Goal: Task Accomplishment & Management: Manage account settings

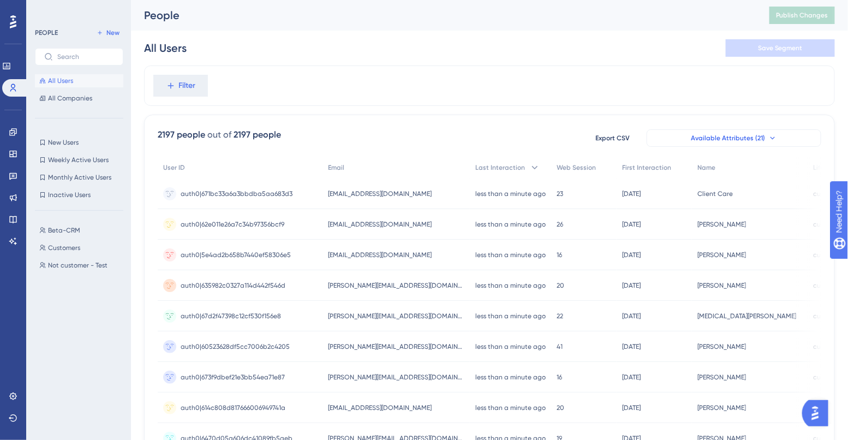
click at [709, 139] on span "Available Attributes (21)" at bounding box center [728, 138] width 74 height 9
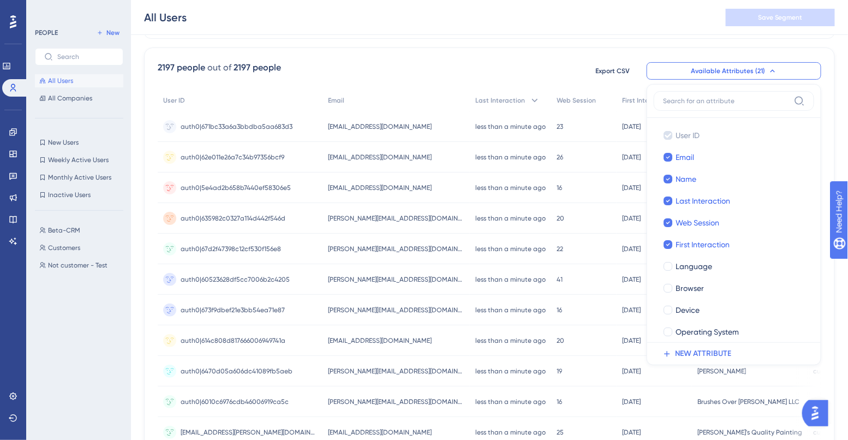
click at [553, 52] on div "2197 people out of 2197 people Export CSV Available Attributes (21) User ID Use…" at bounding box center [489, 408] width 691 height 723
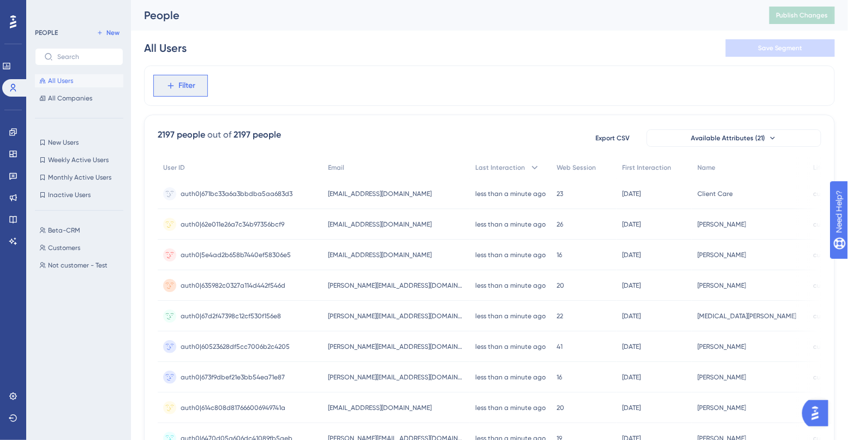
click at [195, 80] on span "Filter" at bounding box center [187, 85] width 17 height 13
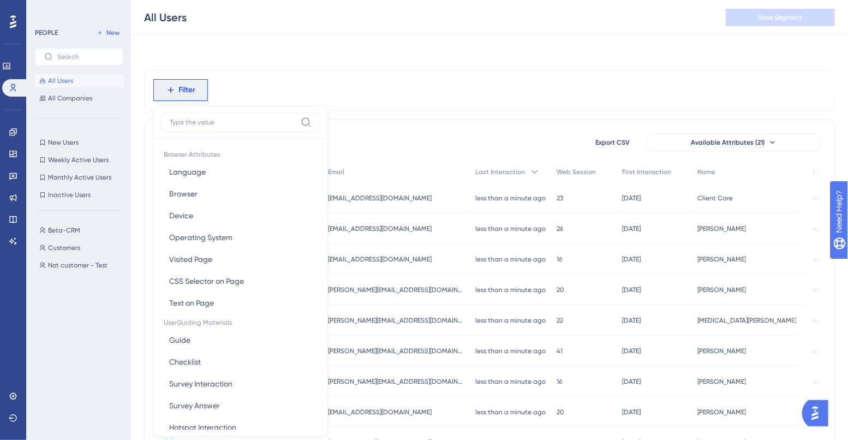
scroll to position [46, 0]
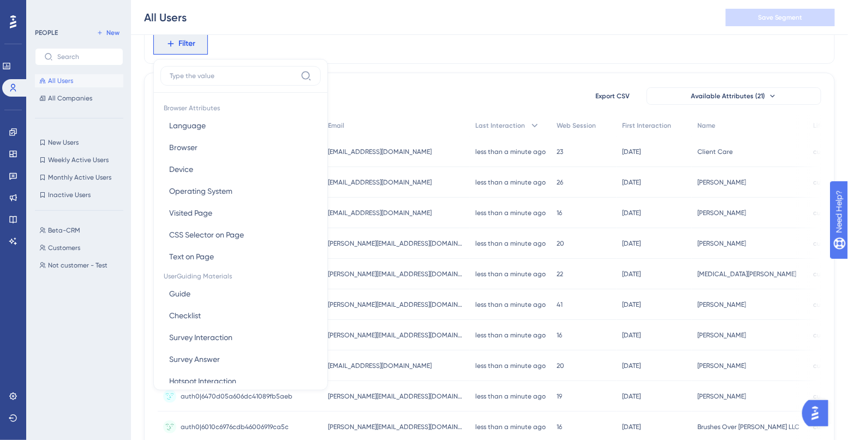
click at [246, 82] on label at bounding box center [240, 76] width 160 height 20
click at [246, 80] on input at bounding box center [233, 75] width 127 height 9
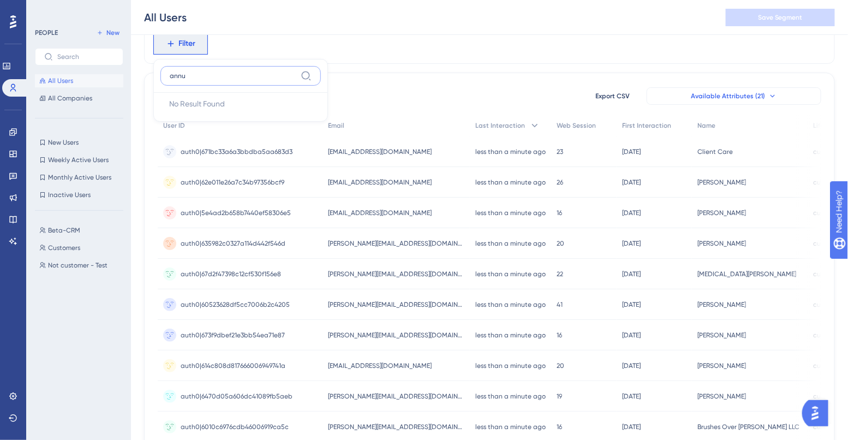
type input "annu"
click at [719, 100] on button "Available Attributes (21)" at bounding box center [734, 95] width 175 height 17
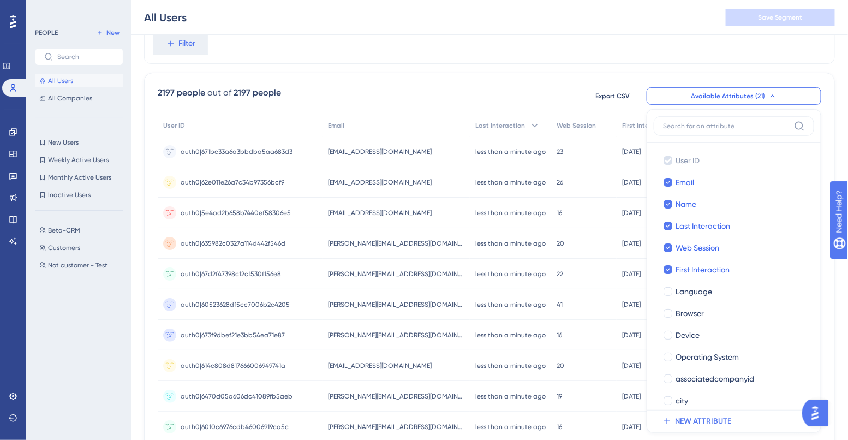
scroll to position [97, 0]
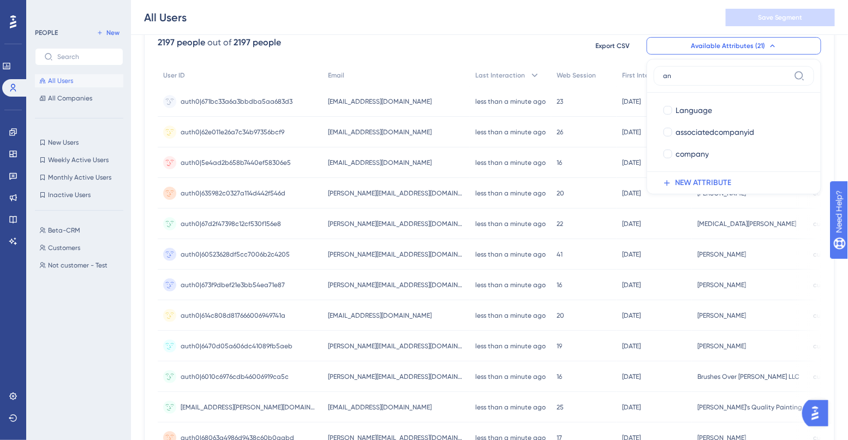
type input "a"
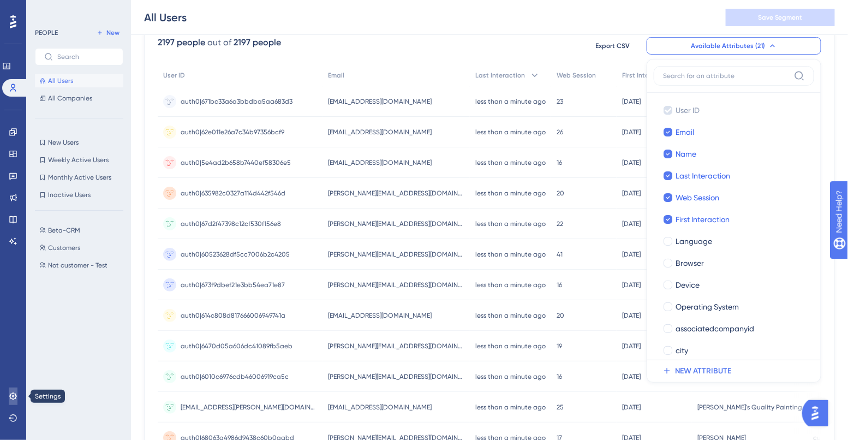
click at [11, 402] on link at bounding box center [13, 395] width 9 height 17
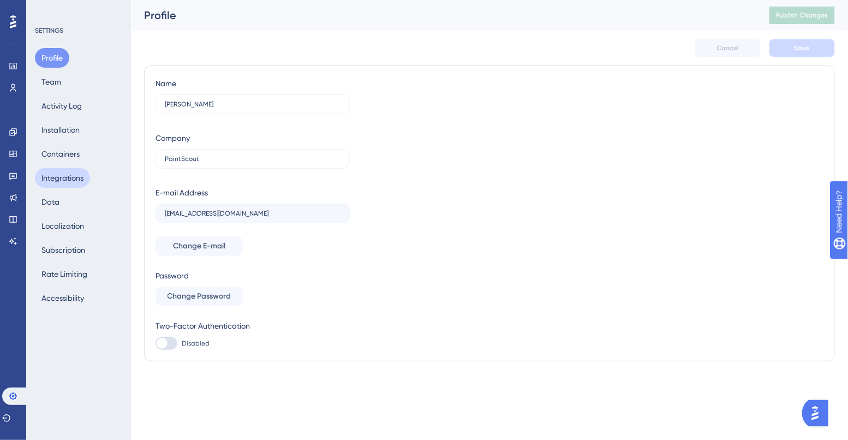
click at [66, 177] on button "Integrations" at bounding box center [62, 178] width 55 height 20
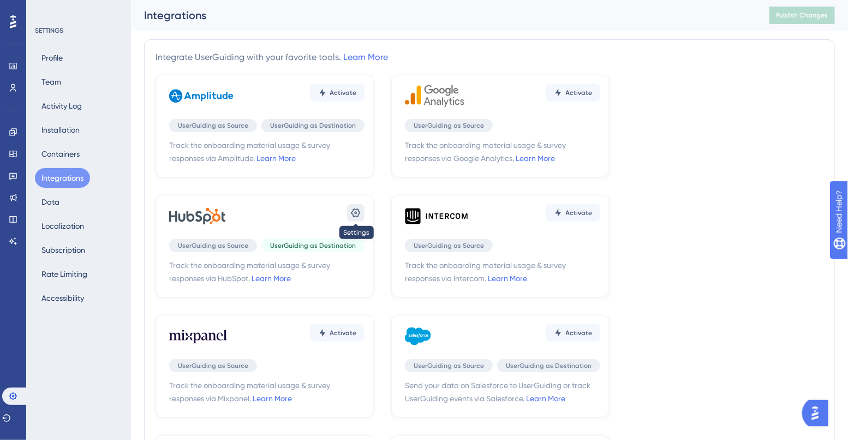
click at [352, 208] on icon at bounding box center [355, 212] width 11 height 11
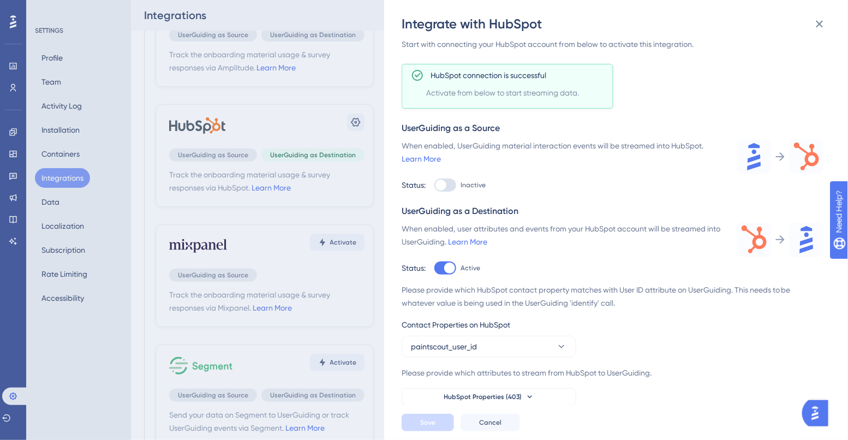
scroll to position [62, 0]
click at [467, 390] on button "HubSpot Properties (403)" at bounding box center [489, 396] width 175 height 17
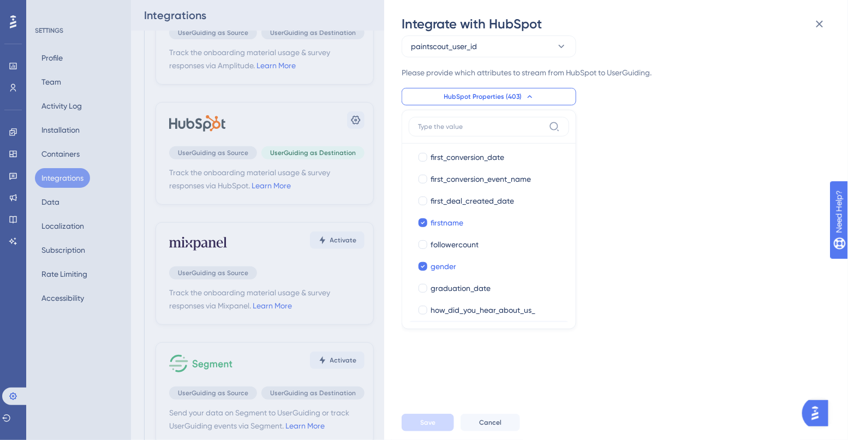
scroll to position [683, 0]
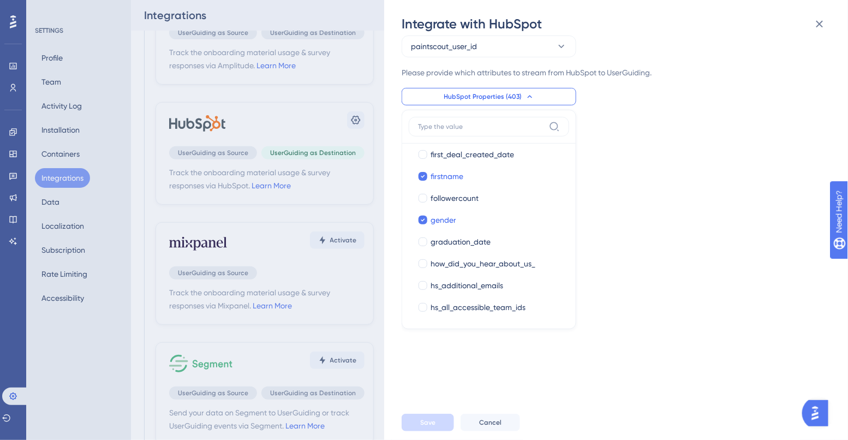
click at [479, 364] on div "Track the onboarding material usage & survey responses via HubSpot. Learn More …" at bounding box center [622, 219] width 440 height 372
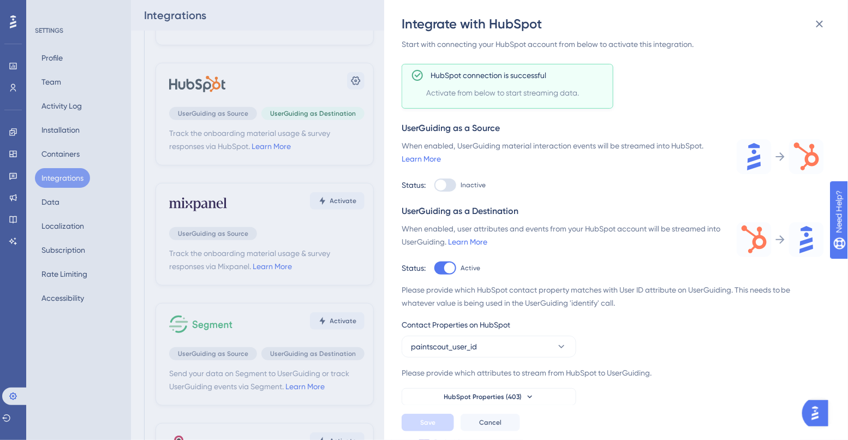
scroll to position [104, 0]
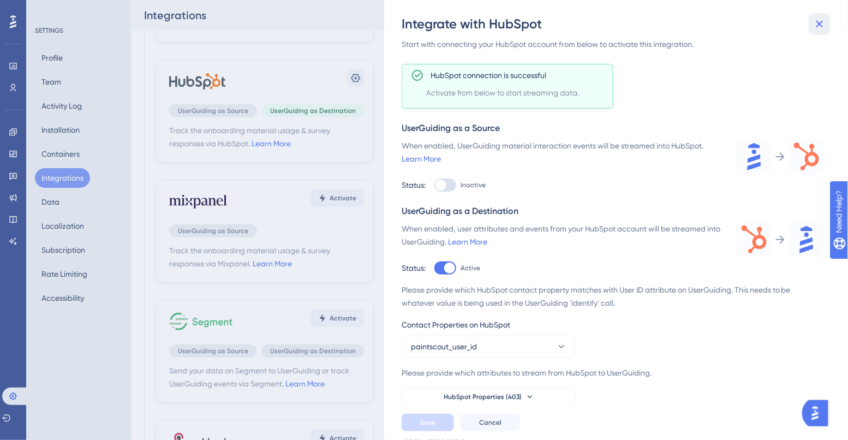
click at [818, 26] on icon at bounding box center [819, 23] width 13 height 13
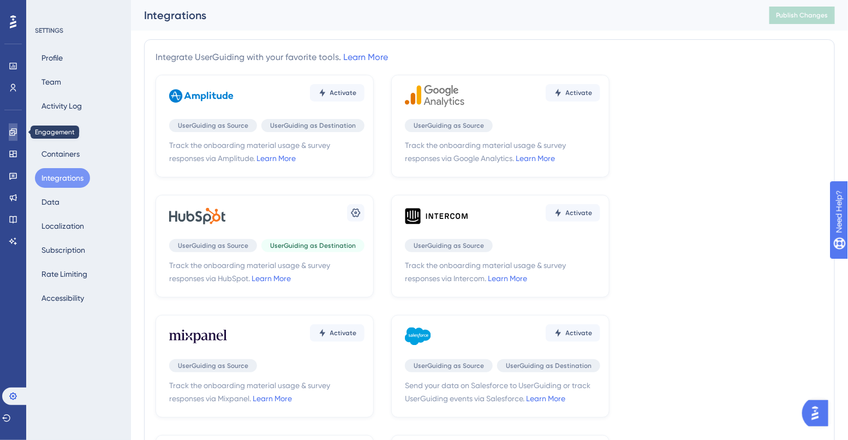
click at [15, 128] on icon at bounding box center [13, 132] width 9 height 9
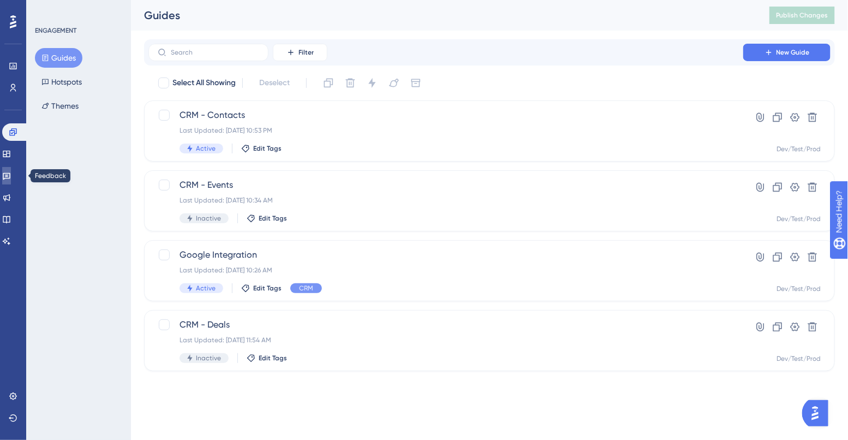
click at [11, 170] on link at bounding box center [6, 175] width 9 height 17
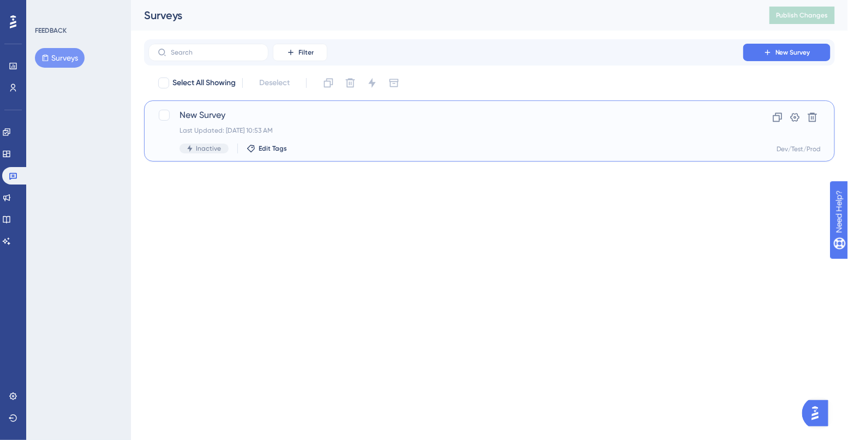
click at [532, 132] on div "Last Updated: Jul 18 2025, 10:53 AM" at bounding box center [446, 130] width 533 height 9
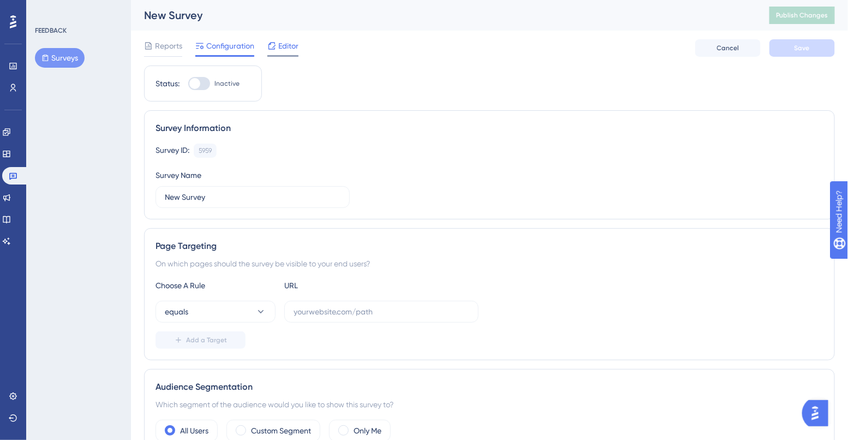
click at [280, 46] on span "Editor" at bounding box center [288, 45] width 20 height 13
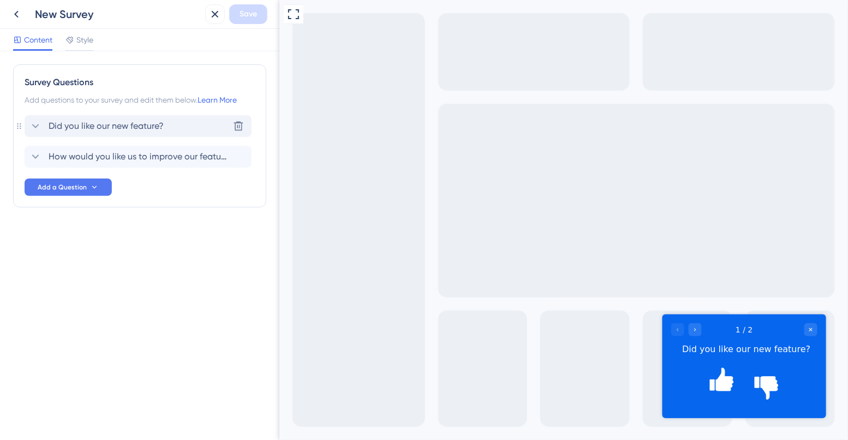
click at [128, 127] on span "Did you like our new feature?" at bounding box center [106, 125] width 115 height 13
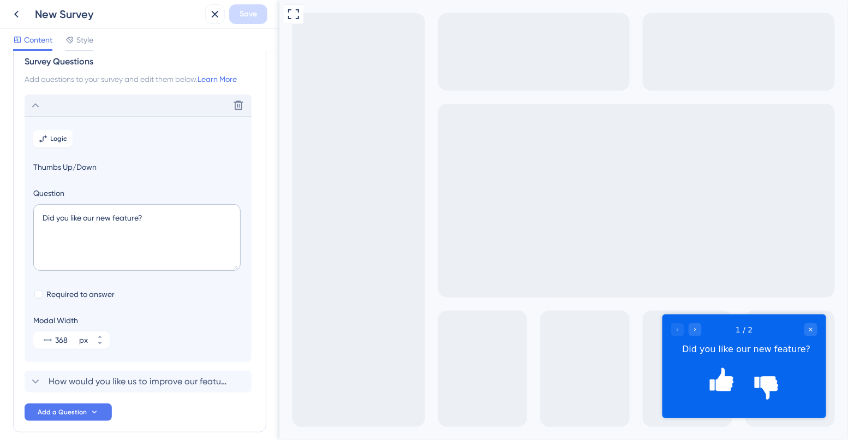
scroll to position [17, 0]
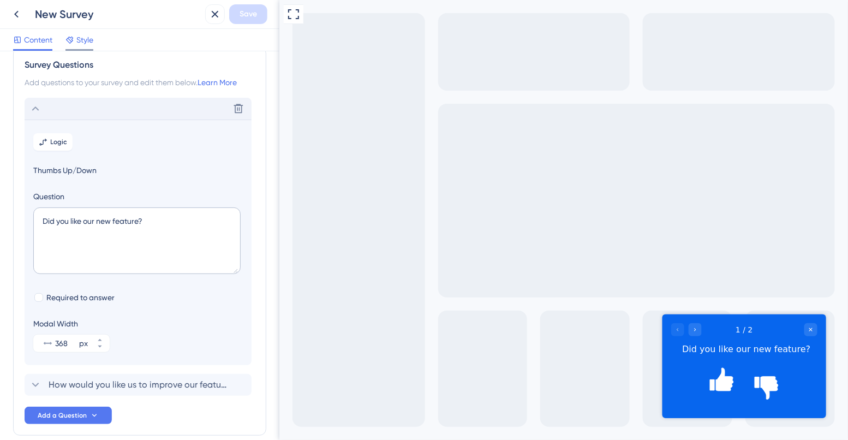
click at [82, 37] on span "Style" at bounding box center [84, 39] width 17 height 13
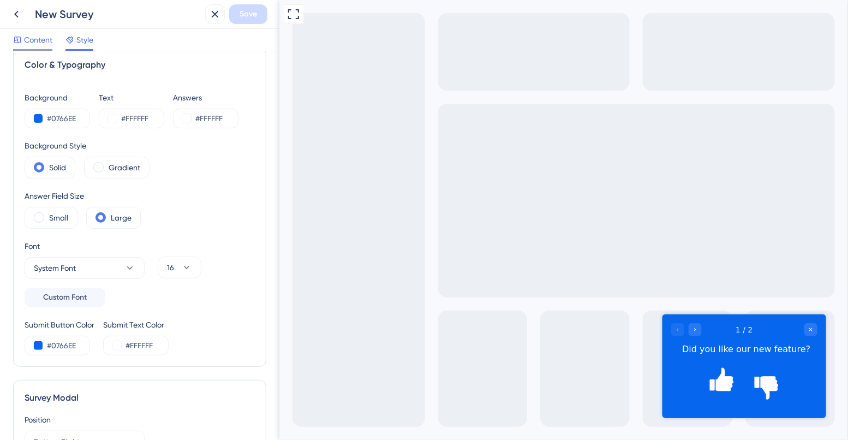
click at [47, 43] on span "Content" at bounding box center [38, 39] width 28 height 13
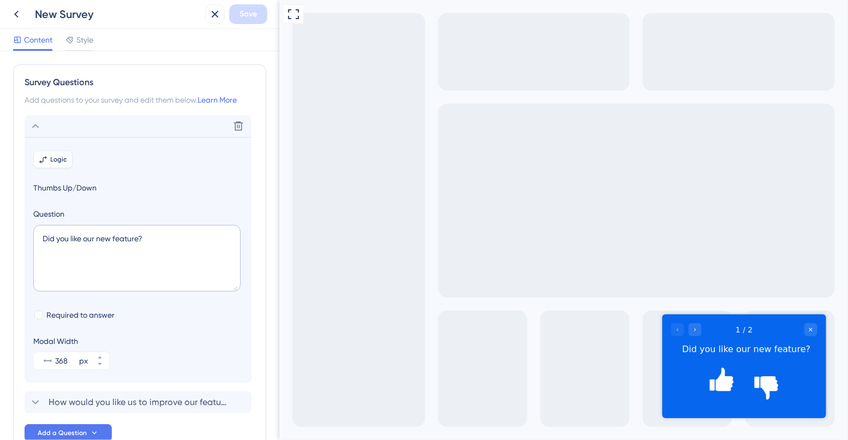
click at [56, 161] on span "Logic" at bounding box center [59, 159] width 17 height 9
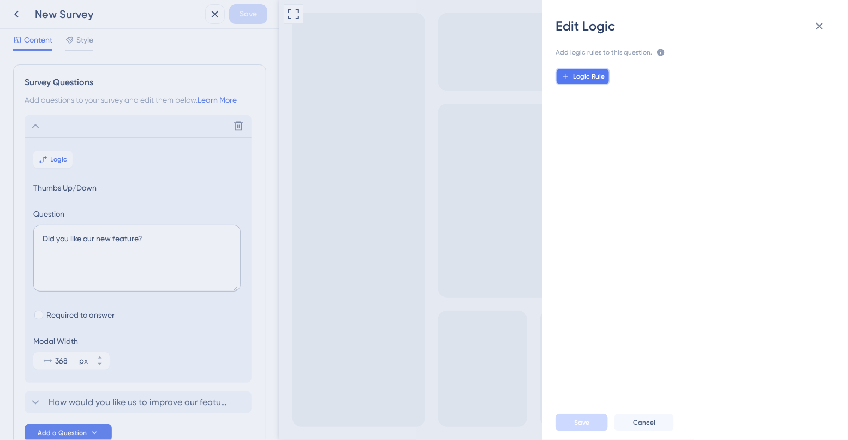
click at [587, 83] on button "Logic Rule" at bounding box center [582, 76] width 55 height 17
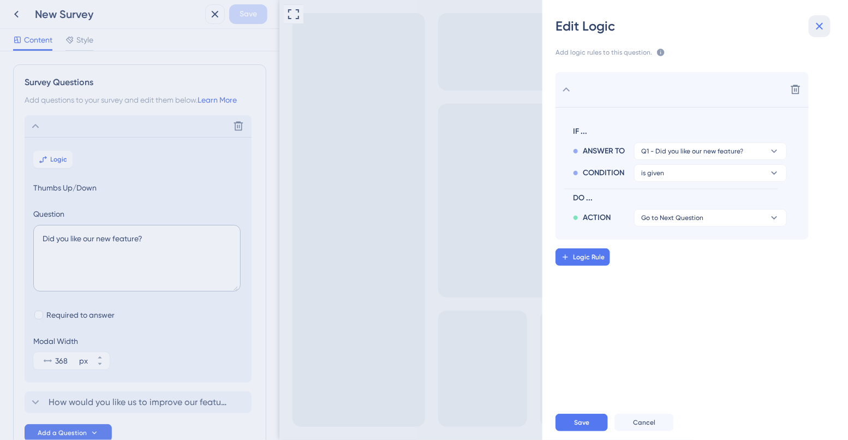
click at [818, 24] on icon at bounding box center [819, 26] width 13 height 13
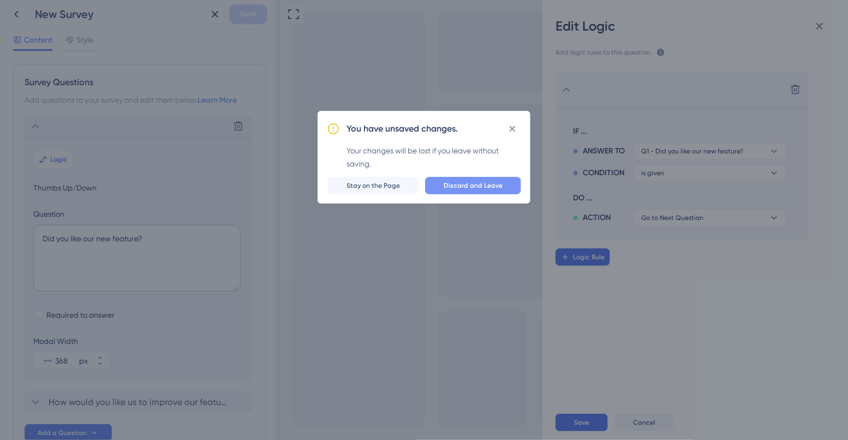
click at [471, 184] on span "Discard and Leave" at bounding box center [473, 185] width 59 height 9
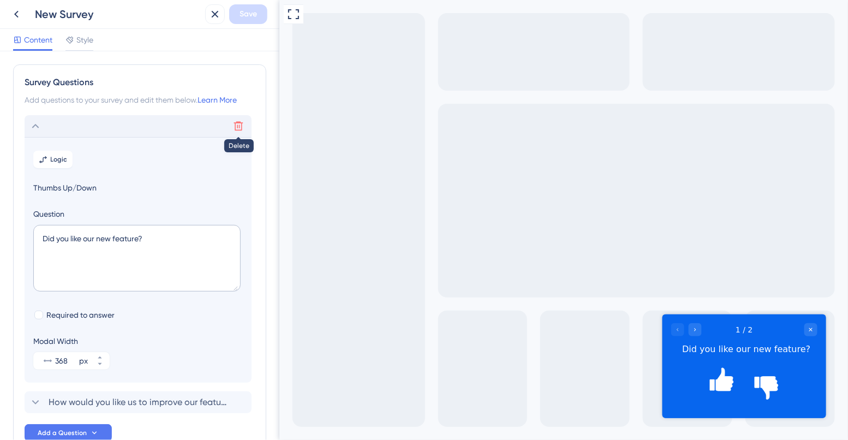
click at [238, 124] on icon at bounding box center [238, 126] width 11 height 11
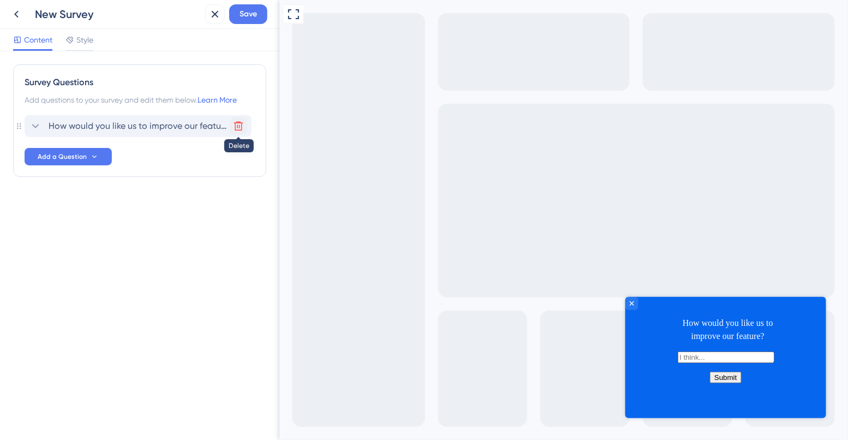
drag, startPoint x: 235, startPoint y: 116, endPoint x: 238, endPoint y: 122, distance: 6.8
click at [238, 122] on icon at bounding box center [238, 126] width 9 height 9
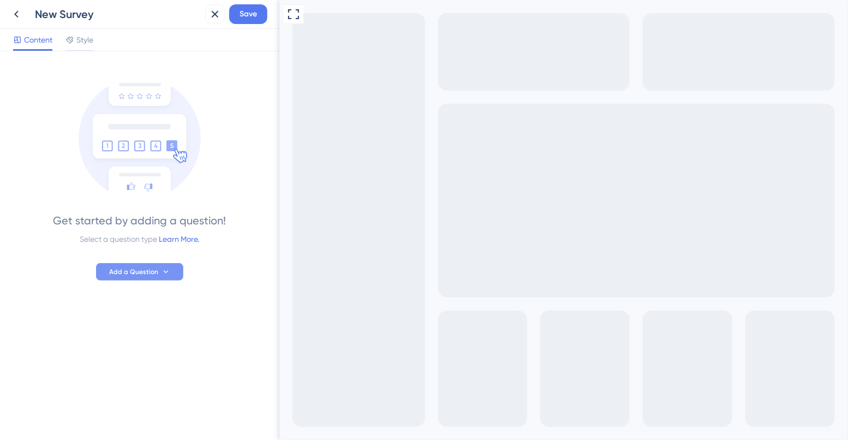
click at [134, 267] on button "Add a Question" at bounding box center [139, 271] width 87 height 17
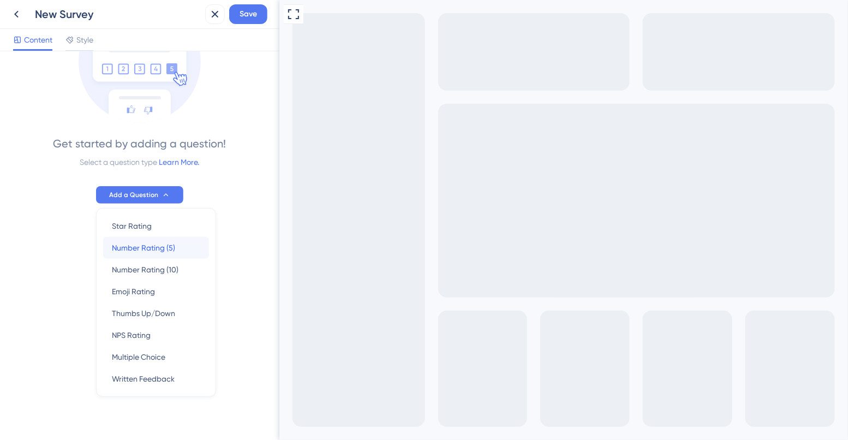
click at [152, 250] on span "Number Rating (5)" at bounding box center [143, 247] width 63 height 13
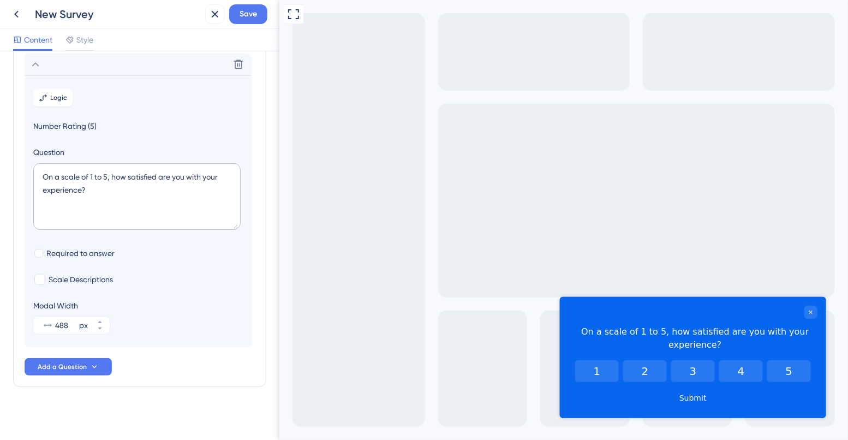
scroll to position [63, 0]
click at [105, 188] on textarea "On a scale of 1 to 5, how satisfied are you with your experience?" at bounding box center [136, 194] width 207 height 67
click at [41, 249] on div at bounding box center [38, 251] width 9 height 9
checkbox input "true"
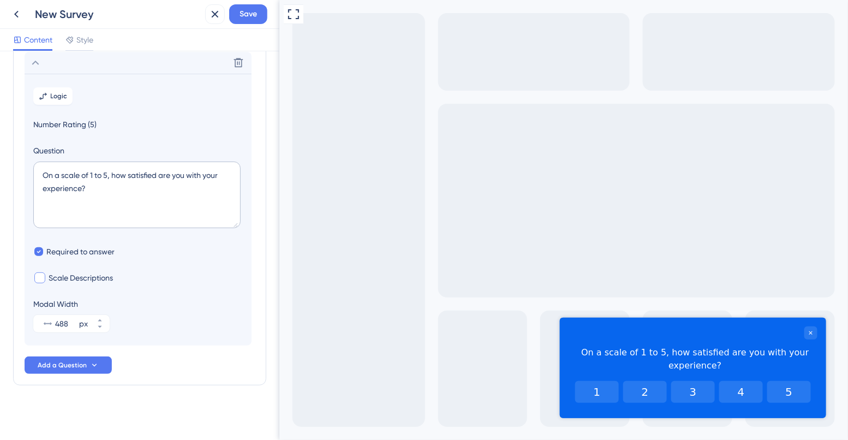
click at [43, 278] on div at bounding box center [39, 277] width 11 height 11
checkbox input "true"
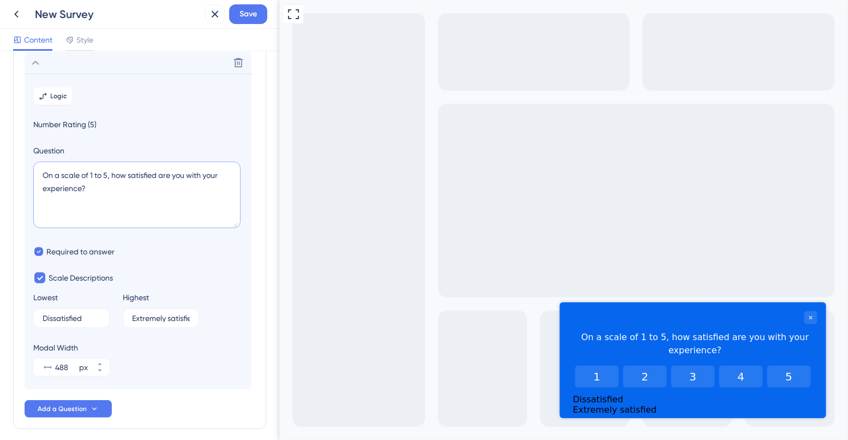
drag, startPoint x: 97, startPoint y: 185, endPoint x: 0, endPoint y: 162, distance: 99.8
click at [0, 162] on div "Survey Questions Add questions to your survey and edit them below. Learn More D…" at bounding box center [139, 245] width 279 height 388
paste textarea "How satisfied are you with your experience using the CRM so far"
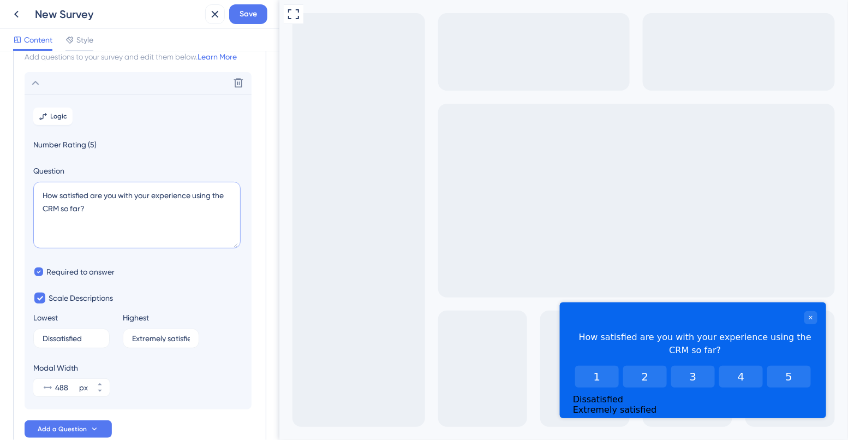
scroll to position [41, 0]
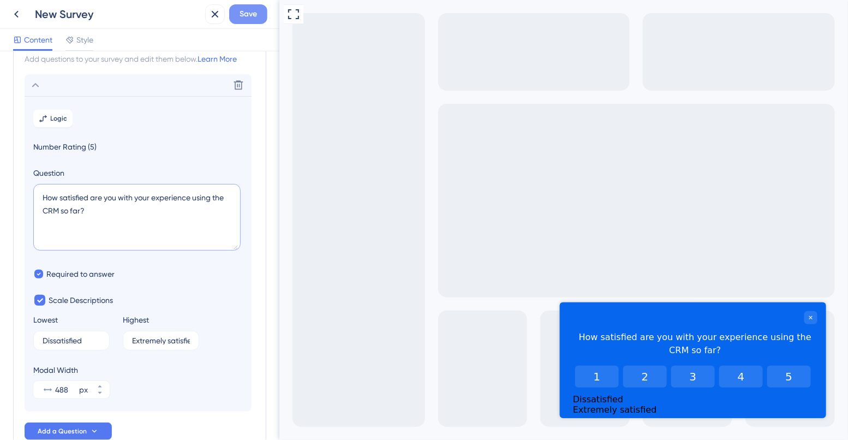
type textarea "How satisfied are you with your experience using the CRM so far?"
click at [243, 21] on button "Save" at bounding box center [248, 14] width 38 height 20
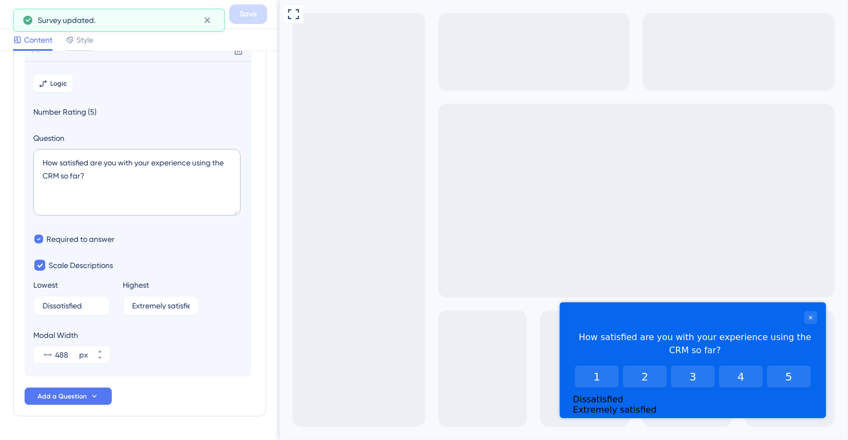
scroll to position [109, 0]
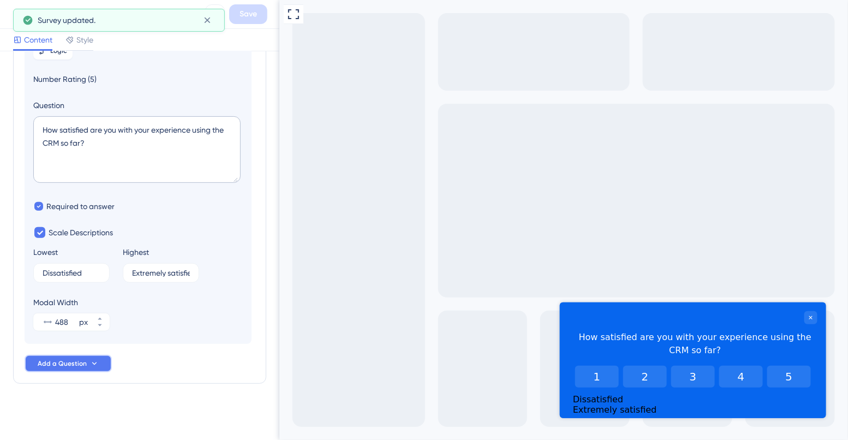
click at [86, 363] on button "Add a Question" at bounding box center [68, 363] width 87 height 17
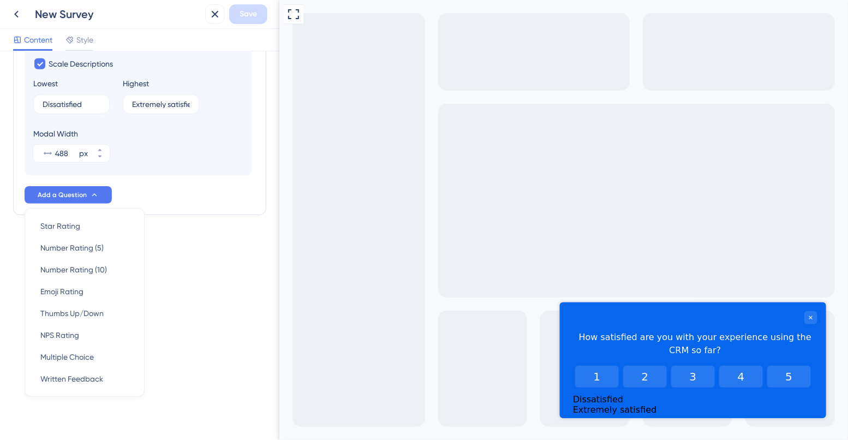
click at [172, 256] on div "Survey Questions Add questions to your survey and edit them below. Learn More D…" at bounding box center [139, 22] width 253 height 471
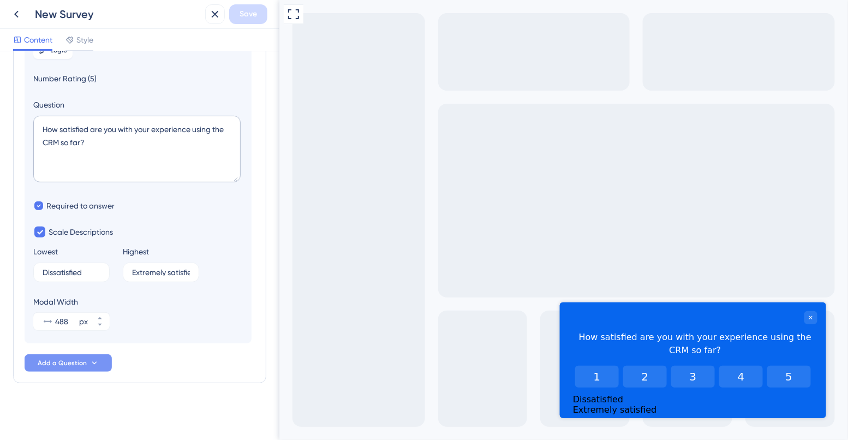
click at [73, 363] on span "Add a Question" at bounding box center [62, 362] width 49 height 9
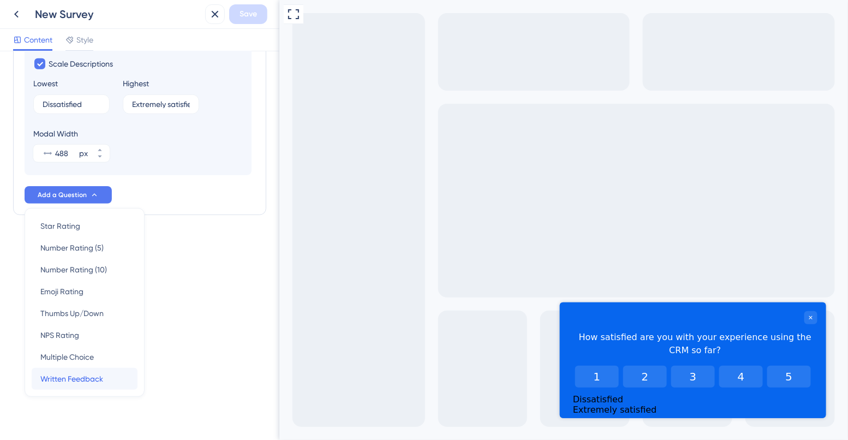
click at [83, 373] on span "Written Feedback" at bounding box center [71, 378] width 63 height 13
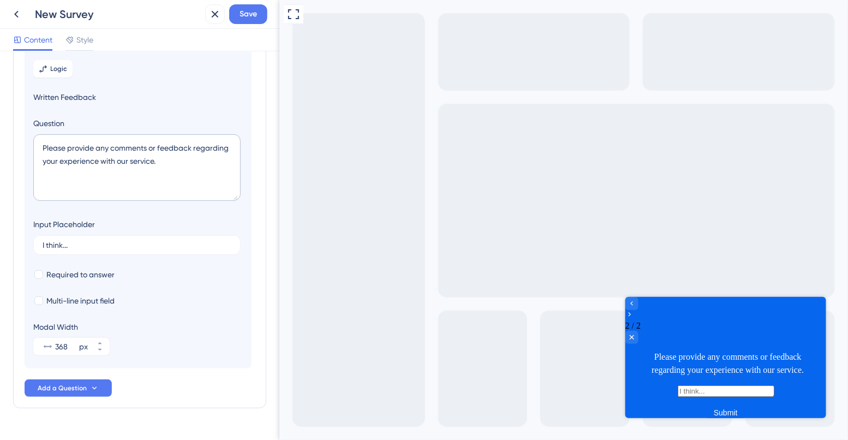
scroll to position [94, 0]
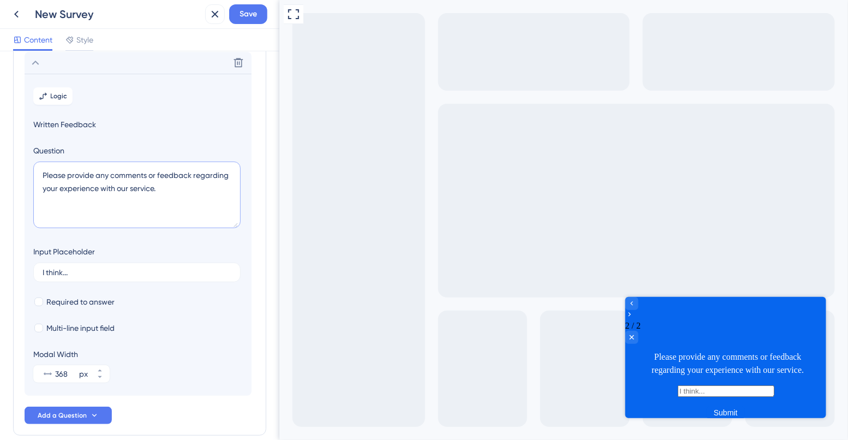
click at [98, 193] on textarea "Please provide any comments or feedback regarding your experience with our serv…" at bounding box center [136, 194] width 207 height 67
paste textarea "Sorry to hear that. Could you tell us the main reason for your low satisfaction?"
click at [46, 176] on textarea "Sorry to hear that. Could you tell us the main reason for your low satisfaction?" at bounding box center [136, 194] width 207 height 67
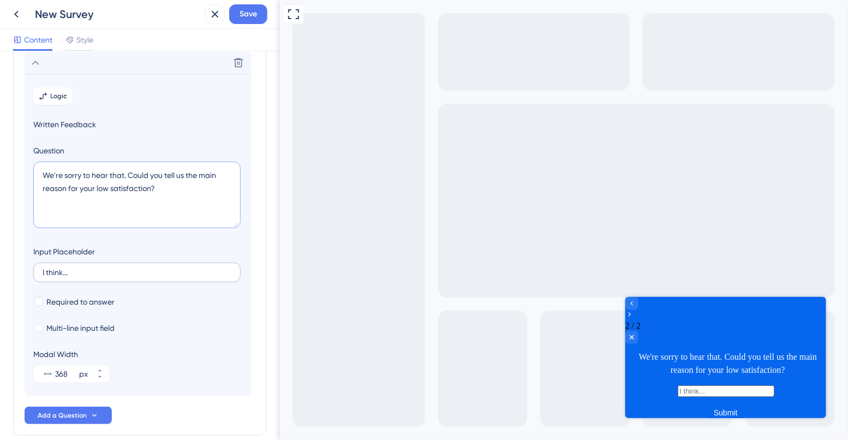
scroll to position [101, 0]
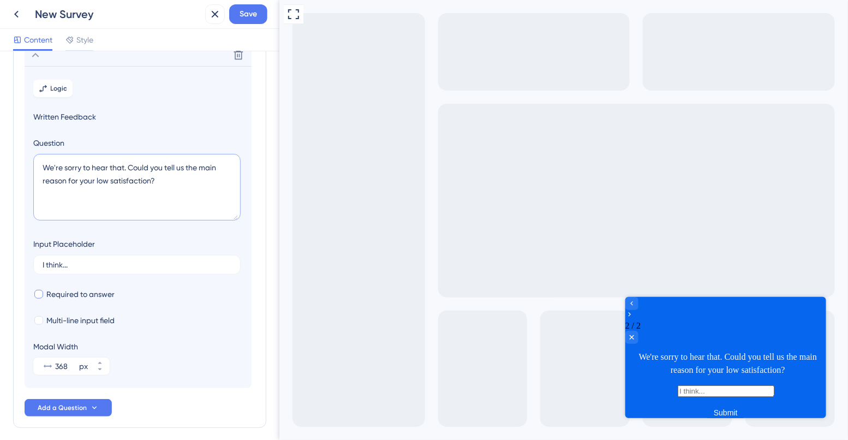
type textarea "We're sorry to hear that. Could you tell us the main reason for your low satisf…"
click at [40, 295] on div at bounding box center [38, 294] width 9 height 9
checkbox input "true"
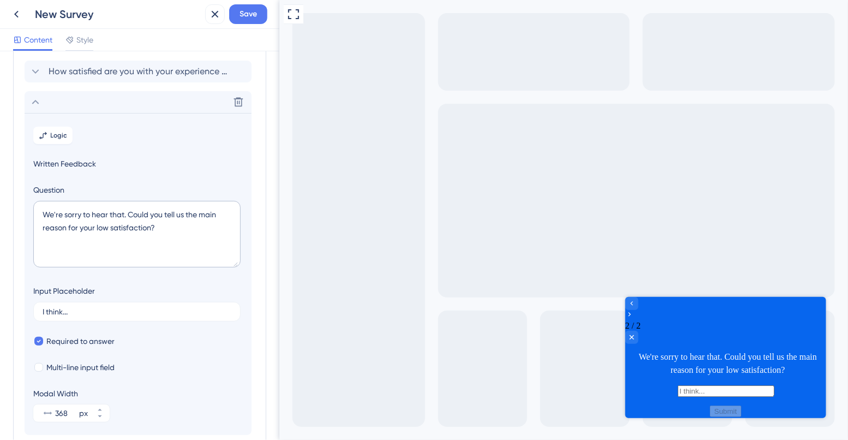
scroll to position [0, 0]
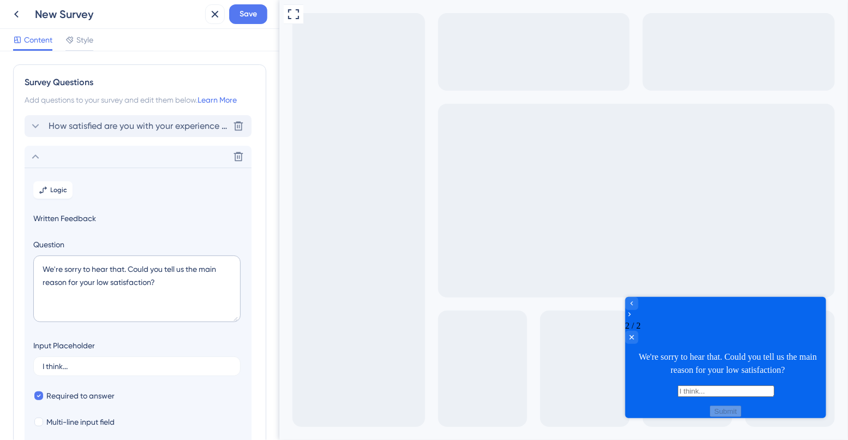
click at [81, 129] on span "How satisfied are you with your experience using the CRM so far?" at bounding box center [139, 125] width 180 height 13
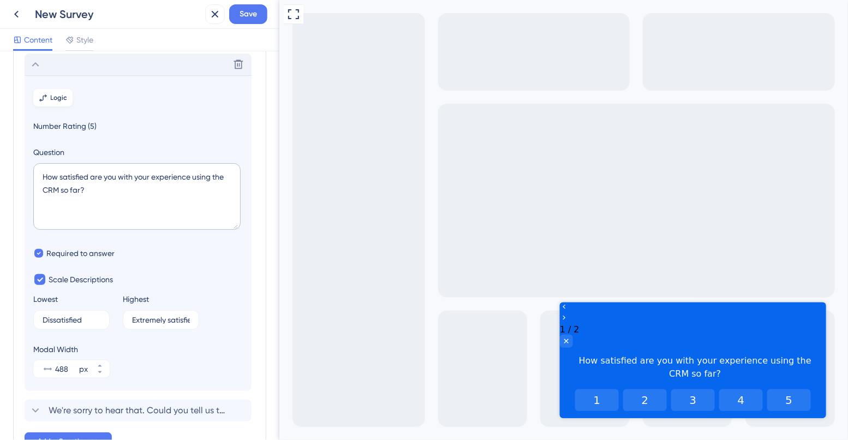
scroll to position [63, 0]
click at [56, 89] on button "Logic" at bounding box center [52, 95] width 39 height 17
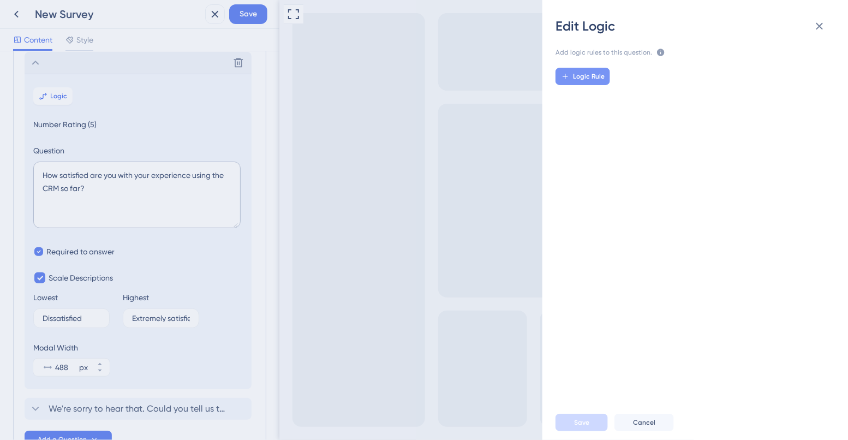
click at [579, 73] on span "Logic Rule" at bounding box center [589, 76] width 32 height 9
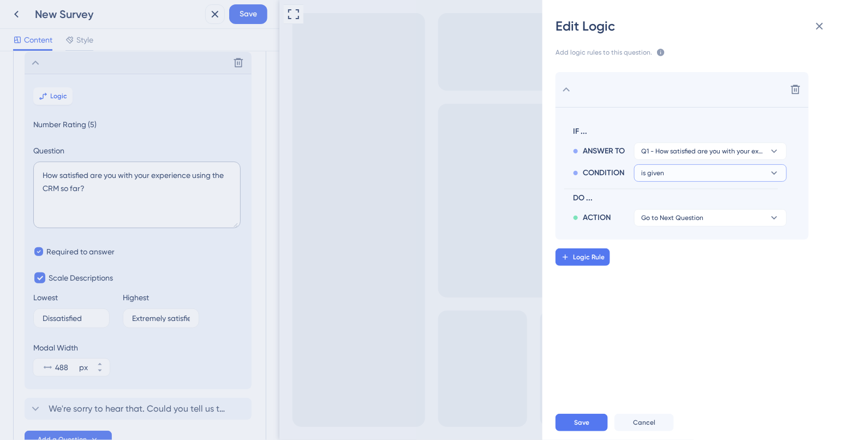
click at [667, 160] on button "is given" at bounding box center [710, 150] width 153 height 17
click at [667, 248] on span "is less than" at bounding box center [663, 247] width 37 height 13
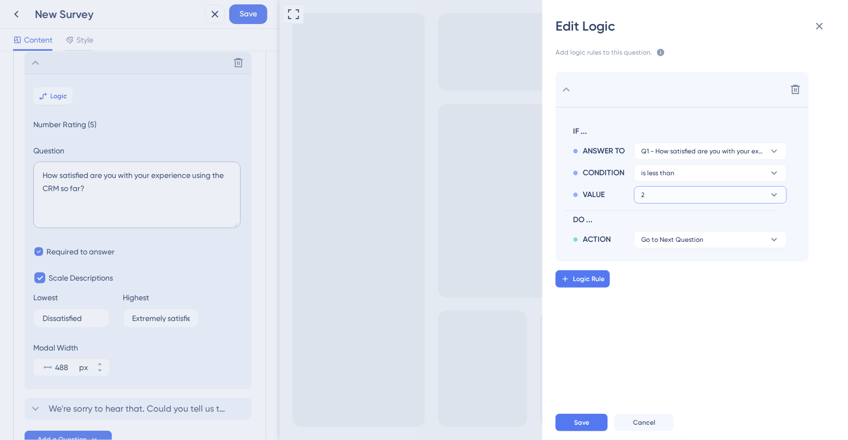
click at [650, 160] on button "2" at bounding box center [710, 150] width 153 height 17
click at [650, 246] on div "3 3" at bounding box center [710, 248] width 130 height 22
click at [654, 241] on span "Go to Next Question" at bounding box center [672, 239] width 62 height 9
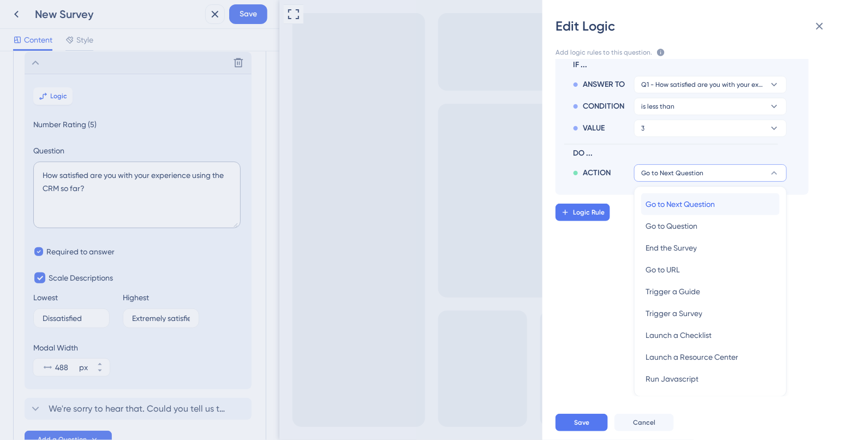
click at [666, 205] on span "Go to Next Question" at bounding box center [679, 204] width 69 height 13
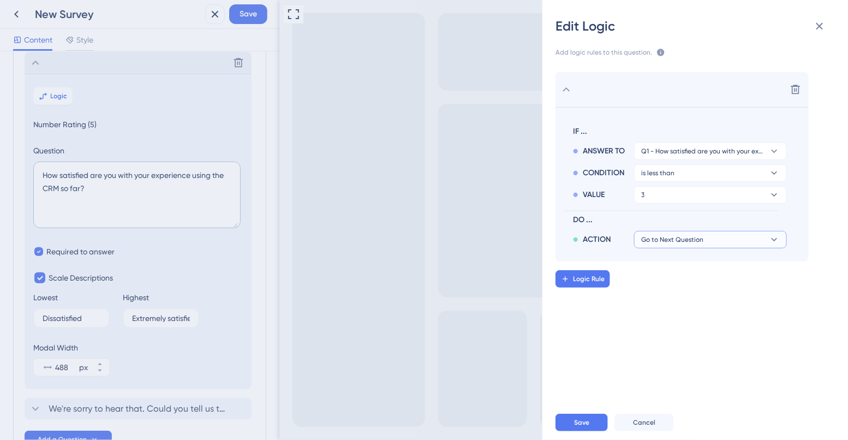
click at [655, 238] on span "Go to Next Question" at bounding box center [672, 239] width 62 height 9
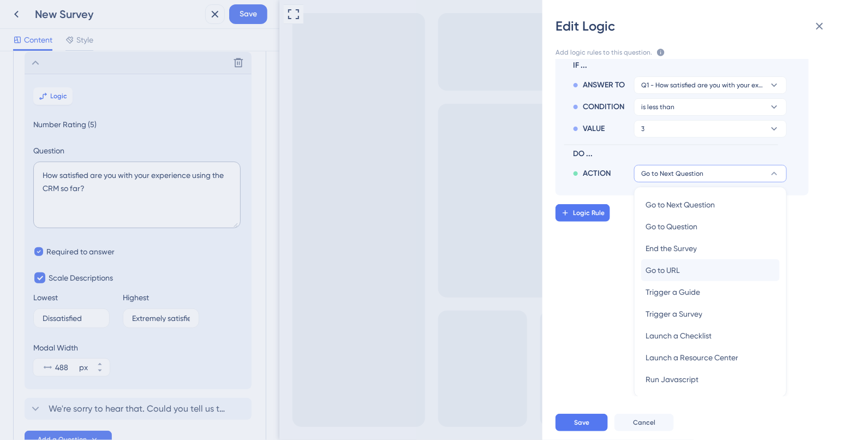
scroll to position [67, 0]
click at [611, 259] on div "Delete IF ... ANSWER TO Q1 - How satisfied are you with your experience using t…" at bounding box center [699, 227] width 323 height 337
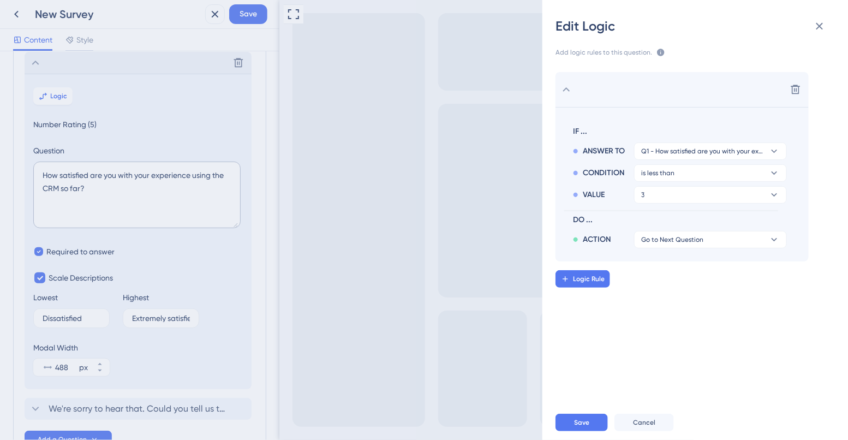
scroll to position [0, 0]
click at [595, 280] on span "Logic Rule" at bounding box center [589, 278] width 32 height 9
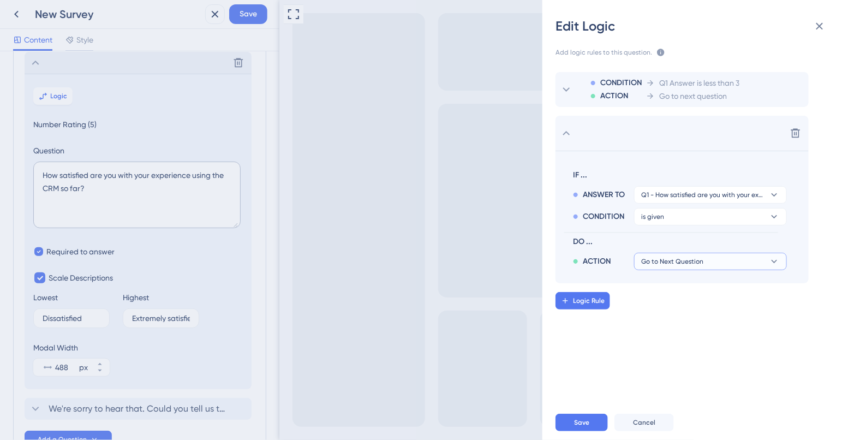
click at [671, 262] on span "Go to Next Question" at bounding box center [672, 261] width 62 height 9
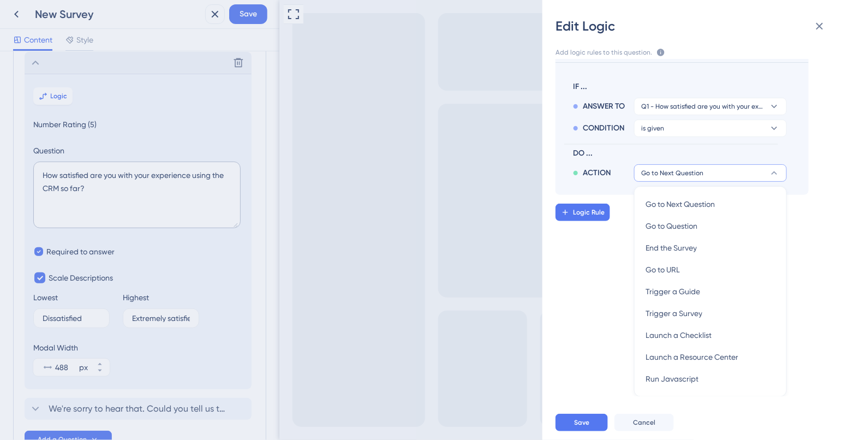
click at [617, 257] on div "CONDITION ACTION Q1 Answer is less than 3 Go to next question Delete IF ... ANS…" at bounding box center [699, 227] width 323 height 337
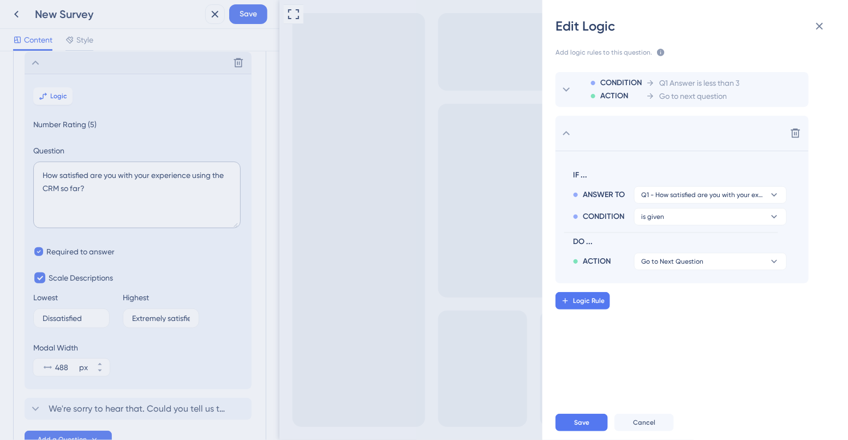
click at [662, 250] on div "ACTION Go to Next Question" at bounding box center [680, 259] width 214 height 22
click at [662, 265] on span "Go to Next Question" at bounding box center [672, 261] width 62 height 9
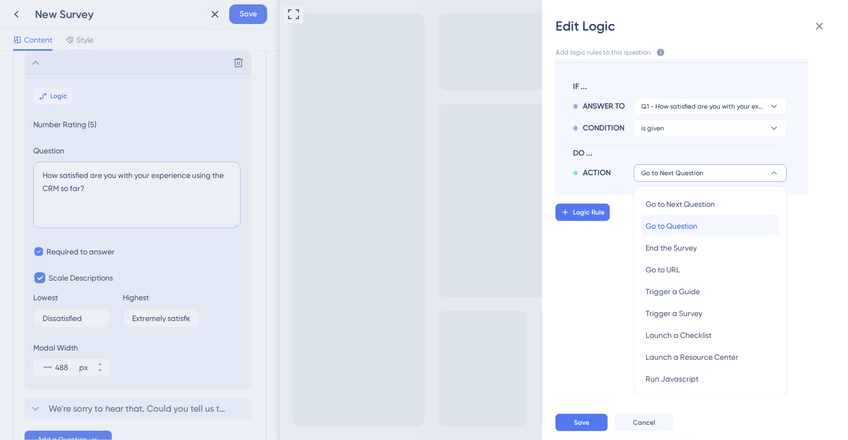
click at [666, 229] on span "Go to Question" at bounding box center [671, 225] width 52 height 13
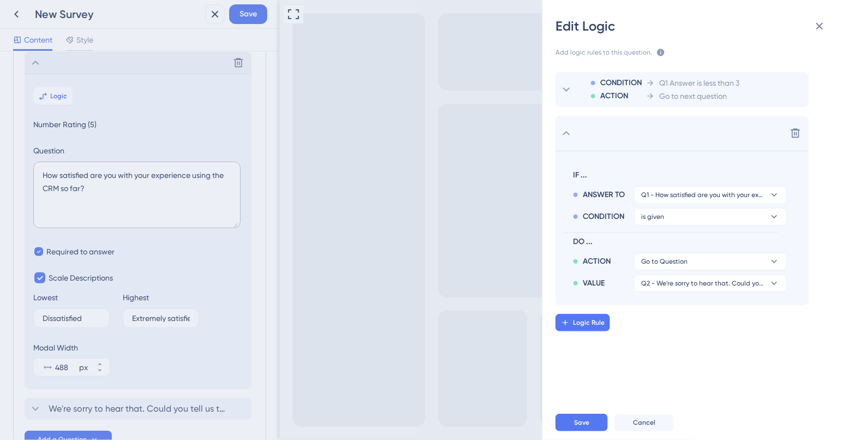
scroll to position [0, 0]
click at [665, 270] on button "Q2 - We're sorry to hear that. Could you tell us the main reason for your low s…" at bounding box center [710, 261] width 153 height 17
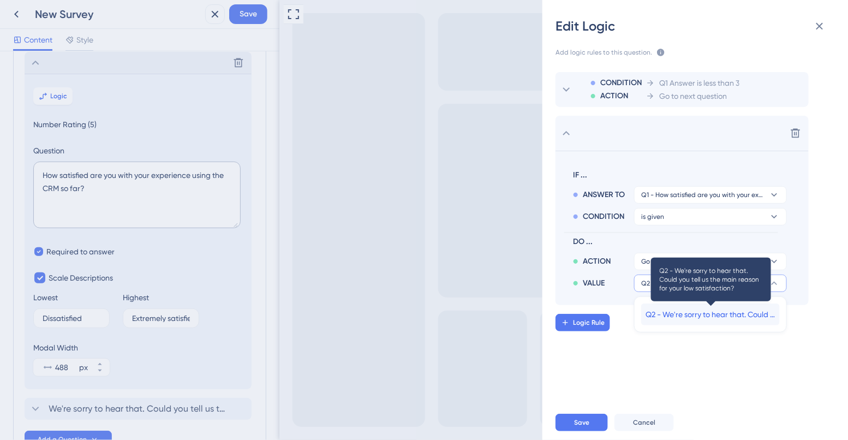
click at [669, 311] on span "Q2 - We're sorry to hear that. Could you tell us the main reason for your low s…" at bounding box center [710, 314] width 130 height 13
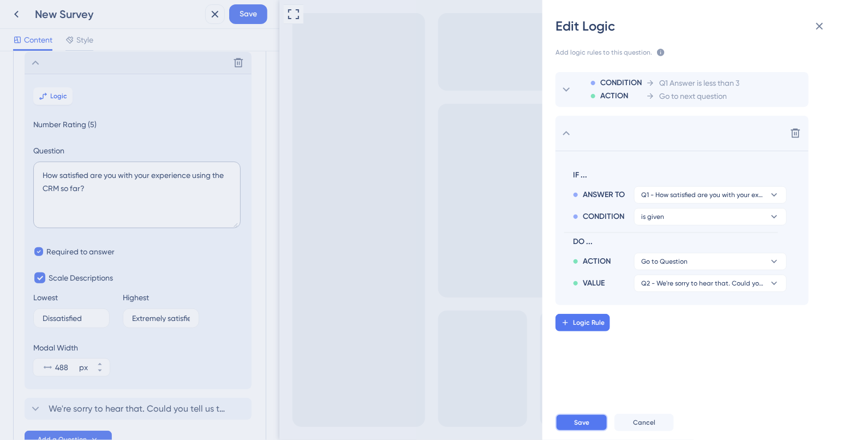
click at [578, 417] on button "Save" at bounding box center [581, 422] width 52 height 17
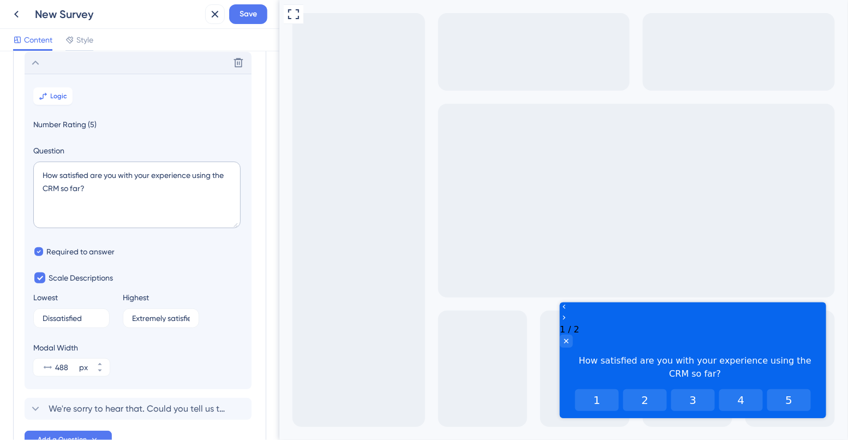
scroll to position [139, 0]
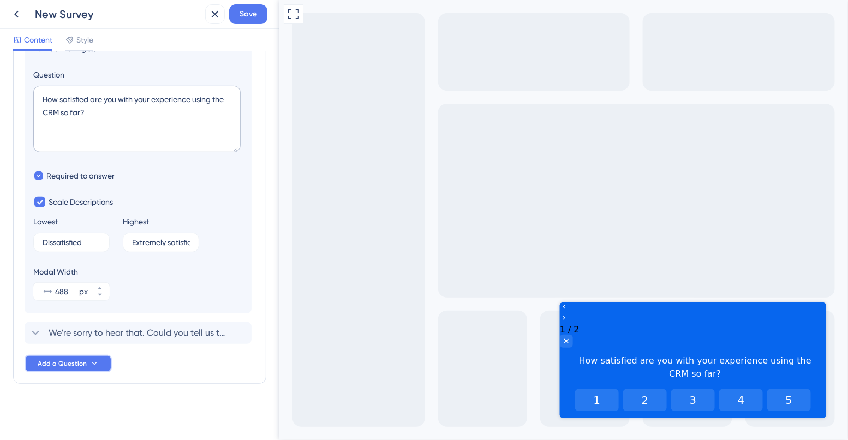
click at [70, 367] on span "Add a Question" at bounding box center [62, 363] width 49 height 9
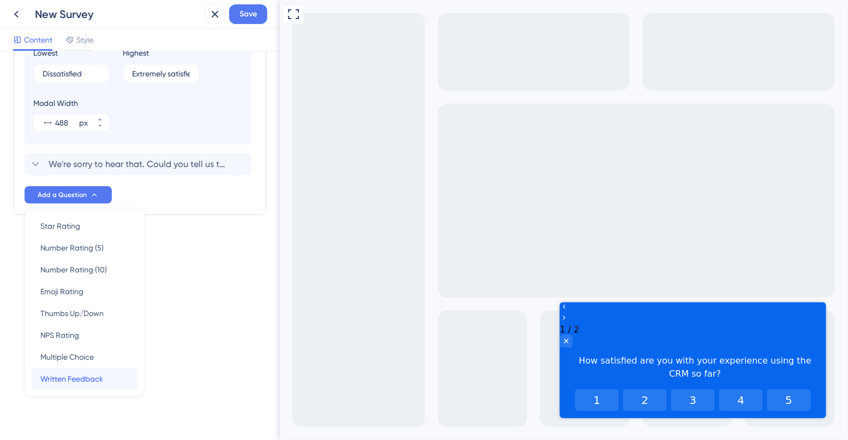
click at [69, 378] on span "Written Feedback" at bounding box center [71, 378] width 63 height 13
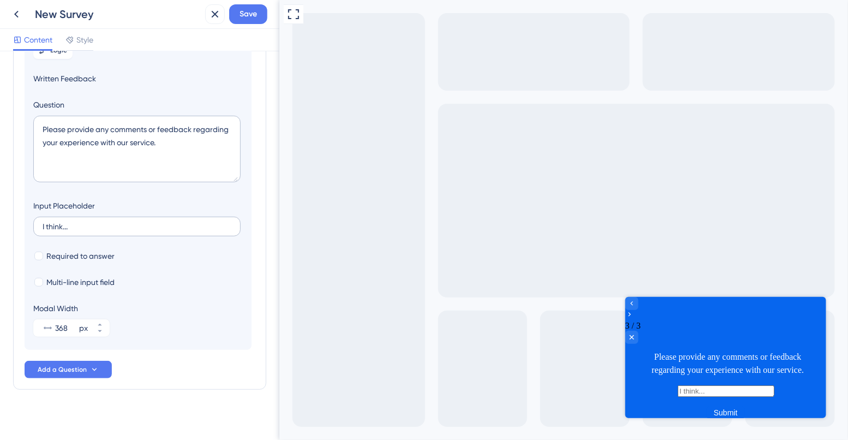
scroll to position [176, 0]
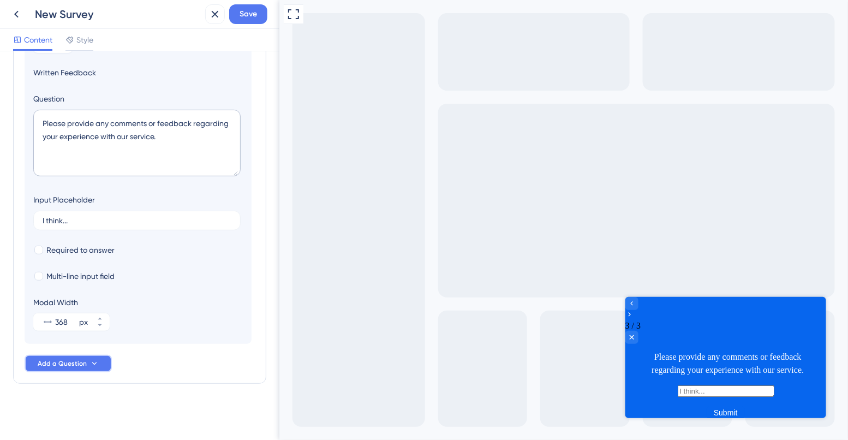
click at [58, 368] on button "Add a Question" at bounding box center [68, 363] width 87 height 17
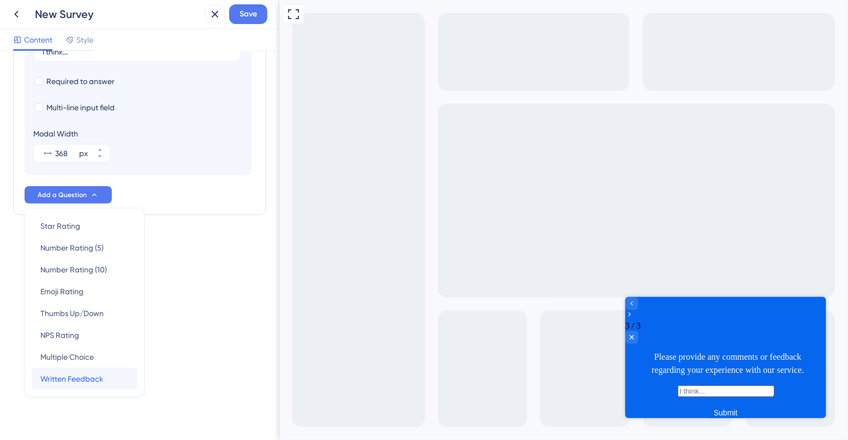
click at [58, 376] on span "Written Feedback" at bounding box center [71, 378] width 63 height 13
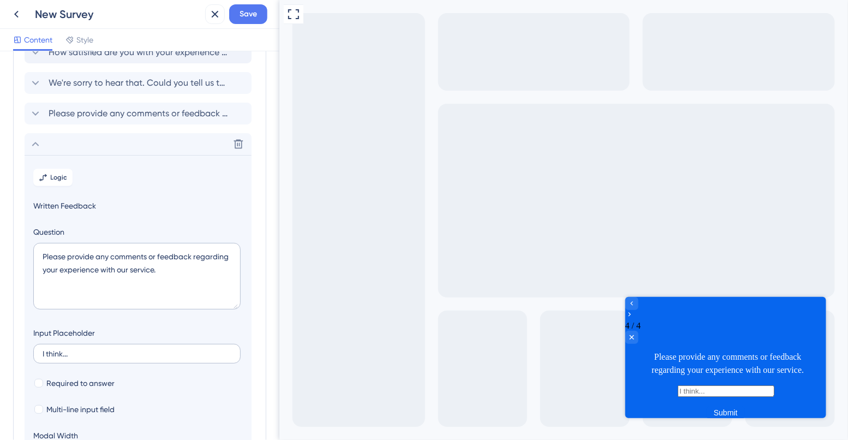
scroll to position [0, 0]
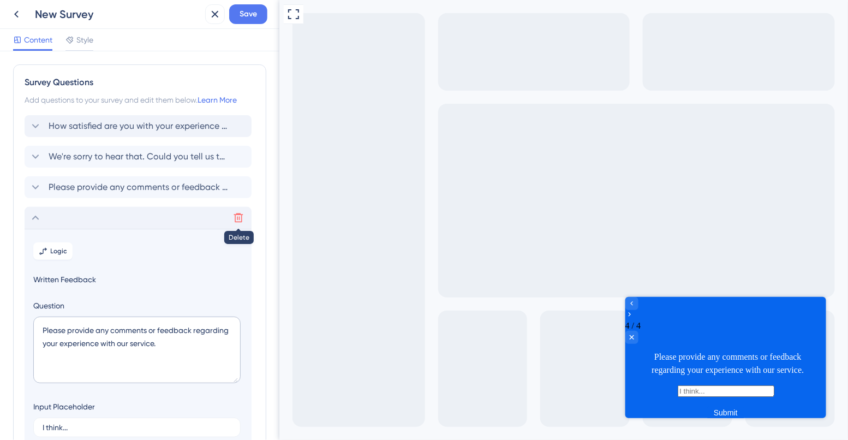
click at [231, 217] on button at bounding box center [238, 217] width 17 height 17
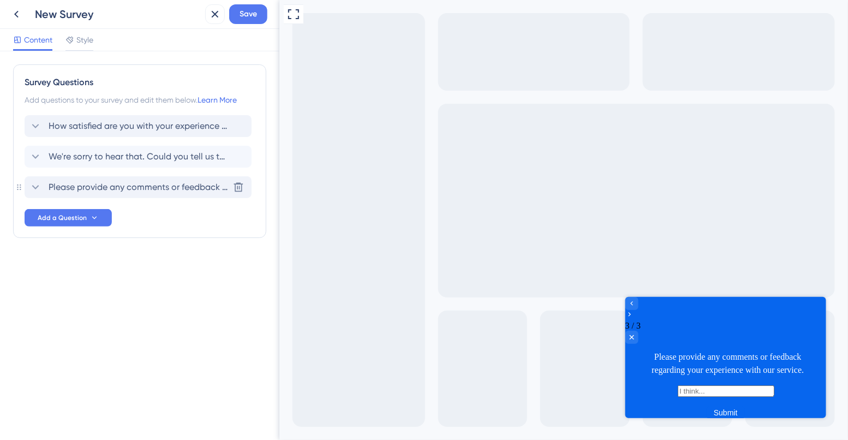
click at [176, 187] on span "Please provide any comments or feedback regarding your experience with our serv…" at bounding box center [139, 187] width 180 height 13
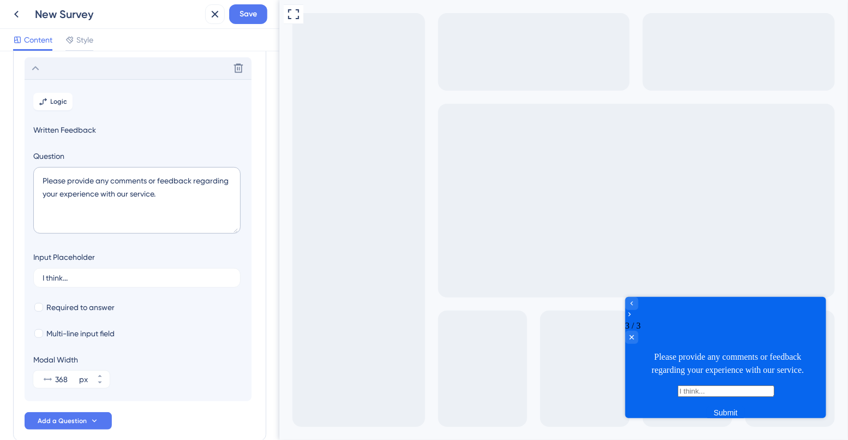
scroll to position [125, 0]
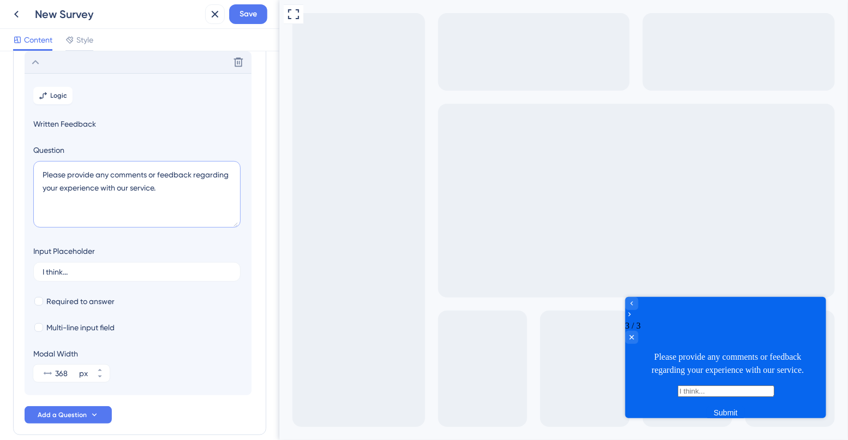
click at [128, 184] on textarea "Please provide any comments or feedback regarding your experience with our serv…" at bounding box center [136, 194] width 207 height 67
paste textarea "That’s great to hear! What’s your favorite thing about using the CRM so far?"
type textarea "That’s great to hear! What’s your favorite thing about using the CRM so far?"
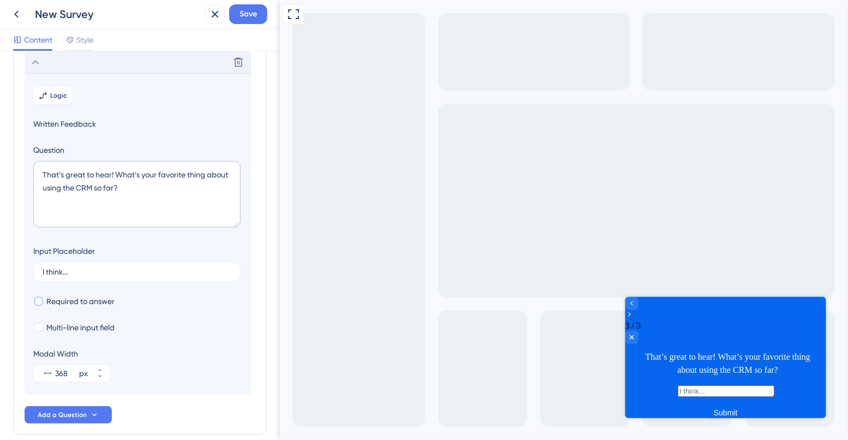
click at [41, 297] on div at bounding box center [38, 301] width 11 height 11
checkbox input "true"
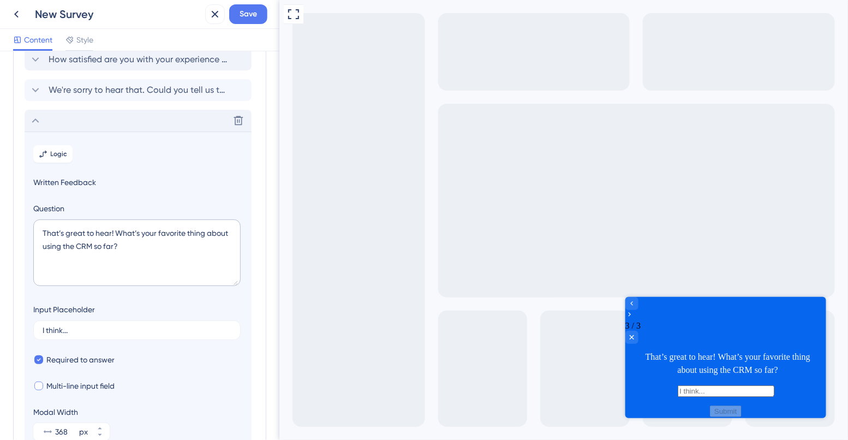
scroll to position [65, 0]
click at [65, 151] on span "Logic" at bounding box center [59, 155] width 17 height 9
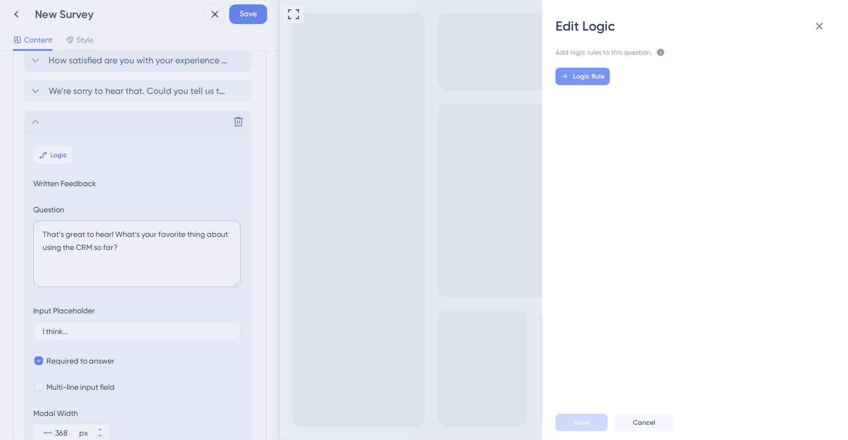
click at [584, 77] on span "Logic Rule" at bounding box center [589, 76] width 32 height 9
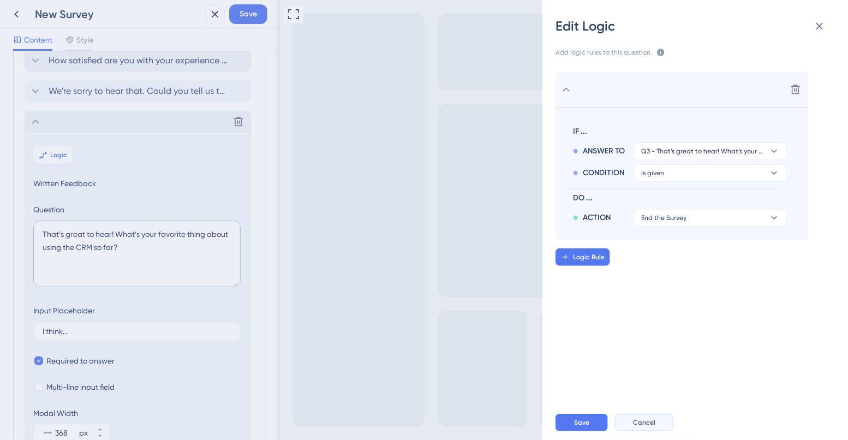
click at [641, 422] on span "Cancel" at bounding box center [644, 422] width 22 height 9
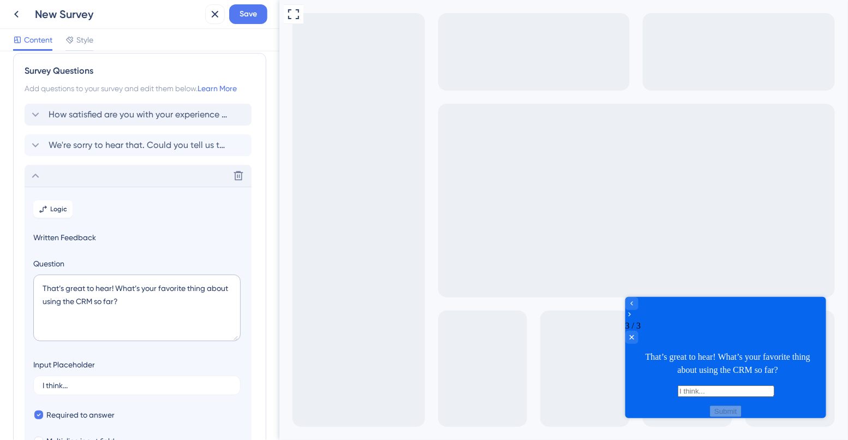
scroll to position [0, 0]
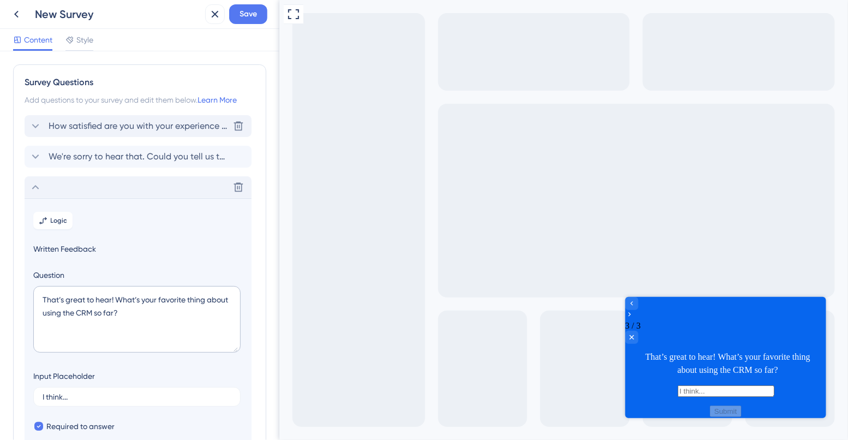
click at [157, 130] on span "How satisfied are you with your experience using the CRM so far?" at bounding box center [139, 125] width 180 height 13
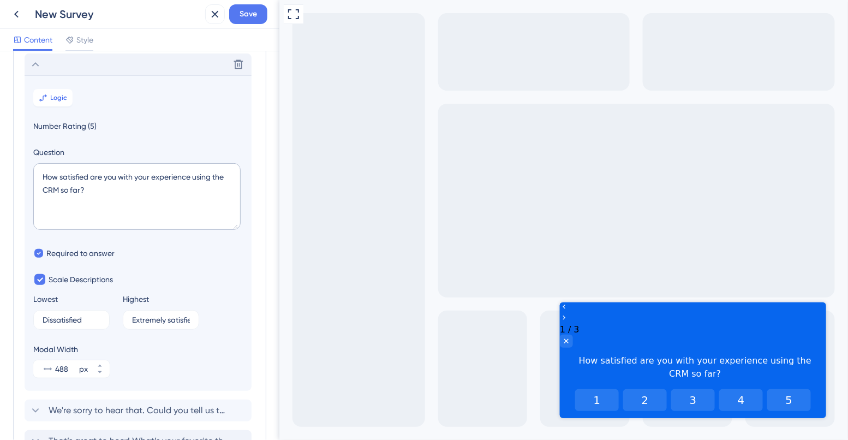
scroll to position [63, 0]
click at [60, 95] on span "Logic" at bounding box center [59, 96] width 17 height 9
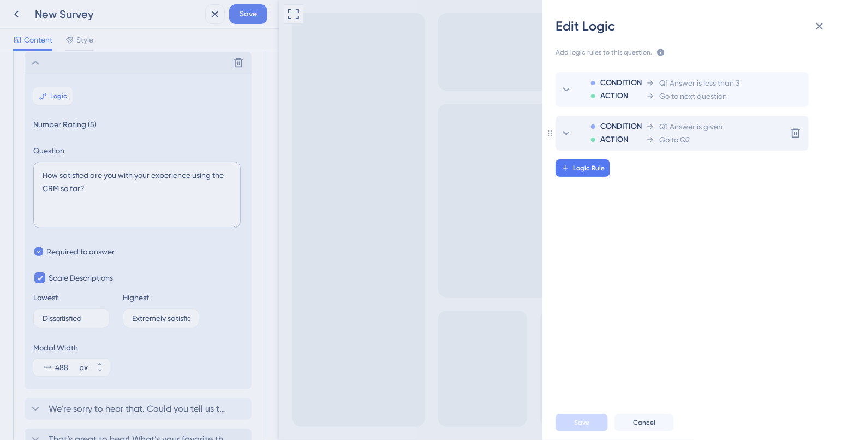
click at [662, 134] on span "Go to Q2" at bounding box center [674, 139] width 31 height 13
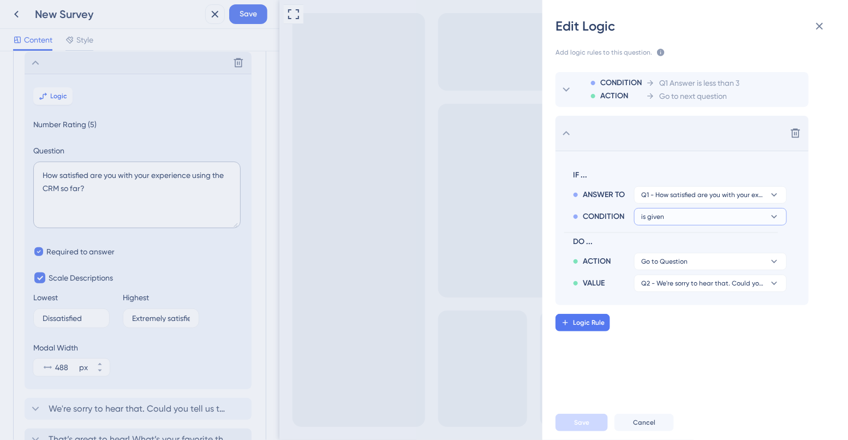
click at [661, 199] on span "is given" at bounding box center [702, 194] width 123 height 9
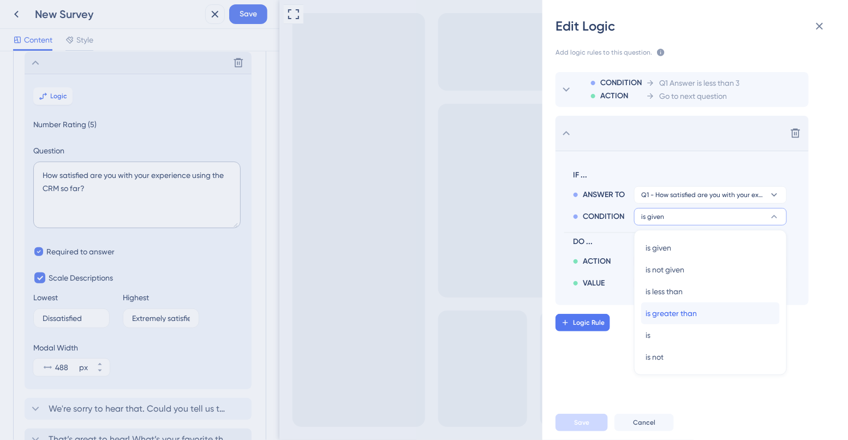
click at [666, 309] on span "is greater than" at bounding box center [670, 313] width 51 height 13
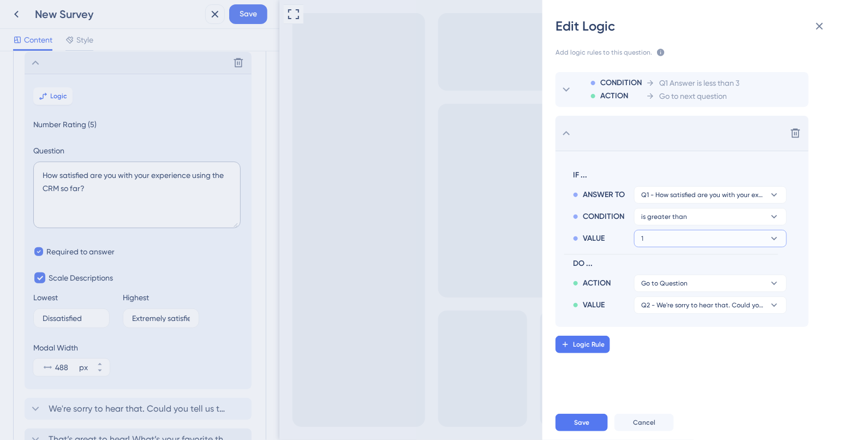
click at [665, 204] on button "1" at bounding box center [710, 194] width 153 height 17
click at [656, 315] on div "3 3" at bounding box center [710, 313] width 130 height 22
click at [667, 284] on span "Go to Question" at bounding box center [664, 283] width 46 height 9
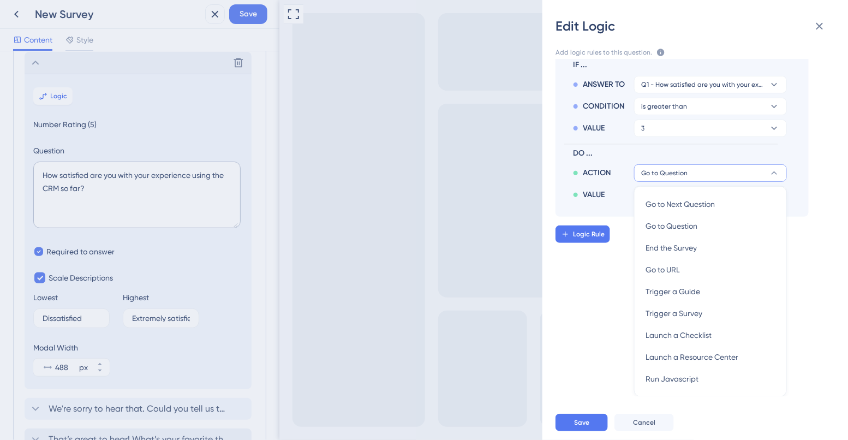
click at [608, 289] on div "CONDITION ACTION Q1 Answer is less than 3 Go to next question Delete IF ... ANS…" at bounding box center [699, 227] width 323 height 337
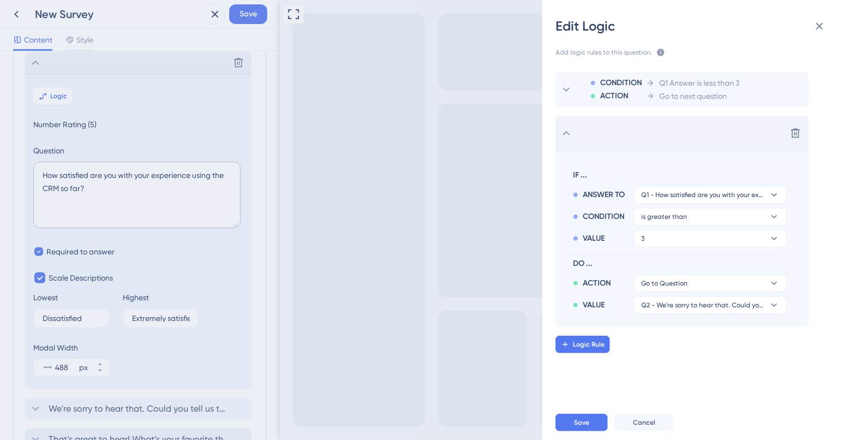
scroll to position [0, 0]
click at [674, 288] on span "Q2 - We're sorry to hear that. Could you tell us the main reason for your low s…" at bounding box center [664, 283] width 46 height 9
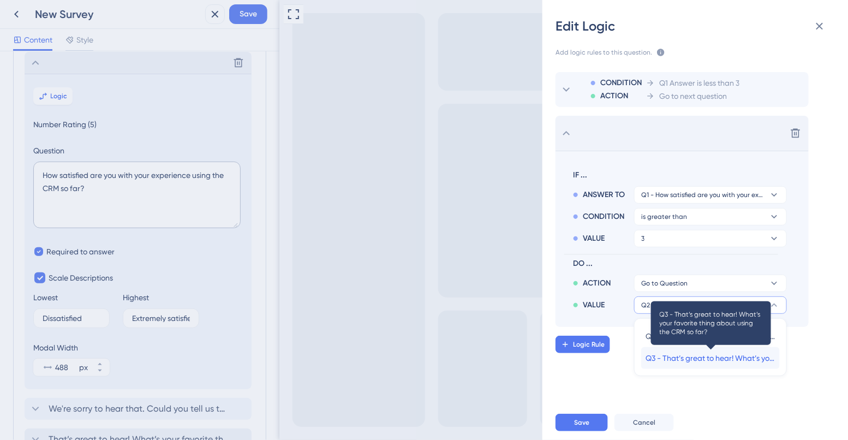
click at [667, 357] on span "Q3 - That’s great to hear! What’s your favorite thing about using the CRM so fa…" at bounding box center [710, 357] width 130 height 13
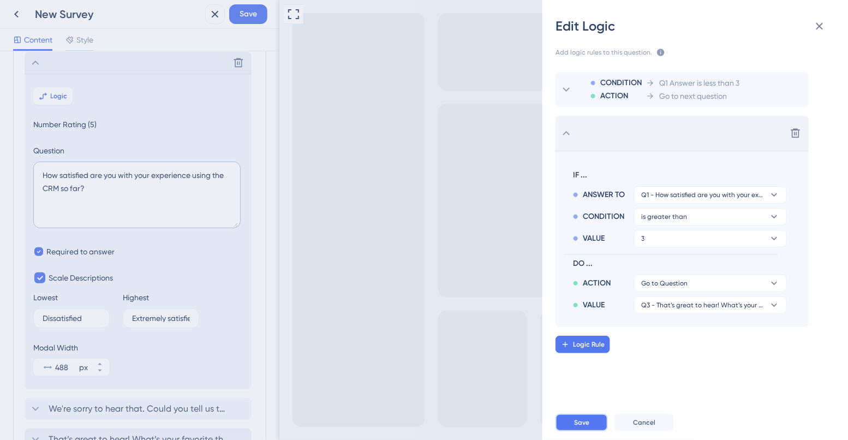
click at [577, 428] on button "Save" at bounding box center [581, 422] width 52 height 17
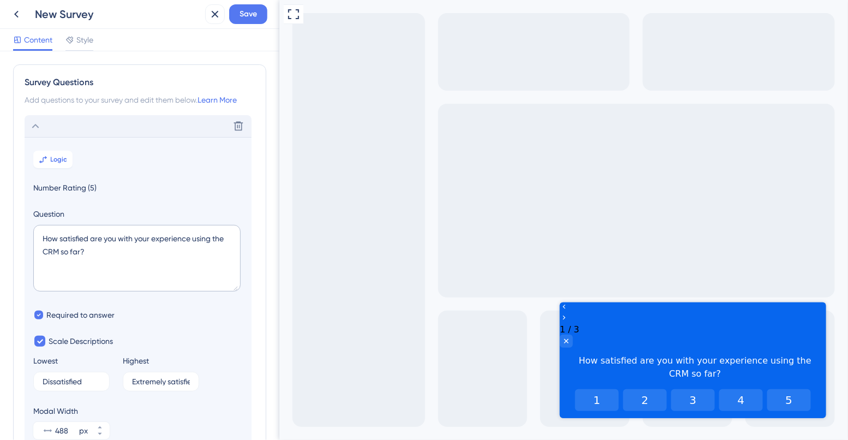
click at [51, 124] on div "Delete" at bounding box center [138, 126] width 227 height 22
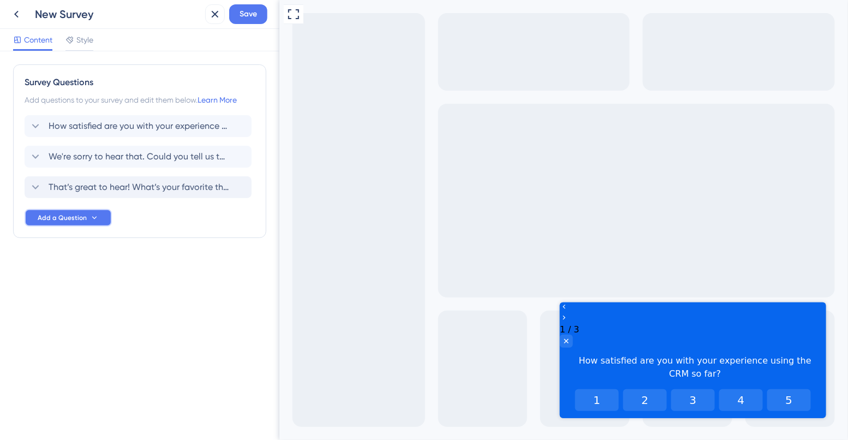
click at [65, 219] on span "Add a Question" at bounding box center [62, 217] width 49 height 9
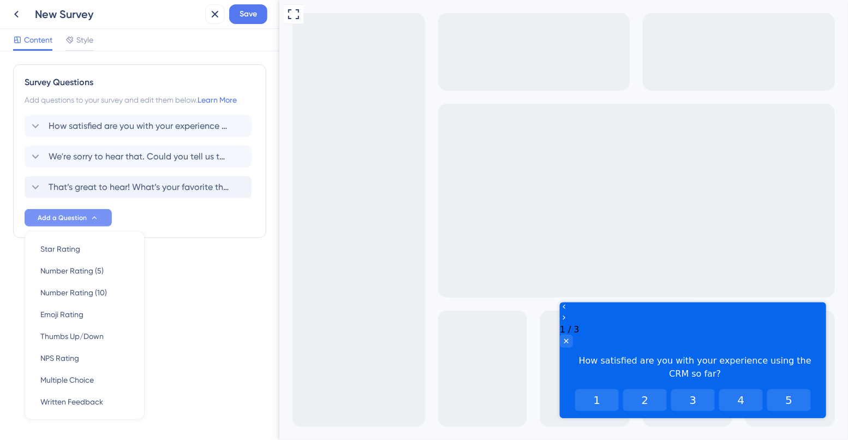
scroll to position [23, 0]
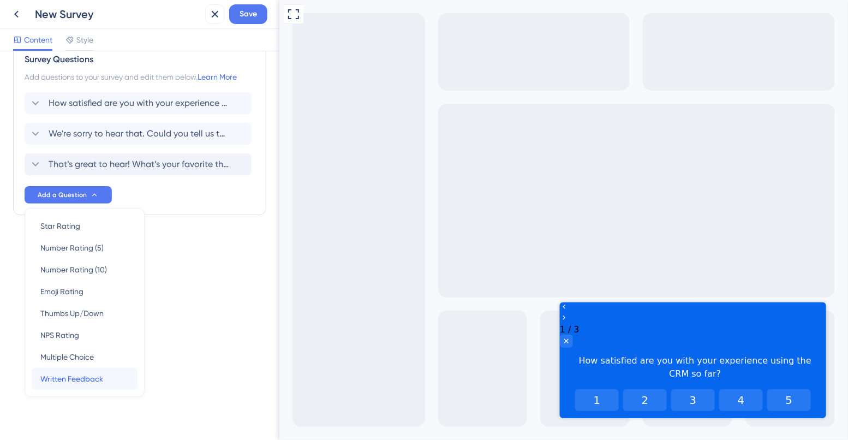
click at [62, 379] on span "Written Feedback" at bounding box center [71, 378] width 63 height 13
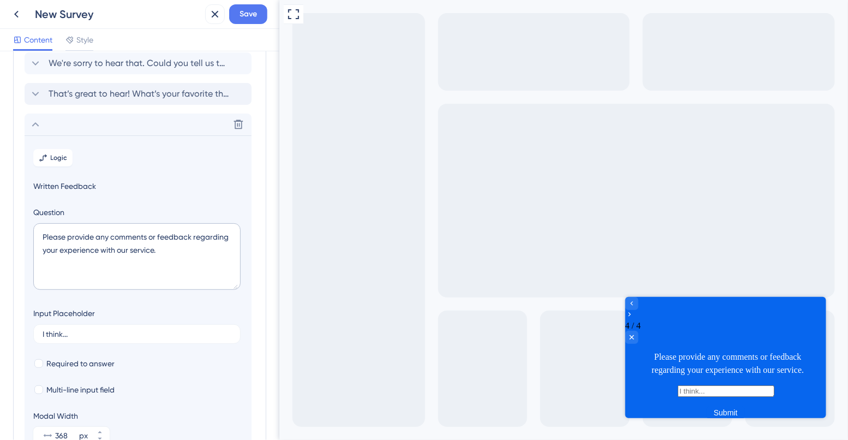
scroll to position [155, 0]
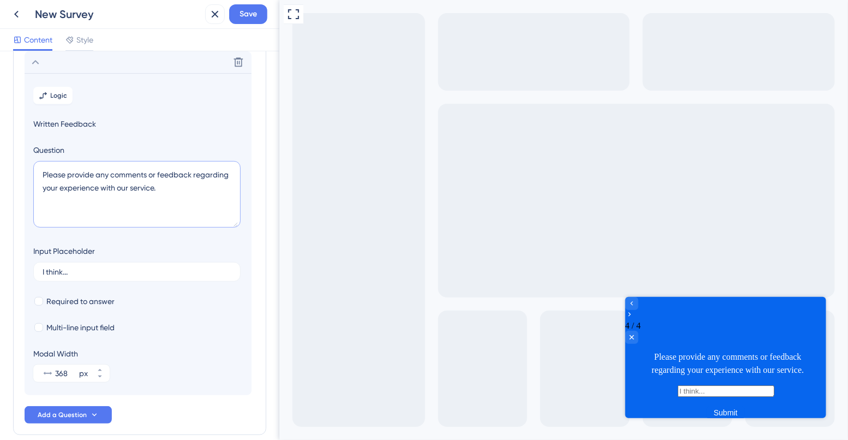
click at [105, 192] on textarea "Please provide any comments or feedback regarding your experience with our serv…" at bounding box center [136, 194] width 207 height 67
paste textarea "Are there any features you found confusing or difficult to use?"
type textarea "Are there any features you found confusing or difficult to use?"
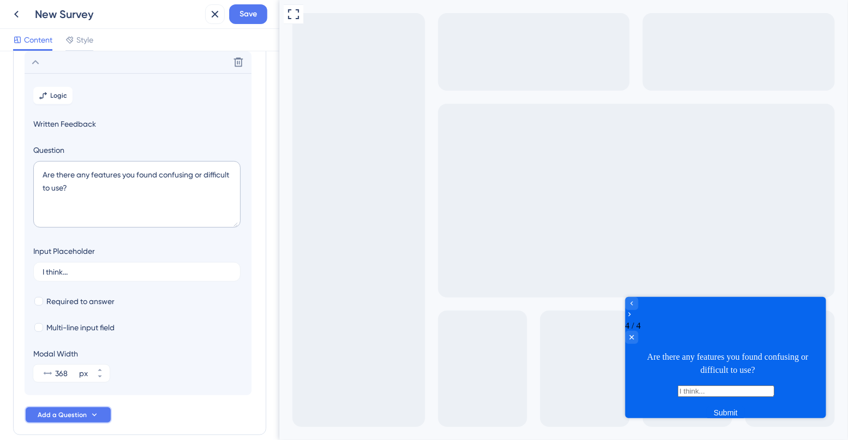
click at [68, 417] on span "Add a Question" at bounding box center [62, 414] width 49 height 9
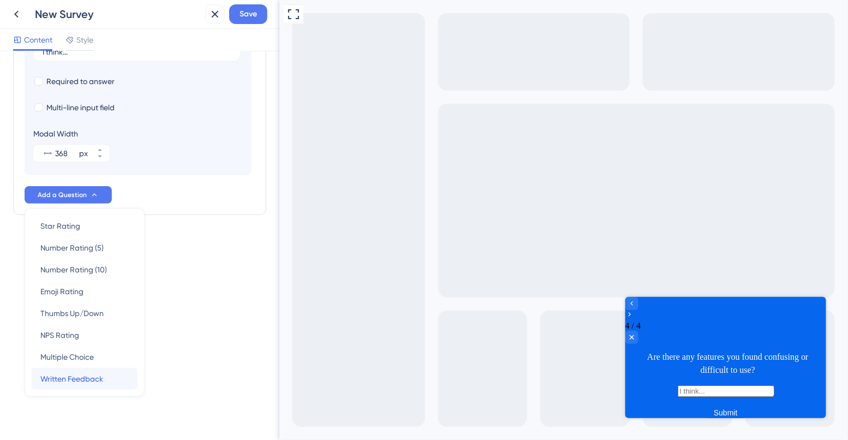
click at [74, 378] on span "Written Feedback" at bounding box center [71, 378] width 63 height 13
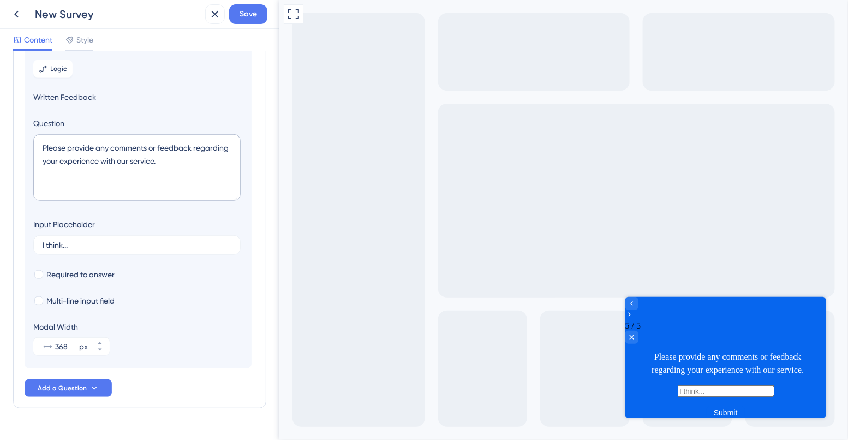
scroll to position [186, 0]
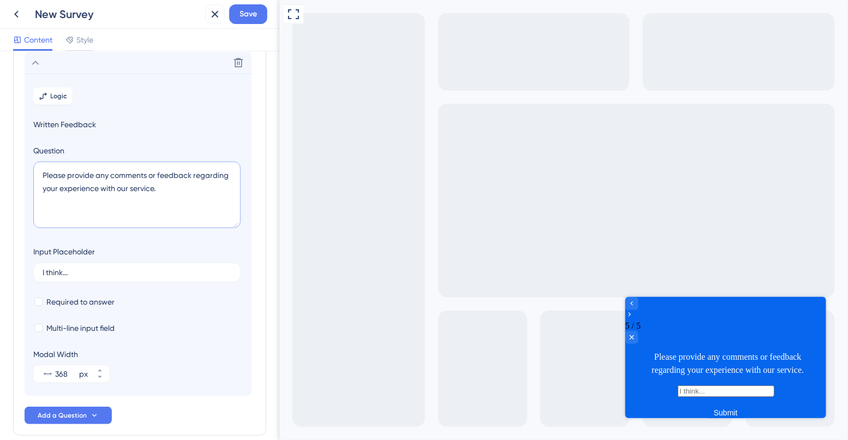
click at [92, 196] on textarea "Please provide any comments or feedback regarding your experience with our serv…" at bounding box center [136, 194] width 207 height 67
paste textarea "What features do you wish the CRM had?"
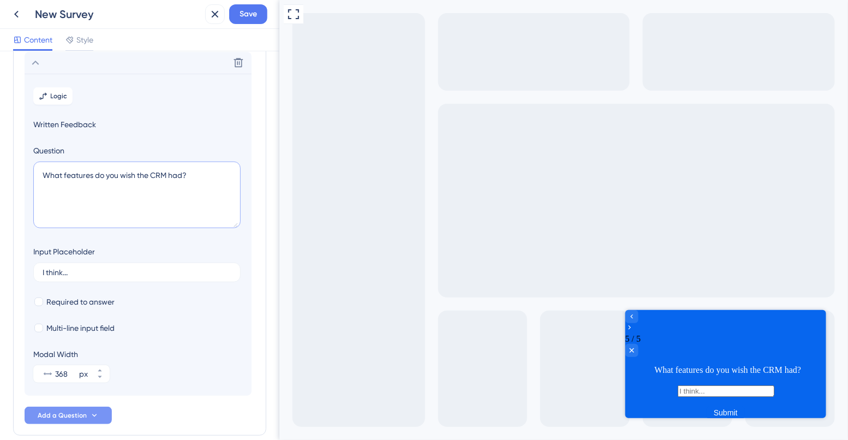
type textarea "What features do you wish the CRM had?"
click at [70, 415] on span "Add a Question" at bounding box center [62, 415] width 49 height 9
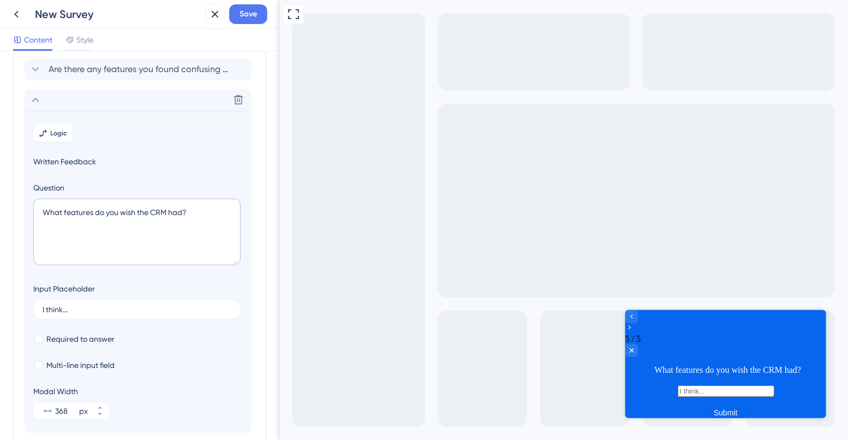
scroll to position [145, 0]
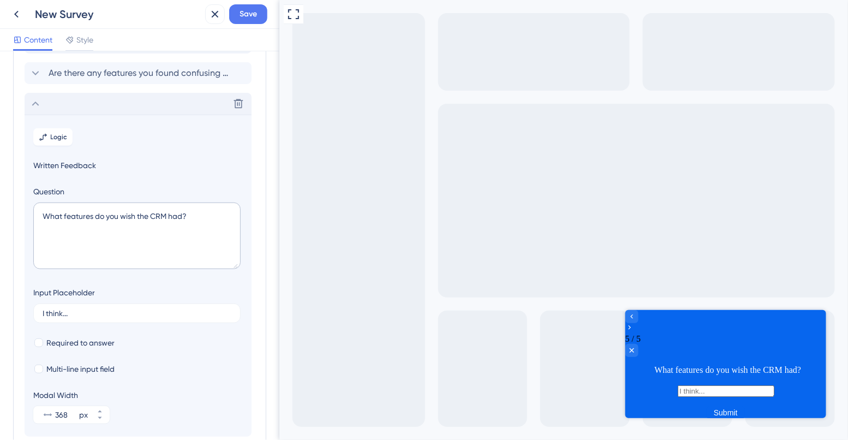
click at [86, 108] on div "Delete" at bounding box center [138, 104] width 227 height 22
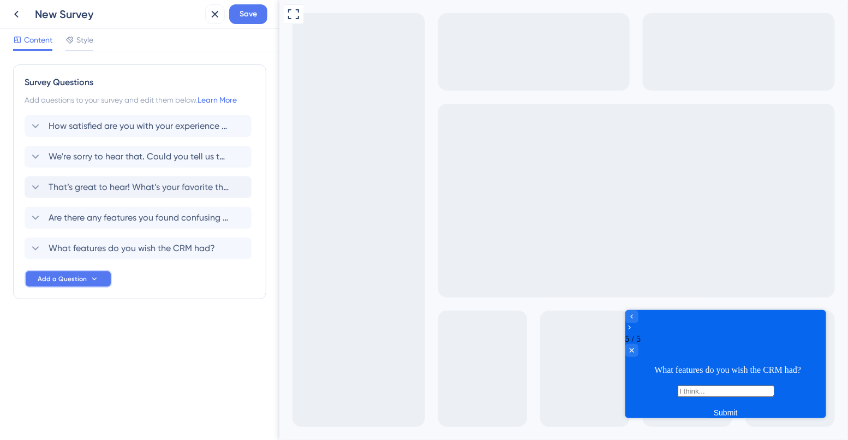
click at [61, 282] on span "Add a Question" at bounding box center [62, 278] width 49 height 9
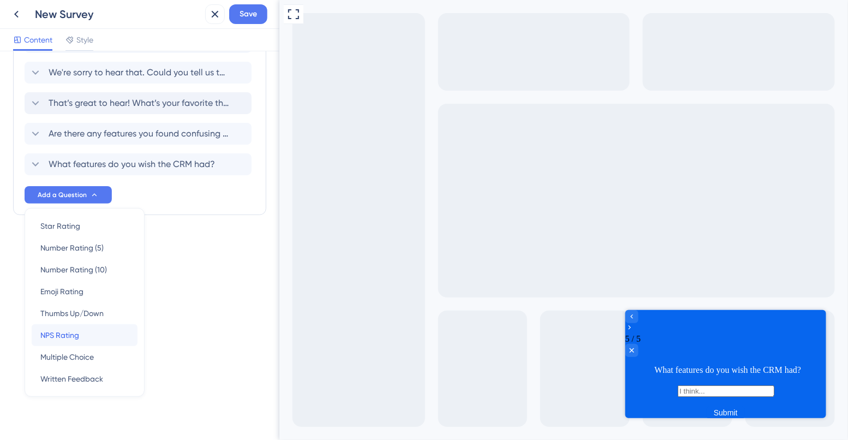
click at [65, 337] on span "NPS Rating" at bounding box center [59, 334] width 39 height 13
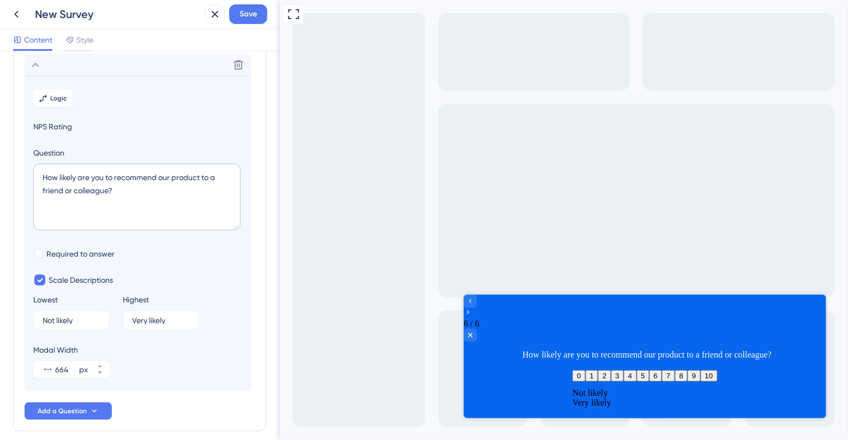
scroll to position [216, 0]
click at [84, 193] on textarea "How likely are you to recommend our product to a friend or colleague?" at bounding box center [136, 194] width 207 height 67
paste textarea "easy was it to get started with the CRM"
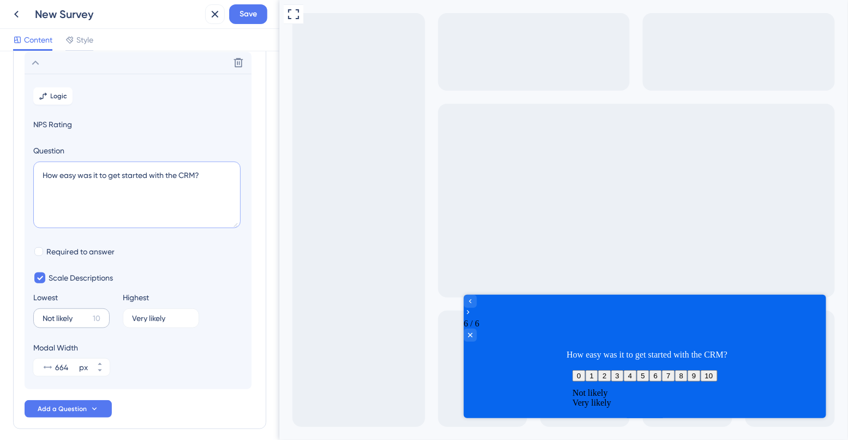
type textarea "How easy was it to get started with the CRM?"
click at [59, 319] on input "Not likely" at bounding box center [66, 318] width 46 height 8
click at [57, 318] on input "Very Easy" at bounding box center [67, 318] width 48 height 8
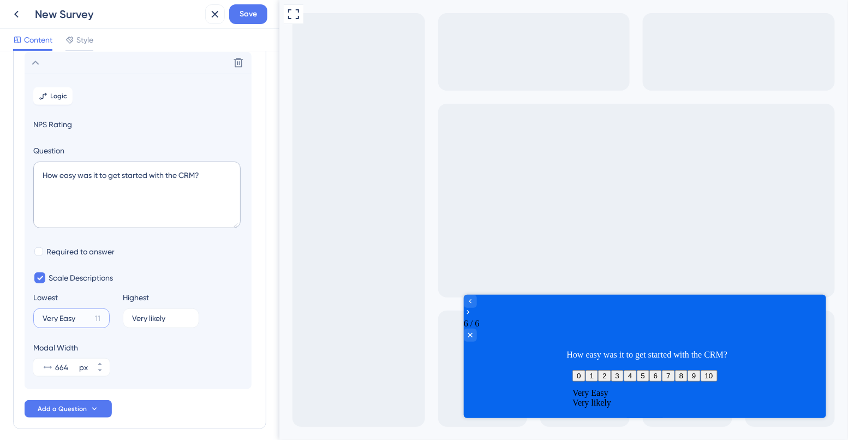
click at [57, 318] on input "Very Easy" at bounding box center [67, 318] width 48 height 8
type input "Not easy at all"
click at [150, 314] on input "Very likely" at bounding box center [156, 318] width 49 height 8
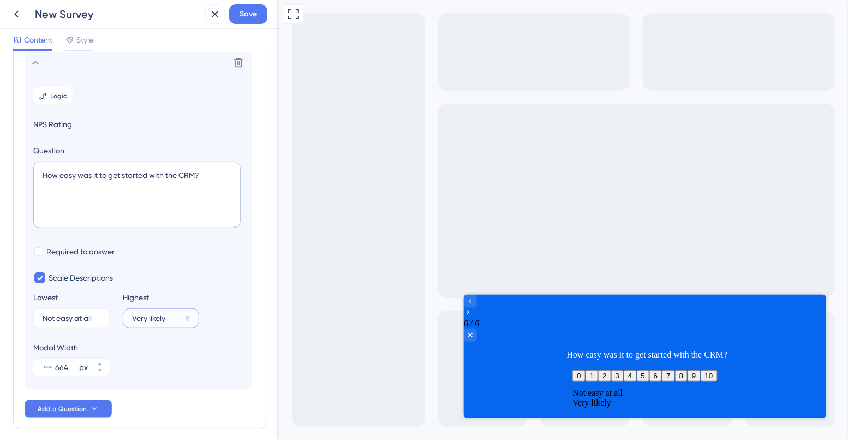
scroll to position [0, 0]
click at [150, 314] on input "Very likely" at bounding box center [156, 318] width 49 height 8
type input "Very easy"
click at [39, 252] on div at bounding box center [38, 251] width 9 height 9
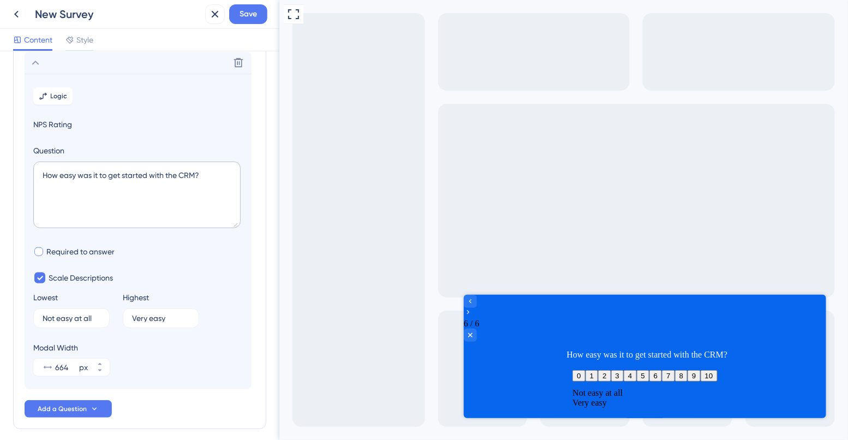
checkbox input "true"
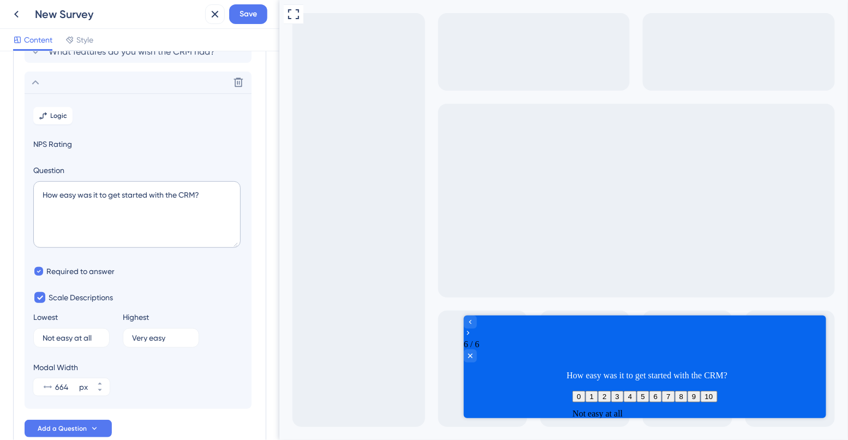
scroll to position [162, 0]
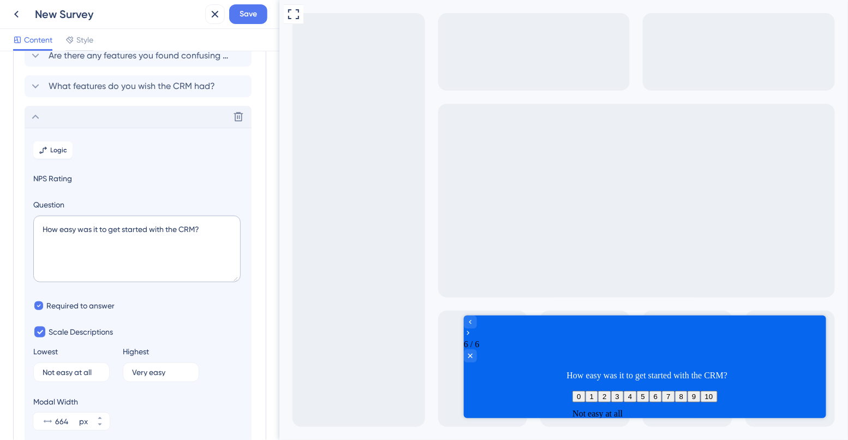
click at [61, 117] on div "Delete" at bounding box center [138, 117] width 227 height 22
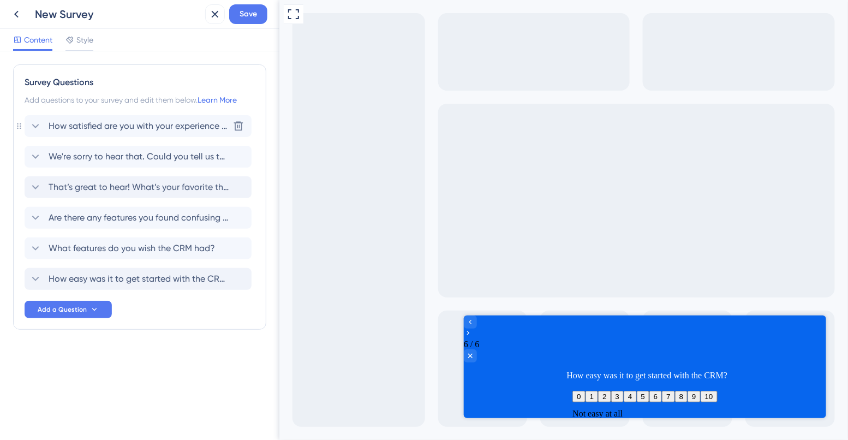
scroll to position [0, 0]
click at [23, 279] on div "Survey Questions Add questions to your survey and edit them below. Learn More H…" at bounding box center [139, 196] width 253 height 265
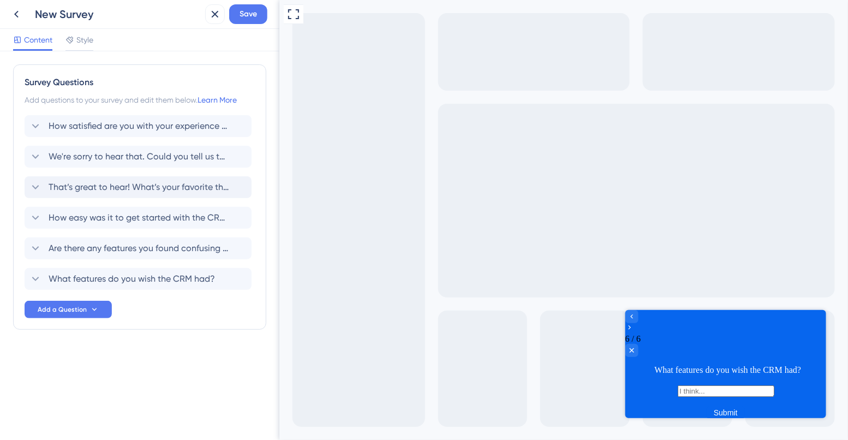
drag, startPoint x: 34, startPoint y: 279, endPoint x: 279, endPoint y: 5, distance: 367.4
click at [69, 313] on span "Add a Question" at bounding box center [62, 309] width 49 height 9
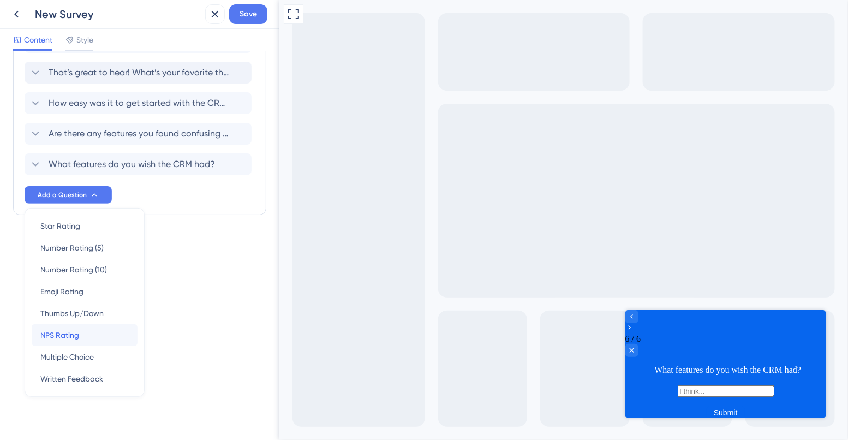
click at [65, 332] on span "NPS Rating" at bounding box center [59, 334] width 39 height 13
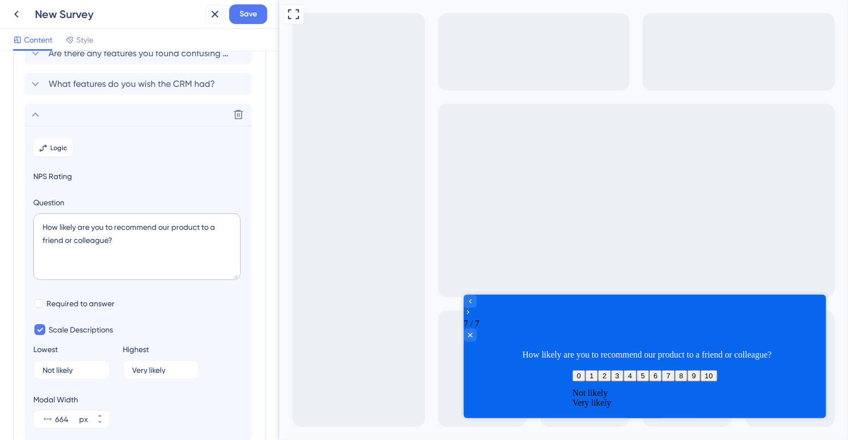
scroll to position [247, 0]
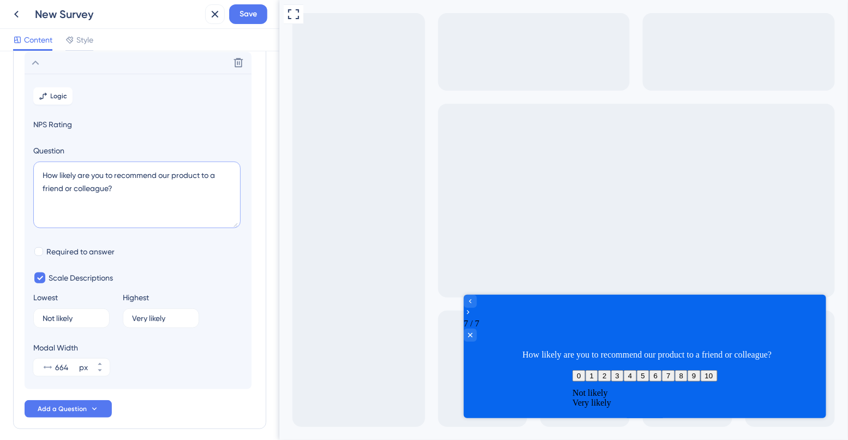
click at [82, 178] on textarea "How likely are you to recommend our product to a friend or colleague?" at bounding box center [136, 194] width 207 height 67
paste textarea "continue using the CRM after the beta"
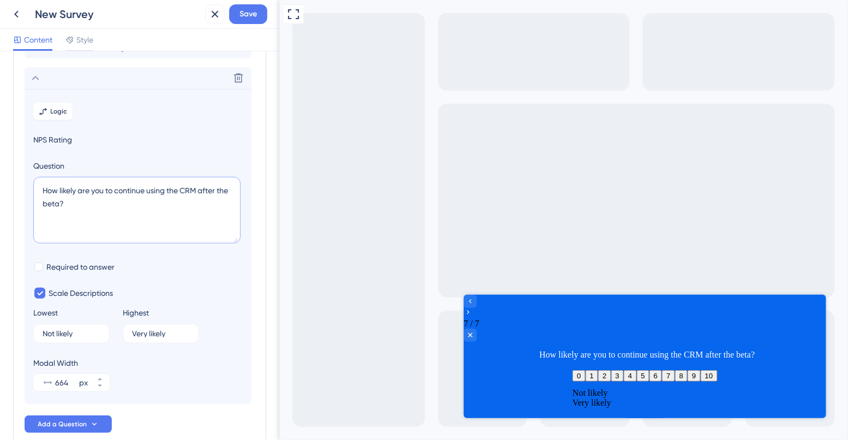
scroll to position [226, 0]
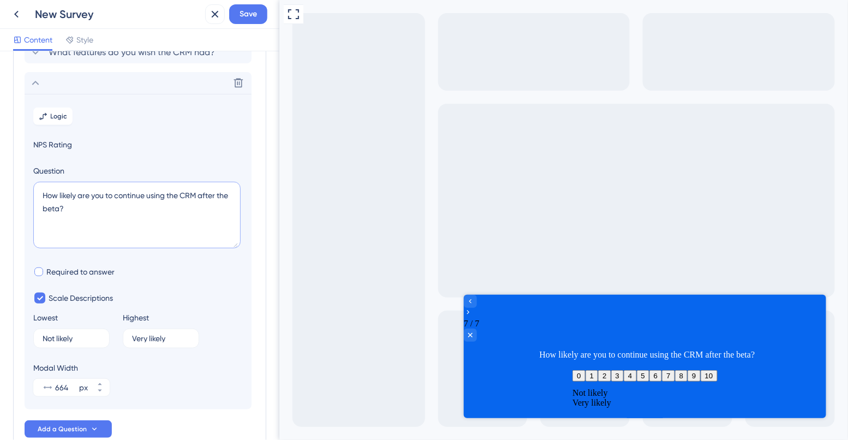
type textarea "How likely are you to continue using the CRM after the beta?"
click at [44, 277] on label "Required to answer" at bounding box center [73, 271] width 81 height 13
checkbox input "true"
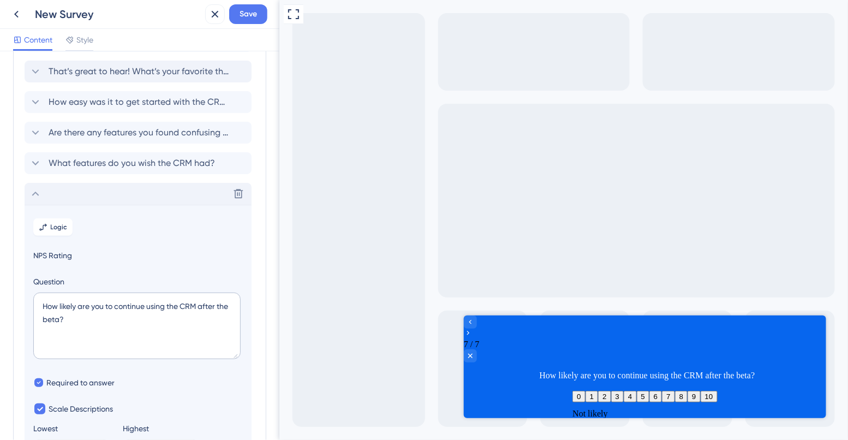
scroll to position [95, 0]
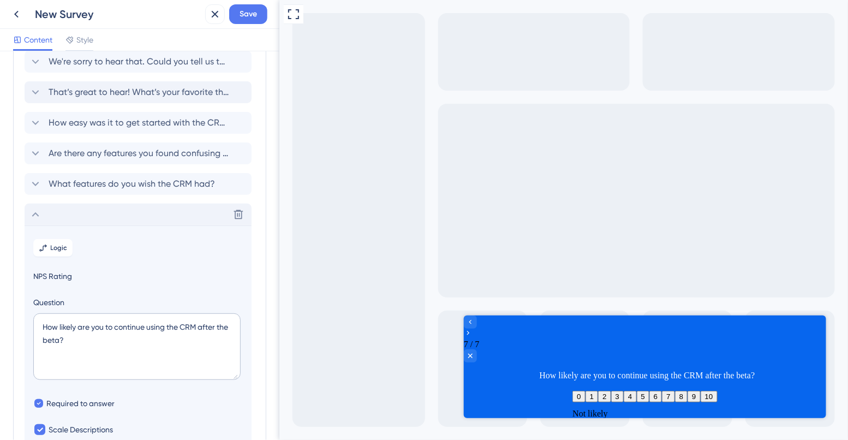
click at [63, 213] on div "Delete" at bounding box center [138, 215] width 227 height 22
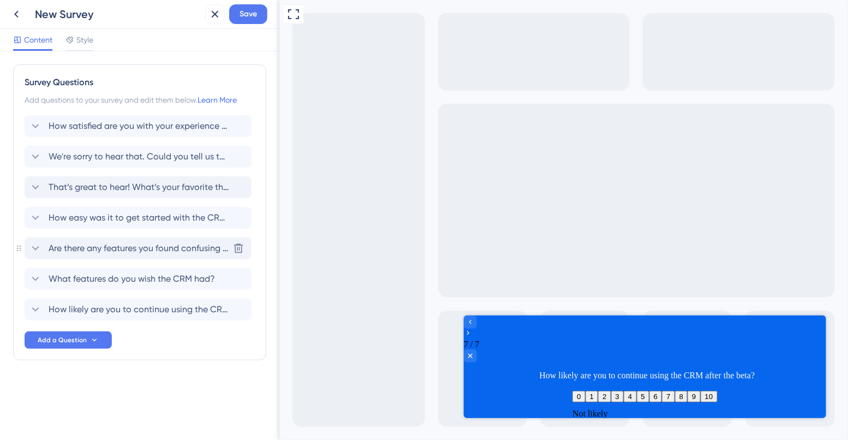
click at [67, 252] on span "Are there any features you found confusing or difficult to use?" at bounding box center [139, 248] width 180 height 13
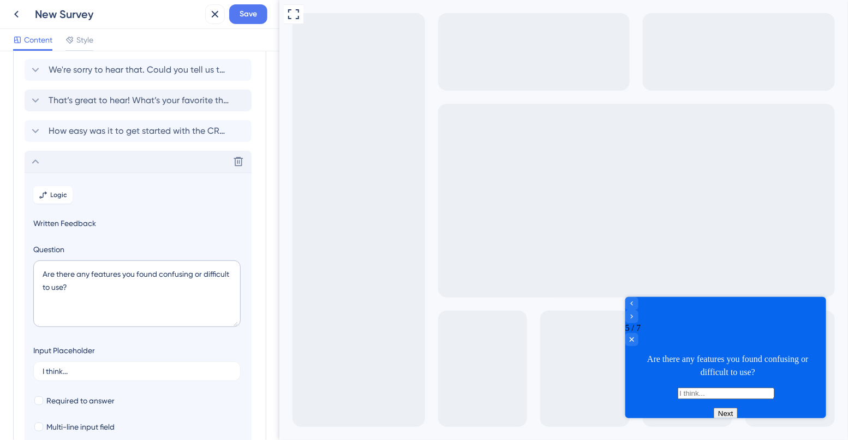
scroll to position [159, 0]
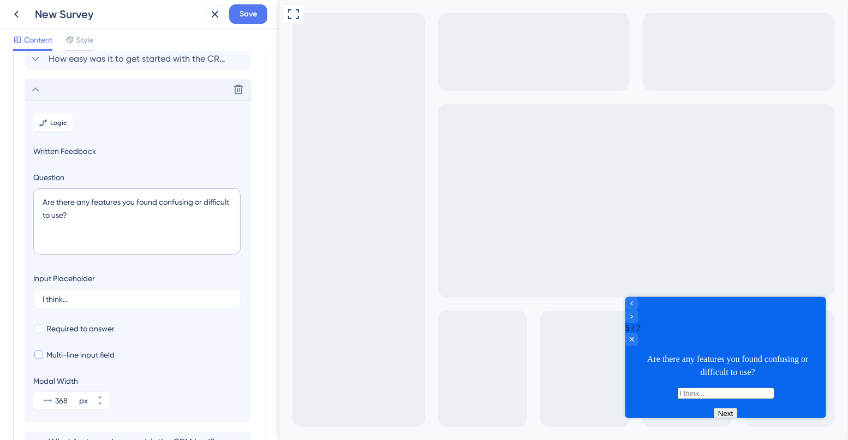
click at [57, 356] on span "Multi-line input field" at bounding box center [80, 354] width 68 height 13
checkbox input "true"
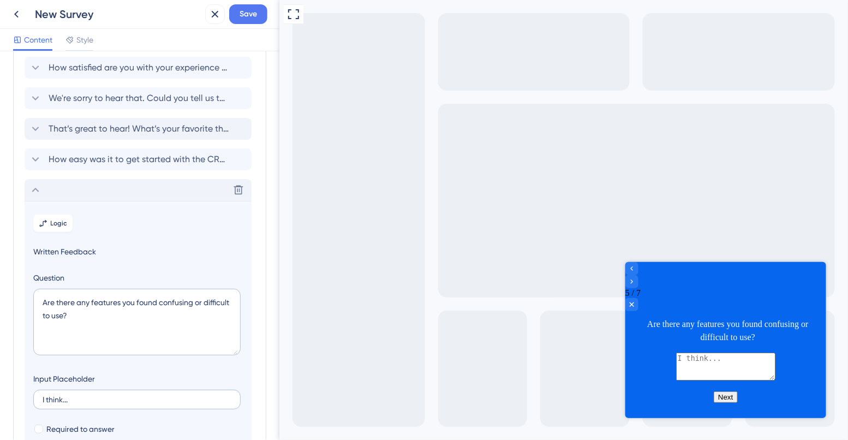
scroll to position [44, 0]
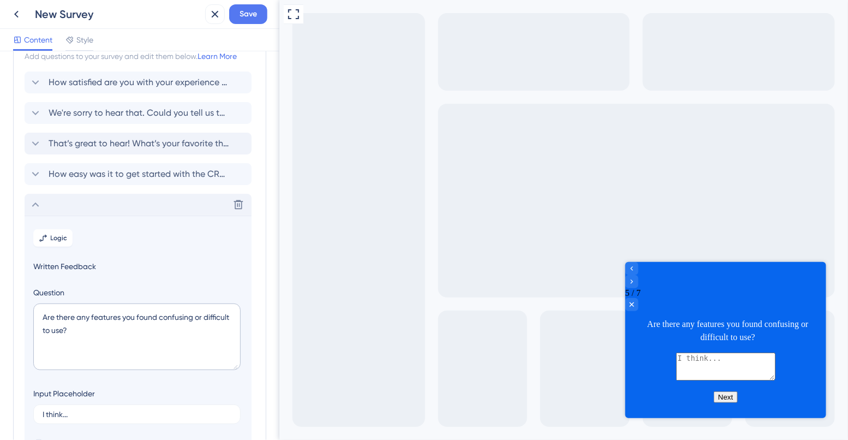
click at [87, 202] on div "Delete" at bounding box center [138, 205] width 227 height 22
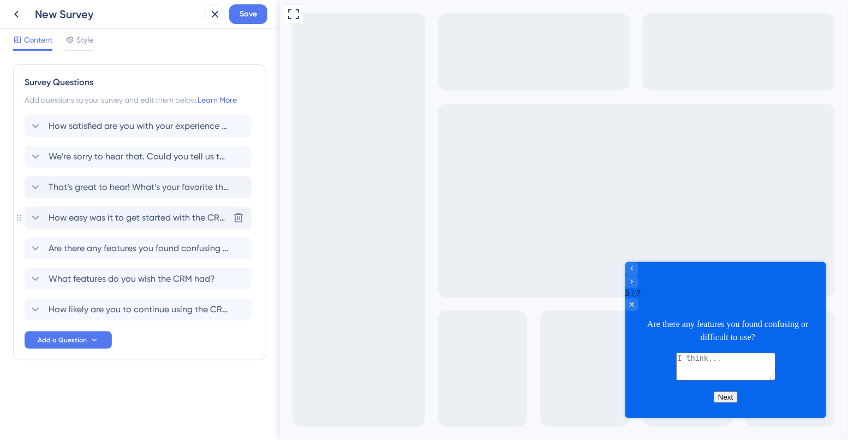
click at [83, 219] on span "How easy was it to get started with the CRM?" at bounding box center [139, 217] width 180 height 13
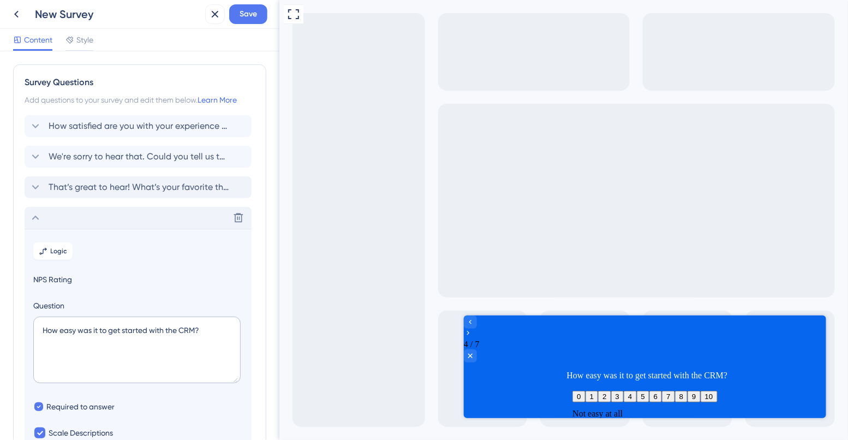
click at [80, 213] on div "Delete" at bounding box center [138, 218] width 227 height 22
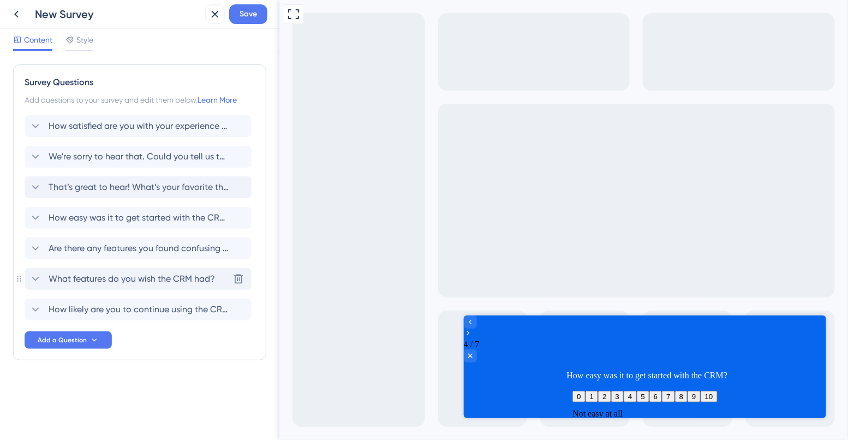
click at [87, 278] on span "What features do you wish the CRM had?" at bounding box center [132, 278] width 166 height 13
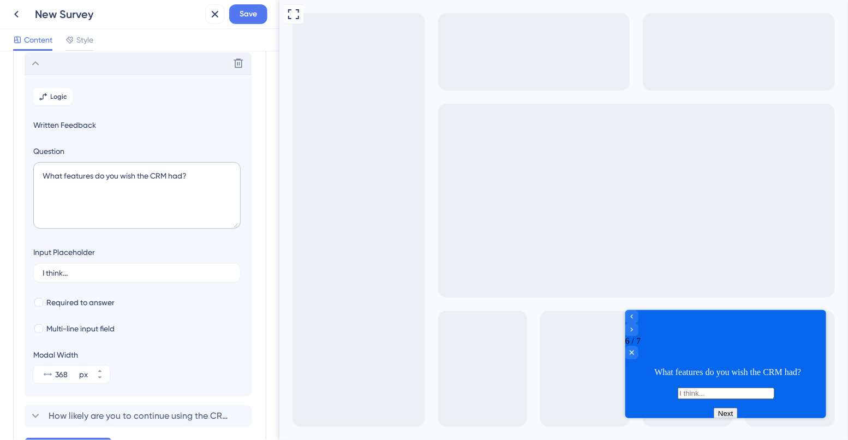
scroll to position [225, 0]
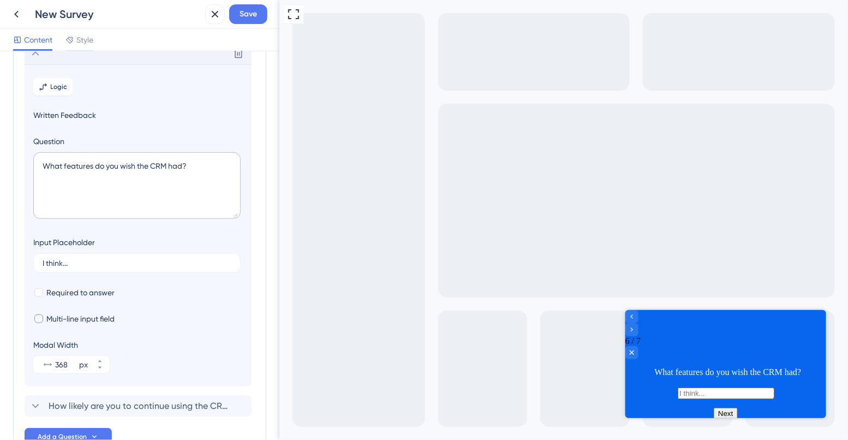
click at [47, 317] on span "Multi-line input field" at bounding box center [80, 318] width 68 height 13
checkbox input "true"
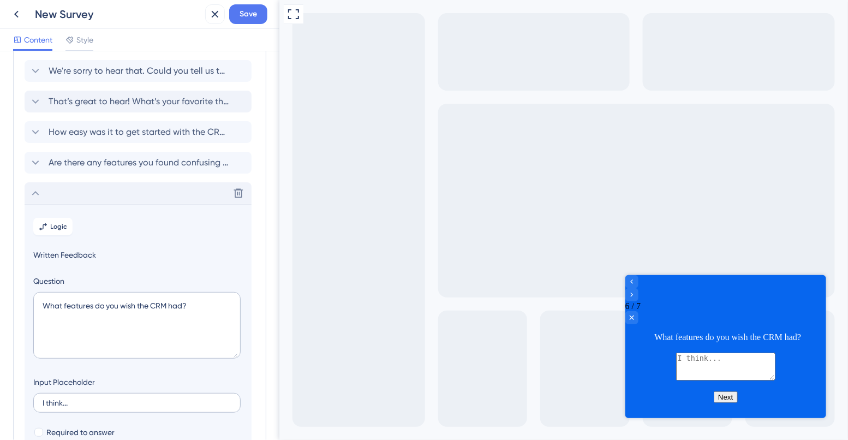
scroll to position [63, 0]
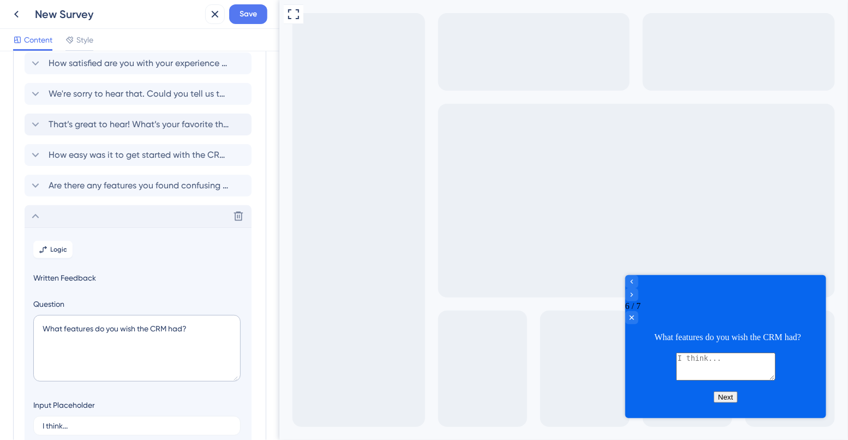
click at [77, 218] on div "Delete" at bounding box center [138, 216] width 227 height 22
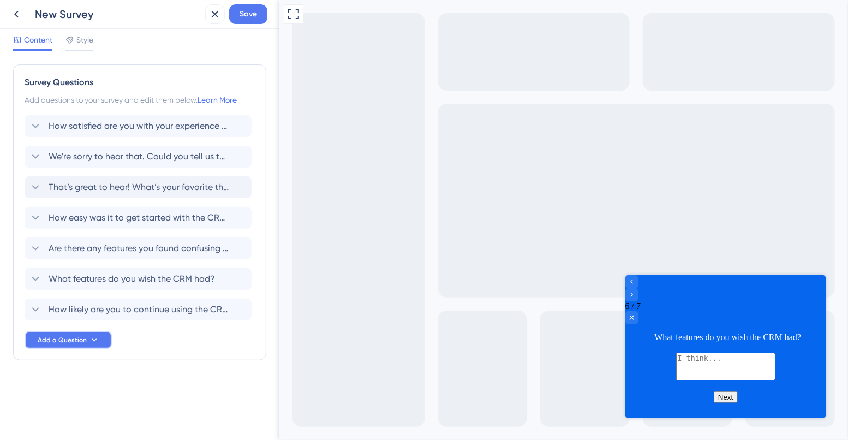
click at [58, 339] on span "Add a Question" at bounding box center [62, 340] width 49 height 9
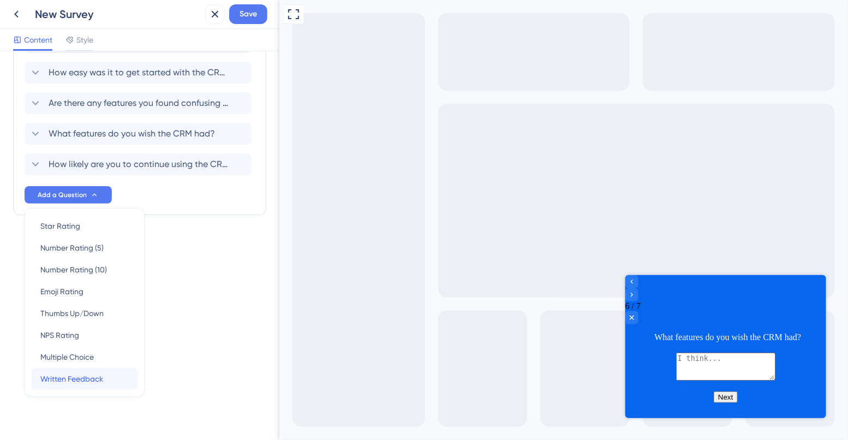
click at [74, 376] on span "Written Feedback" at bounding box center [71, 378] width 63 height 13
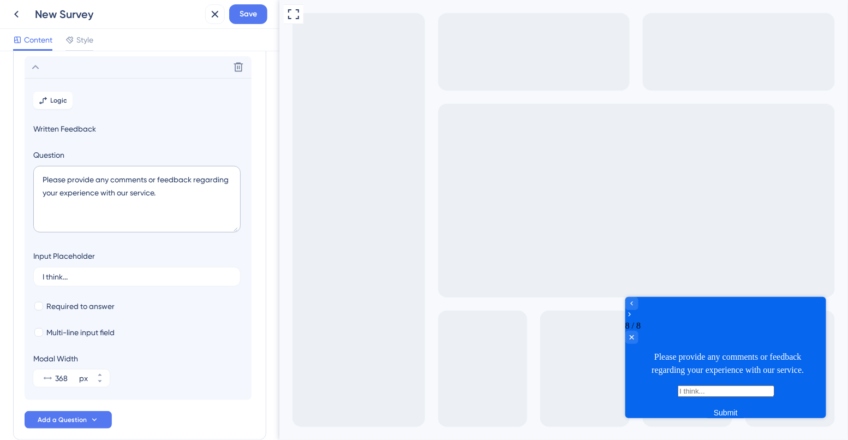
scroll to position [277, 0]
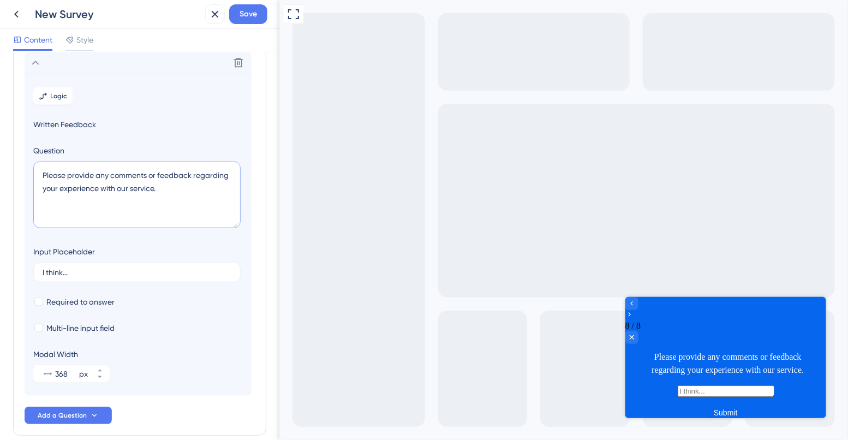
click at [73, 178] on textarea "Please provide any comments or feedback regarding your experience with our serv…" at bounding box center [136, 194] width 207 height 67
paste textarea "Any additional comments or suggestions?"
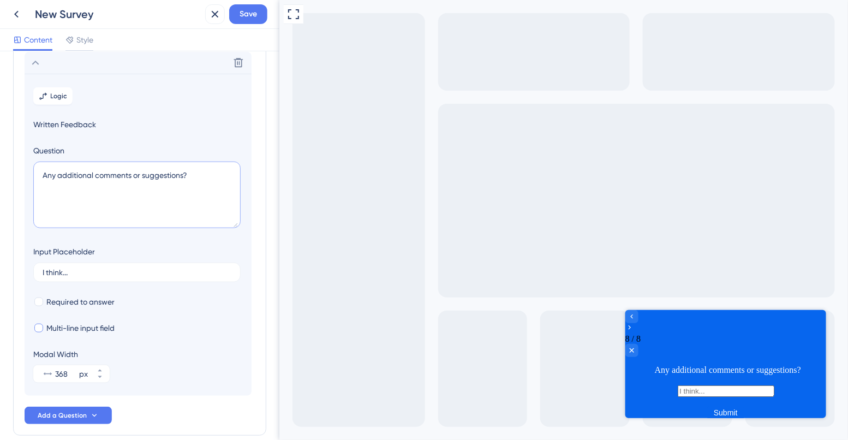
type textarea "Any additional comments or suggestions?"
click at [44, 327] on label "Multi-line input field" at bounding box center [73, 327] width 81 height 13
checkbox input "true"
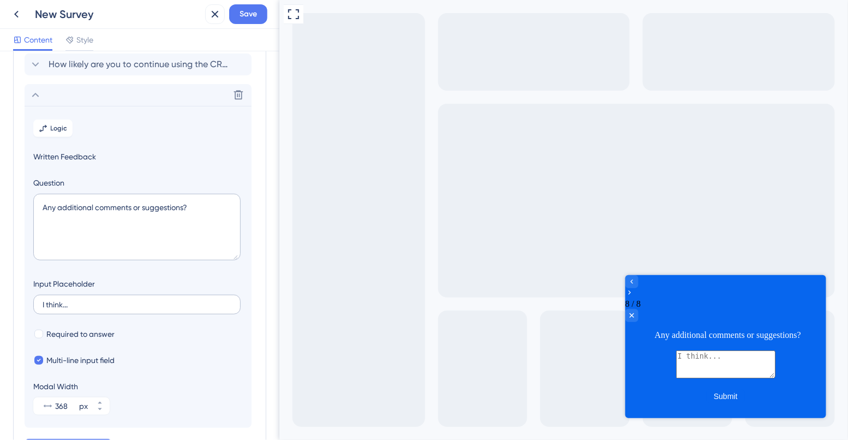
scroll to position [216, 0]
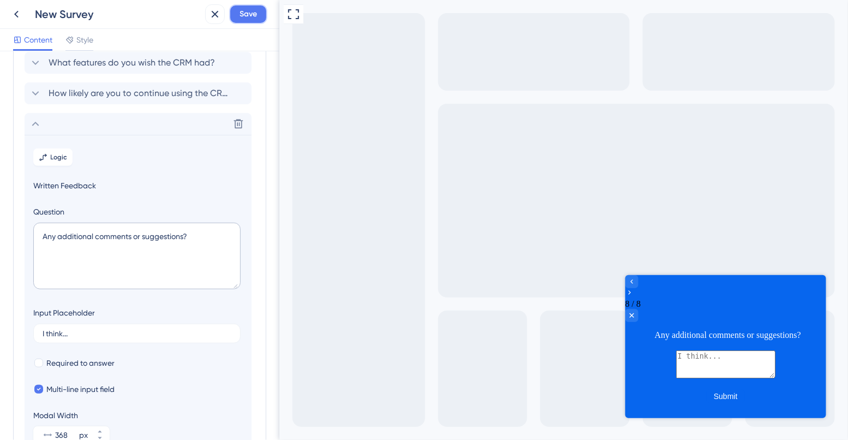
click at [242, 21] on button "Save" at bounding box center [248, 14] width 38 height 20
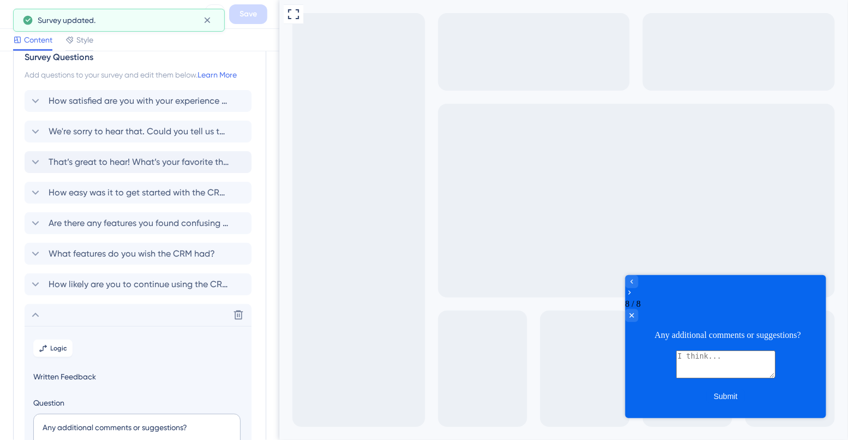
scroll to position [0, 0]
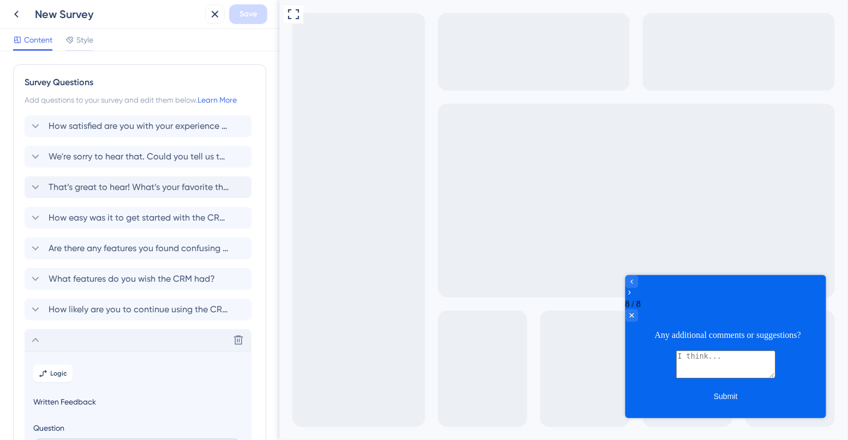
click at [64, 340] on div "Delete" at bounding box center [138, 340] width 227 height 22
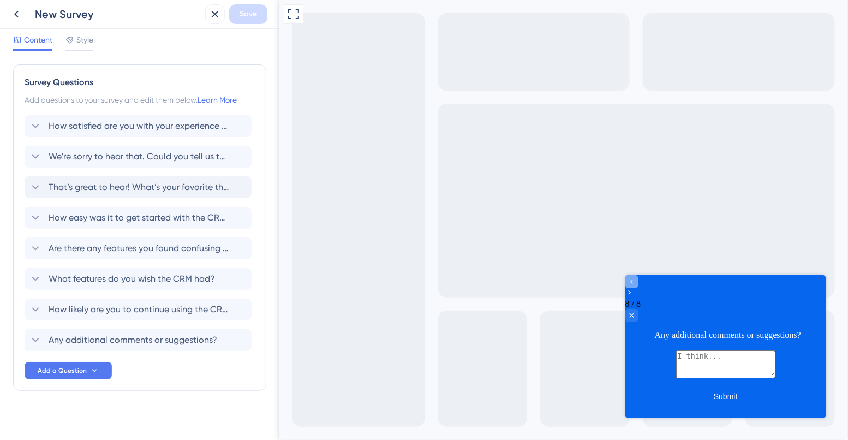
click at [636, 285] on icon "Go to Question 7" at bounding box center [631, 281] width 9 height 9
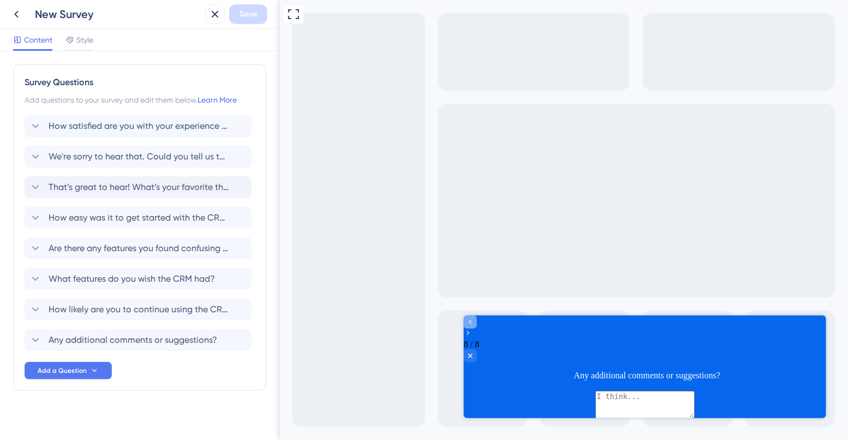
click at [641, 290] on div "Full Screen Preview" at bounding box center [563, 220] width 569 height 440
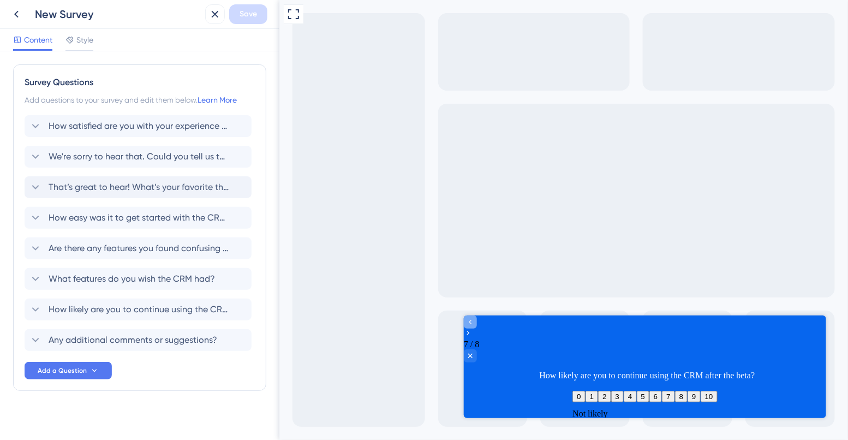
click at [641, 290] on div "Full Screen Preview" at bounding box center [563, 220] width 569 height 440
click at [471, 324] on icon "Go to Question 6" at bounding box center [470, 321] width 3 height 4
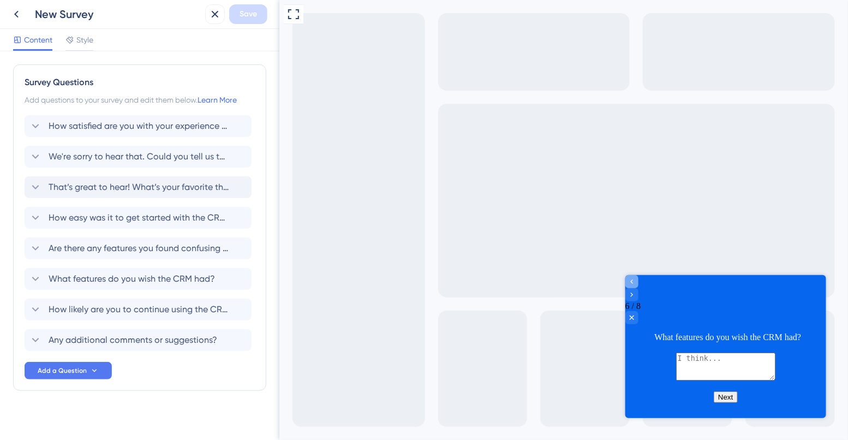
click at [636, 288] on div "Go to Question 5" at bounding box center [631, 280] width 13 height 13
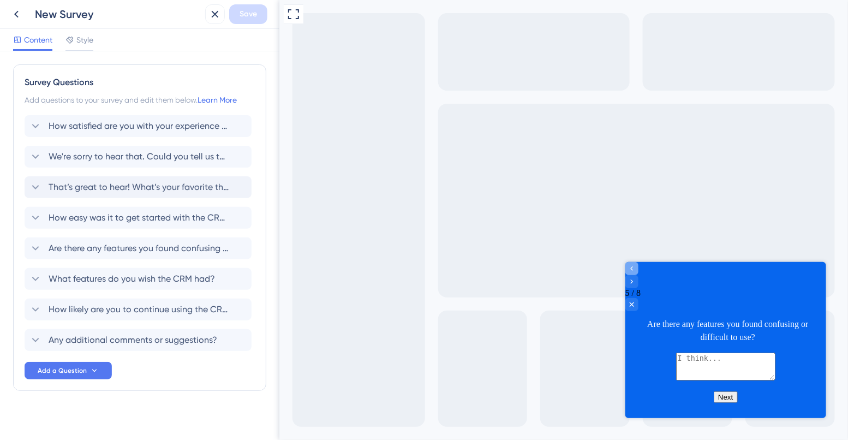
click at [636, 272] on icon "Go to Question 4" at bounding box center [631, 268] width 9 height 9
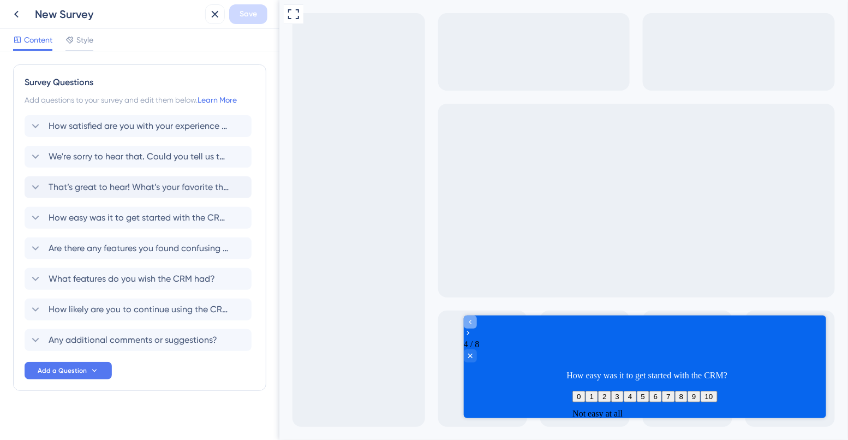
click at [474, 326] on icon "Go to Question 3" at bounding box center [469, 321] width 9 height 9
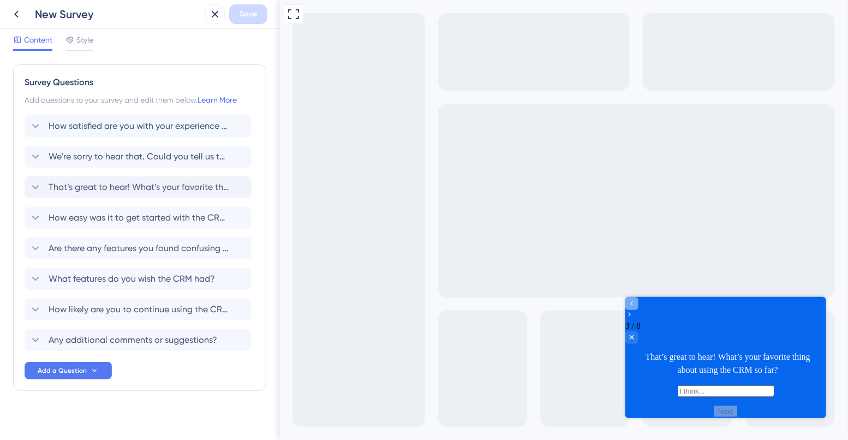
click at [635, 310] on div "Go to Question 2" at bounding box center [631, 303] width 13 height 13
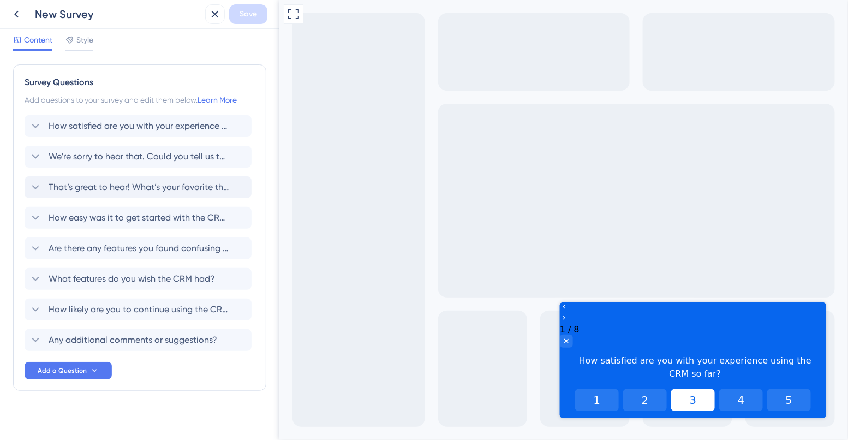
click at [704, 388] on button "3" at bounding box center [693, 399] width 44 height 22
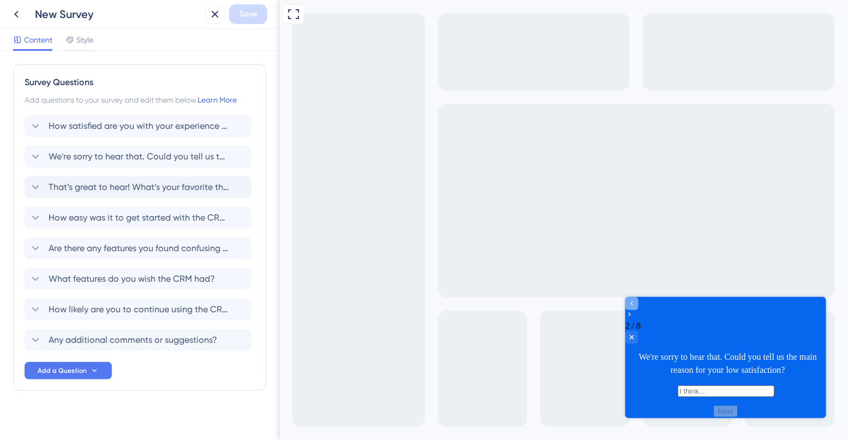
click at [637, 310] on div "Go to Question 1" at bounding box center [631, 303] width 13 height 13
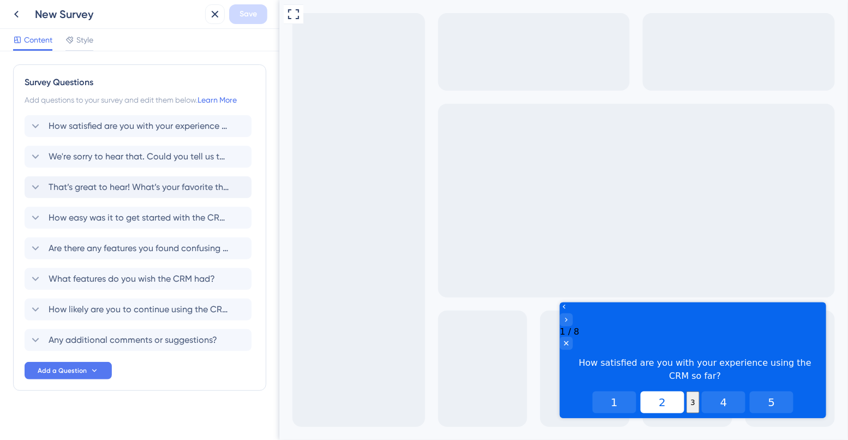
click at [640, 391] on button "2" at bounding box center [662, 402] width 44 height 22
click at [577, 320] on div at bounding box center [692, 314] width 266 height 24
click at [570, 317] on icon "Go to Question 2" at bounding box center [565, 319] width 9 height 9
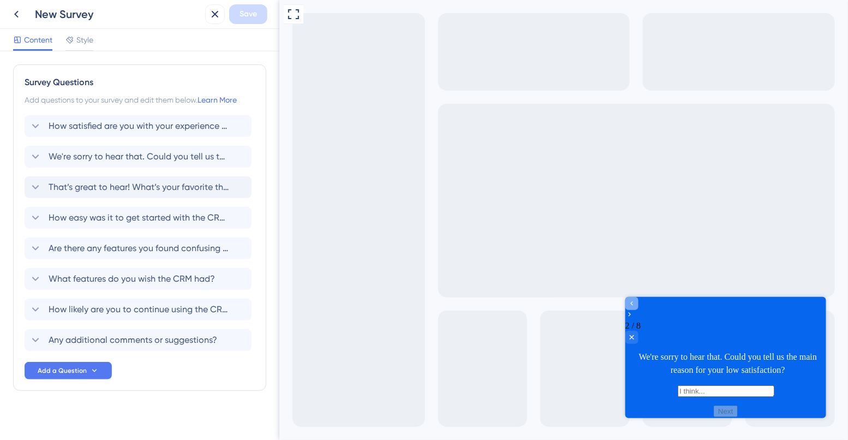
click at [636, 308] on icon "Go to Question 1" at bounding box center [631, 303] width 9 height 9
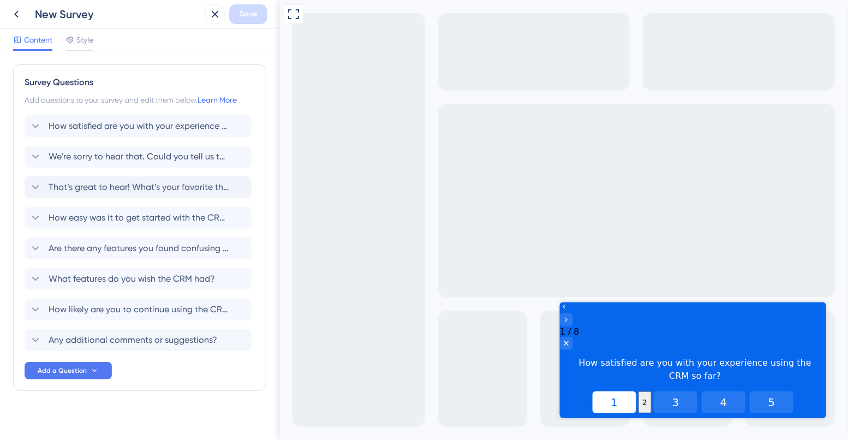
click at [606, 391] on button "1" at bounding box center [614, 402] width 44 height 22
click at [776, 391] on button "5" at bounding box center [771, 402] width 44 height 22
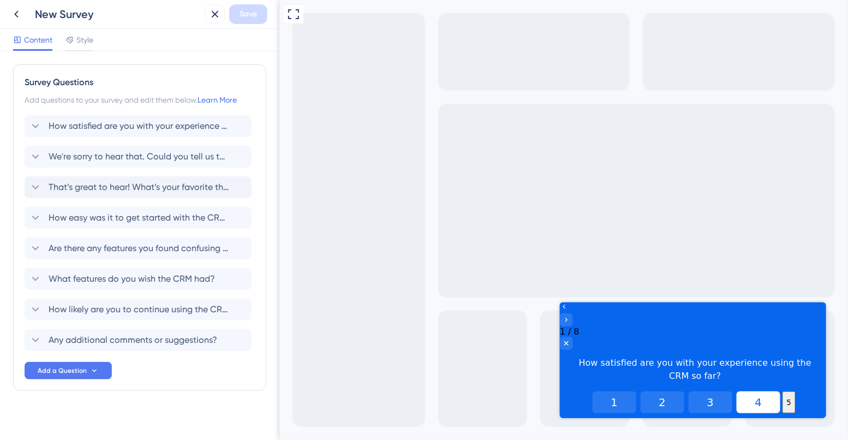
click at [742, 391] on button "4" at bounding box center [758, 402] width 44 height 22
click at [570, 338] on icon "Close survey" at bounding box center [565, 342] width 9 height 9
click at [688, 391] on button "3" at bounding box center [710, 402] width 44 height 22
click at [592, 391] on button "1" at bounding box center [614, 402] width 44 height 22
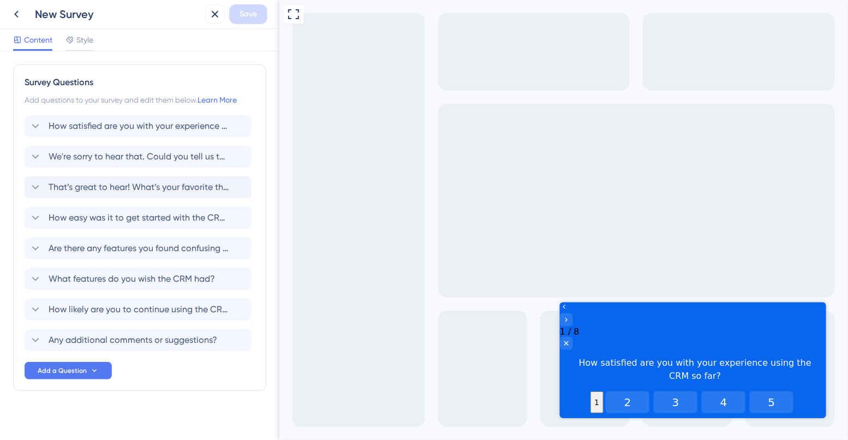
click at [76, 15] on div "New Survey" at bounding box center [118, 14] width 166 height 15
click at [216, 12] on icon at bounding box center [214, 14] width 13 height 13
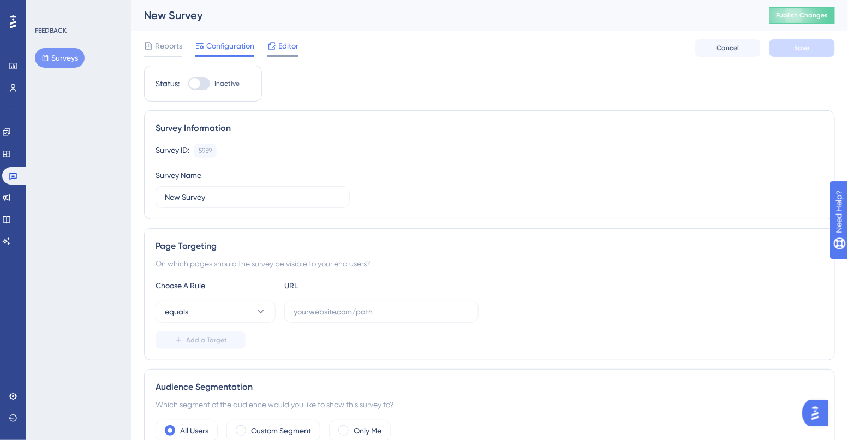
click at [282, 52] on span "Editor" at bounding box center [288, 45] width 20 height 13
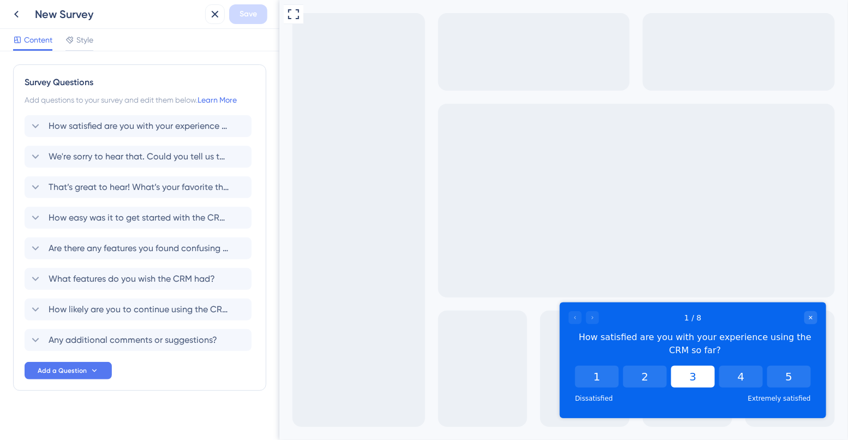
click at [681, 383] on button "3" at bounding box center [693, 376] width 44 height 22
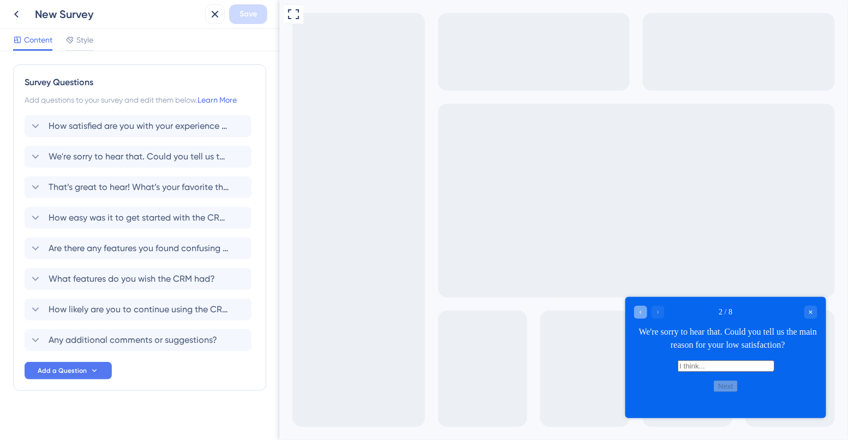
click at [641, 315] on icon "Go to Question 1" at bounding box center [640, 312] width 7 height 7
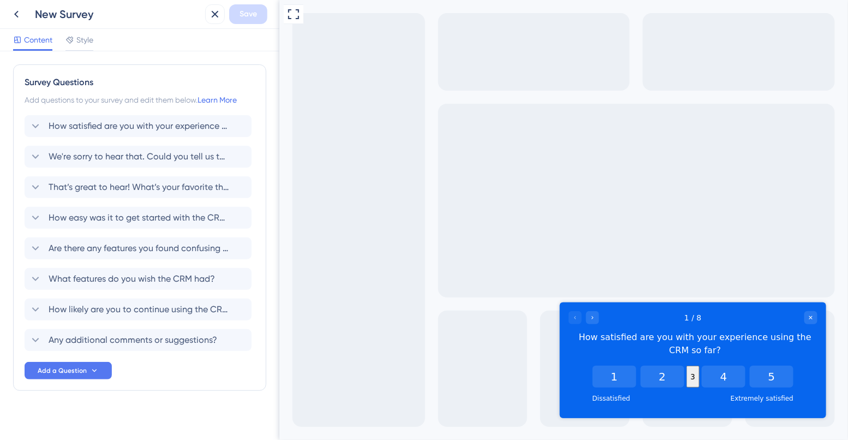
click at [81, 16] on div "New Survey" at bounding box center [118, 14] width 166 height 15
click at [19, 17] on icon at bounding box center [16, 14] width 13 height 13
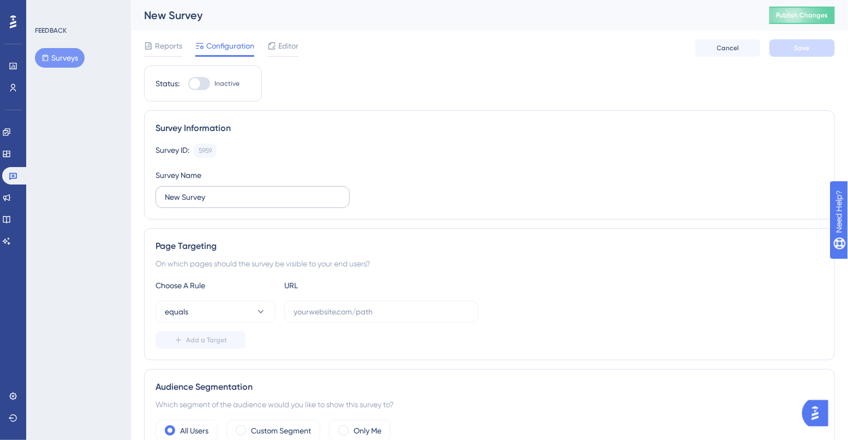
click at [199, 190] on label "New Survey" at bounding box center [252, 197] width 194 height 22
click at [199, 191] on input "New Survey" at bounding box center [253, 197] width 176 height 12
click at [199, 190] on label "New Survey" at bounding box center [252, 197] width 194 height 22
click at [199, 191] on input "New Survey" at bounding box center [253, 197] width 176 height 12
click at [199, 190] on label "New Survey" at bounding box center [252, 197] width 194 height 22
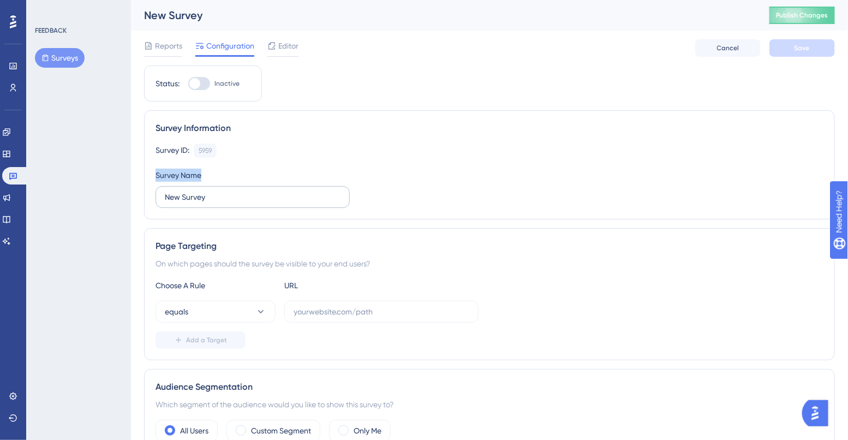
click at [199, 191] on input "New Survey" at bounding box center [253, 197] width 176 height 12
click at [198, 206] on label "New Survey" at bounding box center [252, 197] width 194 height 22
click at [198, 203] on input "New Survey" at bounding box center [253, 197] width 176 height 12
click at [198, 206] on label "New Survey" at bounding box center [252, 197] width 194 height 22
click at [198, 203] on input "New Survey" at bounding box center [253, 197] width 176 height 12
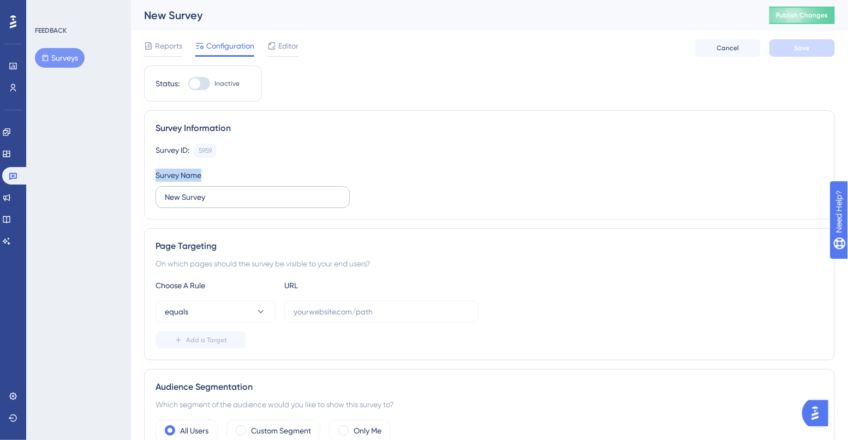
click at [198, 206] on label "New Survey" at bounding box center [252, 197] width 194 height 22
click at [198, 203] on input "New Survey" at bounding box center [253, 197] width 176 height 12
click at [205, 197] on input "New Survey" at bounding box center [253, 197] width 176 height 12
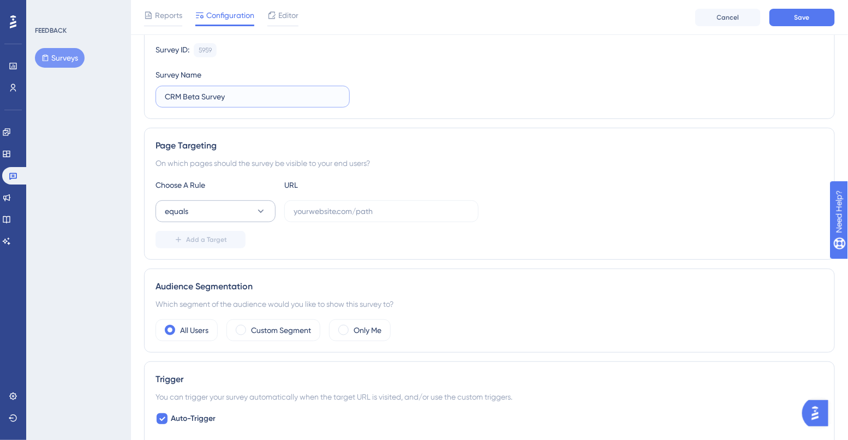
scroll to position [110, 0]
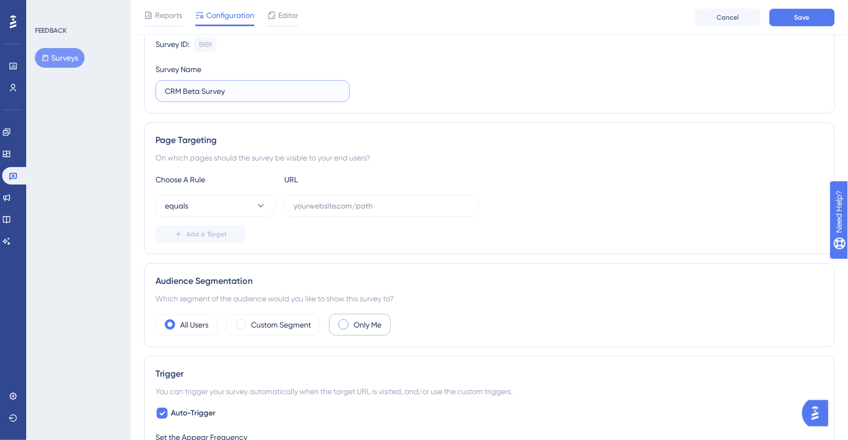
type input "CRM Beta Survey"
click at [348, 320] on span at bounding box center [343, 324] width 10 height 10
click at [352, 321] on input "radio" at bounding box center [352, 321] width 0 height 0
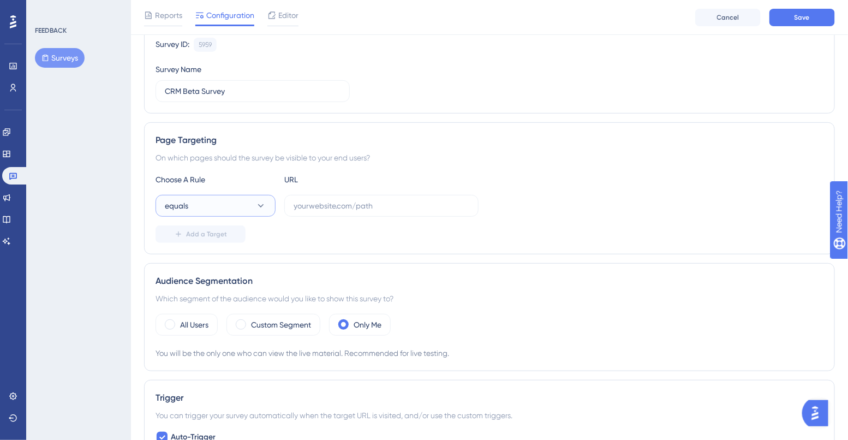
click at [208, 204] on button "equals" at bounding box center [215, 206] width 120 height 22
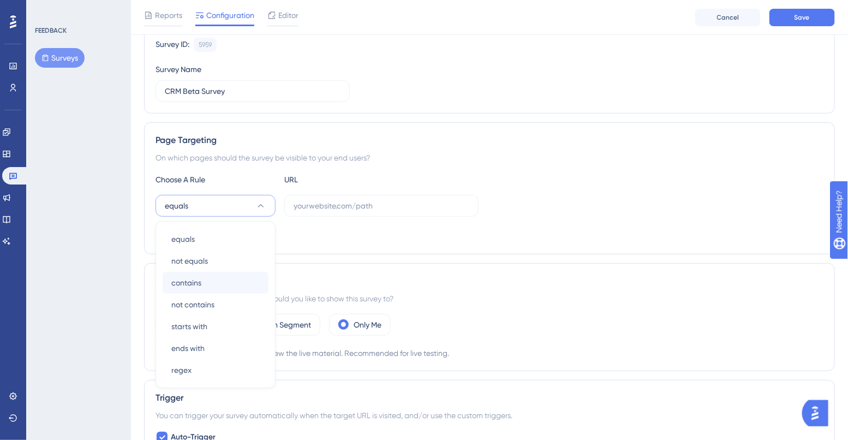
scroll to position [194, 0]
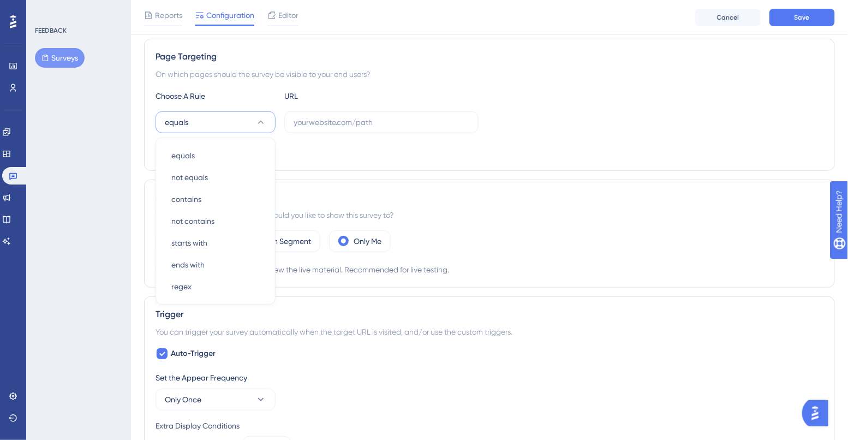
click at [311, 137] on div "Choose A Rule URL equals equals equals not equals not equals contains contains …" at bounding box center [489, 124] width 668 height 70
click at [227, 124] on button "equals" at bounding box center [215, 122] width 120 height 22
click at [207, 190] on div "contains contains" at bounding box center [215, 200] width 88 height 22
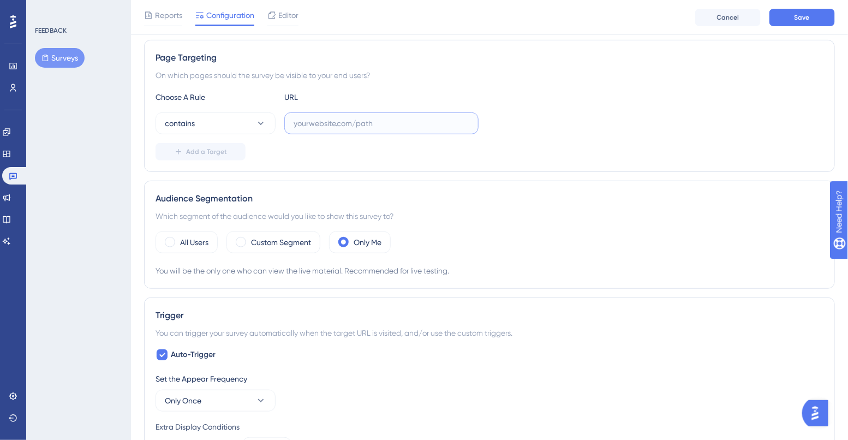
click at [342, 128] on input "text" at bounding box center [382, 123] width 176 height 12
click at [325, 124] on input "app." at bounding box center [382, 123] width 176 height 12
paste input "https://app.paintscout.com/dashboard/"
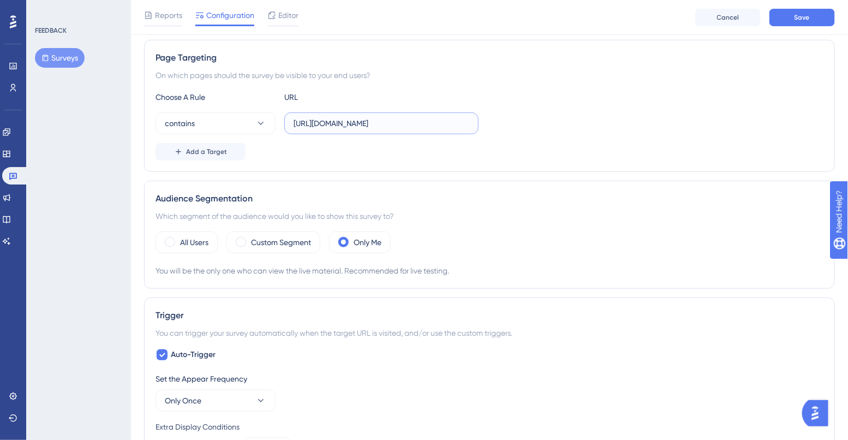
drag, startPoint x: 451, startPoint y: 124, endPoint x: 393, endPoint y: 123, distance: 57.8
click at [393, 123] on input "https://app.paintscout.com/dashboard/" at bounding box center [382, 123] width 176 height 12
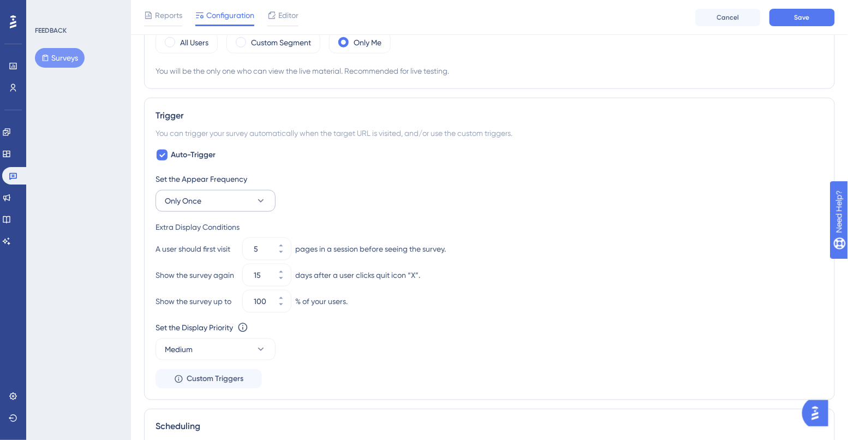
scroll to position [393, 0]
type input "[URL][DOMAIN_NAME]"
click at [262, 274] on input "15" at bounding box center [261, 274] width 15 height 13
type input "1"
click at [262, 249] on input "5" at bounding box center [261, 248] width 15 height 13
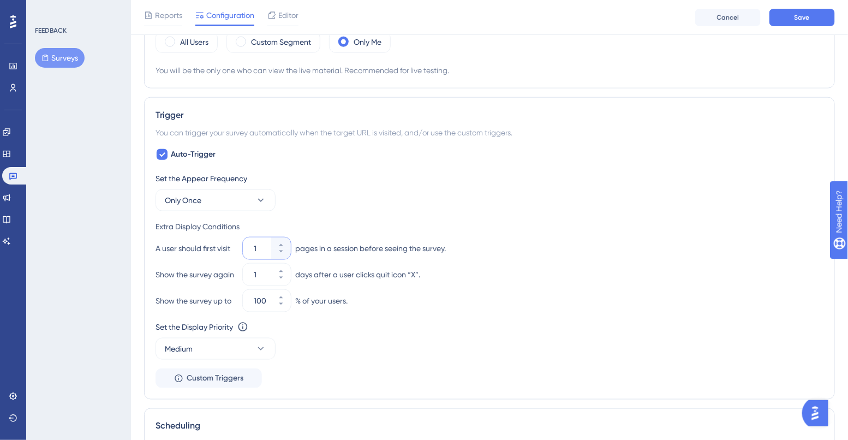
type input "1"
click at [345, 222] on div "Extra Display Conditions" at bounding box center [489, 226] width 668 height 13
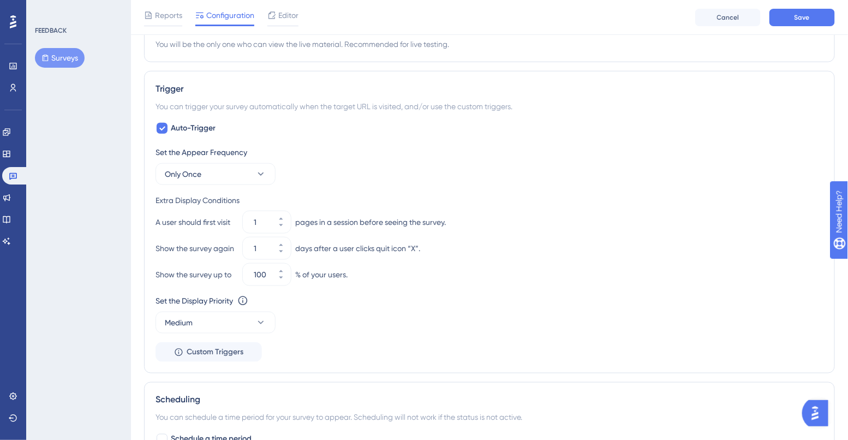
scroll to position [424, 0]
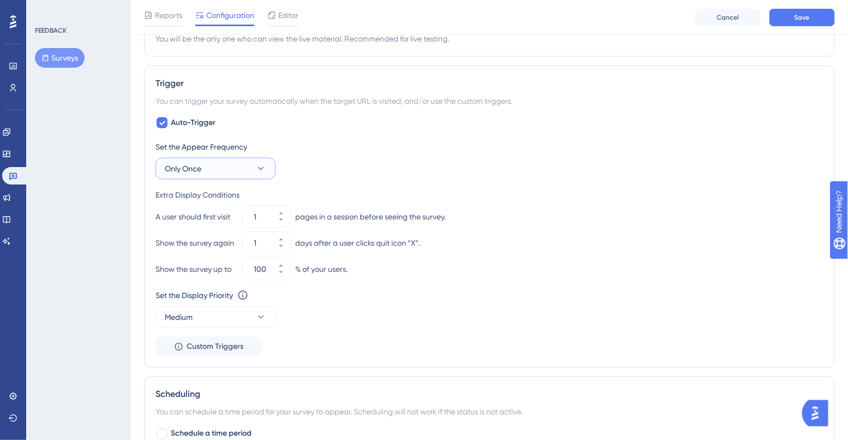
click at [197, 166] on span "Only Once" at bounding box center [183, 168] width 37 height 13
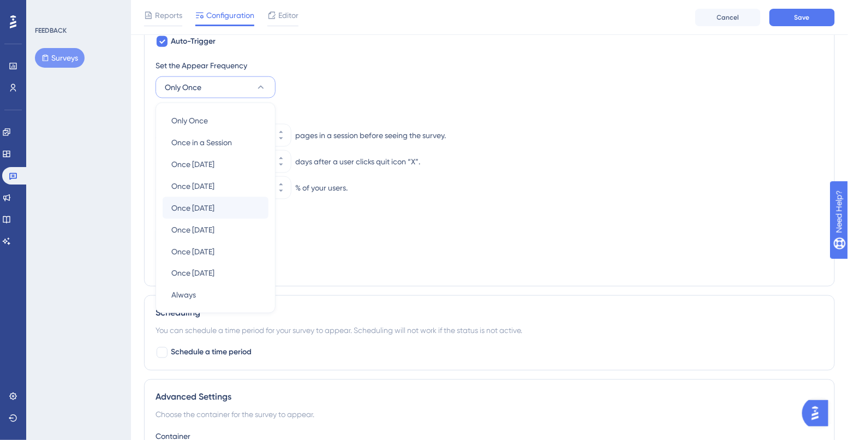
scroll to position [521, 0]
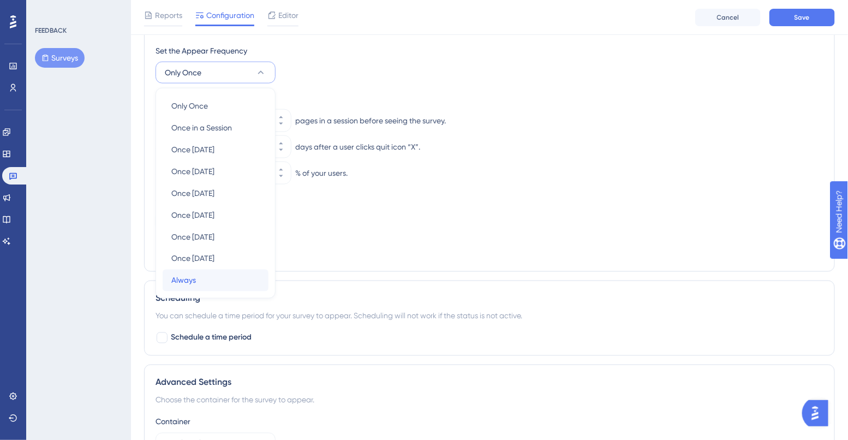
click at [188, 289] on div "Always Always" at bounding box center [215, 281] width 88 height 22
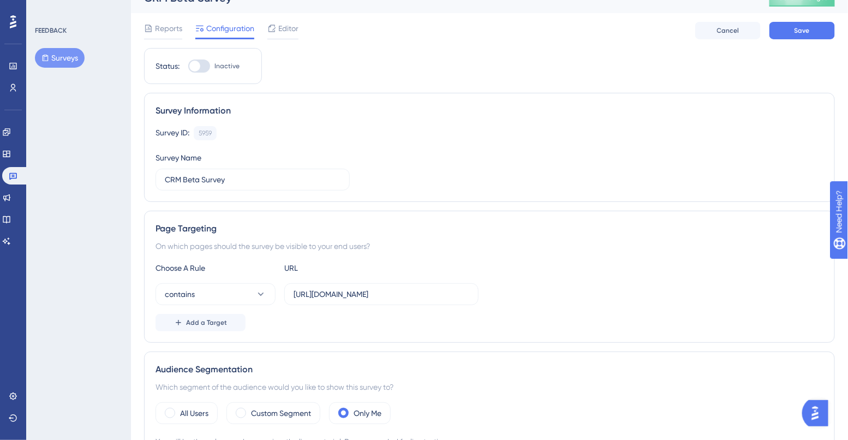
scroll to position [0, 0]
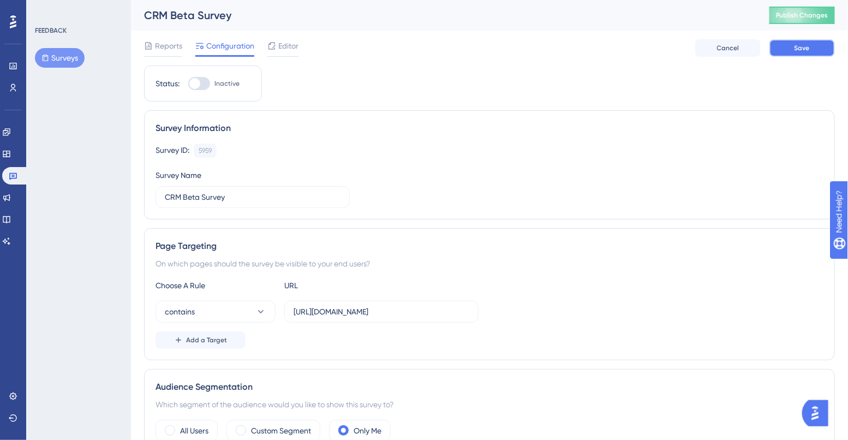
click at [830, 45] on button "Save" at bounding box center [801, 47] width 65 height 17
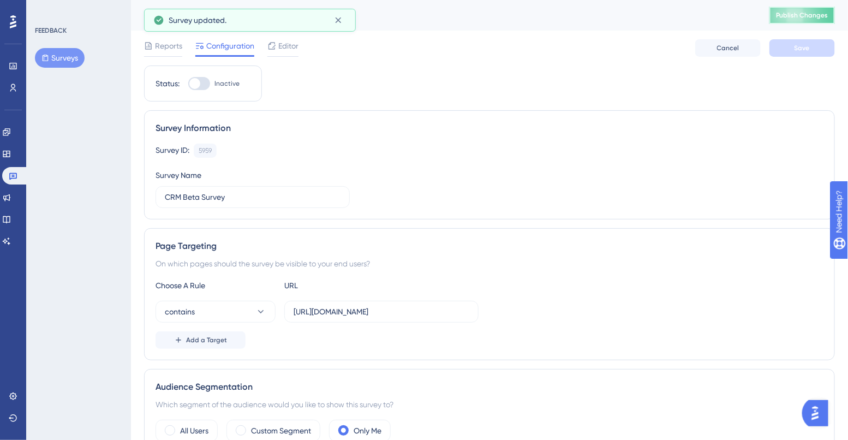
click at [806, 16] on button "Publish Changes" at bounding box center [801, 15] width 65 height 17
click at [288, 49] on span "Editor" at bounding box center [288, 45] width 20 height 13
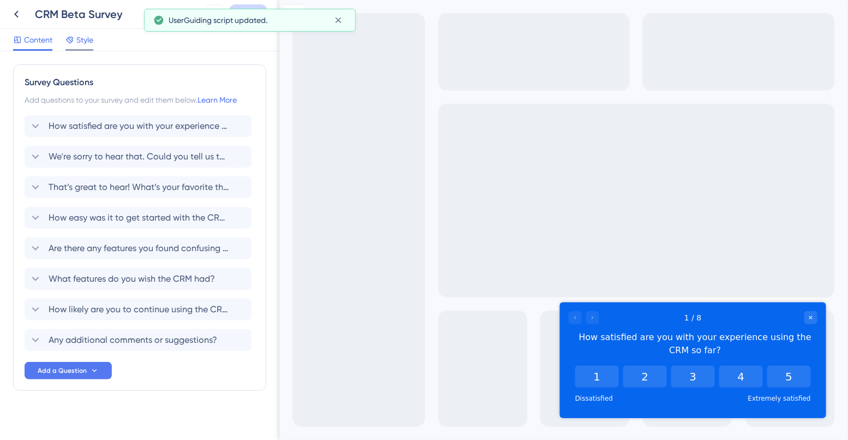
click at [92, 44] on span "Style" at bounding box center [84, 39] width 17 height 13
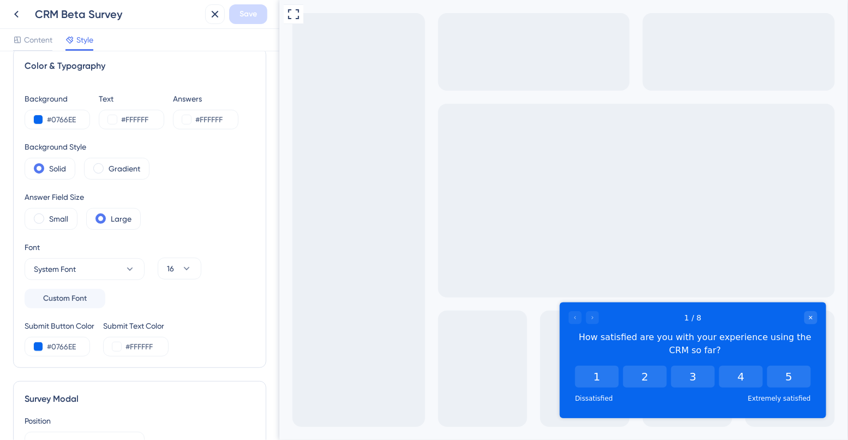
scroll to position [18, 0]
click at [101, 162] on span at bounding box center [98, 166] width 10 height 10
click at [107, 163] on input "radio" at bounding box center [107, 163] width 0 height 0
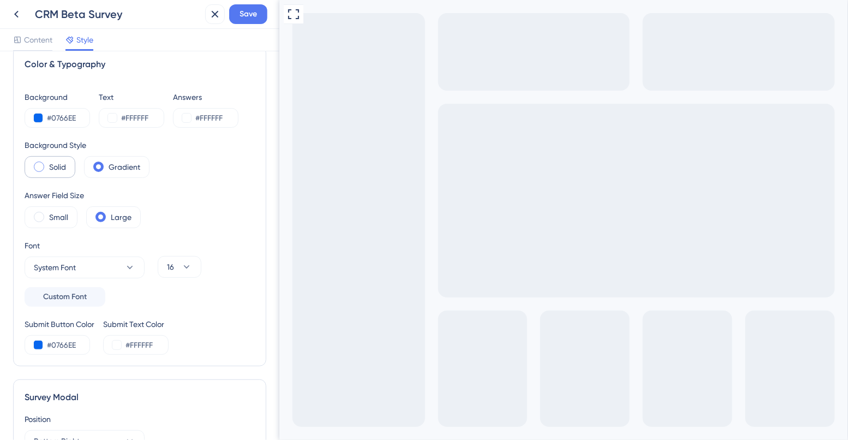
click at [49, 169] on label "Solid" at bounding box center [57, 166] width 17 height 13
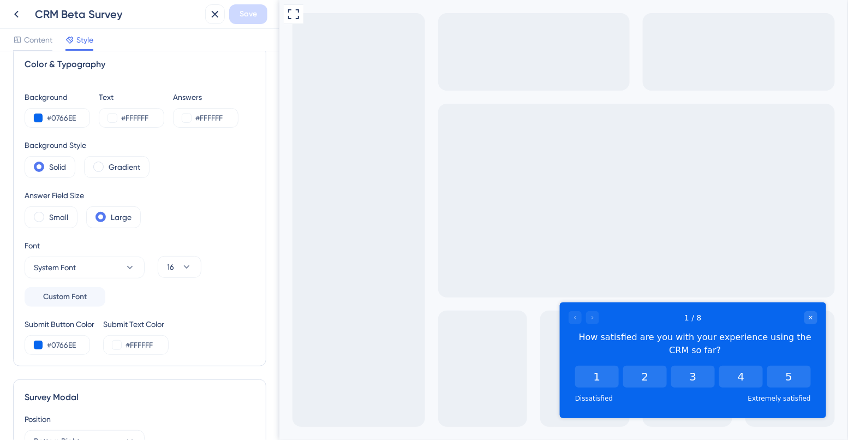
scroll to position [22, 0]
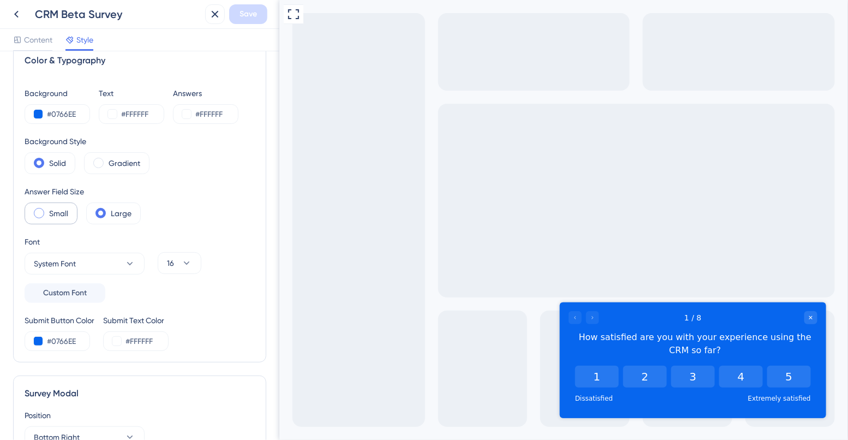
click at [54, 217] on label "Small" at bounding box center [58, 213] width 19 height 13
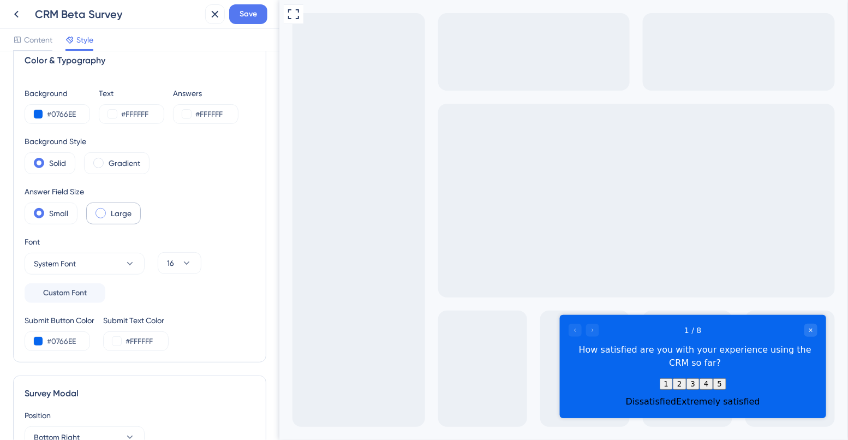
click at [121, 215] on label "Large" at bounding box center [121, 213] width 21 height 13
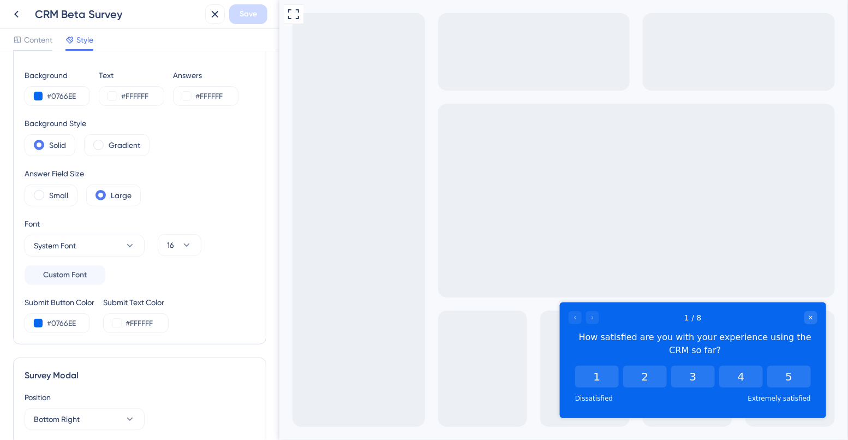
scroll to position [44, 0]
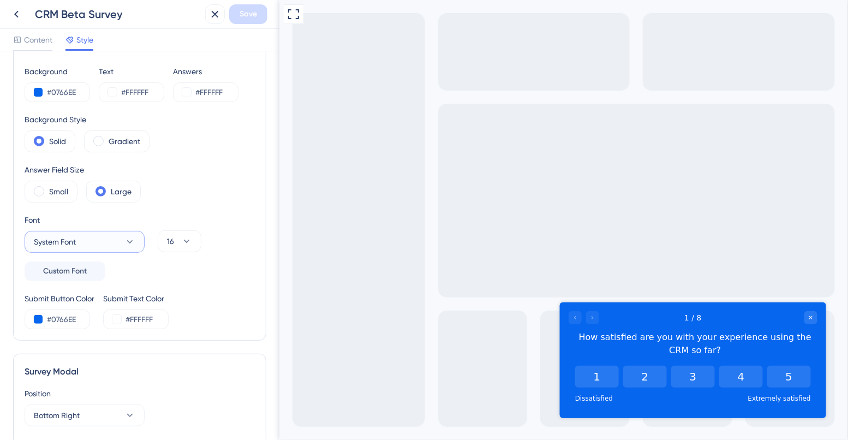
click at [90, 243] on button "System Font" at bounding box center [85, 242] width 120 height 22
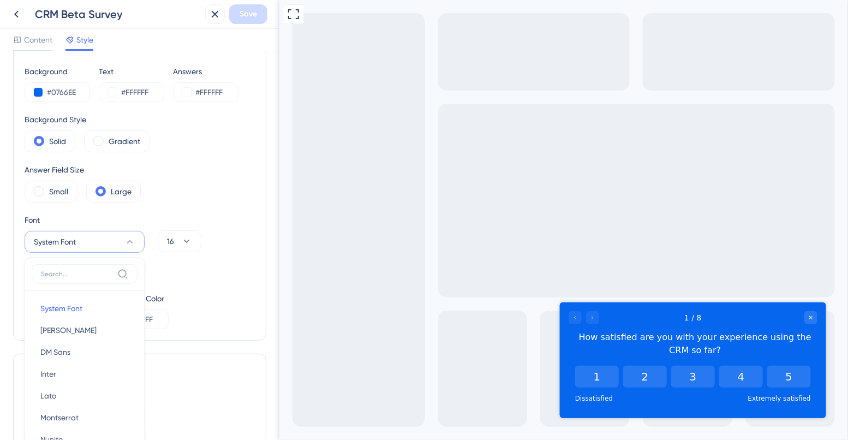
scroll to position [164, 0]
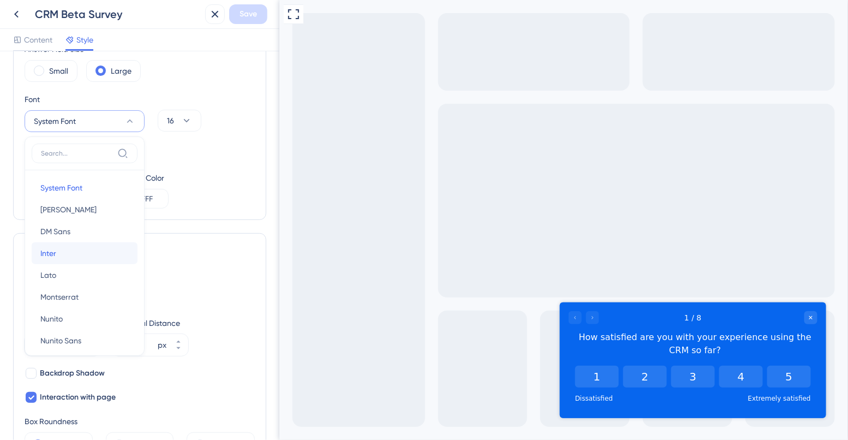
click at [88, 247] on button "Inter Inter" at bounding box center [85, 253] width 106 height 22
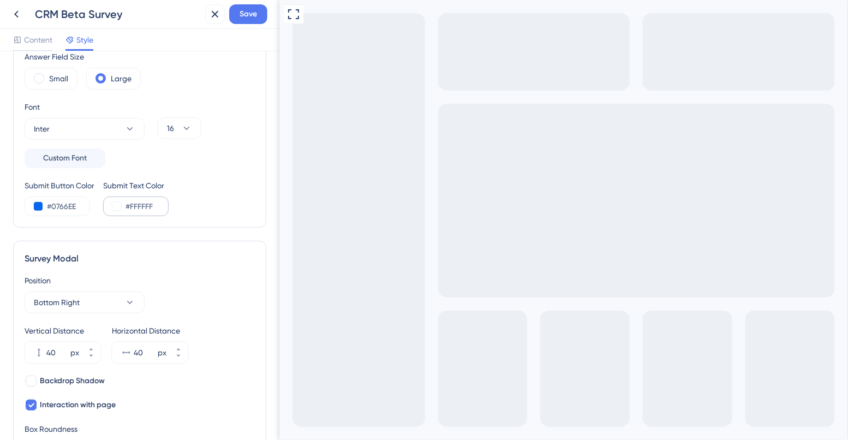
scroll to position [153, 0]
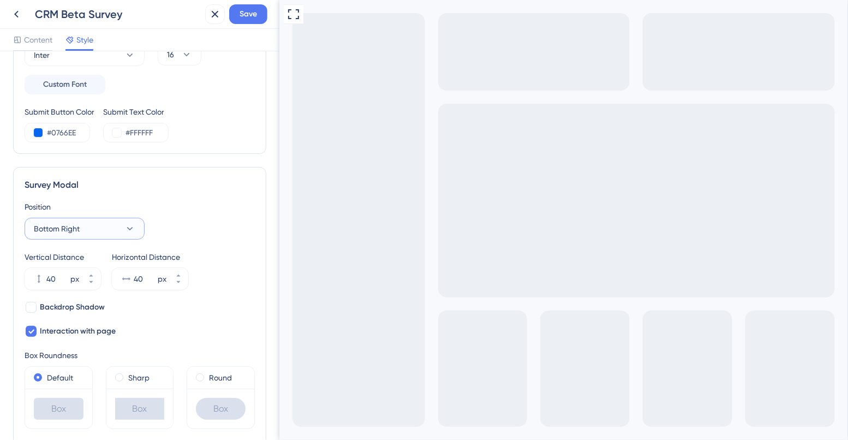
click at [86, 225] on button "Bottom Right" at bounding box center [85, 229] width 120 height 22
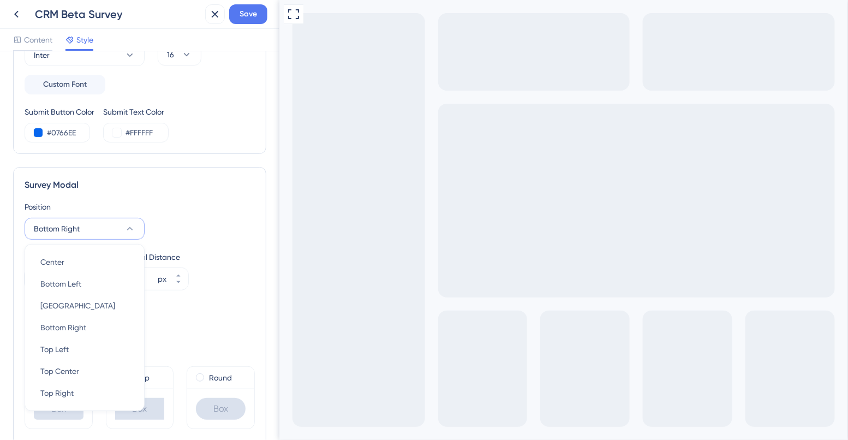
scroll to position [310, 0]
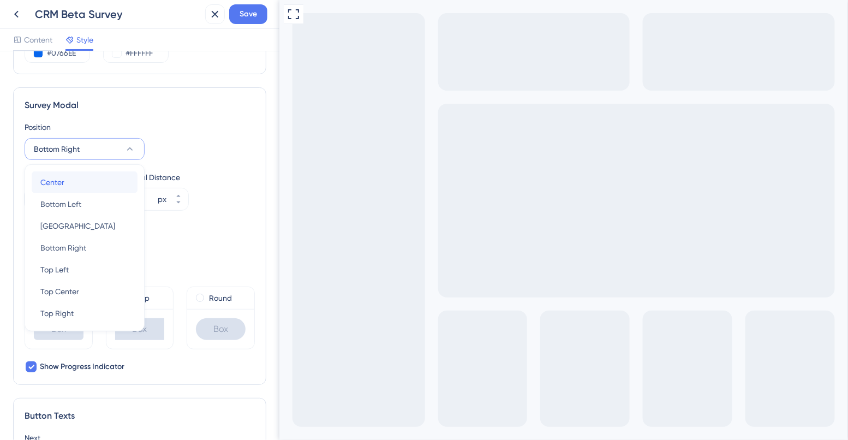
click at [81, 181] on div "Center Center" at bounding box center [84, 182] width 88 height 22
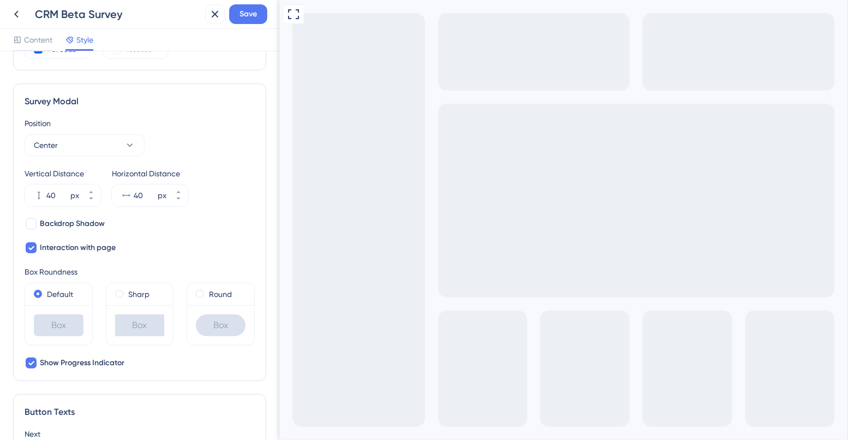
scroll to position [314, 0]
click at [34, 222] on div at bounding box center [31, 223] width 11 height 11
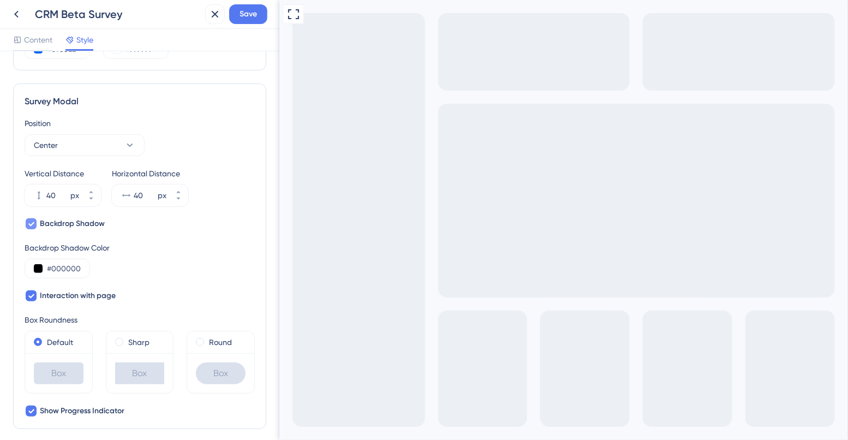
click at [35, 222] on div at bounding box center [31, 223] width 11 height 11
checkbox input "false"
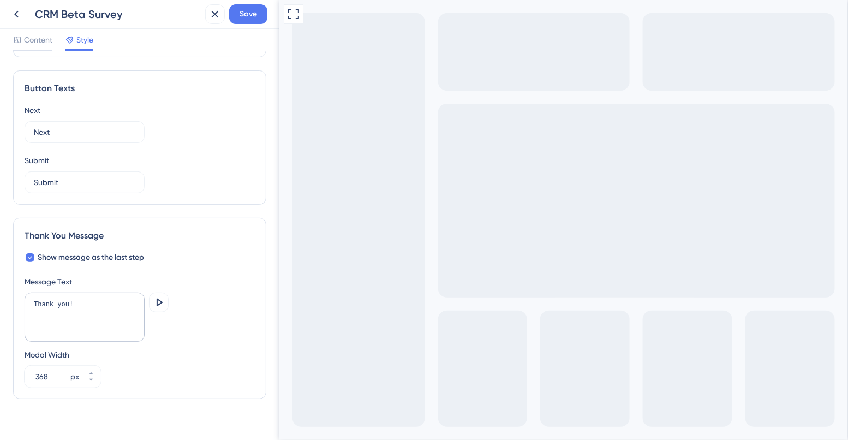
scroll to position [651, 0]
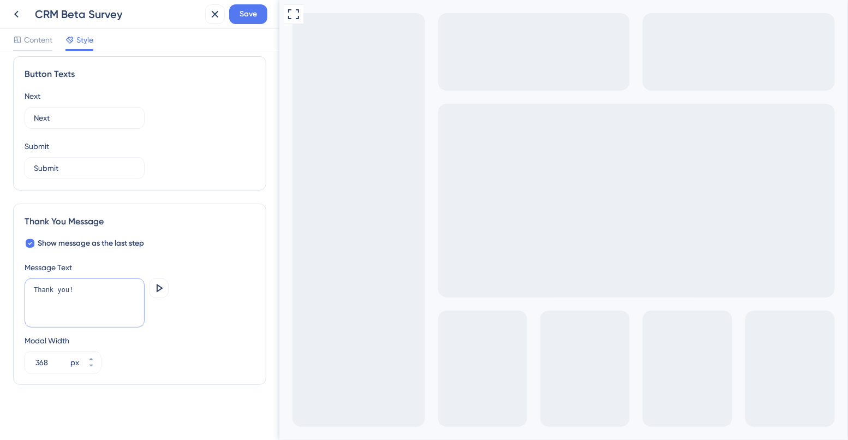
click at [89, 293] on textarea "Thank you!" at bounding box center [85, 302] width 120 height 49
click at [97, 286] on textarea "Thank you for your be" at bounding box center [85, 302] width 120 height 49
paste textarea "feedback and for being part of our beta!"
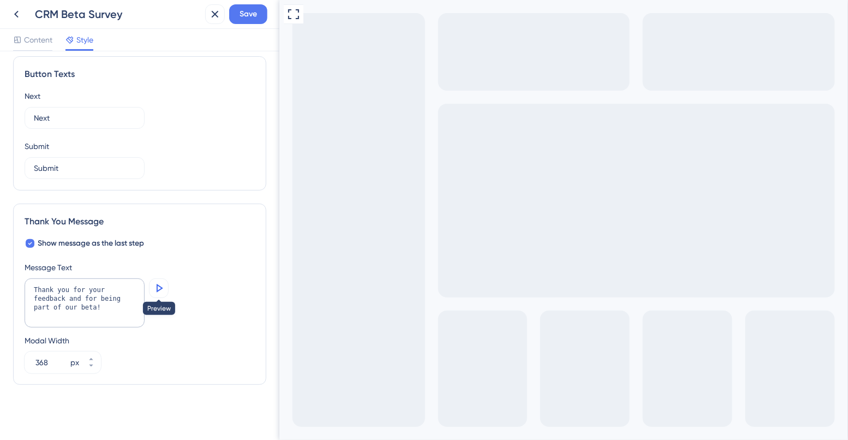
click at [161, 288] on icon at bounding box center [160, 288] width 7 height 8
click at [75, 309] on textarea "Thank you for your feedback and for being part of our beta!" at bounding box center [85, 302] width 120 height 49
type textarea "Thank you for your feedback and for being part of the beta!"
click at [211, 307] on div "Thank you for your feedback and for being part of the beta! Preview" at bounding box center [140, 303] width 230 height 51
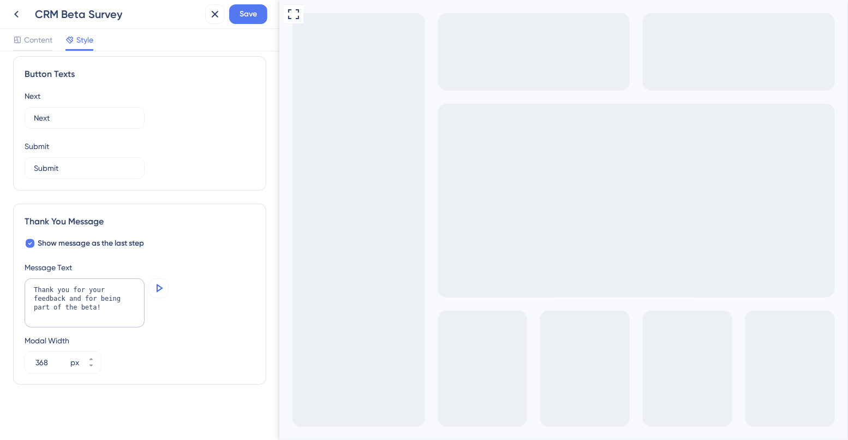
click at [166, 290] on button at bounding box center [159, 288] width 20 height 20
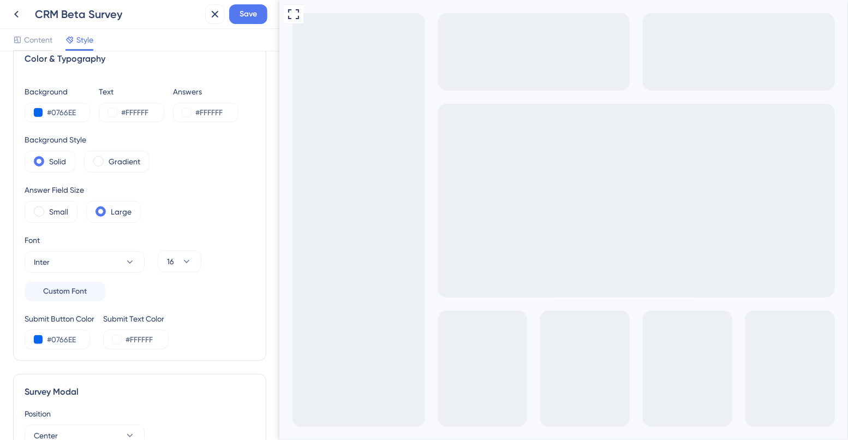
scroll to position [0, 0]
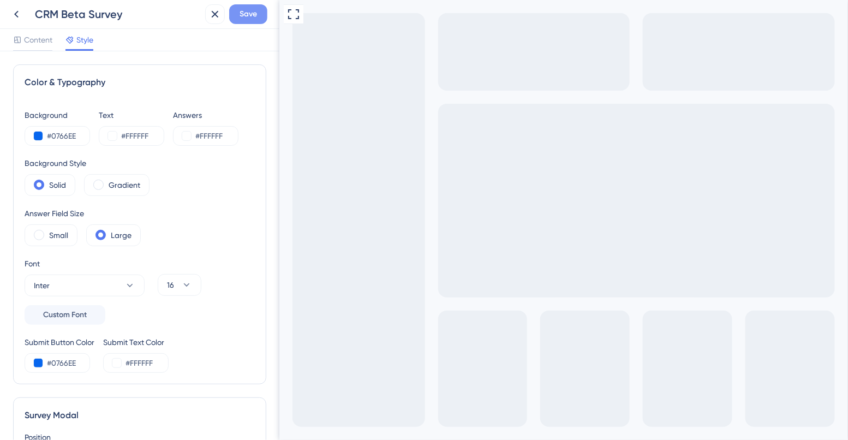
click at [245, 10] on span "Save" at bounding box center [248, 14] width 17 height 13
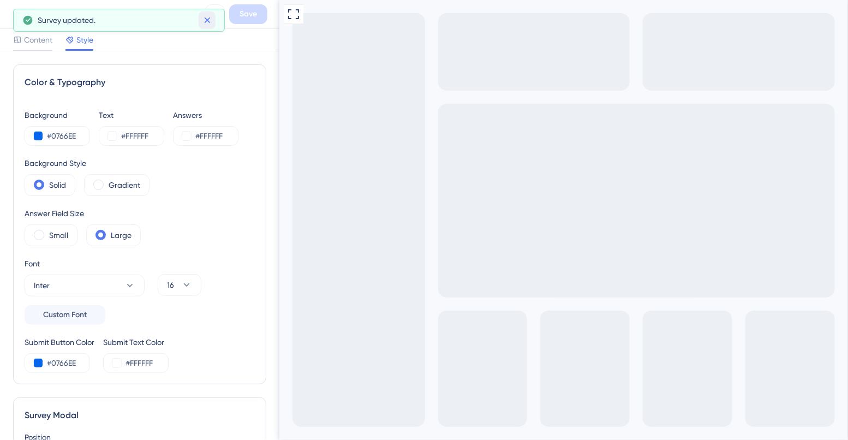
click at [206, 22] on icon at bounding box center [207, 20] width 11 height 11
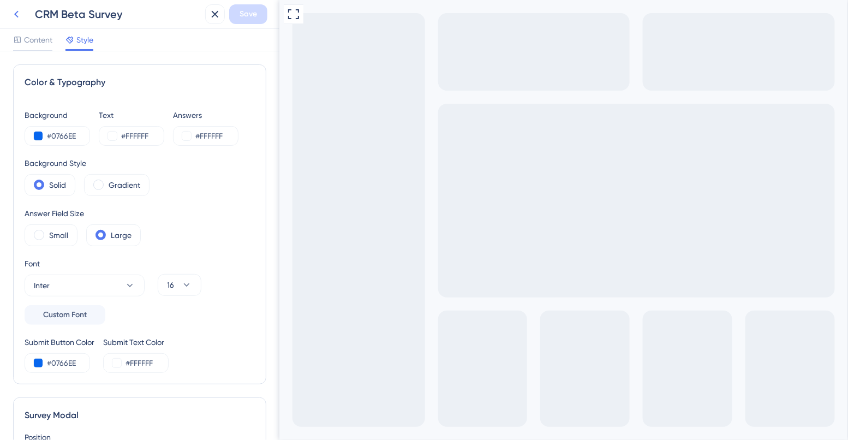
click at [16, 10] on icon at bounding box center [16, 14] width 13 height 13
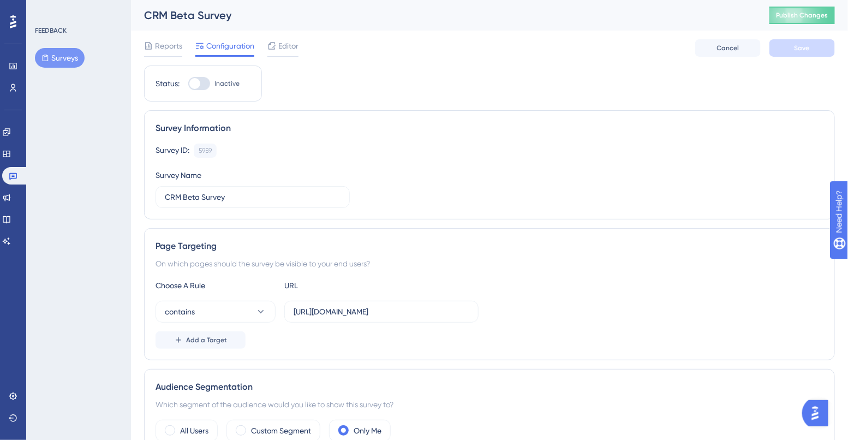
click at [202, 86] on div at bounding box center [199, 83] width 22 height 13
click at [188, 84] on input "Inactive" at bounding box center [188, 83] width 1 height 1
click at [207, 78] on div at bounding box center [199, 83] width 22 height 13
click at [188, 83] on input "Active" at bounding box center [188, 83] width 1 height 1
click at [792, 5] on div "CRM Beta Survey Publish Changes" at bounding box center [489, 15] width 717 height 31
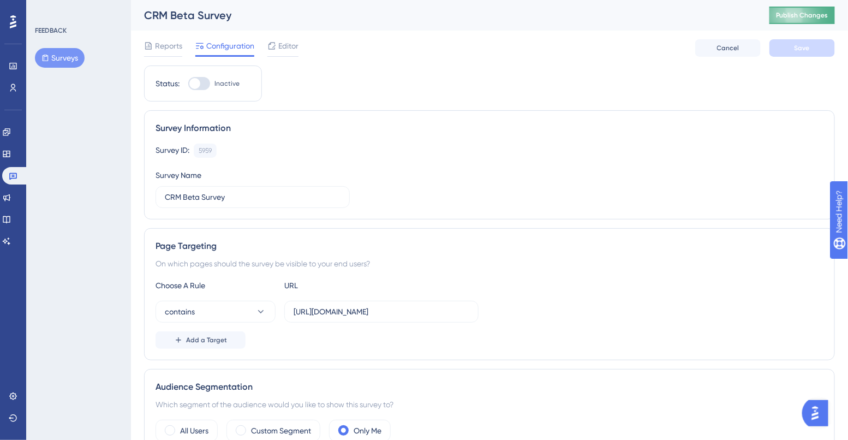
click at [792, 9] on button "Publish Changes" at bounding box center [801, 15] width 65 height 17
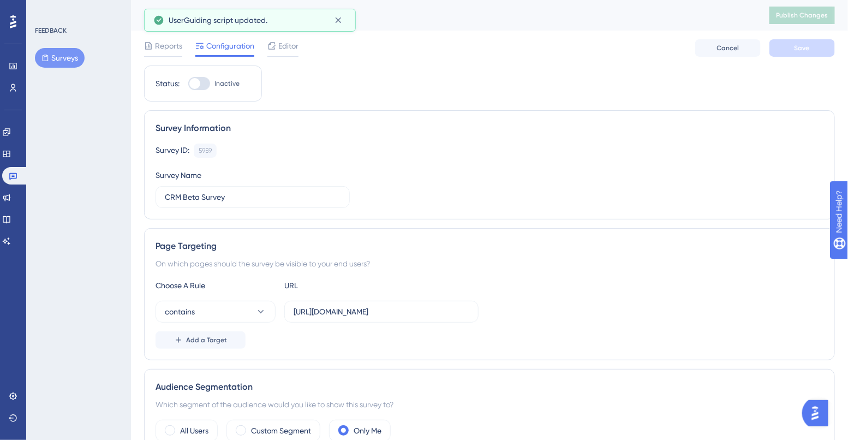
click at [207, 83] on div at bounding box center [199, 83] width 22 height 13
click at [188, 83] on input "Inactive" at bounding box center [188, 83] width 1 height 1
checkbox input "true"
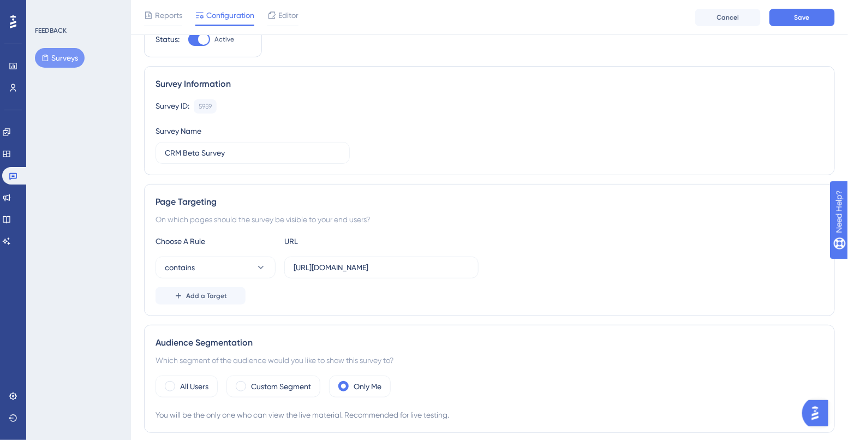
scroll to position [49, 0]
click at [792, 20] on button "Save" at bounding box center [801, 17] width 65 height 17
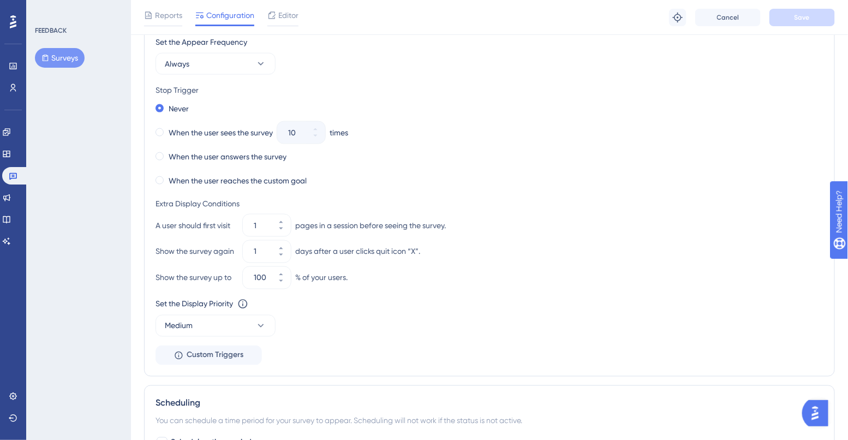
scroll to position [531, 0]
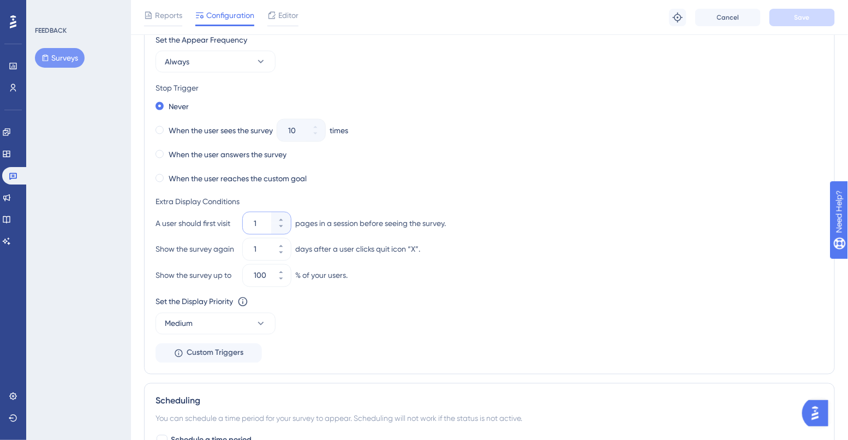
click at [261, 223] on input "1" at bounding box center [261, 223] width 15 height 13
type input "1"
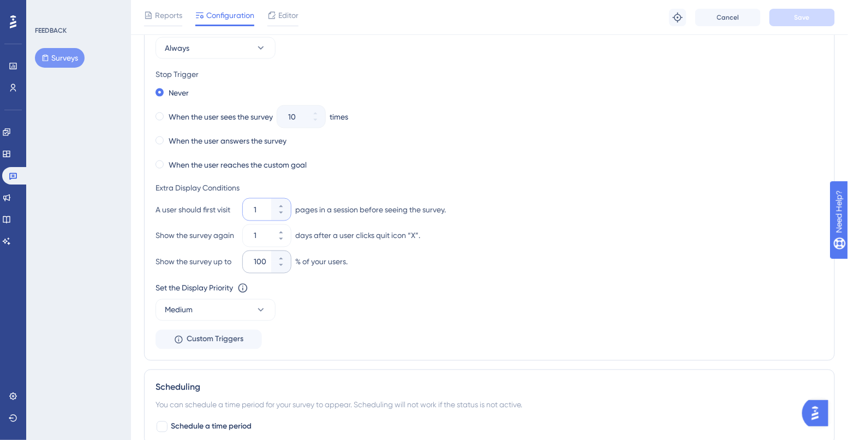
scroll to position [546, 0]
click at [260, 263] on input "100" at bounding box center [261, 261] width 15 height 13
click at [222, 335] on span "Custom Triggers" at bounding box center [215, 338] width 57 height 13
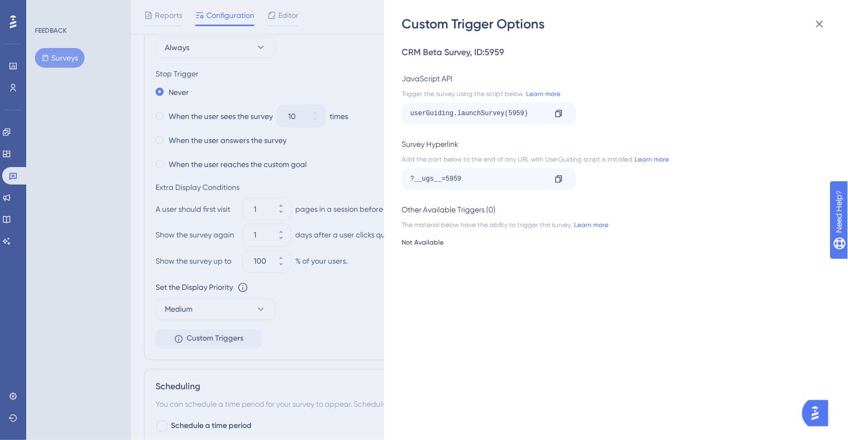
click at [366, 121] on div "Custom Trigger Options CRM Beta Survey , ID: 5959 JavaScript API Trigger the su…" at bounding box center [424, 220] width 848 height 440
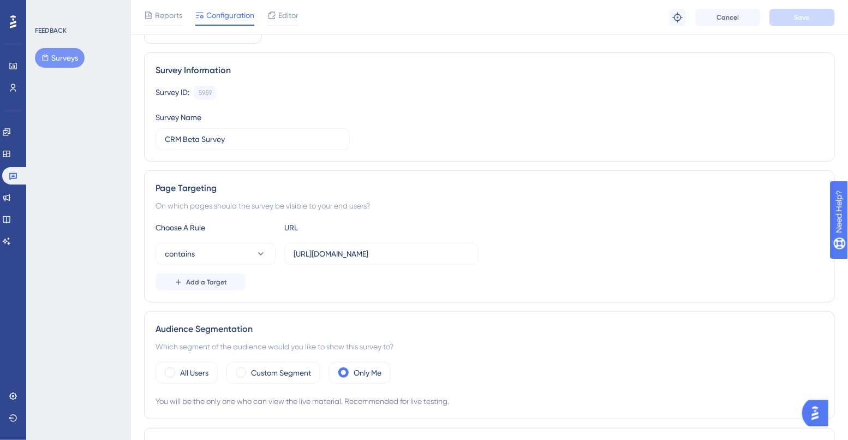
scroll to position [48, 0]
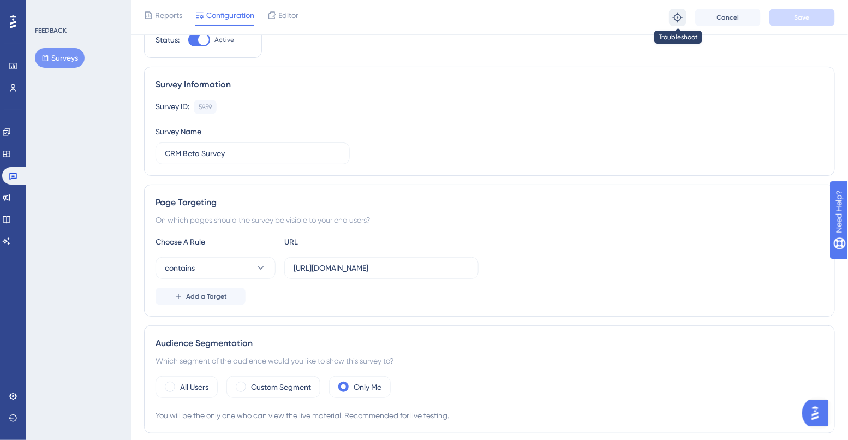
click at [677, 16] on icon at bounding box center [677, 17] width 11 height 11
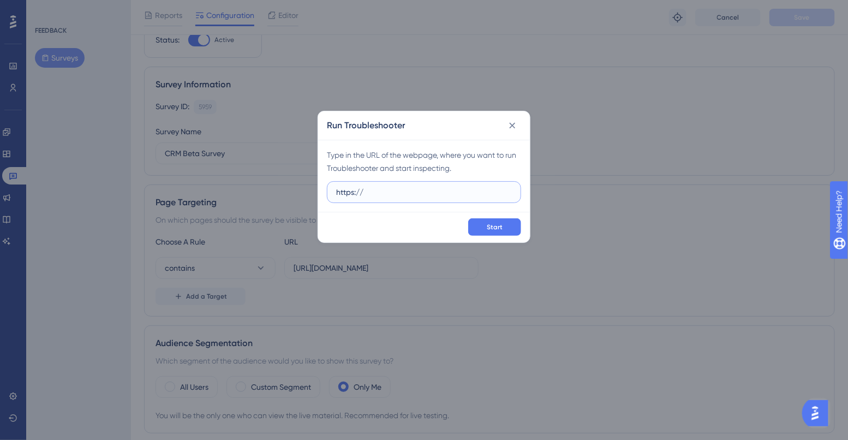
paste input "https://app.paintscout.com/dashboard/"
drag, startPoint x: 392, startPoint y: 190, endPoint x: 364, endPoint y: 189, distance: 27.3
click at [364, 189] on input "https://https://app.paintscout.com/dashboard/" at bounding box center [424, 192] width 176 height 12
type input "https://app.paintscout.com/dashboard/"
click at [501, 227] on span "Start" at bounding box center [495, 227] width 16 height 9
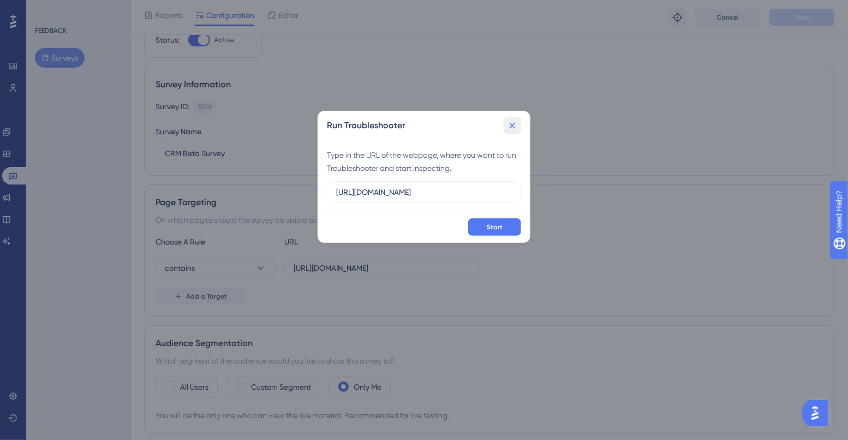
click at [510, 128] on icon at bounding box center [512, 125] width 11 height 11
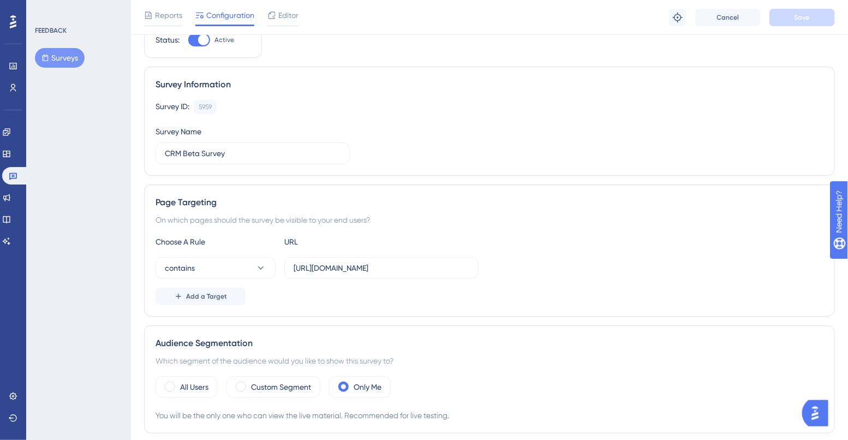
click at [57, 64] on button "Surveys" at bounding box center [60, 58] width 50 height 20
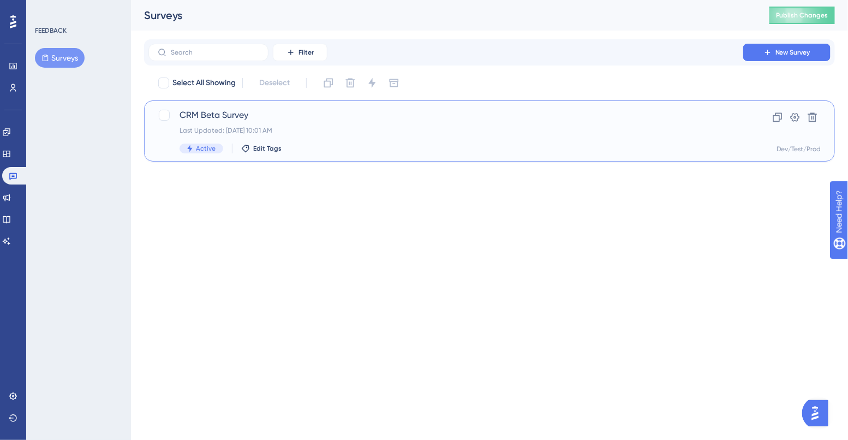
click at [283, 121] on span "CRM Beta Survey" at bounding box center [446, 115] width 533 height 13
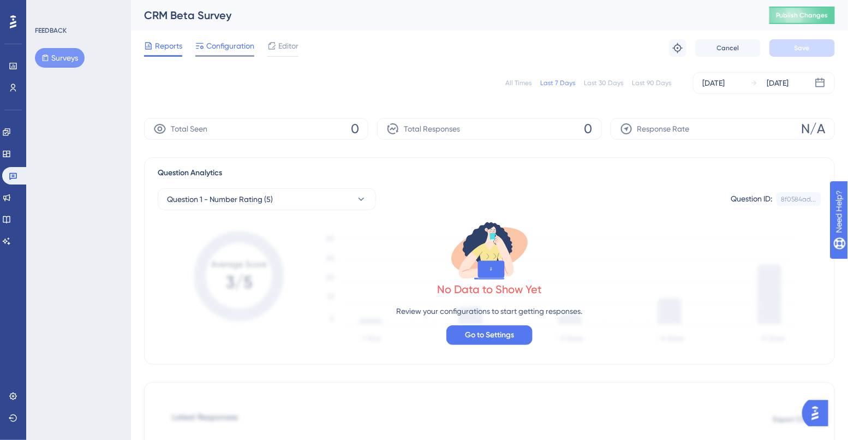
click at [244, 46] on span "Configuration" at bounding box center [230, 45] width 48 height 13
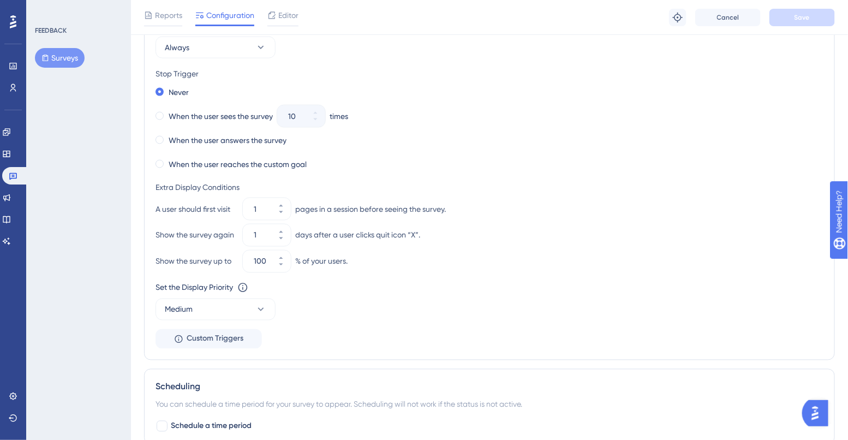
scroll to position [530, 0]
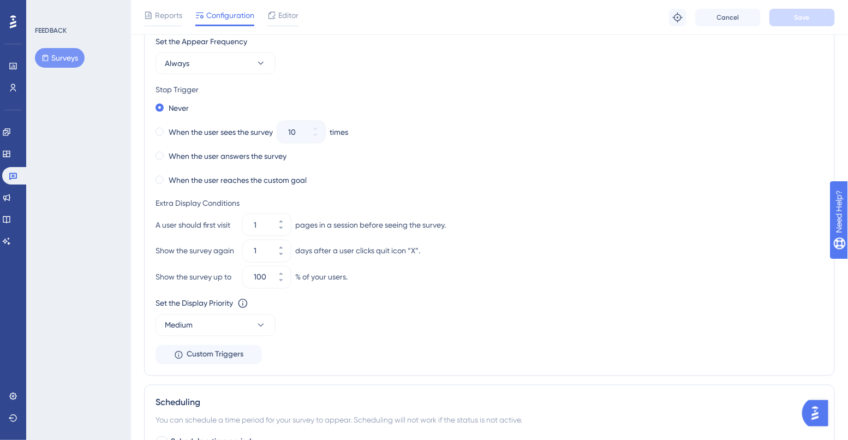
click at [818, 403] on img "Open AI Assistant Launcher" at bounding box center [815, 413] width 20 height 20
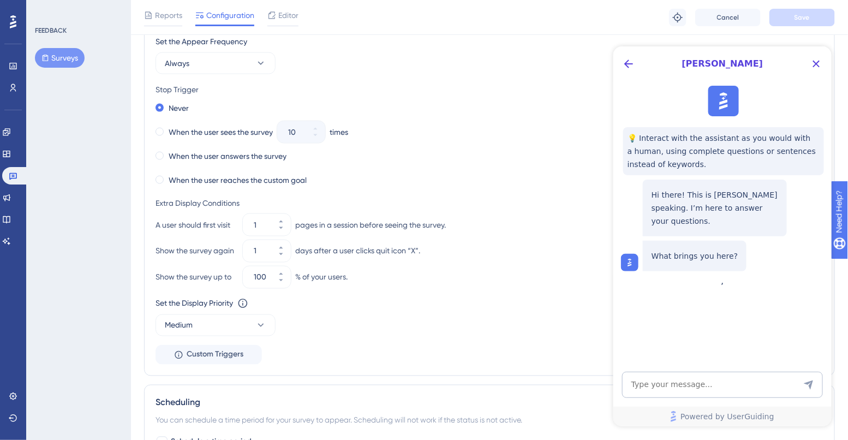
scroll to position [0, 0]
click at [690, 388] on textarea "AI Assistant Text Input" at bounding box center [721, 384] width 201 height 26
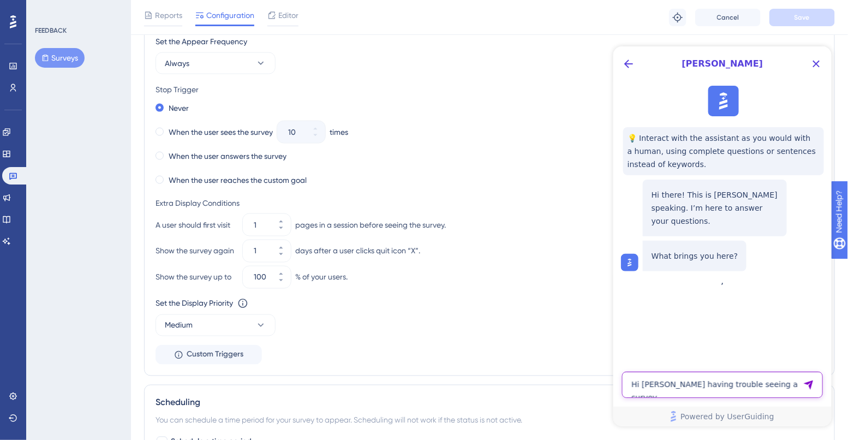
type textarea "Hi Im having trouble seeing a survey"
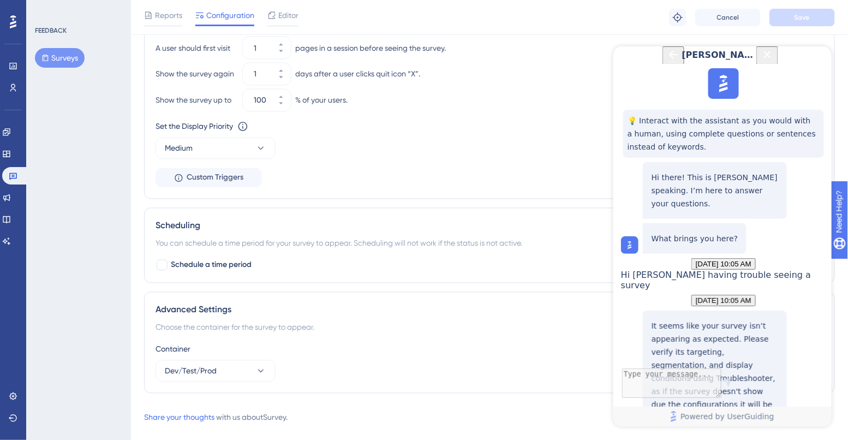
scroll to position [197, 0]
click at [9, 88] on link at bounding box center [13, 87] width 9 height 17
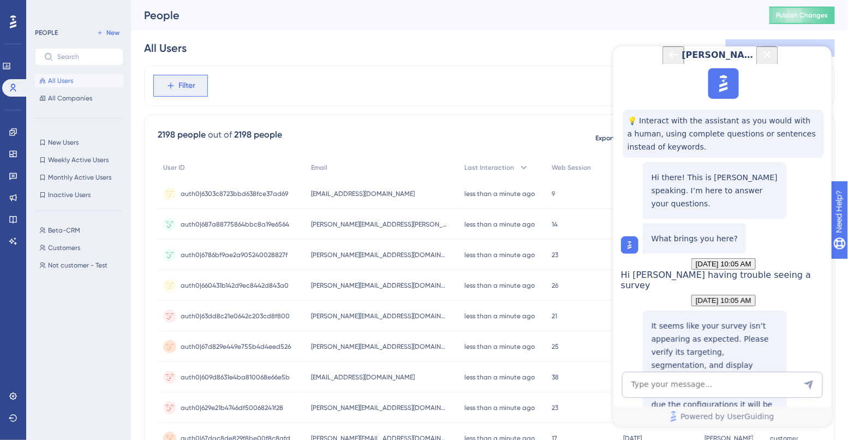
click at [188, 87] on span "Filter" at bounding box center [187, 85] width 17 height 13
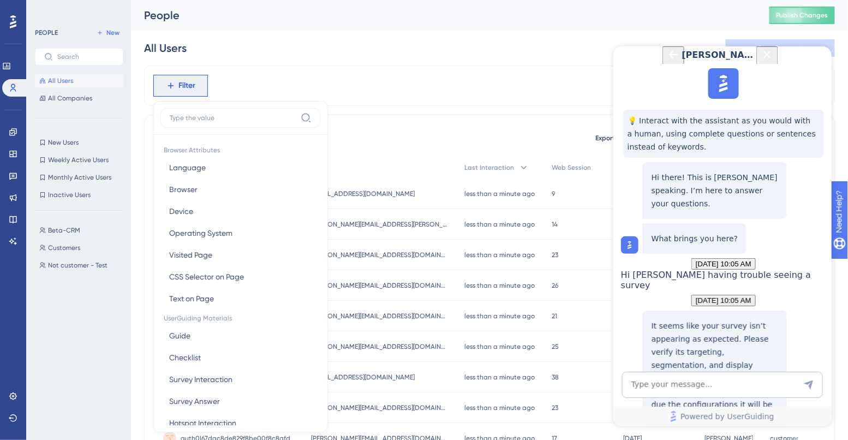
scroll to position [46, 0]
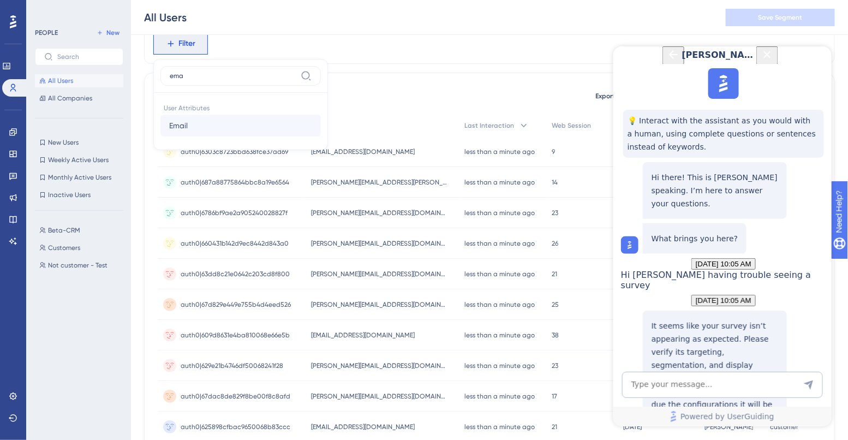
type input "ema"
click at [208, 125] on button "Email Email" at bounding box center [240, 126] width 160 height 22
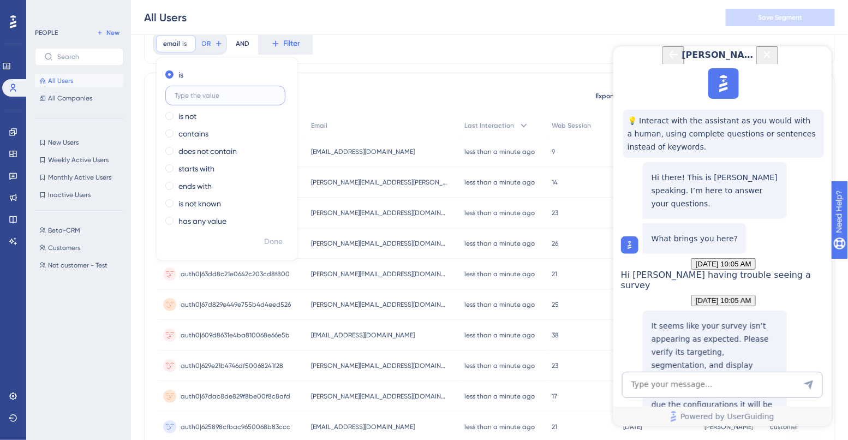
click at [229, 95] on input "text" at bounding box center [225, 96] width 101 height 8
type input "nastassia@paintscout.com"
click at [280, 241] on span "Done" at bounding box center [273, 241] width 19 height 13
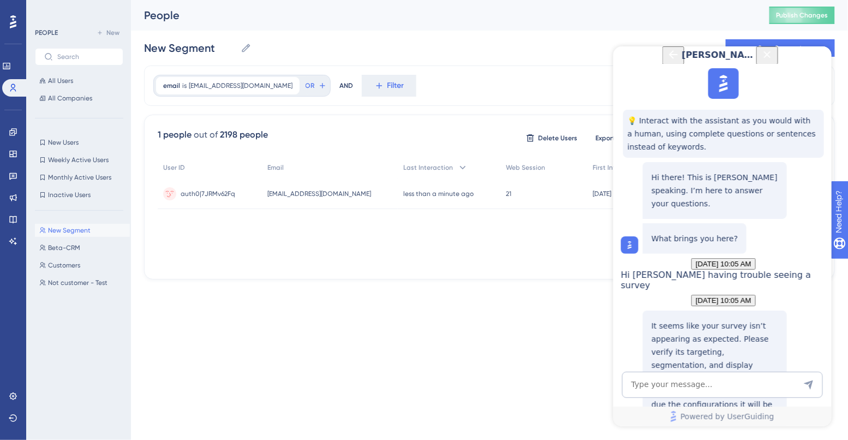
scroll to position [0, 0]
click at [773, 61] on icon "Close Button" at bounding box center [766, 53] width 13 height 13
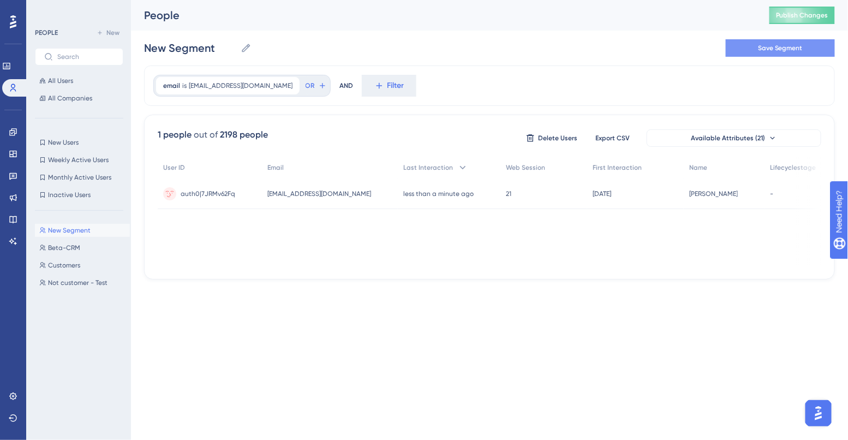
click at [765, 50] on span "Save Segment" at bounding box center [780, 48] width 45 height 9
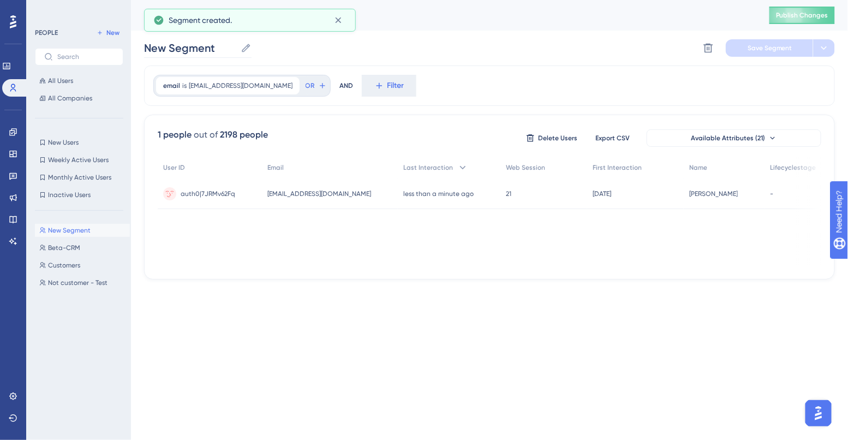
click at [246, 49] on icon at bounding box center [246, 48] width 8 height 8
click at [236, 49] on input "New Segment" at bounding box center [190, 47] width 92 height 15
click at [215, 49] on input "New Segment" at bounding box center [190, 47] width 92 height 15
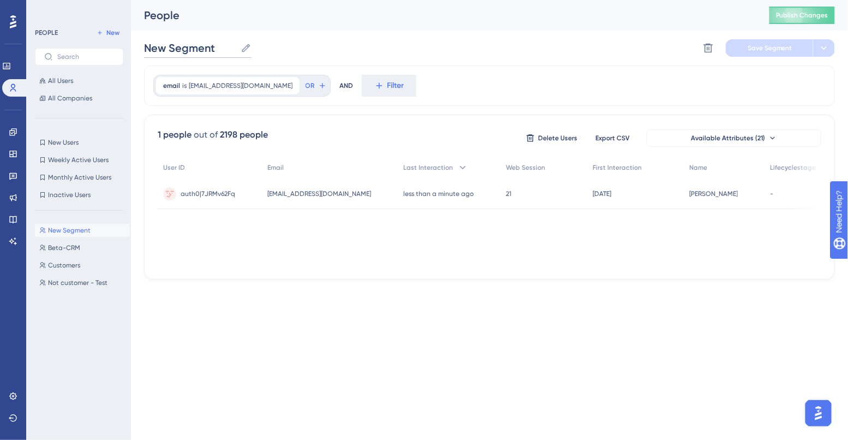
click at [215, 49] on input "New Segment" at bounding box center [190, 47] width 92 height 15
type input "Nastassia Only"
click at [750, 50] on span "Save Segment" at bounding box center [769, 48] width 45 height 9
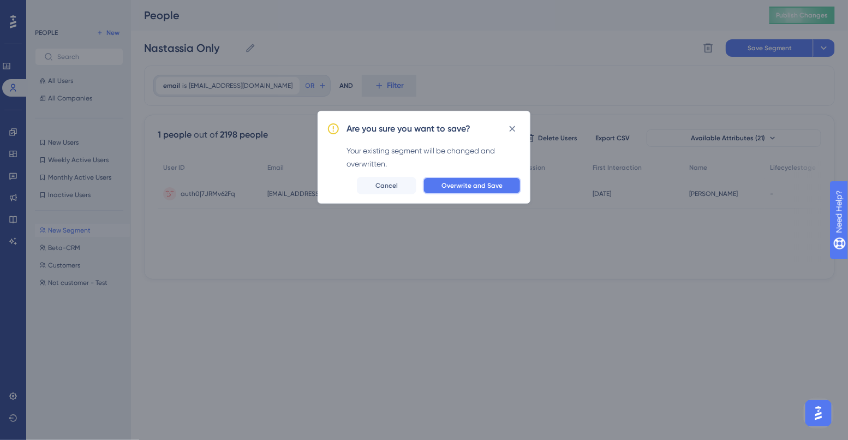
click at [471, 182] on span "Overwrite and Save" at bounding box center [471, 185] width 61 height 9
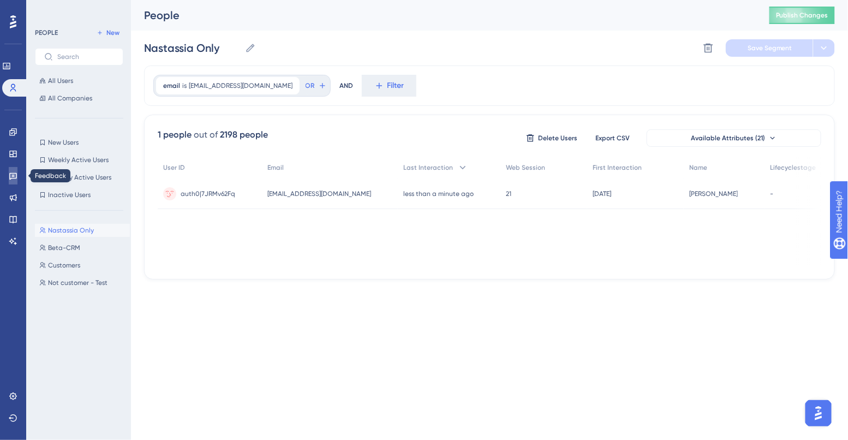
click at [14, 177] on icon at bounding box center [13, 175] width 9 height 9
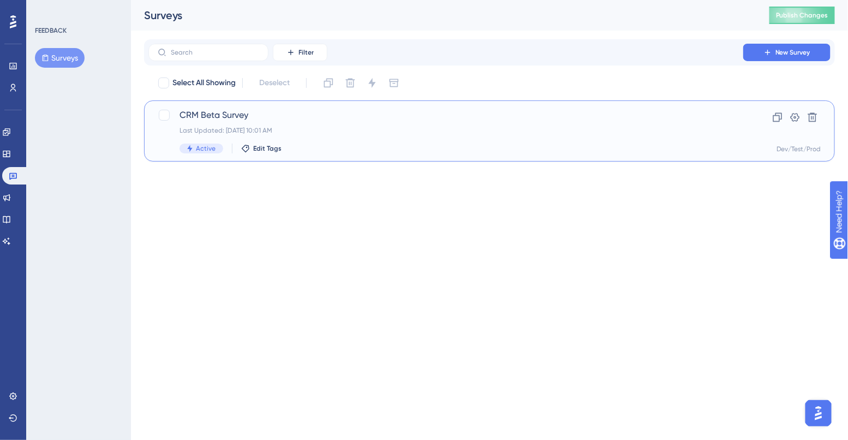
click at [182, 130] on div "Last Updated: Aug 15 2025, 10:01 AM" at bounding box center [446, 130] width 533 height 9
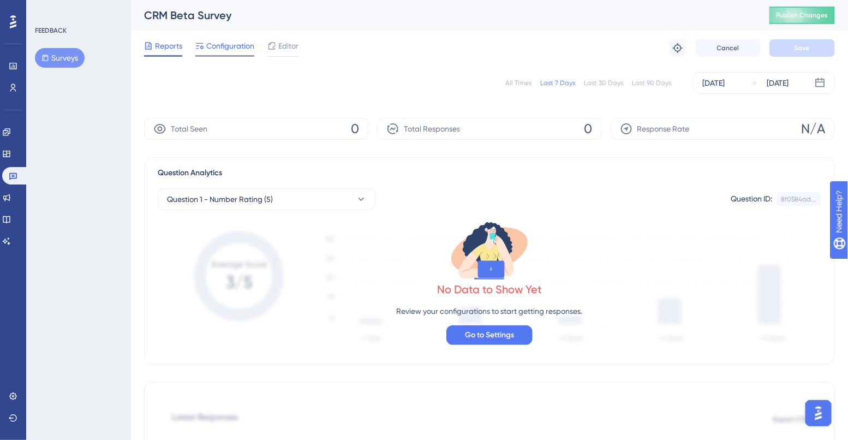
click at [217, 44] on span "Configuration" at bounding box center [230, 45] width 48 height 13
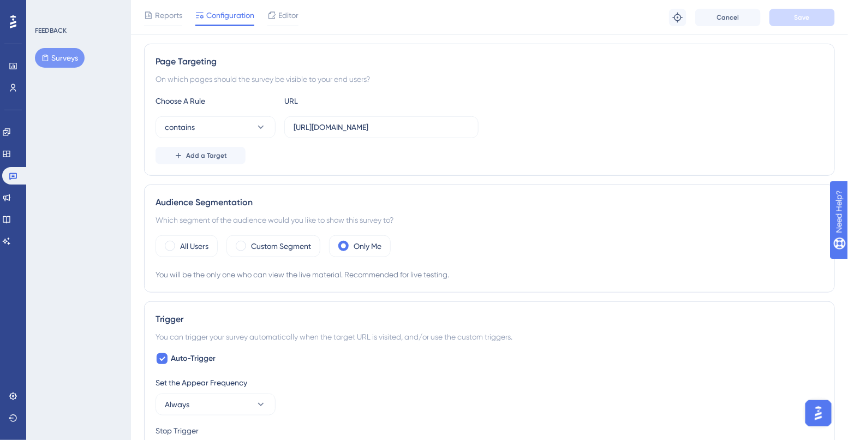
scroll to position [235, 0]
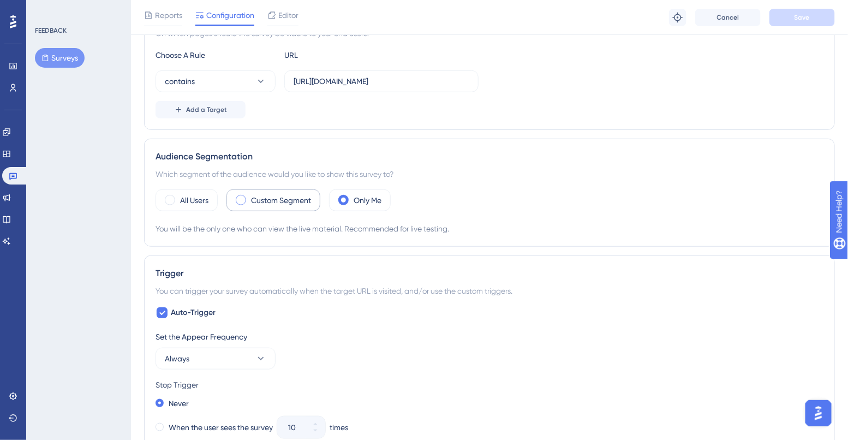
click at [250, 200] on div "Custom Segment" at bounding box center [273, 200] width 94 height 22
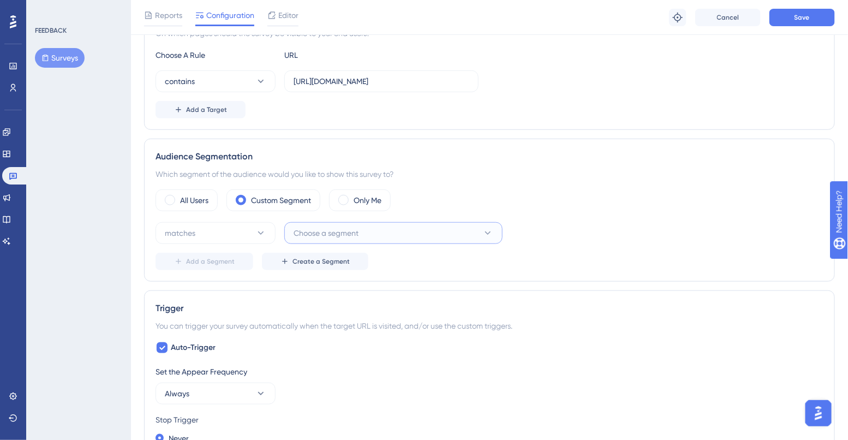
click at [313, 232] on span "Choose a segment" at bounding box center [326, 232] width 65 height 13
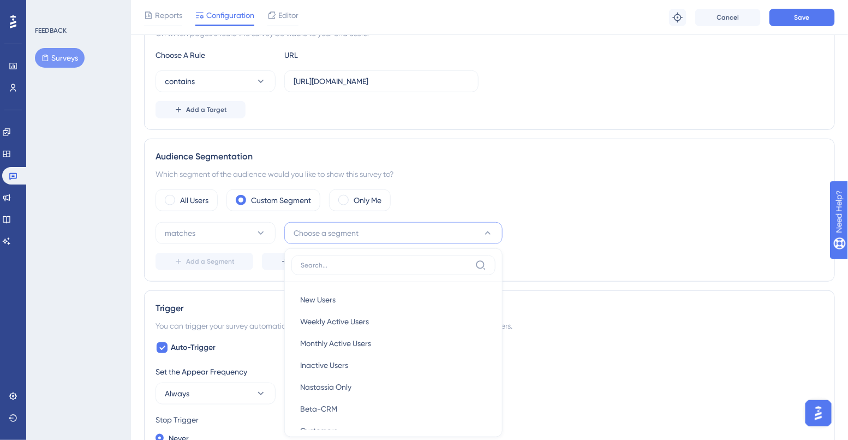
scroll to position [356, 0]
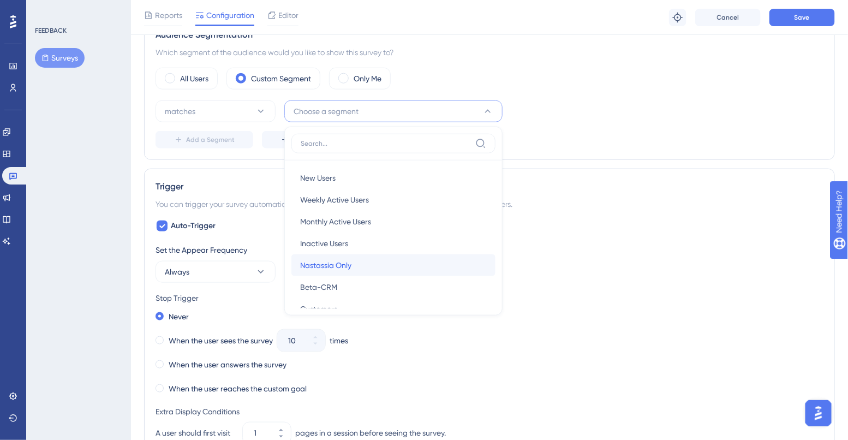
click at [332, 267] on span "Nastassia Only" at bounding box center [325, 265] width 51 height 13
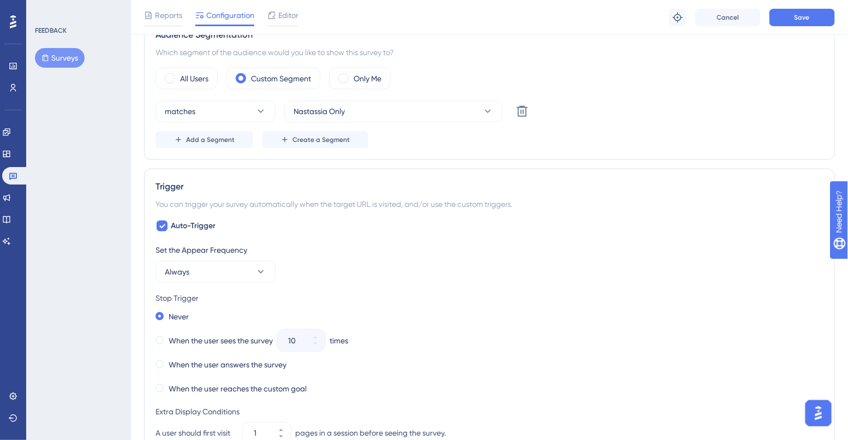
click at [235, 97] on div "All Users Custom Segment Only Me matches Nastassia Only Delete Add a Segment Cr…" at bounding box center [489, 108] width 668 height 81
click at [235, 103] on button "matches" at bounding box center [215, 111] width 120 height 22
click at [223, 142] on div "matches matches" at bounding box center [215, 145] width 88 height 22
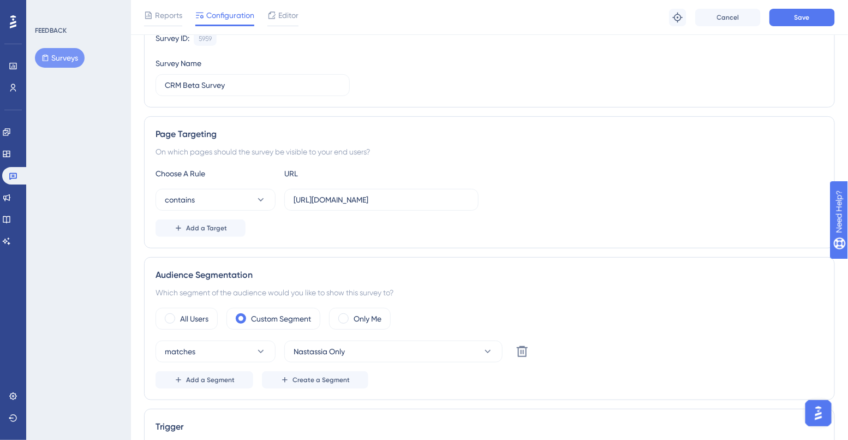
scroll to position [117, 0]
click at [786, 23] on button "Save" at bounding box center [801, 17] width 65 height 17
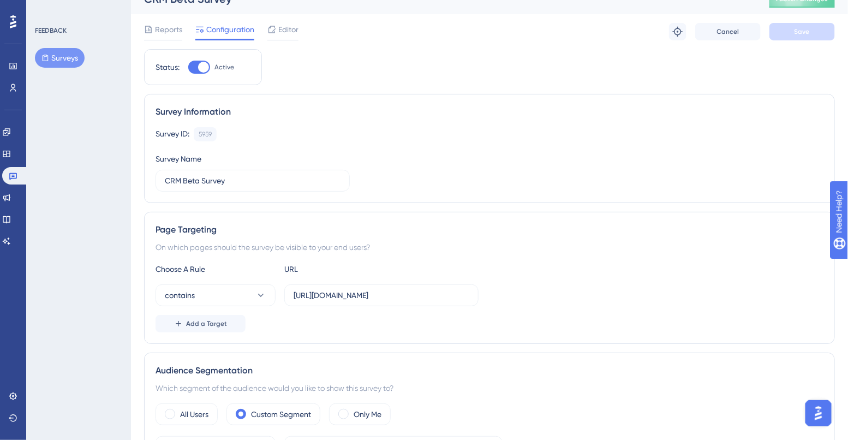
scroll to position [0, 0]
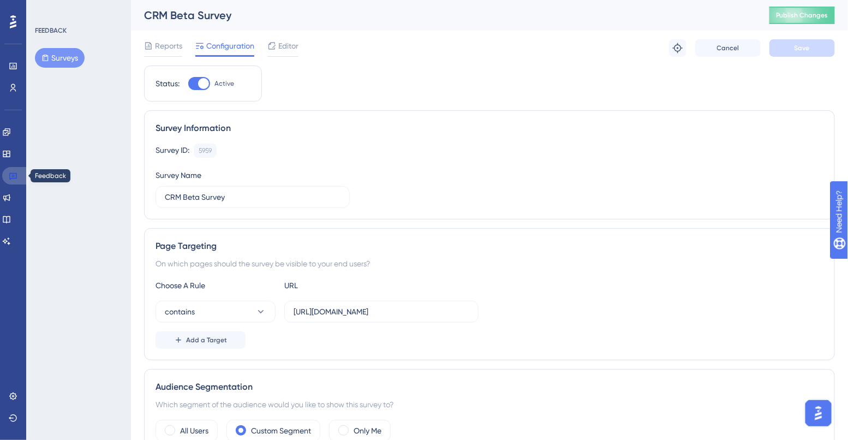
click at [11, 176] on icon at bounding box center [13, 175] width 9 height 9
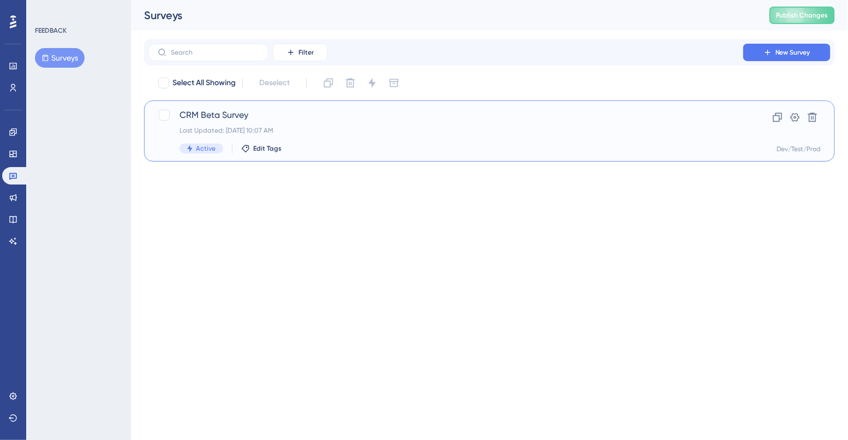
click at [236, 130] on div "Last Updated: [DATE] 10:07 AM" at bounding box center [446, 130] width 533 height 9
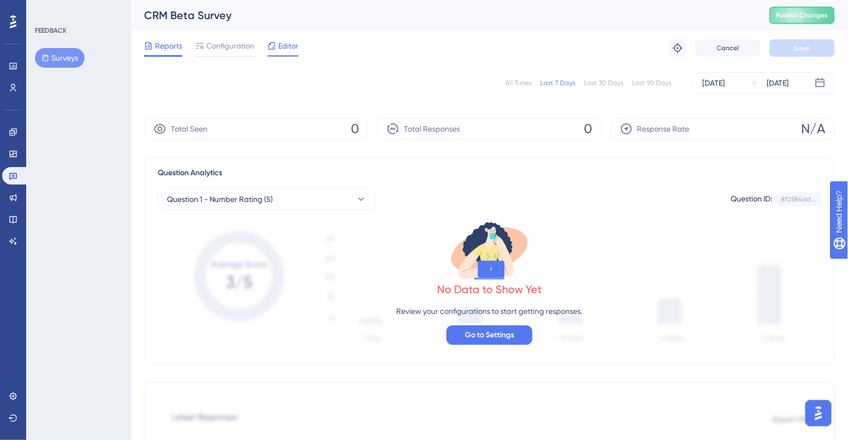
click at [291, 46] on span "Editor" at bounding box center [288, 45] width 20 height 13
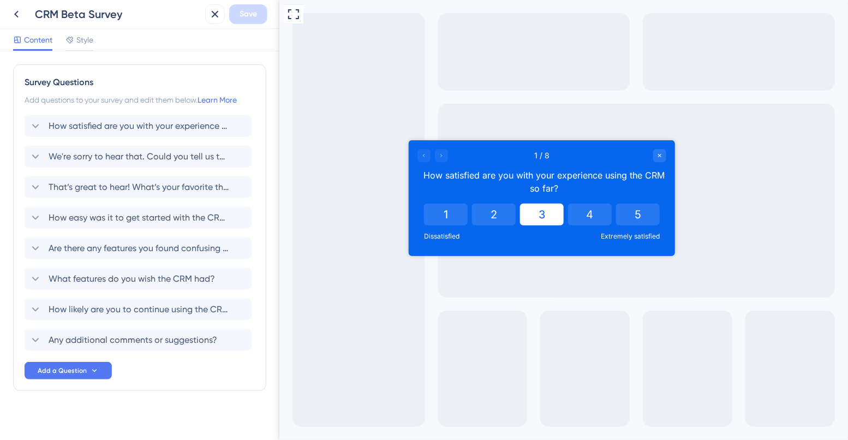
click at [550, 211] on button "3" at bounding box center [541, 214] width 44 height 22
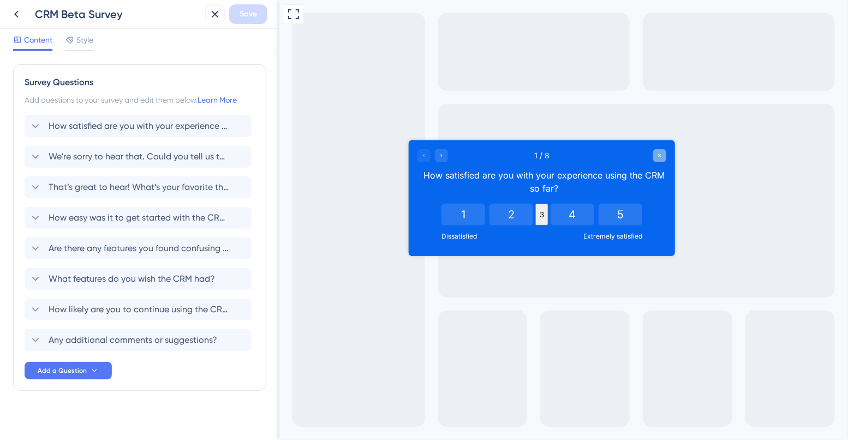
click at [657, 156] on icon "Close survey" at bounding box center [659, 155] width 7 height 7
click at [212, 16] on icon at bounding box center [214, 14] width 13 height 13
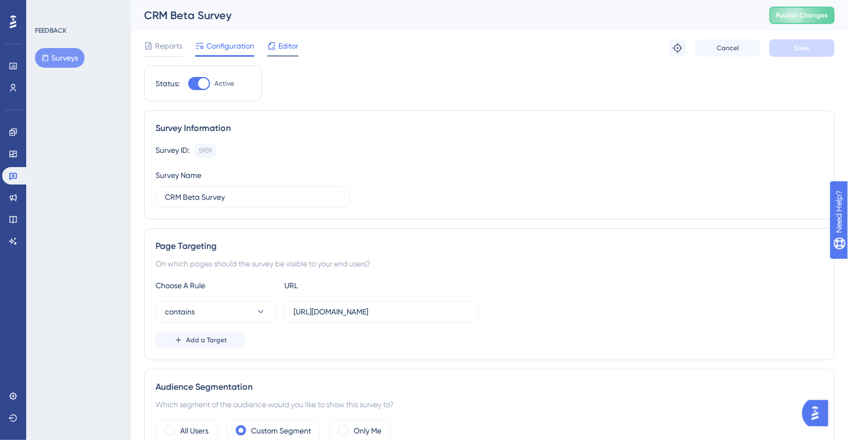
click at [273, 51] on div at bounding box center [271, 45] width 9 height 13
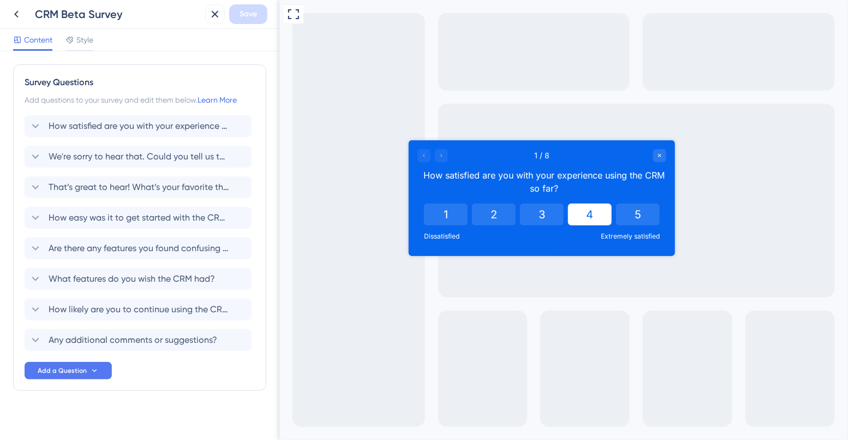
click at [608, 213] on button "4" at bounding box center [589, 214] width 44 height 22
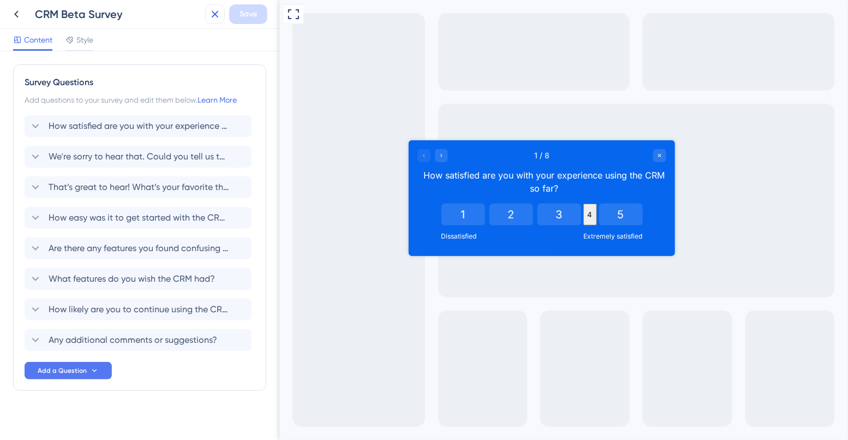
click at [218, 19] on icon at bounding box center [214, 14] width 13 height 13
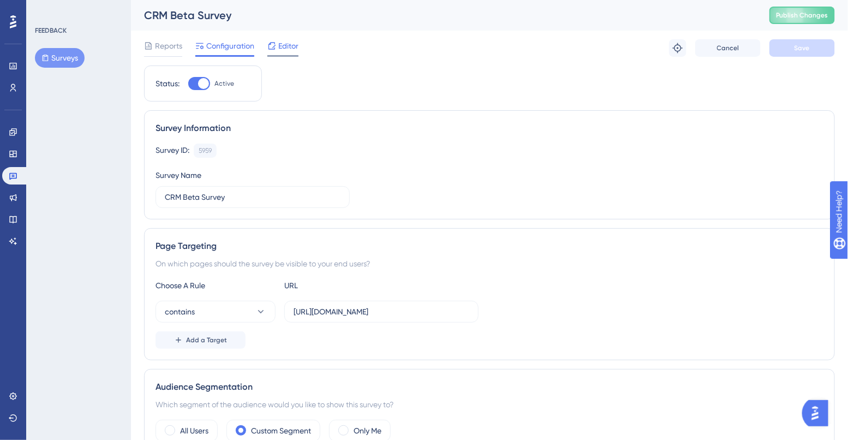
click at [286, 46] on span "Editor" at bounding box center [288, 45] width 20 height 13
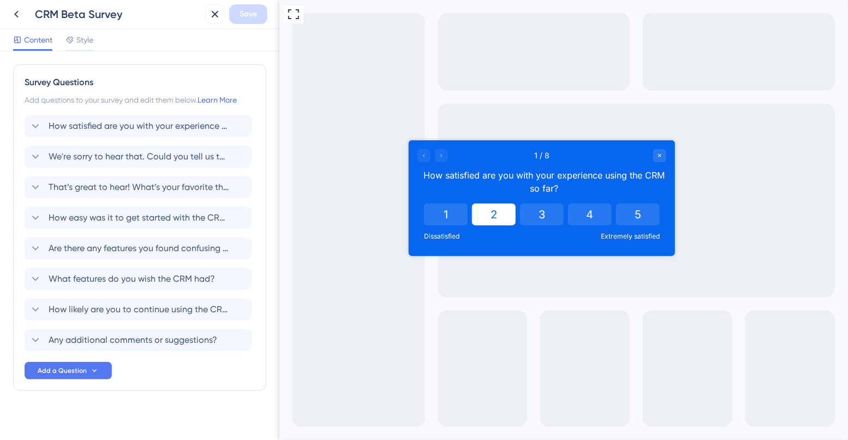
click at [492, 213] on button "2" at bounding box center [493, 214] width 44 height 22
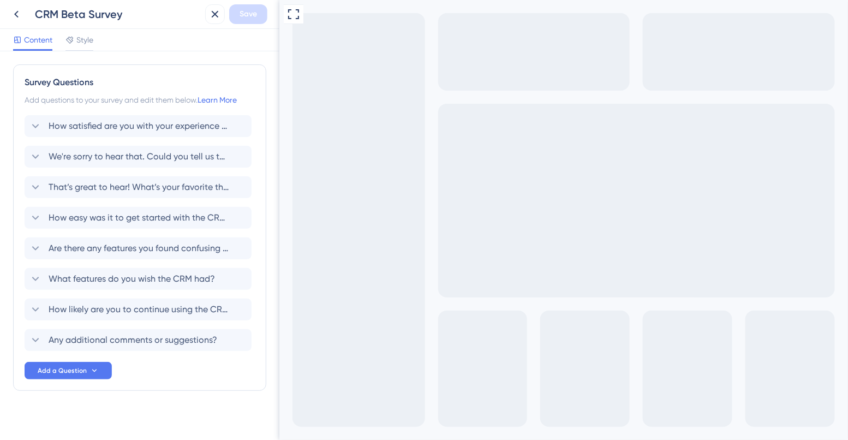
type input "test"
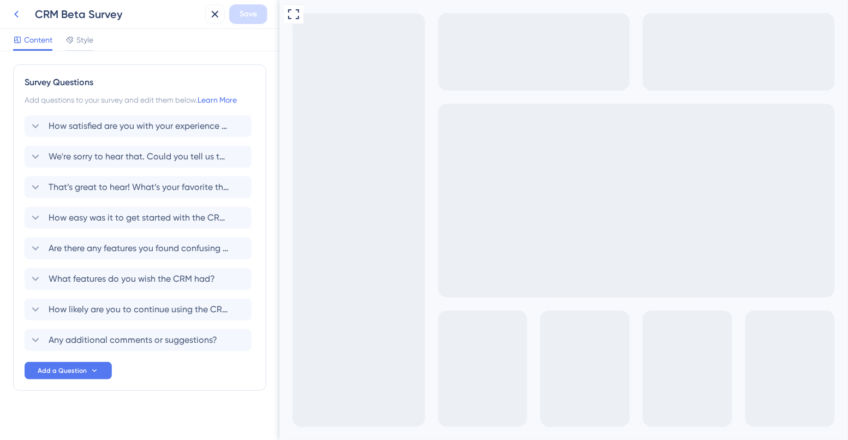
click at [22, 16] on button at bounding box center [17, 14] width 20 height 20
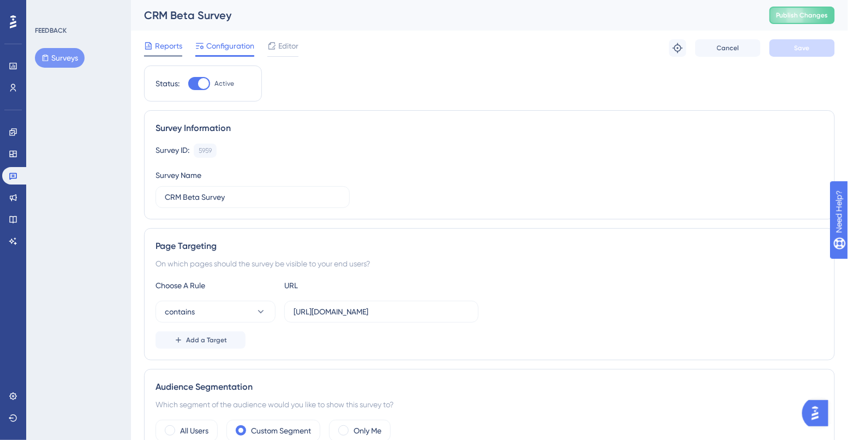
click at [172, 48] on span "Reports" at bounding box center [168, 45] width 27 height 13
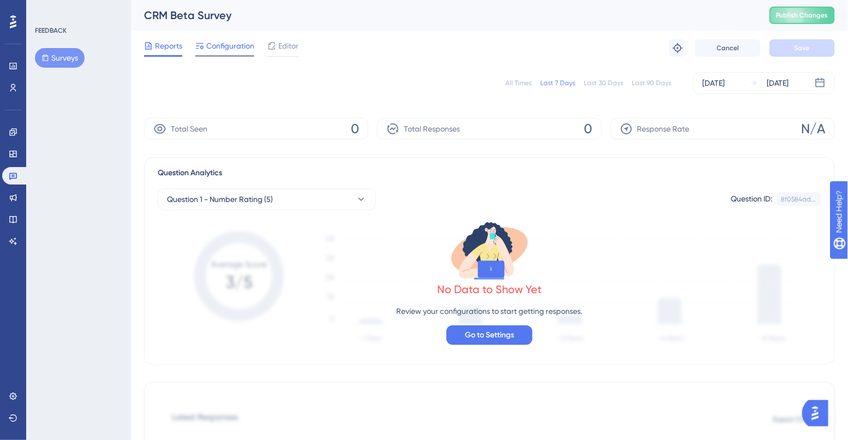
click at [235, 50] on span "Configuration" at bounding box center [230, 45] width 48 height 13
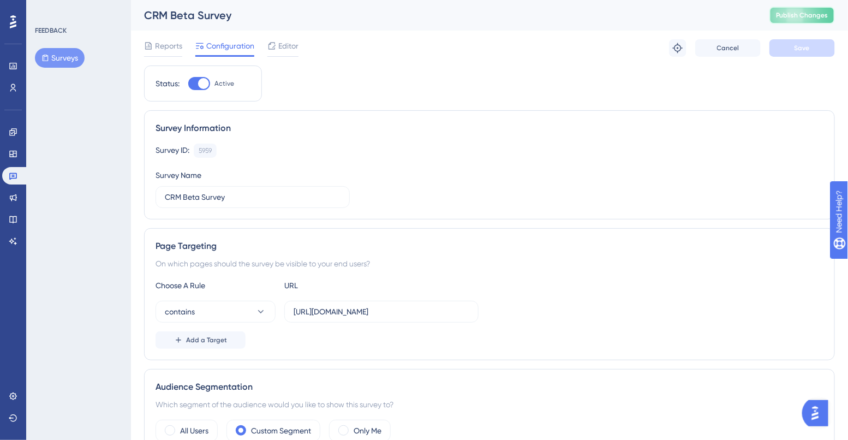
click at [816, 19] on span "Publish Changes" at bounding box center [802, 15] width 52 height 9
click at [819, 408] on img "Open AI Assistant Launcher" at bounding box center [815, 413] width 20 height 20
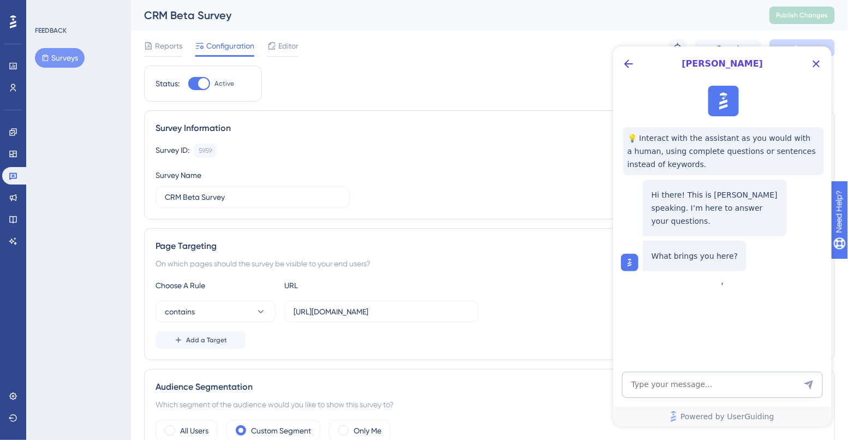
click at [626, 52] on div "[PERSON_NAME]" at bounding box center [722, 63] width 218 height 35
click at [626, 60] on icon "Back Button" at bounding box center [627, 63] width 13 height 13
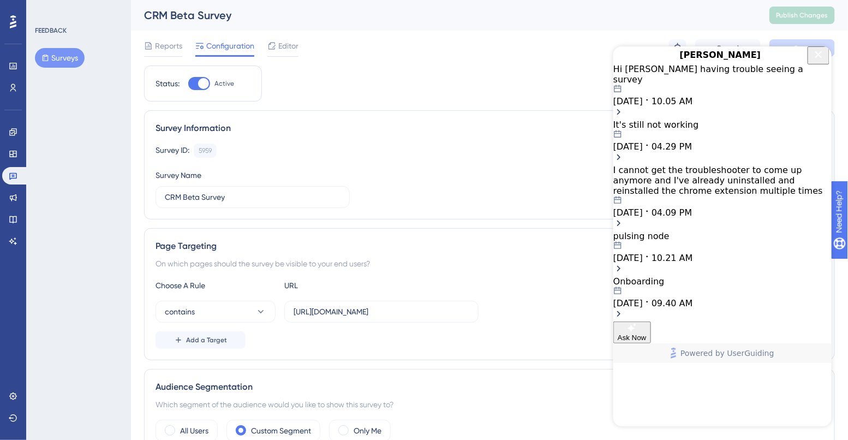
click at [692, 106] on span "10.05 AM" at bounding box center [671, 100] width 41 height 10
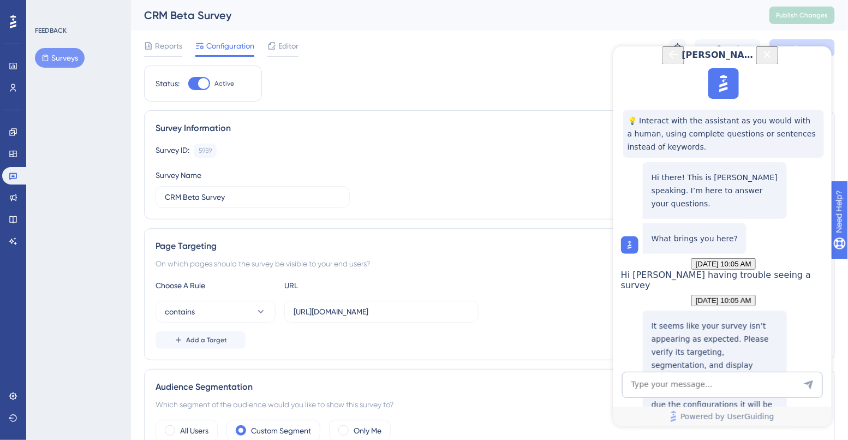
scroll to position [197, 0]
click at [676, 379] on textarea "AI Assistant Text Input" at bounding box center [721, 384] width 201 height 26
type textarea "Still no luck"
click at [663, 386] on textarea "AI Assistant Text Input" at bounding box center [721, 384] width 201 height 26
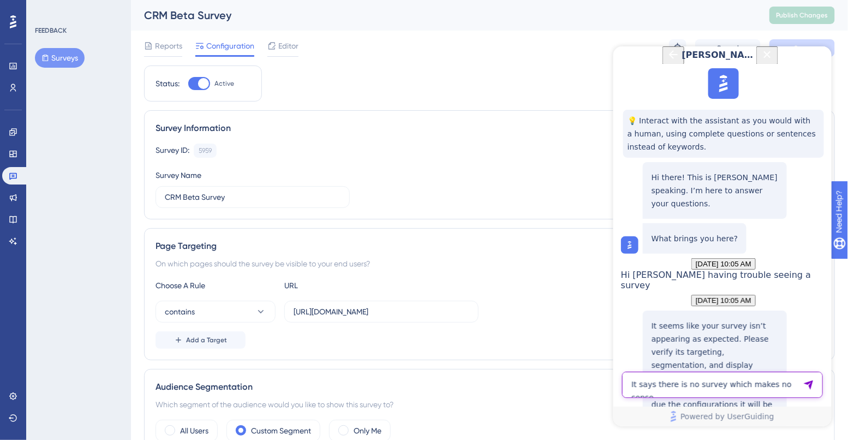
type textarea "It says there is no survey which makes no sense"
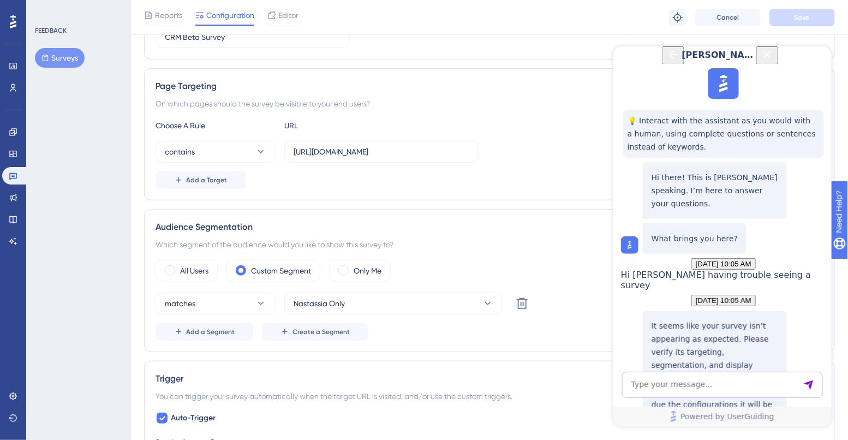
scroll to position [0, 0]
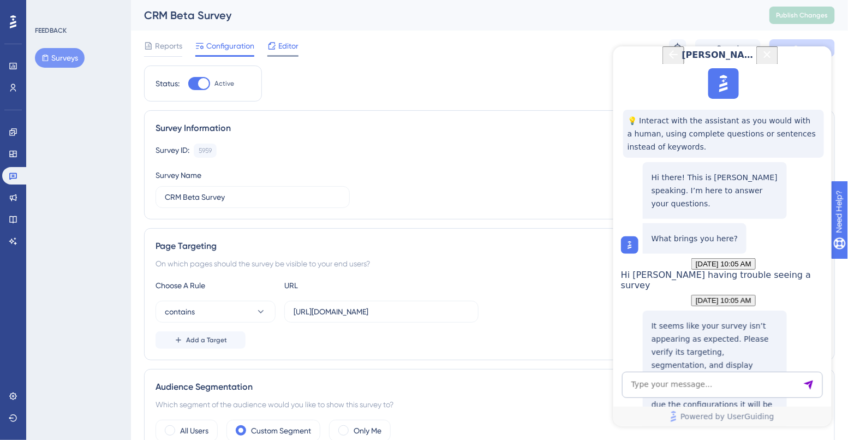
click at [282, 44] on span "Editor" at bounding box center [288, 45] width 20 height 13
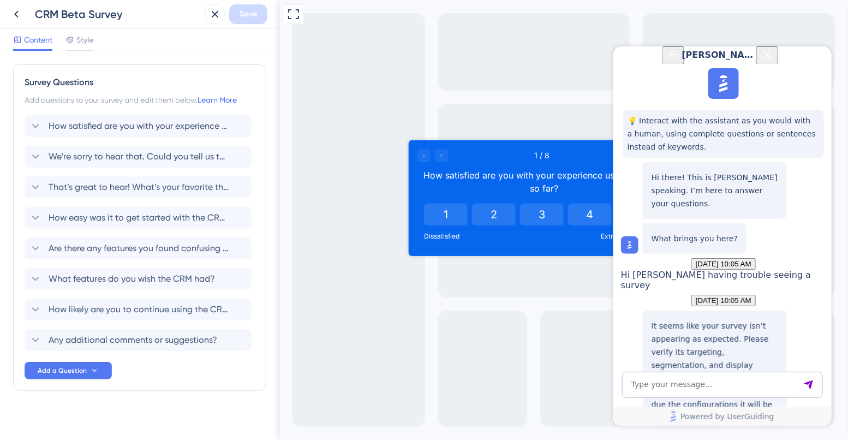
click at [773, 61] on icon "Close Button" at bounding box center [766, 53] width 13 height 13
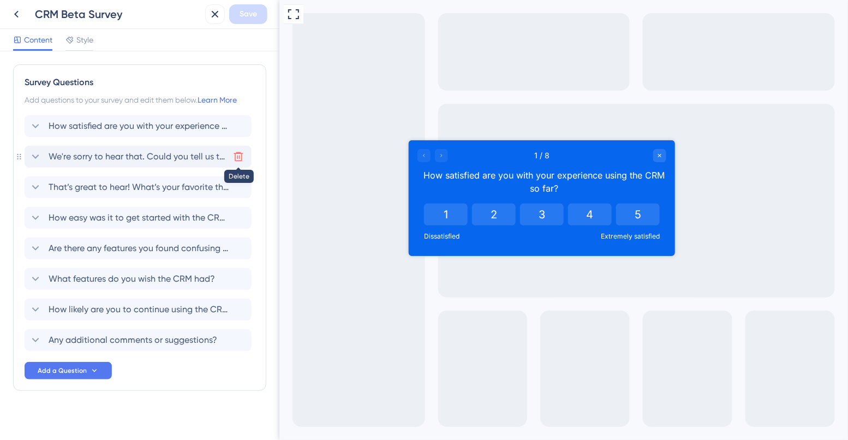
click at [238, 155] on icon at bounding box center [238, 156] width 11 height 11
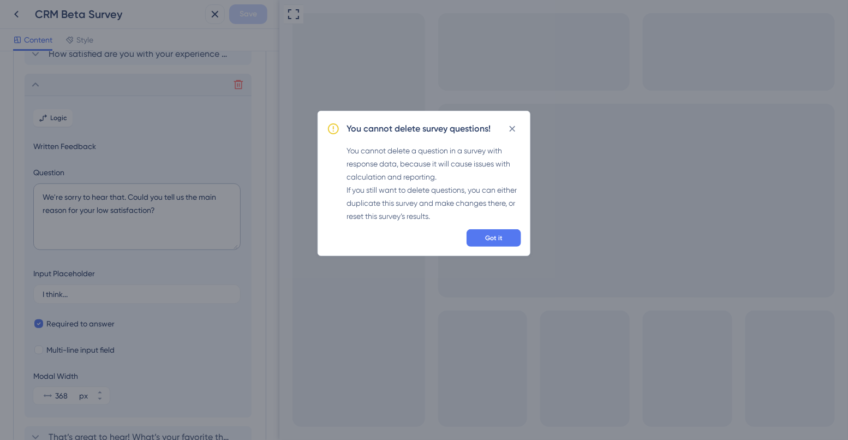
scroll to position [94, 0]
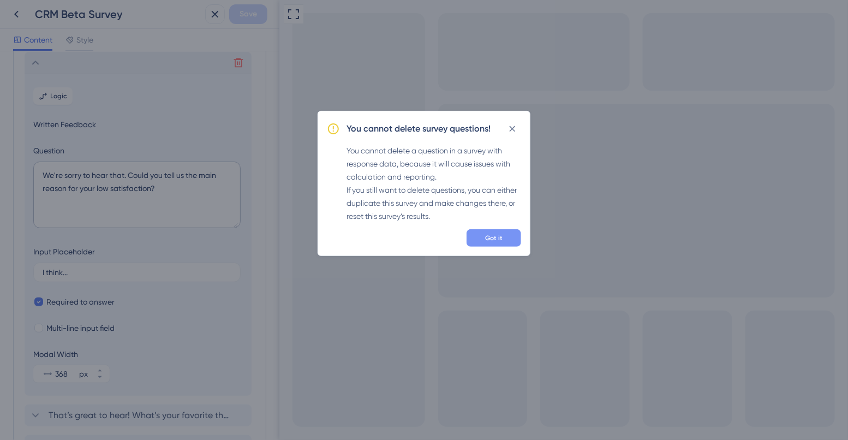
click at [486, 240] on span "Got it" at bounding box center [493, 238] width 17 height 9
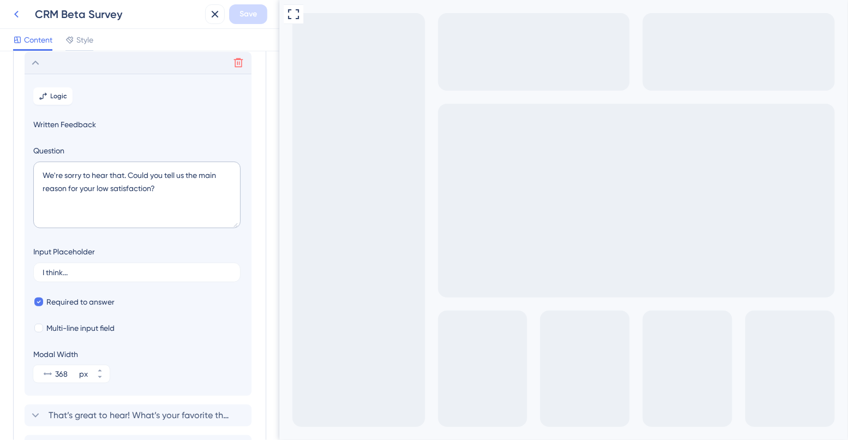
click at [19, 12] on icon at bounding box center [16, 14] width 13 height 13
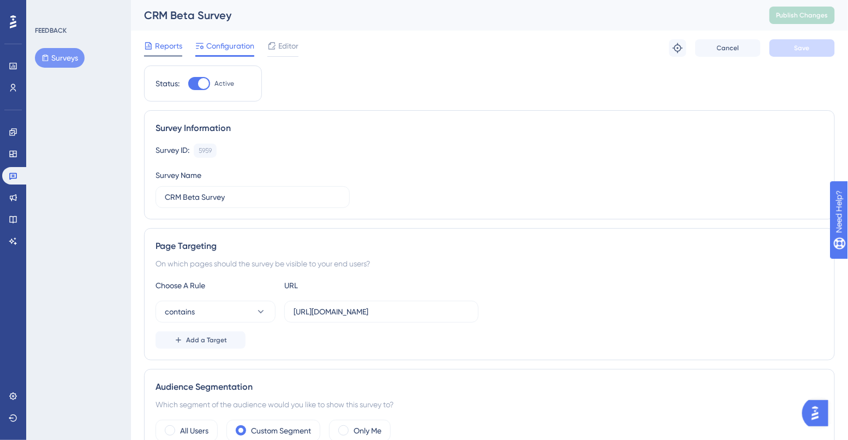
click at [173, 40] on span "Reports" at bounding box center [168, 45] width 27 height 13
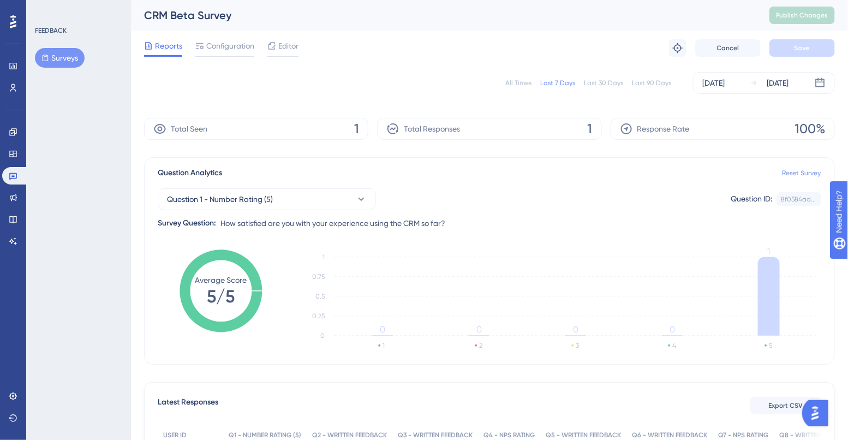
click at [801, 172] on link "Reset Survey" at bounding box center [801, 173] width 39 height 9
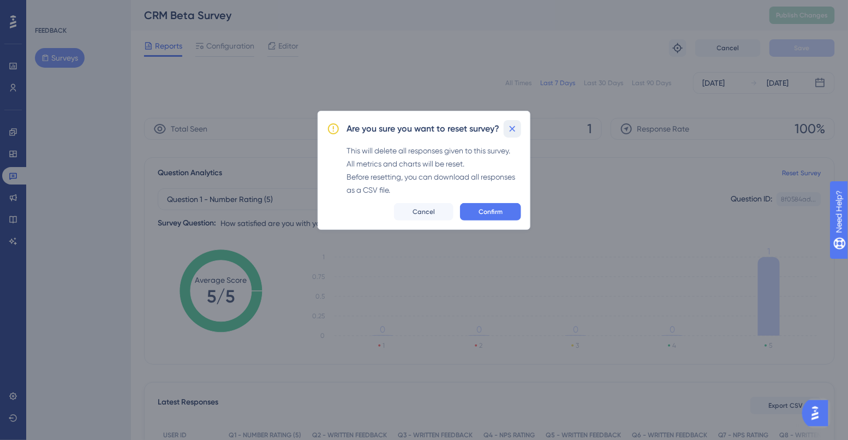
click at [512, 131] on icon at bounding box center [512, 128] width 11 height 11
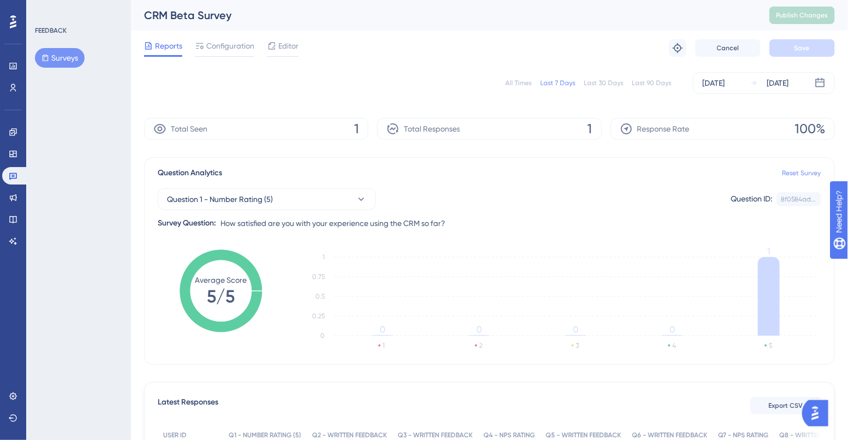
click at [793, 171] on link "Reset Survey" at bounding box center [801, 173] width 39 height 9
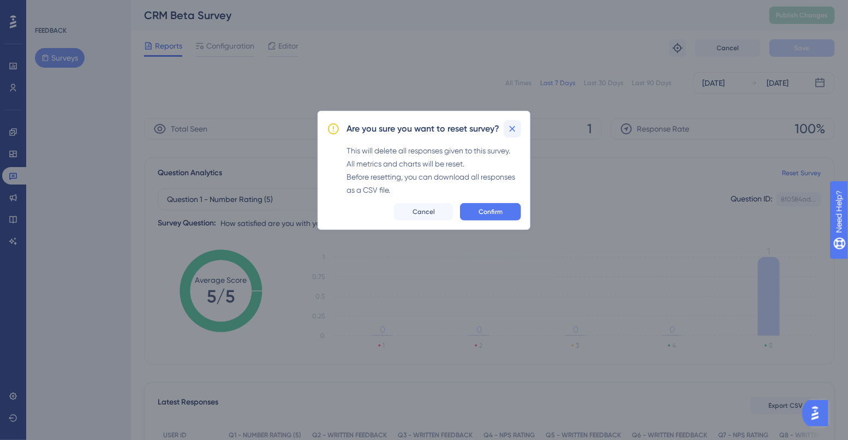
click at [512, 129] on icon at bounding box center [513, 129] width 6 height 6
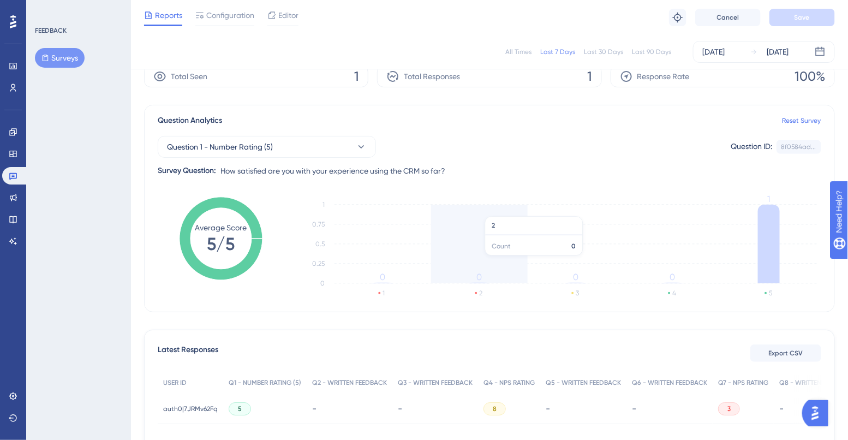
scroll to position [45, 0]
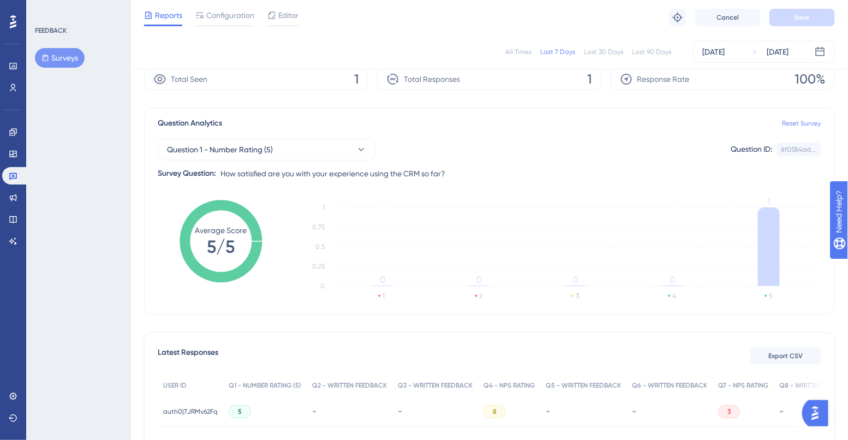
click at [794, 123] on link "Reset Survey" at bounding box center [801, 123] width 39 height 9
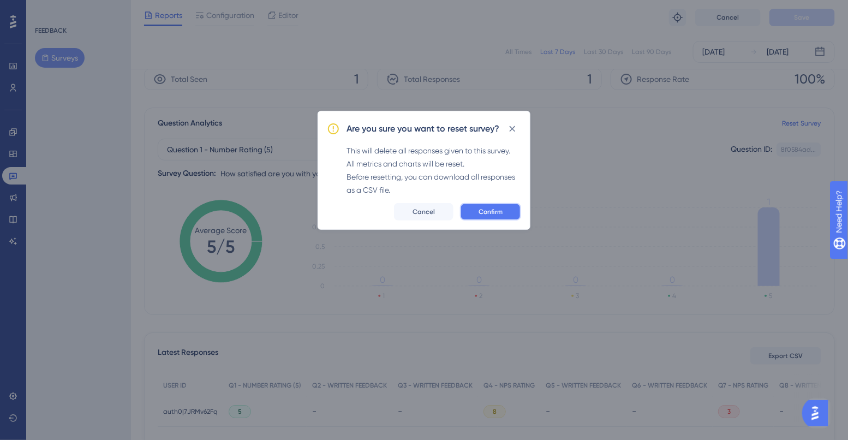
click at [496, 208] on span "Confirm" at bounding box center [490, 211] width 24 height 9
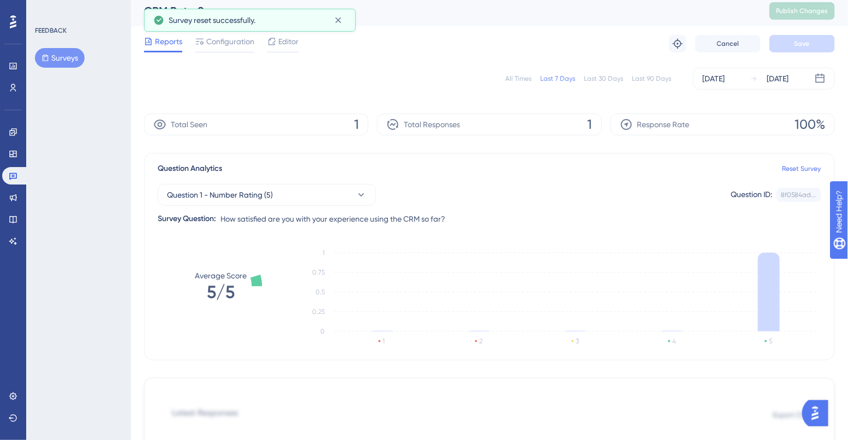
scroll to position [0, 0]
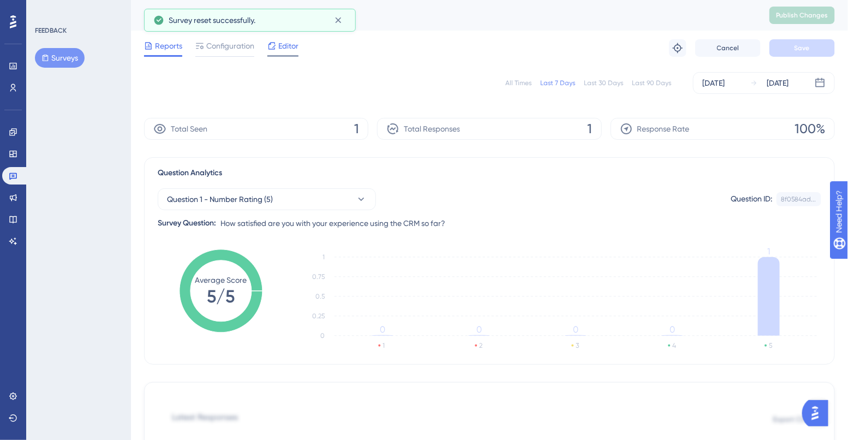
click at [288, 50] on span "Editor" at bounding box center [288, 45] width 20 height 13
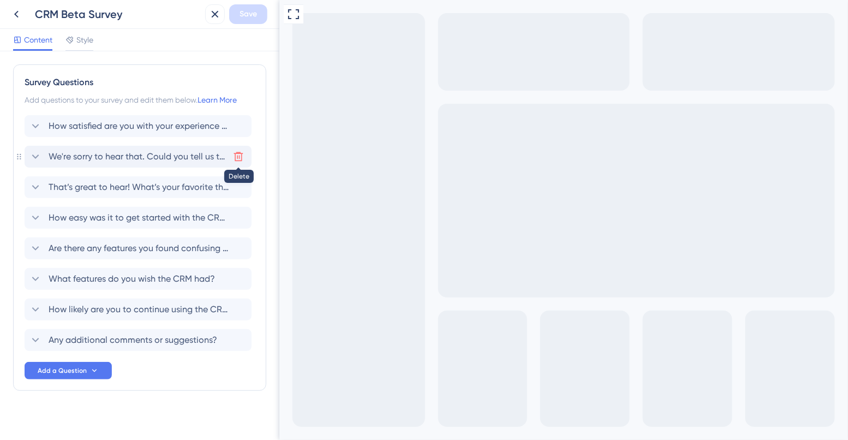
click at [238, 155] on icon at bounding box center [238, 156] width 11 height 11
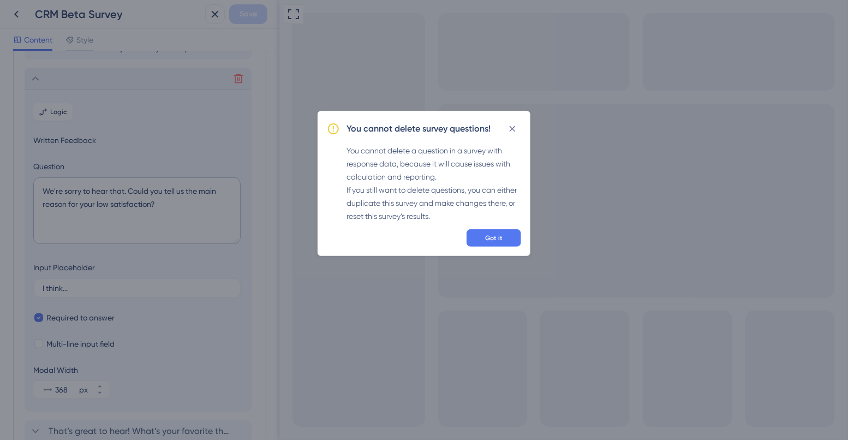
scroll to position [94, 0]
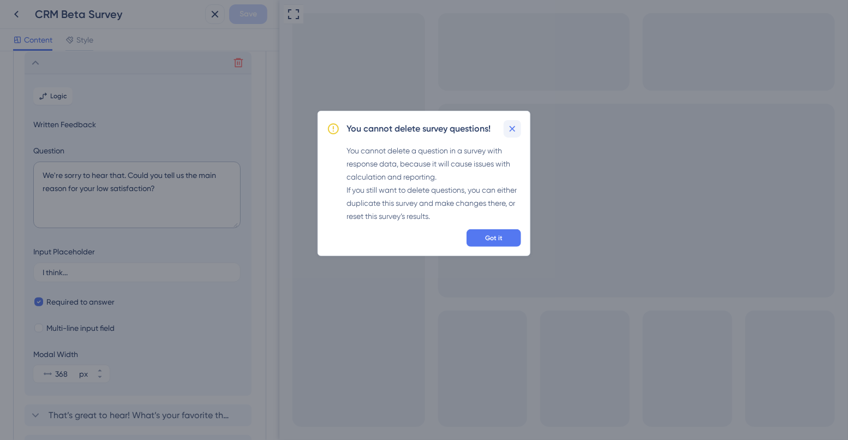
click at [514, 133] on icon at bounding box center [512, 128] width 11 height 11
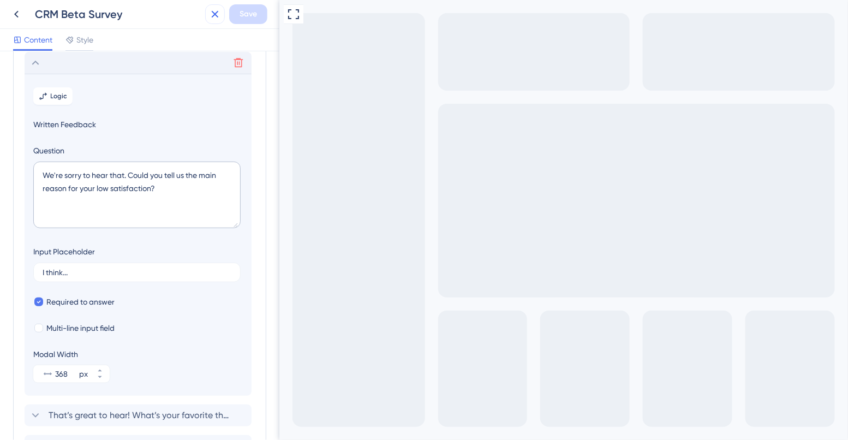
click at [213, 21] on button at bounding box center [215, 14] width 20 height 20
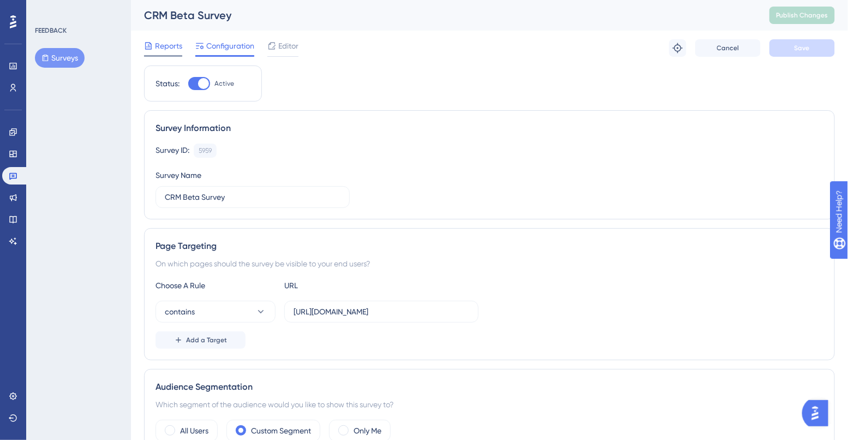
click at [170, 41] on span "Reports" at bounding box center [168, 45] width 27 height 13
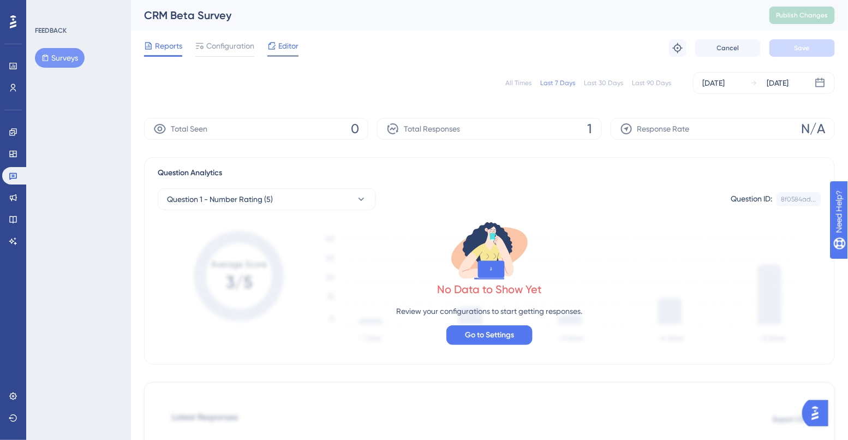
click at [280, 43] on span "Editor" at bounding box center [288, 45] width 20 height 13
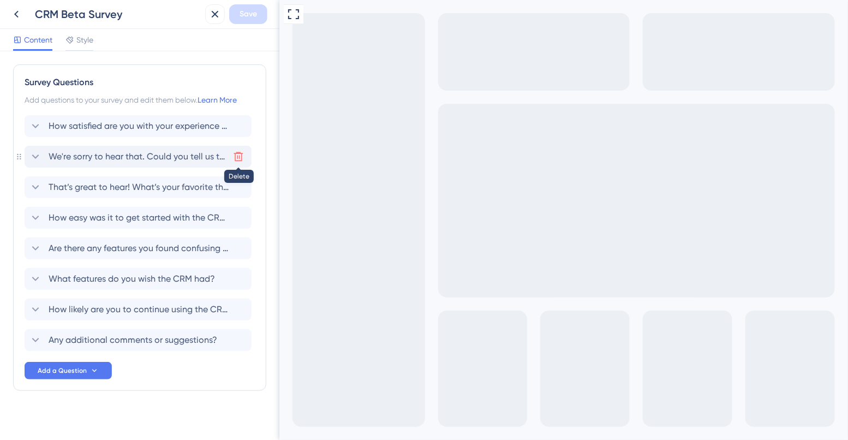
click at [241, 155] on icon at bounding box center [238, 156] width 11 height 11
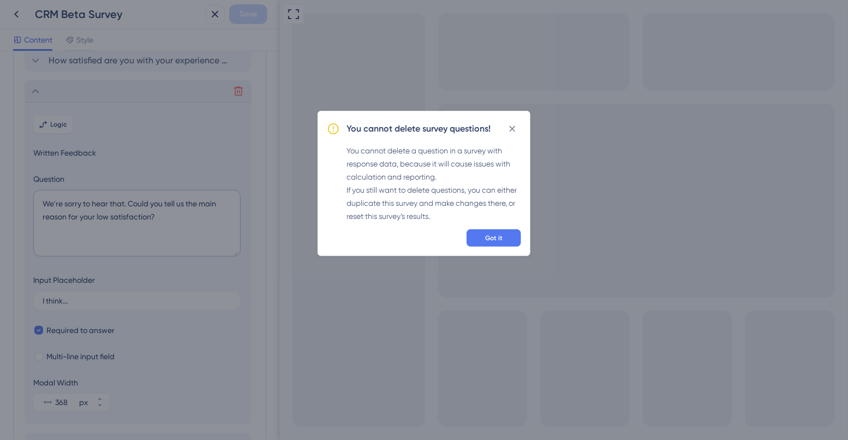
scroll to position [94, 0]
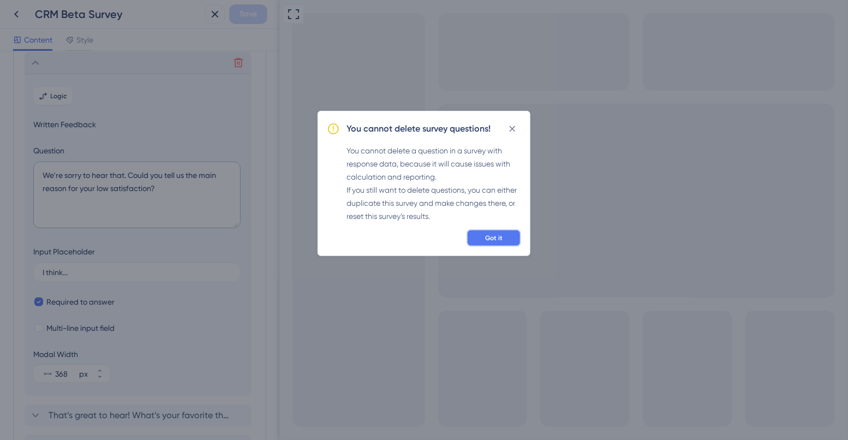
click at [487, 245] on button "Got it" at bounding box center [493, 237] width 55 height 17
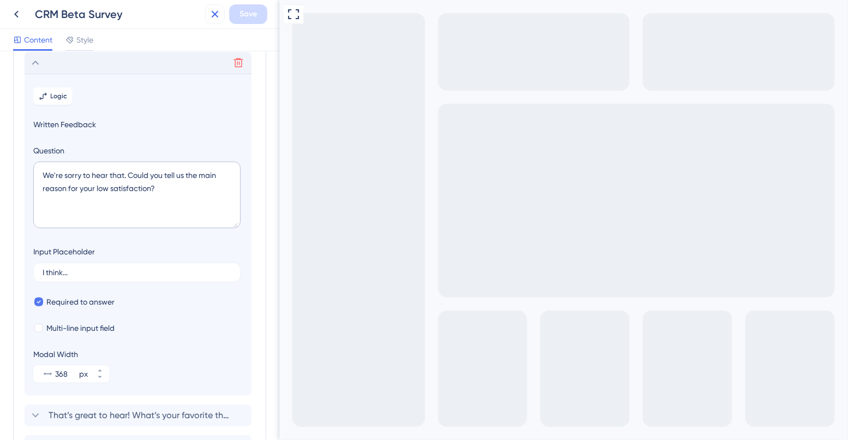
click at [213, 10] on icon at bounding box center [214, 14] width 13 height 13
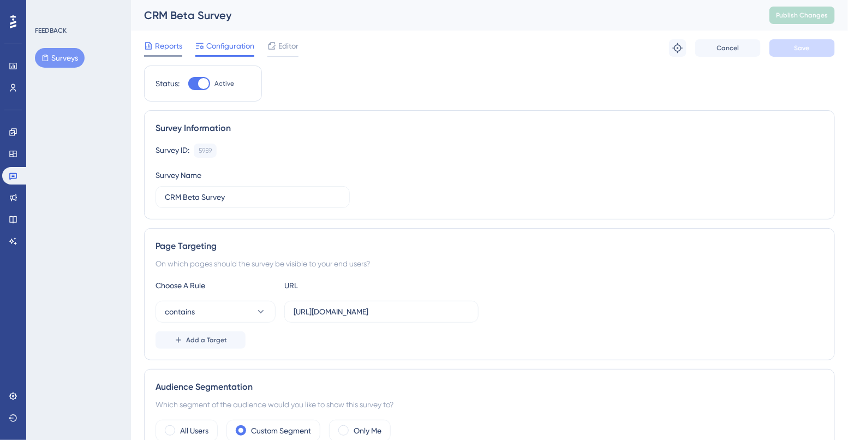
click at [174, 50] on span "Reports" at bounding box center [168, 45] width 27 height 13
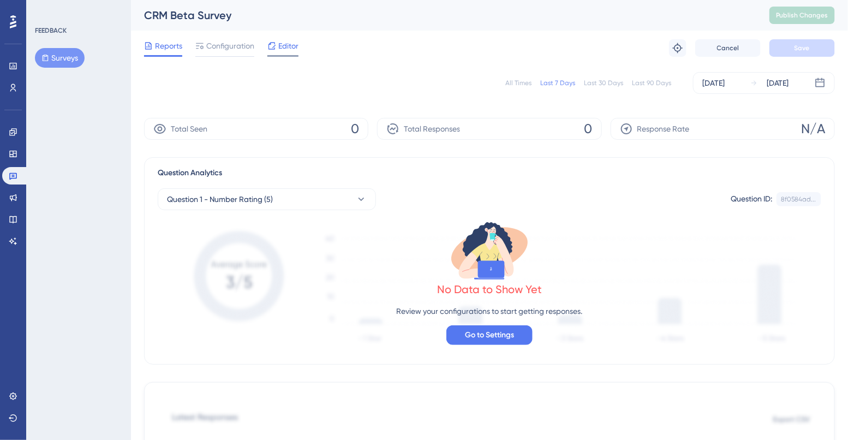
click at [276, 50] on div "Editor" at bounding box center [282, 45] width 31 height 13
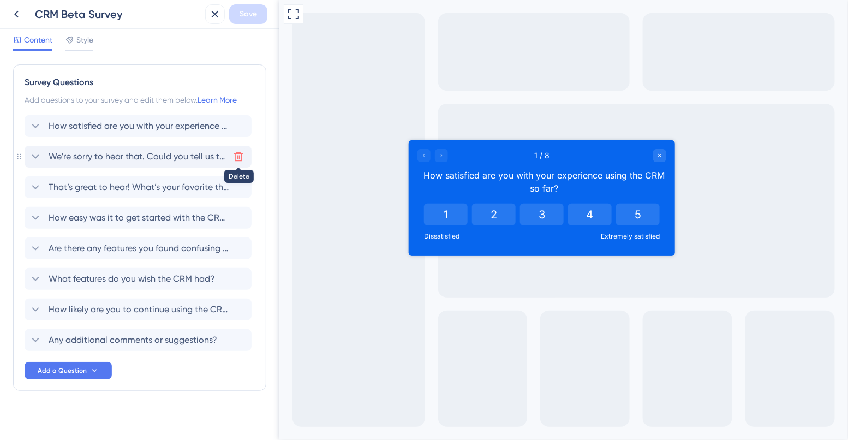
click at [240, 154] on icon at bounding box center [238, 156] width 11 height 11
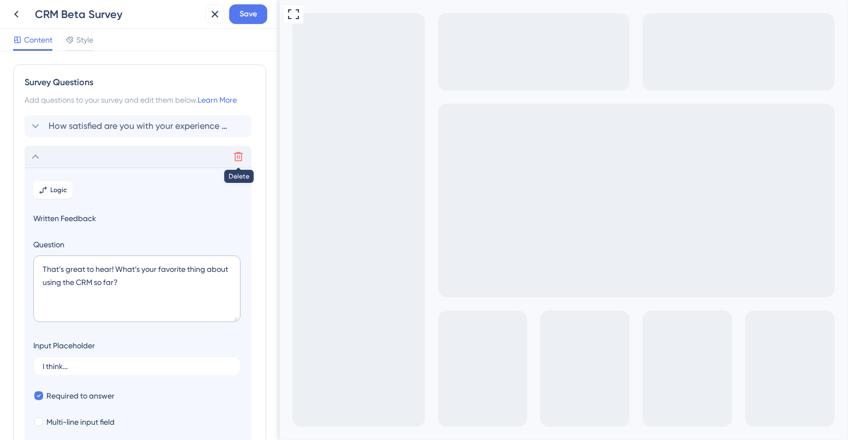
click at [234, 157] on icon at bounding box center [238, 156] width 11 height 11
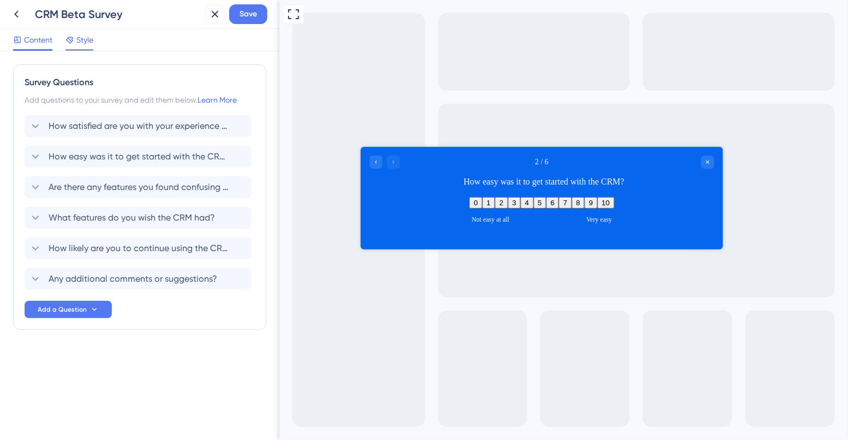
click at [82, 35] on span "Style" at bounding box center [84, 39] width 17 height 13
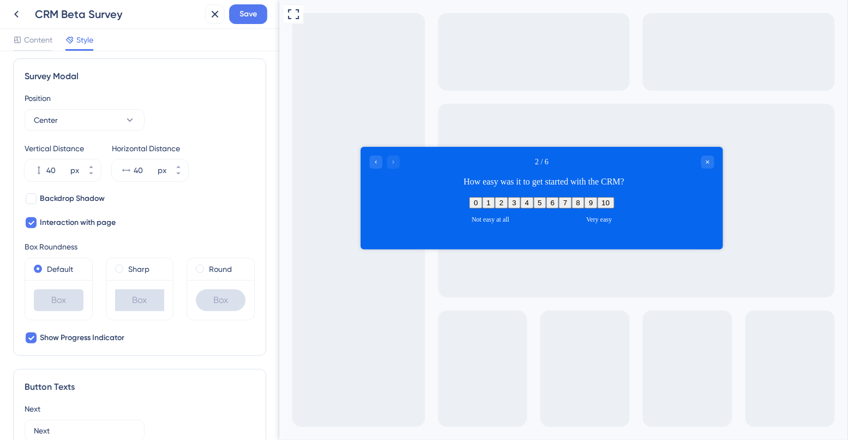
scroll to position [148, 0]
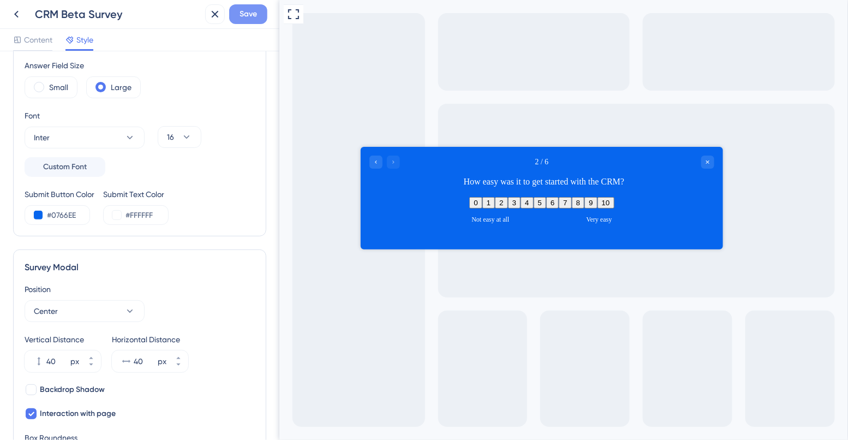
click at [240, 13] on span "Save" at bounding box center [248, 14] width 17 height 13
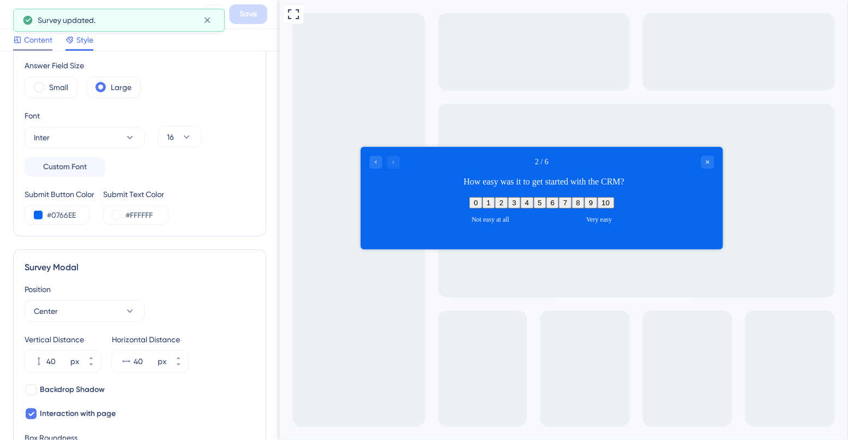
click at [41, 41] on span "Content" at bounding box center [38, 39] width 28 height 13
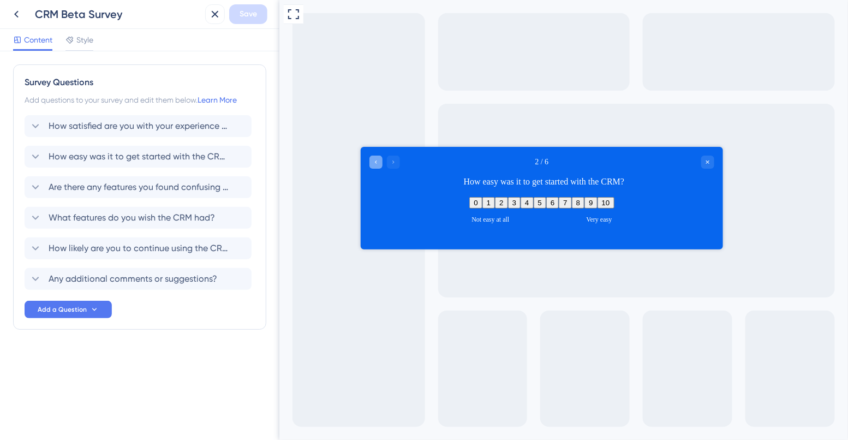
click at [376, 160] on icon "Go to Question 1" at bounding box center [375, 161] width 7 height 7
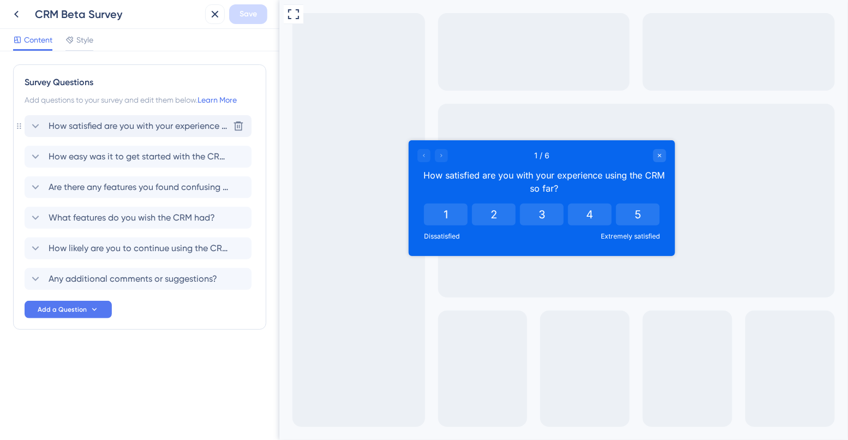
click at [129, 130] on span "How satisfied are you with your experience using the CRM so far?" at bounding box center [139, 125] width 180 height 13
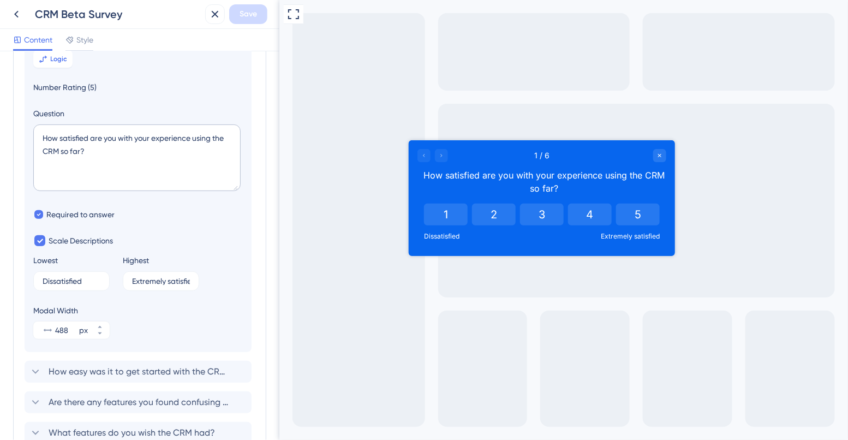
scroll to position [237, 0]
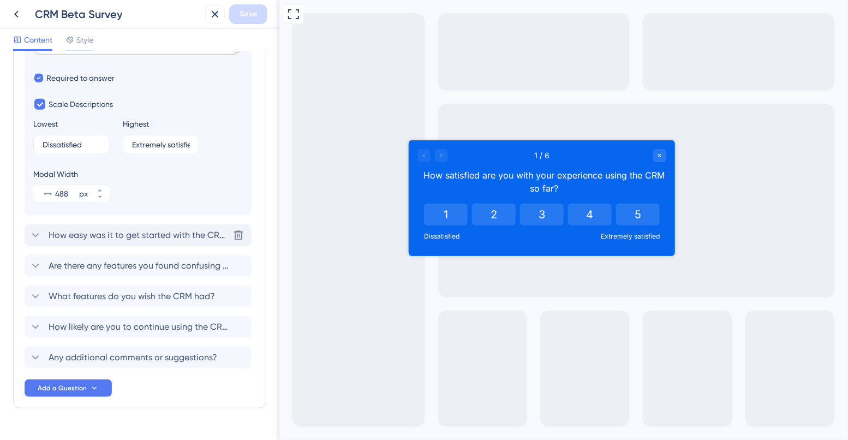
click at [95, 229] on span "How easy was it to get started with the CRM?" at bounding box center [139, 235] width 180 height 13
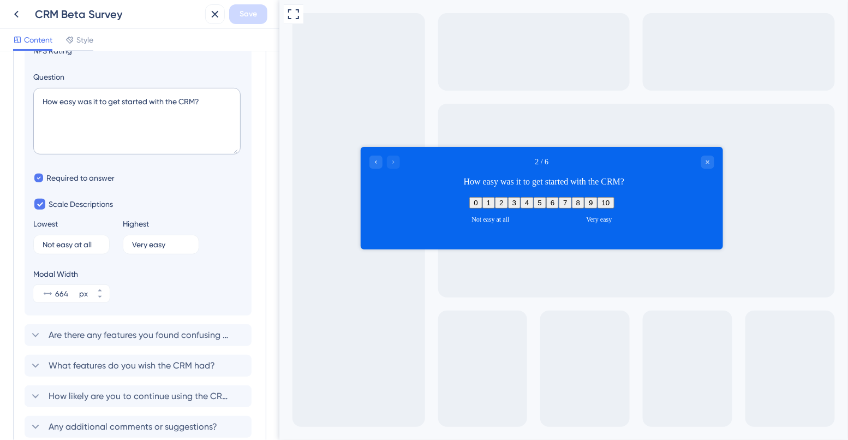
scroll to position [212, 0]
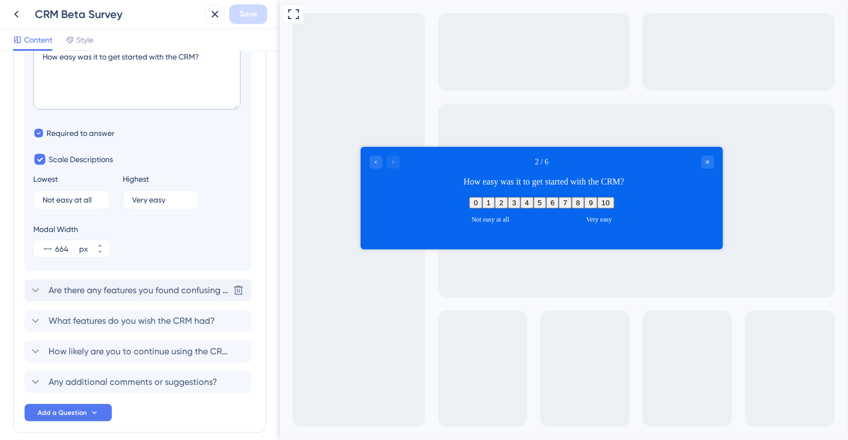
click at [95, 284] on span "Are there any features you found confusing or difficult to use?" at bounding box center [139, 290] width 180 height 13
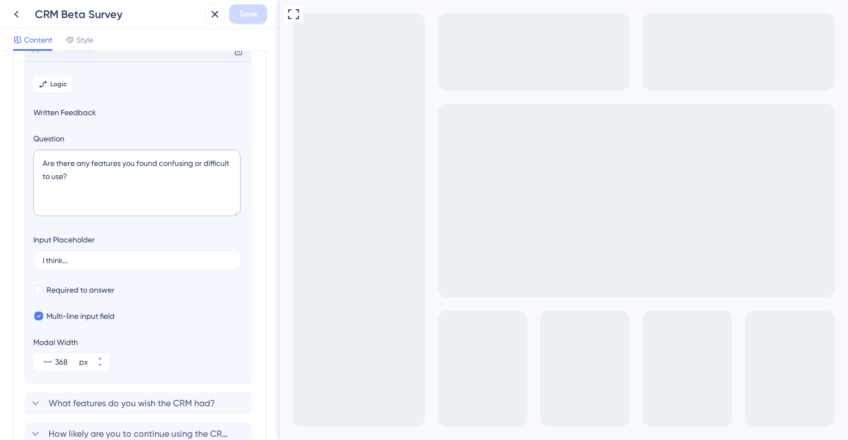
scroll to position [125, 0]
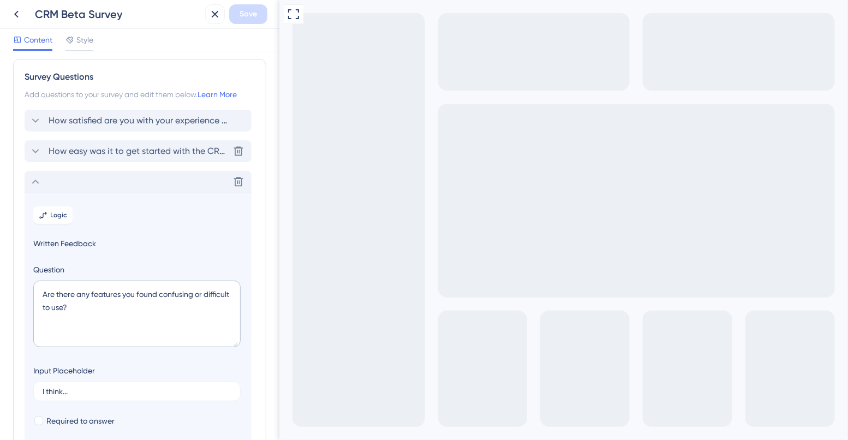
click at [88, 159] on div "How easy was it to get started with the CRM? [GEOGRAPHIC_DATA]" at bounding box center [138, 151] width 227 height 22
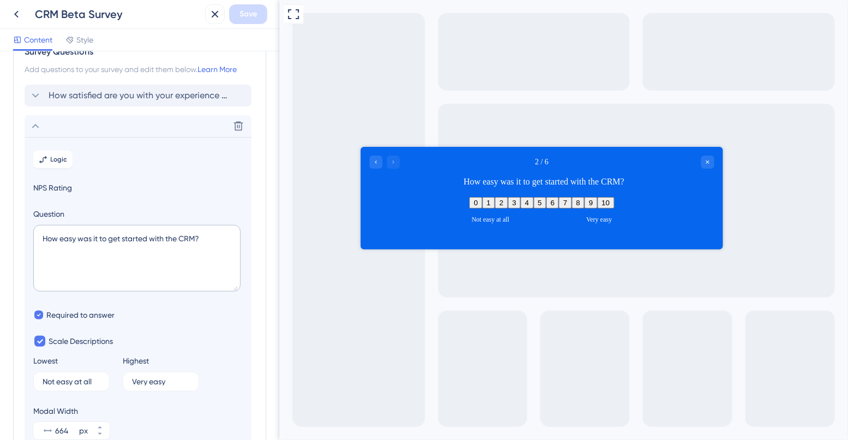
scroll to position [94, 0]
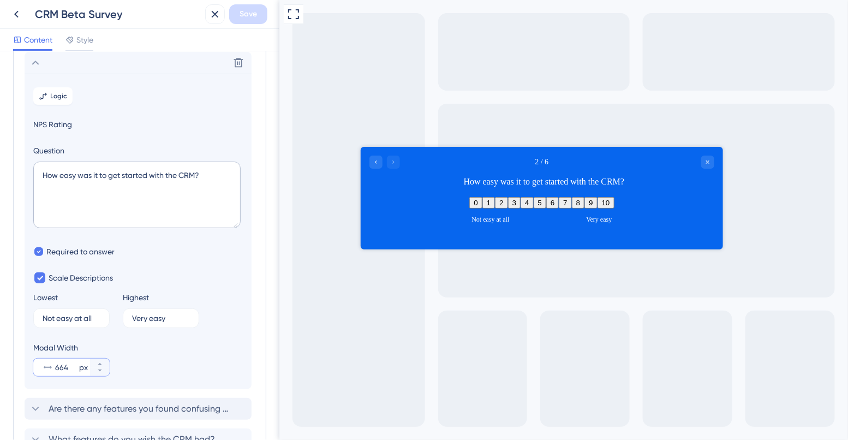
click at [65, 361] on input "664" at bounding box center [66, 367] width 22 height 13
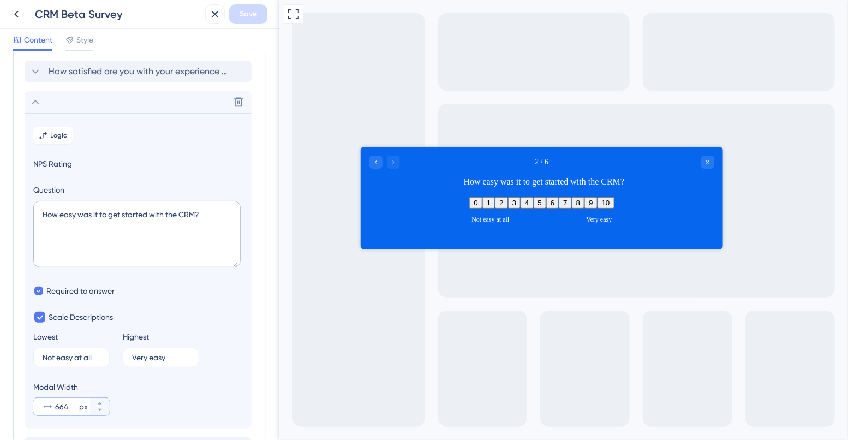
scroll to position [0, 0]
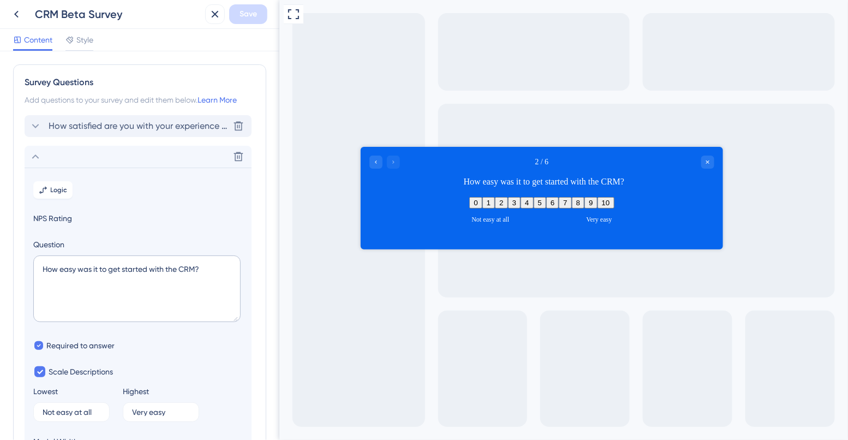
click at [81, 122] on span "How satisfied are you with your experience using the CRM so far?" at bounding box center [139, 125] width 180 height 13
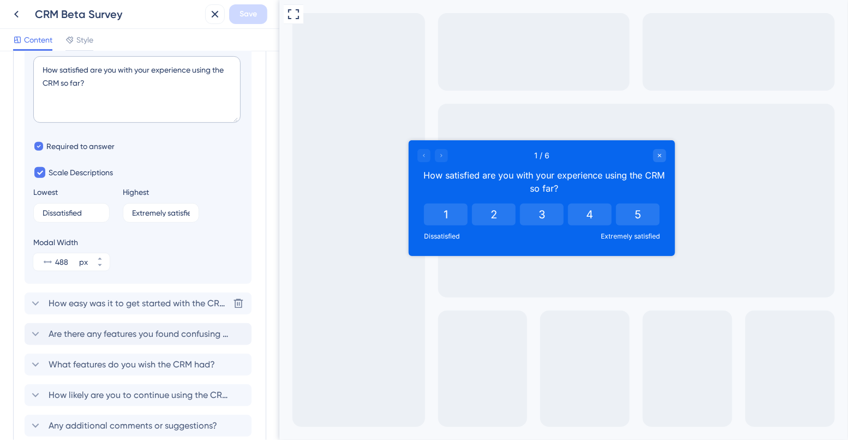
click at [83, 302] on span "How easy was it to get started with the CRM?" at bounding box center [139, 303] width 180 height 13
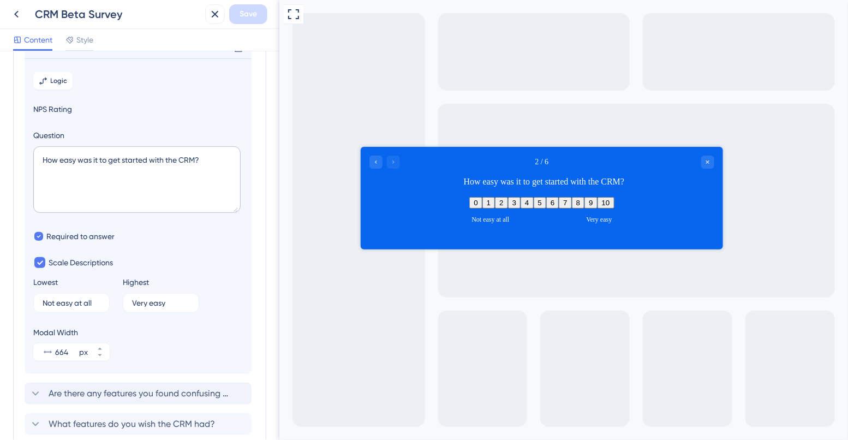
scroll to position [94, 0]
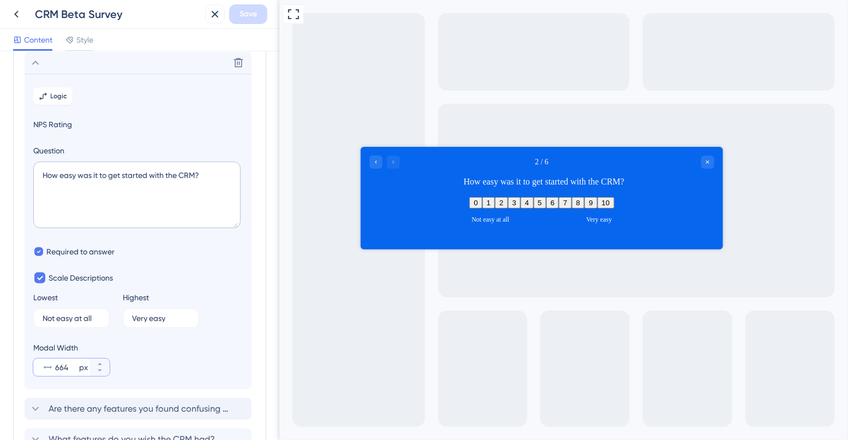
click at [64, 364] on input "664" at bounding box center [66, 367] width 22 height 13
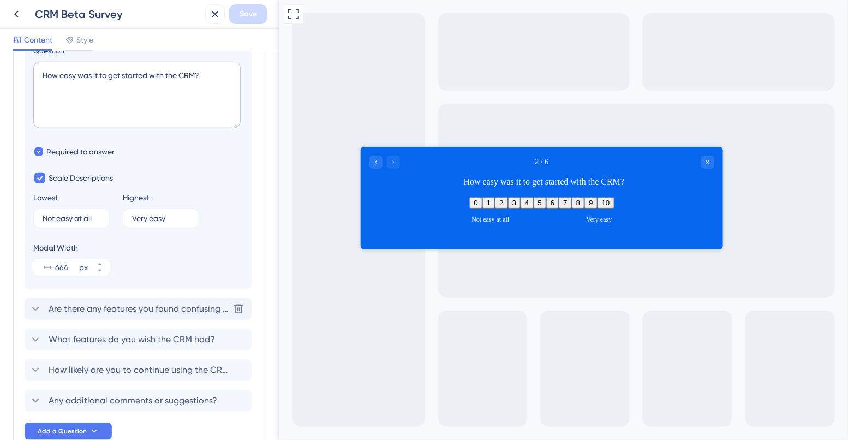
click at [87, 305] on span "Are there any features you found confusing or difficult to use?" at bounding box center [139, 308] width 180 height 13
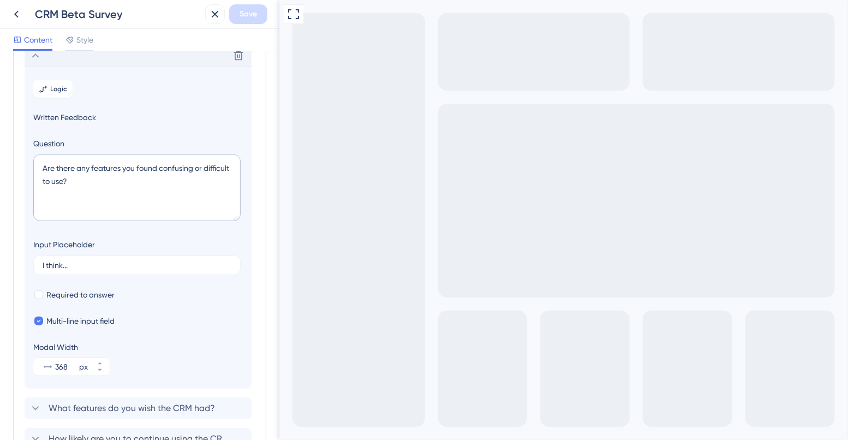
scroll to position [125, 0]
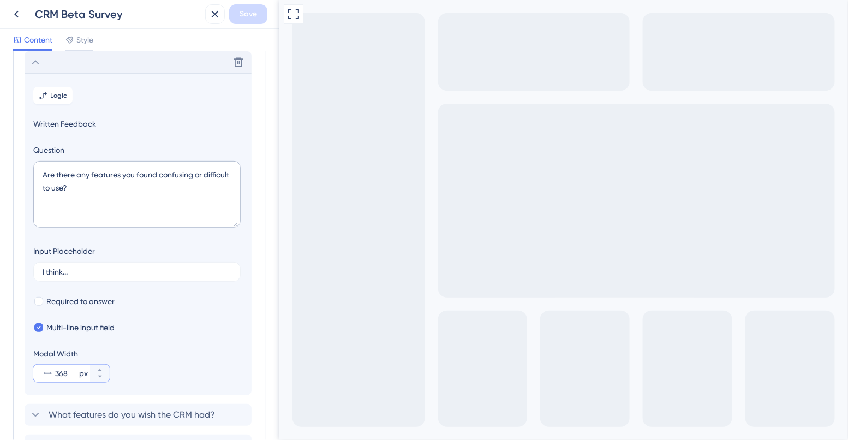
click at [65, 376] on input "368" at bounding box center [66, 373] width 22 height 13
paste input "664"
click at [65, 376] on input "368" at bounding box center [66, 373] width 22 height 13
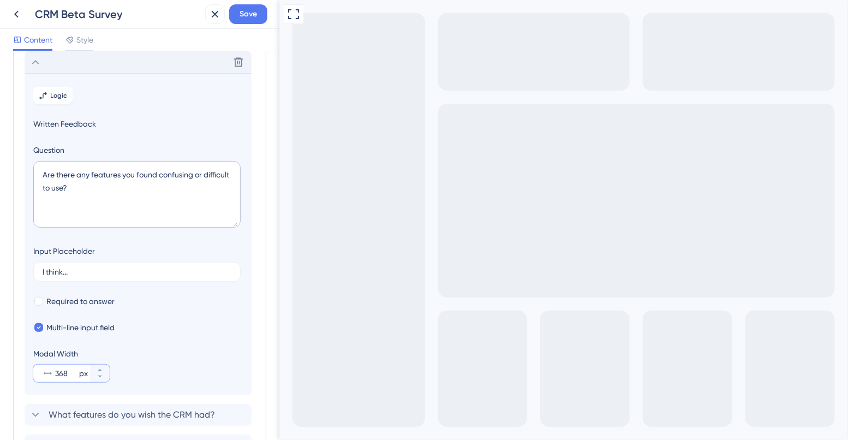
click at [65, 376] on input "368" at bounding box center [66, 373] width 22 height 13
click at [59, 375] on input "368" at bounding box center [66, 373] width 22 height 13
click at [98, 372] on icon at bounding box center [100, 370] width 7 height 7
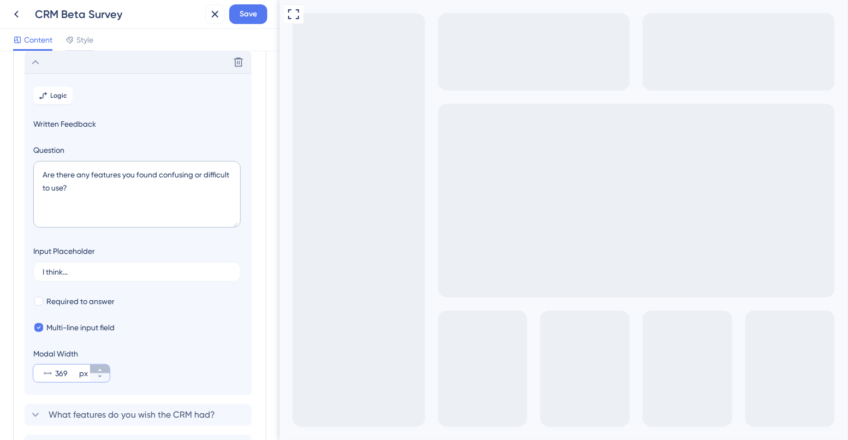
click at [98, 372] on icon at bounding box center [100, 370] width 7 height 7
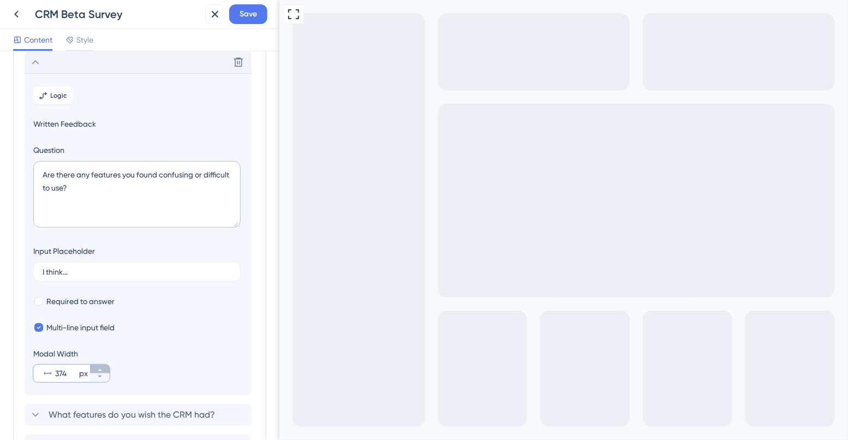
click at [98, 372] on icon at bounding box center [100, 370] width 7 height 7
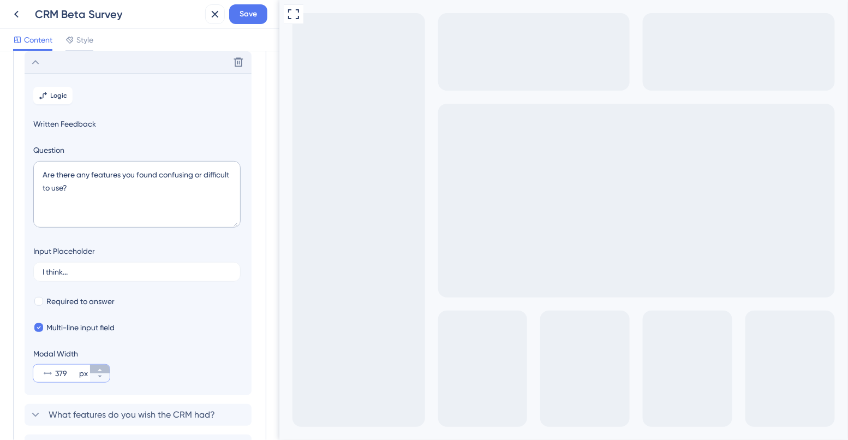
click at [98, 372] on icon at bounding box center [100, 370] width 7 height 7
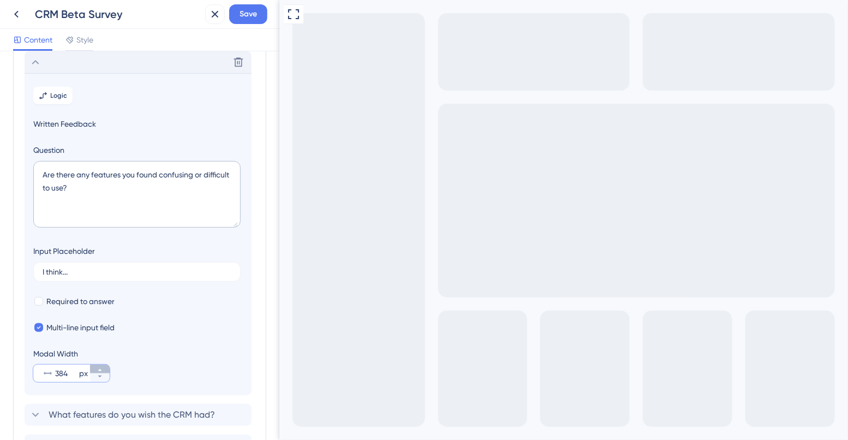
click at [98, 372] on icon at bounding box center [100, 370] width 7 height 7
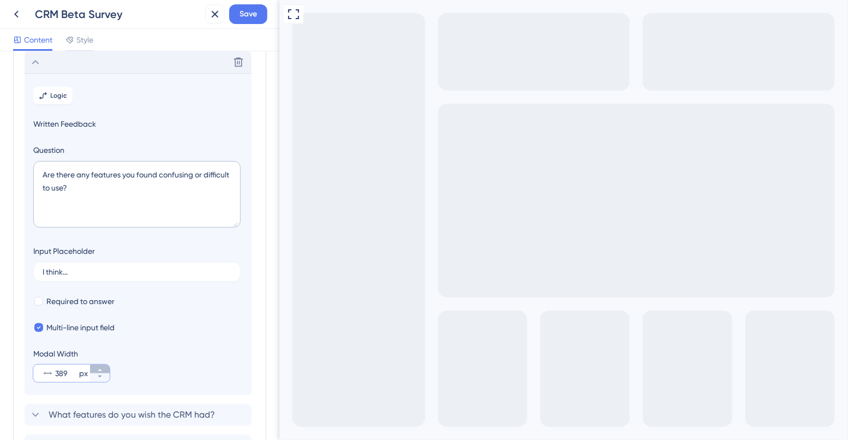
click at [98, 372] on icon at bounding box center [100, 370] width 7 height 7
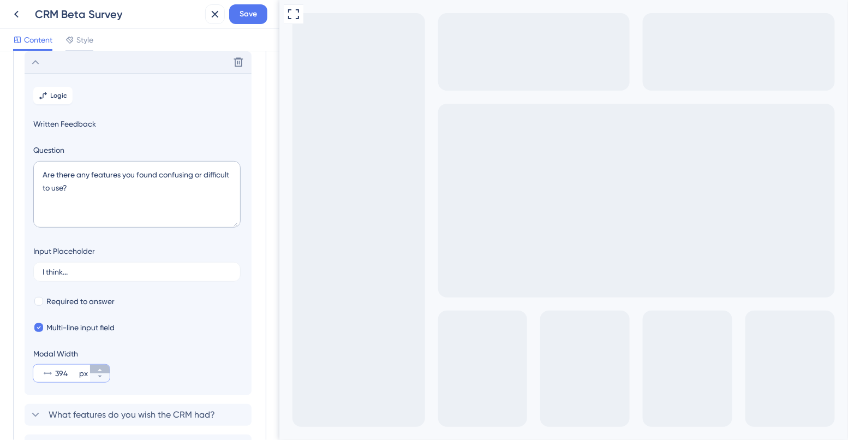
click at [98, 372] on icon at bounding box center [100, 370] width 7 height 7
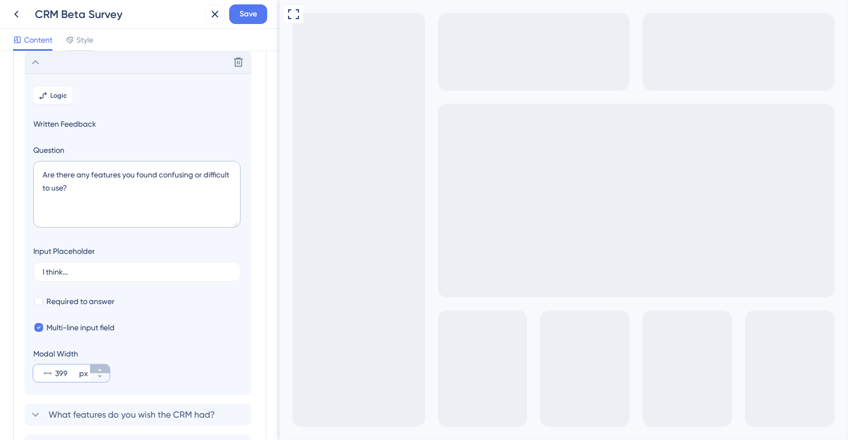
click at [98, 372] on icon at bounding box center [100, 370] width 7 height 7
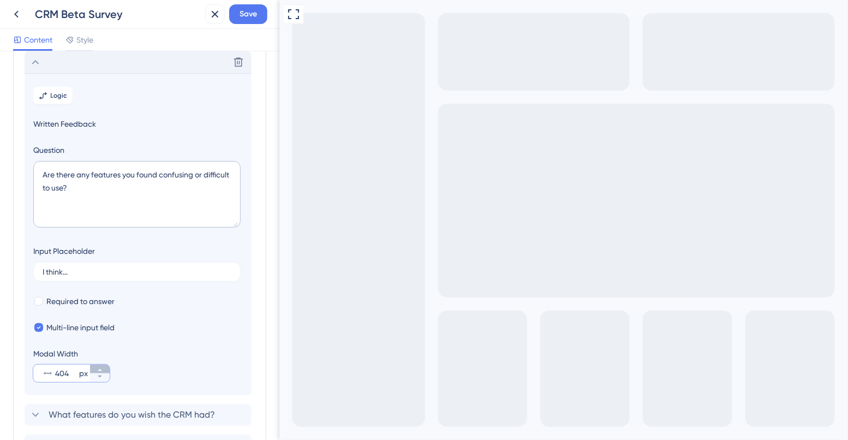
click at [98, 372] on icon at bounding box center [100, 370] width 7 height 7
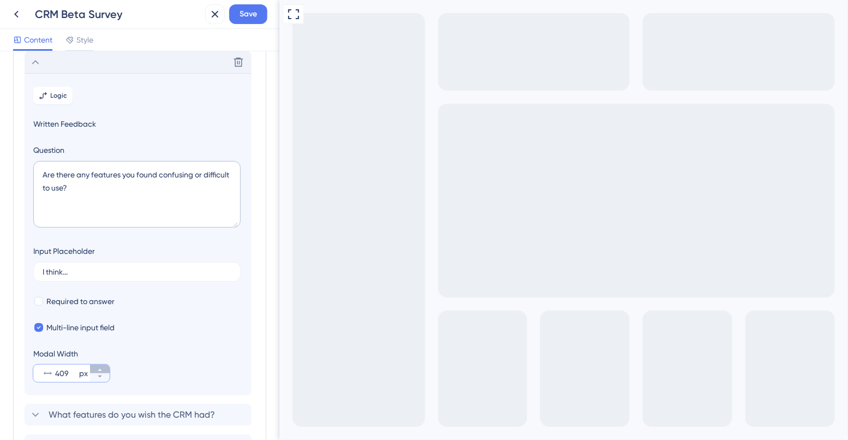
click at [98, 372] on icon at bounding box center [100, 370] width 7 height 7
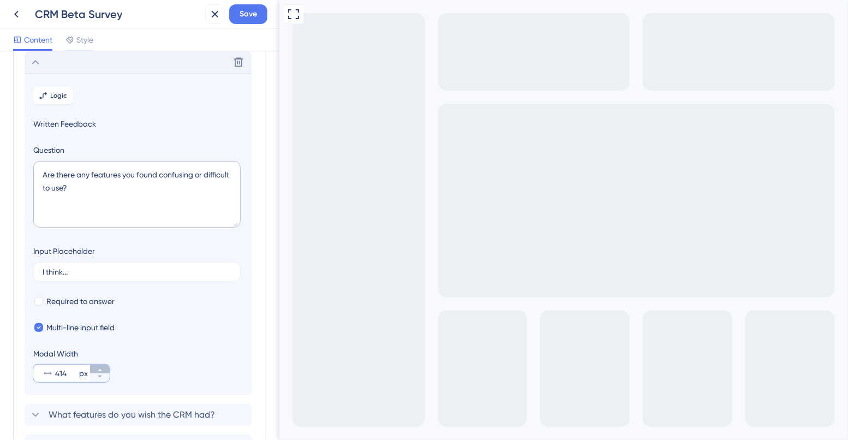
click at [98, 372] on icon at bounding box center [100, 370] width 7 height 7
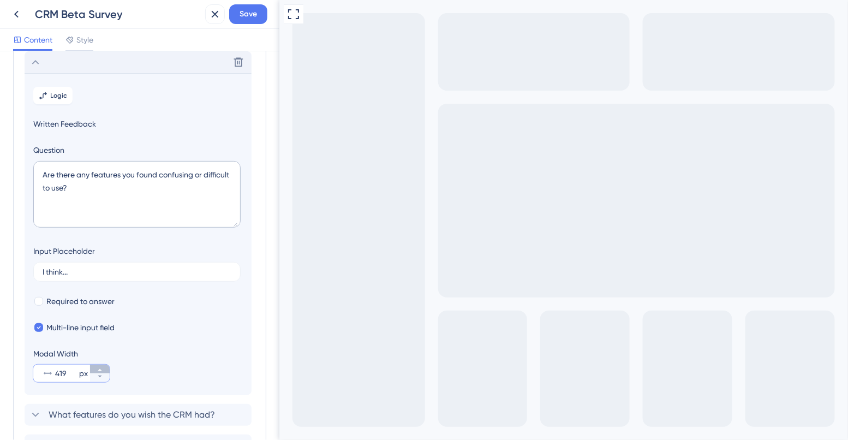
click at [98, 372] on icon at bounding box center [100, 370] width 7 height 7
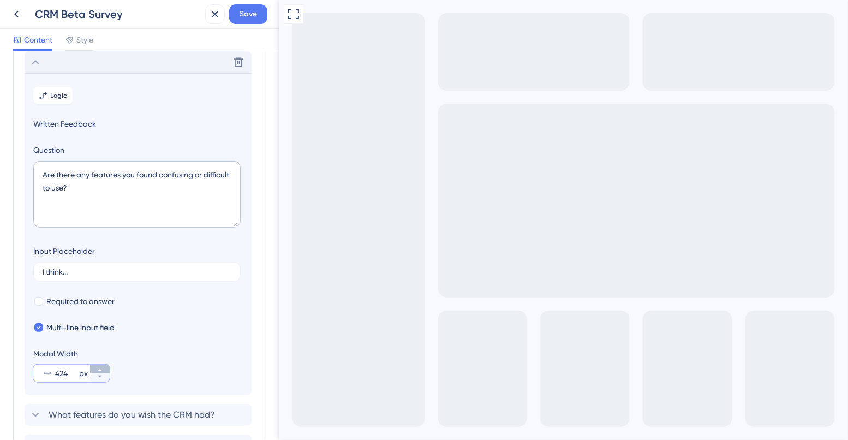
click at [98, 372] on icon at bounding box center [100, 370] width 7 height 7
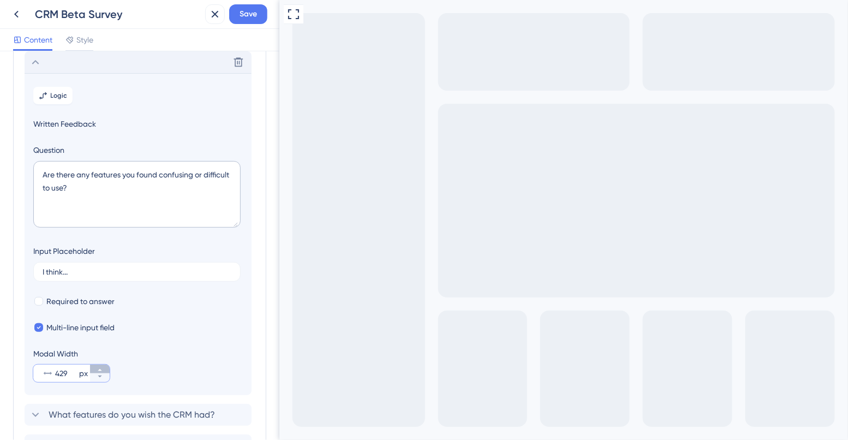
click at [98, 372] on icon at bounding box center [100, 370] width 7 height 7
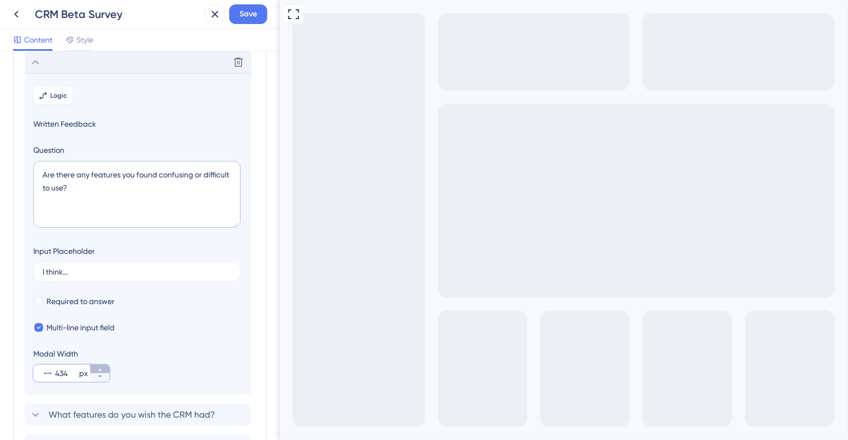
click at [98, 372] on icon at bounding box center [100, 370] width 7 height 7
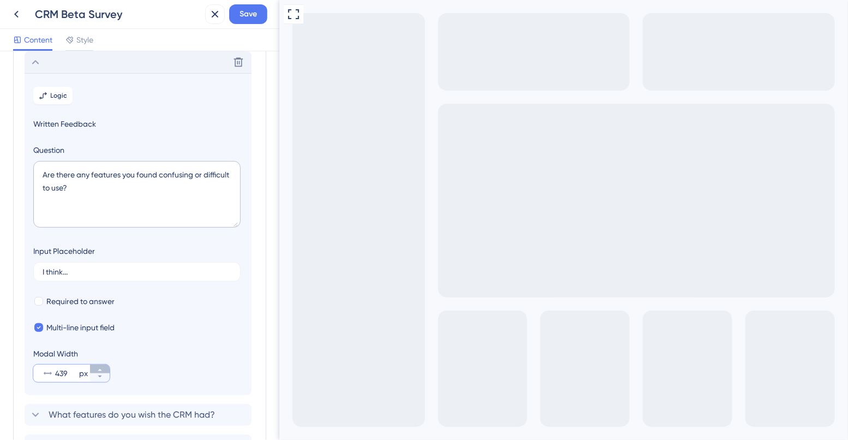
click at [98, 372] on icon at bounding box center [100, 370] width 7 height 7
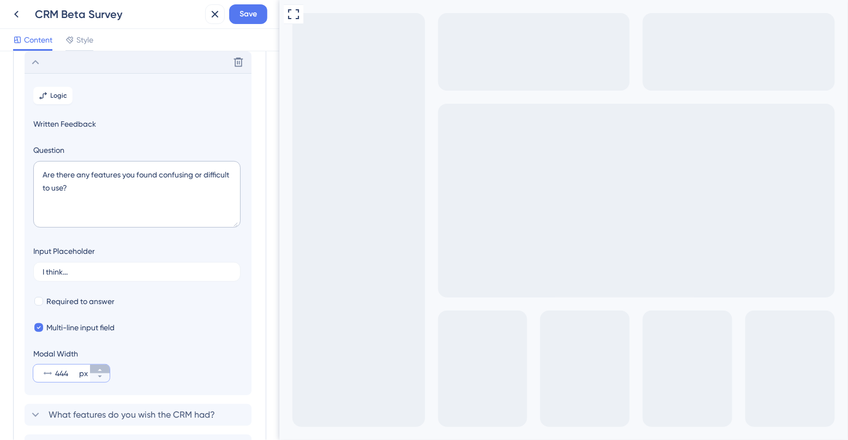
click at [98, 372] on icon at bounding box center [100, 370] width 7 height 7
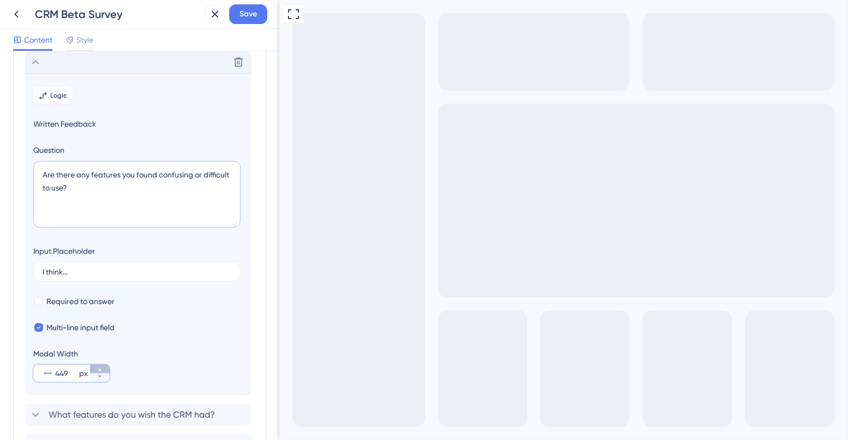
click at [98, 372] on icon at bounding box center [100, 370] width 7 height 7
click at [101, 379] on icon at bounding box center [100, 376] width 7 height 7
type input "450"
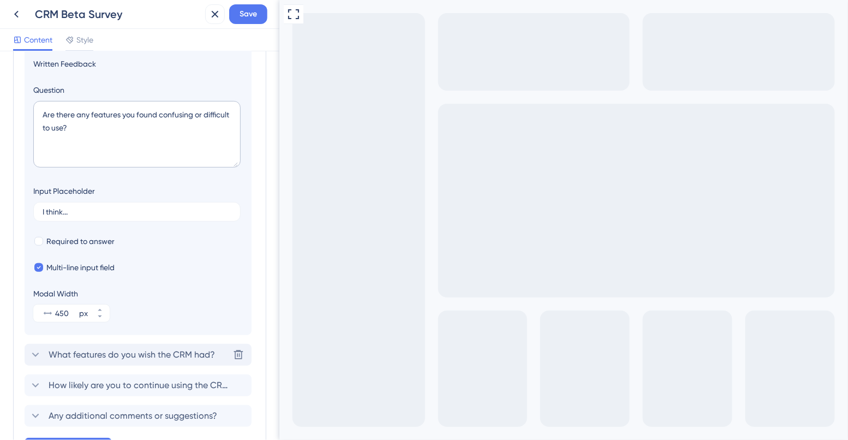
click at [126, 348] on span "What features do you wish the CRM had?" at bounding box center [132, 354] width 166 height 13
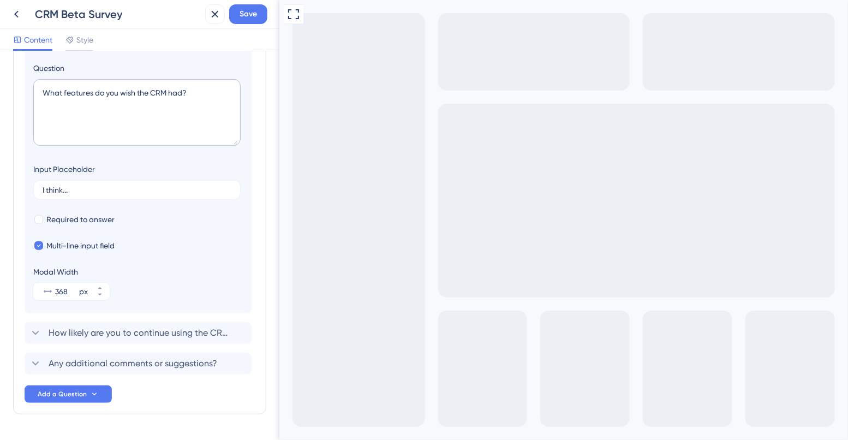
scroll to position [242, 0]
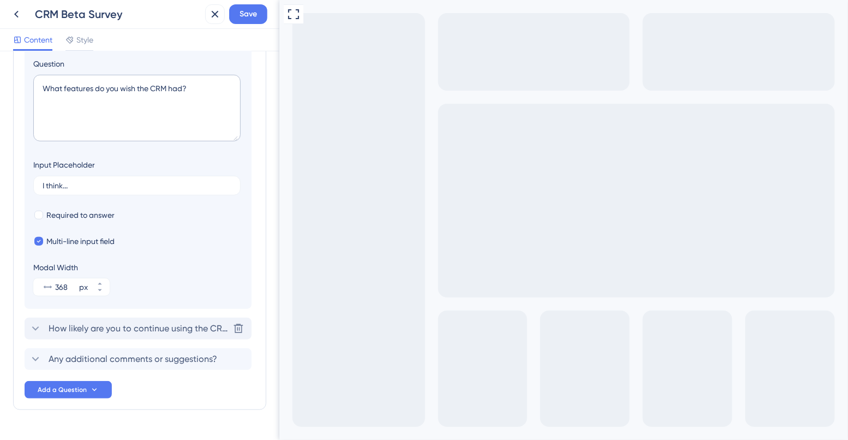
click at [94, 327] on span "How likely are you to continue using the CRM after the beta?" at bounding box center [139, 328] width 180 height 13
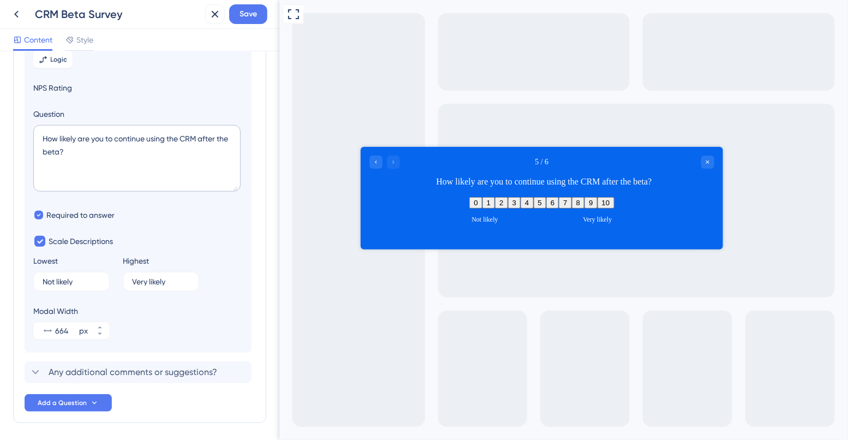
scroll to position [234, 0]
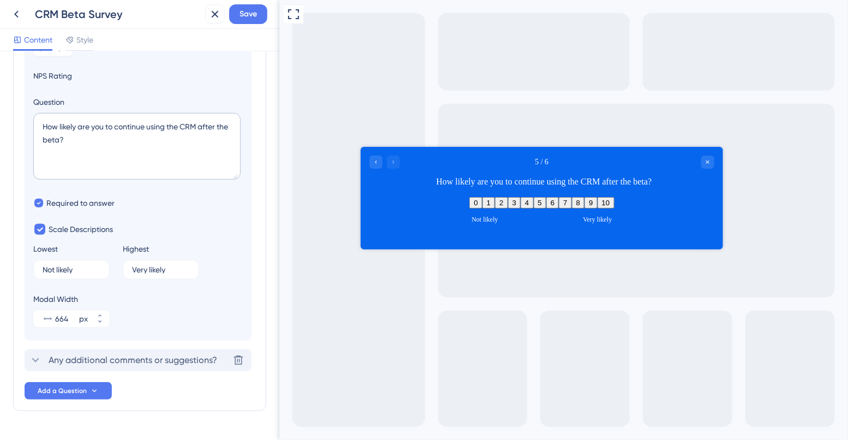
click at [95, 365] on span "Any additional comments or suggestions?" at bounding box center [133, 360] width 169 height 13
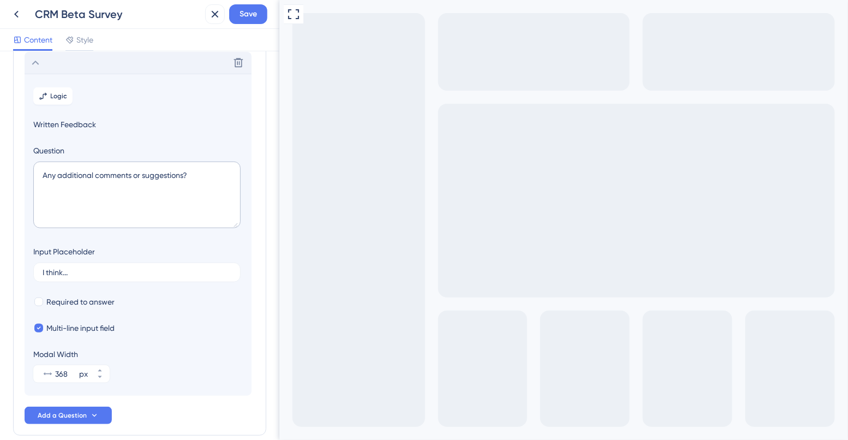
scroll to position [0, 0]
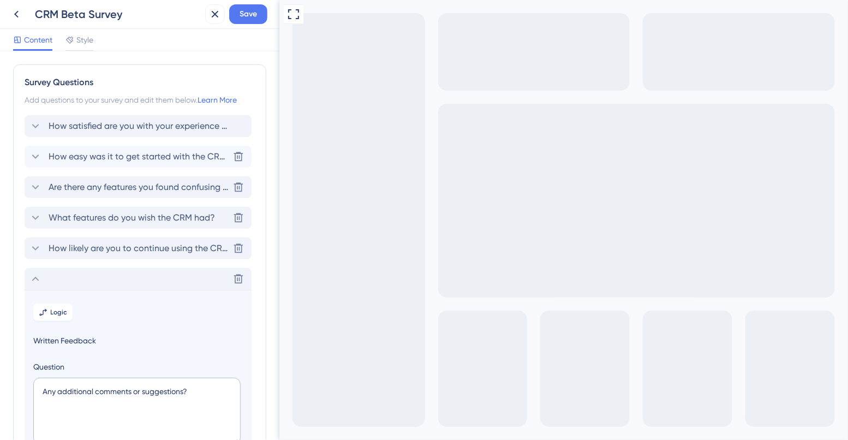
click at [97, 284] on div "Delete" at bounding box center [138, 279] width 227 height 22
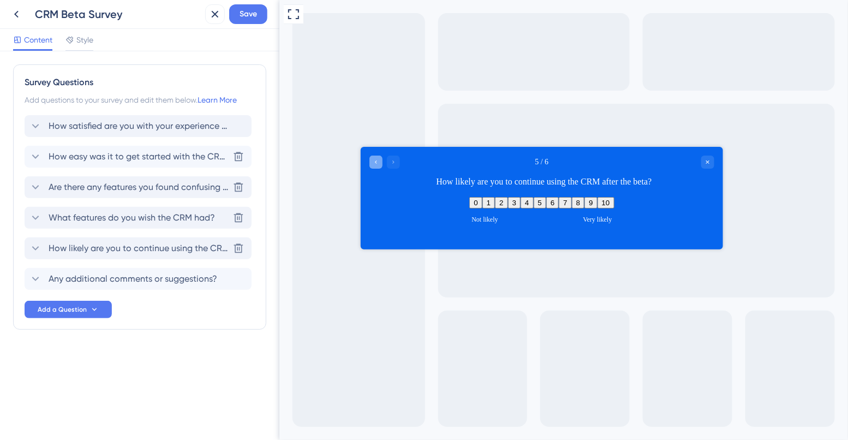
click at [373, 164] on icon "Go to Question 4" at bounding box center [375, 161] width 7 height 7
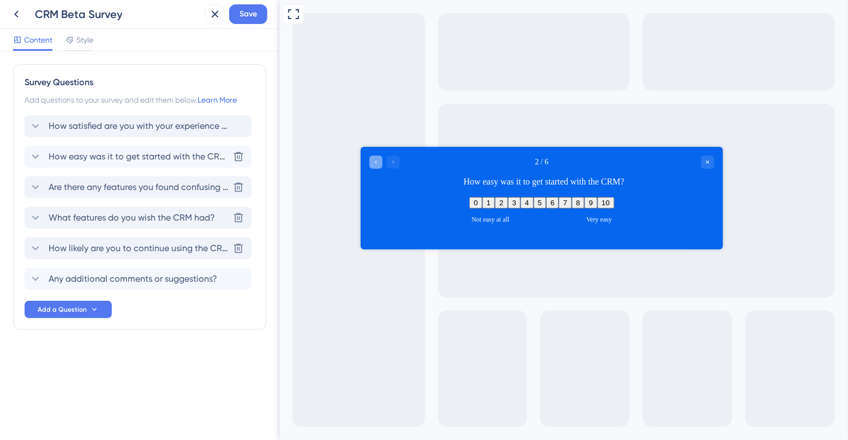
click at [380, 161] on div "Go to Question 1" at bounding box center [375, 161] width 13 height 13
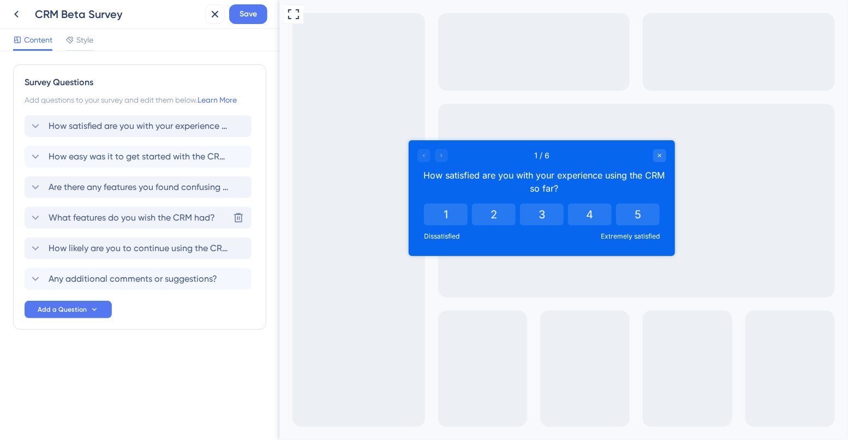
click at [155, 131] on span "How satisfied are you with your experience using the CRM so far?" at bounding box center [139, 125] width 180 height 13
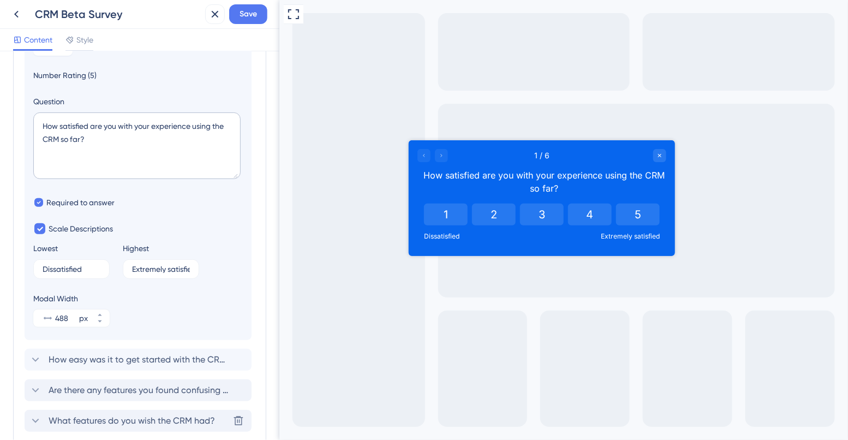
click at [82, 354] on span "How easy was it to get started with the CRM?" at bounding box center [139, 359] width 180 height 13
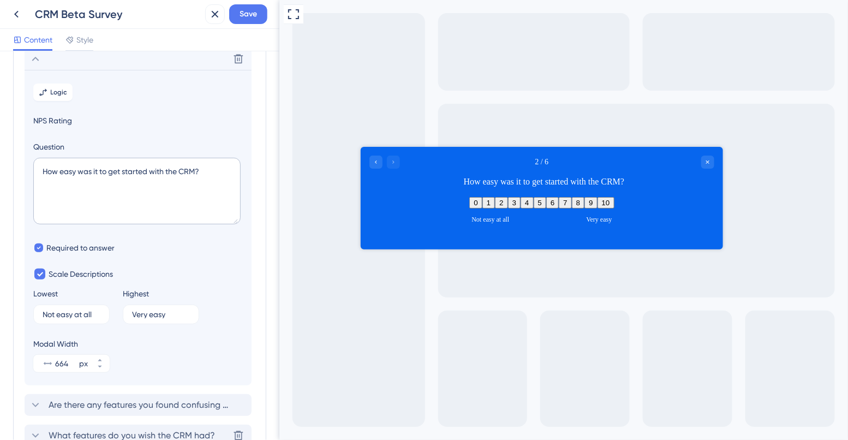
scroll to position [94, 0]
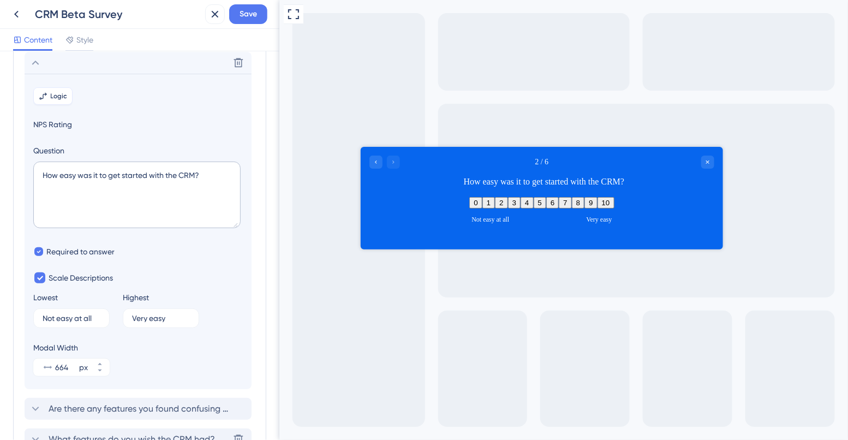
click at [55, 97] on span "Logic" at bounding box center [59, 96] width 17 height 9
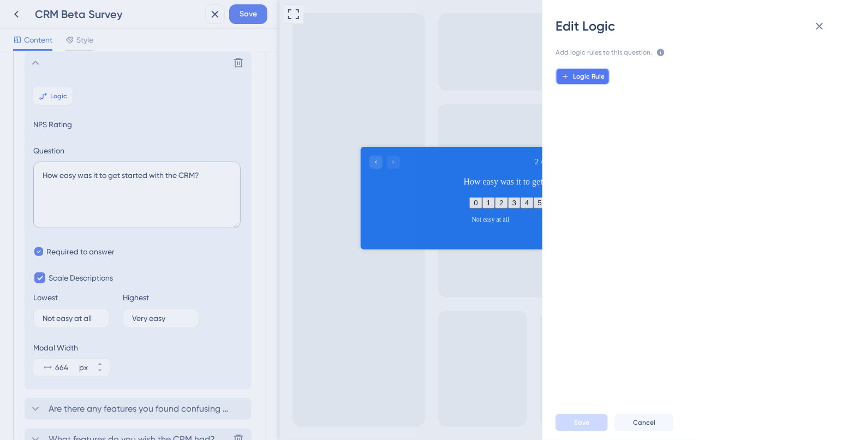
click at [585, 74] on span "Logic Rule" at bounding box center [589, 76] width 32 height 9
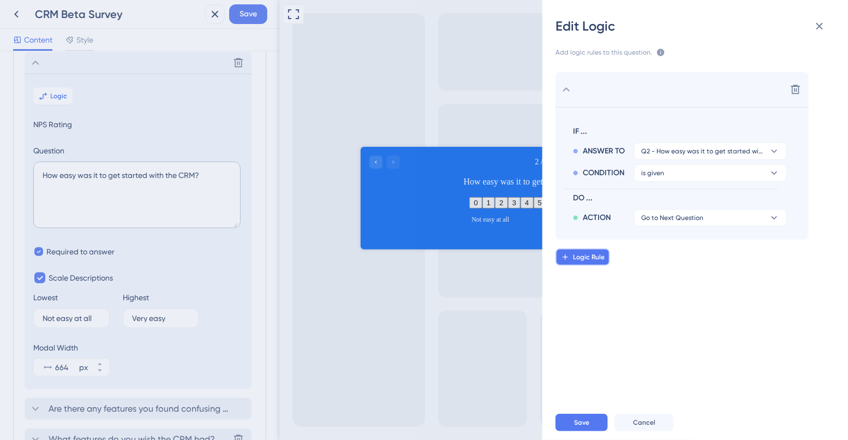
click at [584, 264] on button "Logic Rule" at bounding box center [582, 256] width 55 height 17
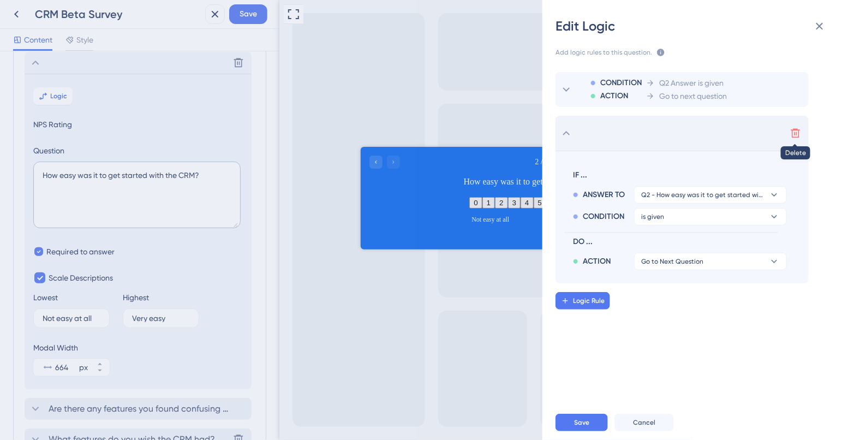
click at [797, 133] on icon at bounding box center [795, 133] width 11 height 11
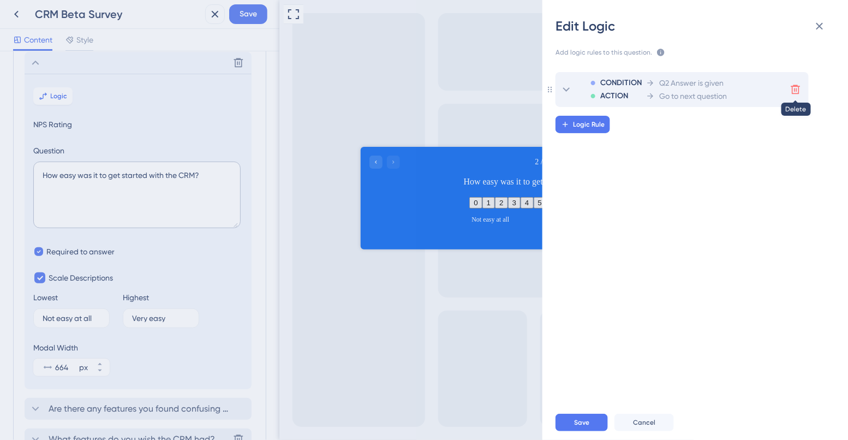
click at [795, 89] on icon at bounding box center [795, 89] width 11 height 11
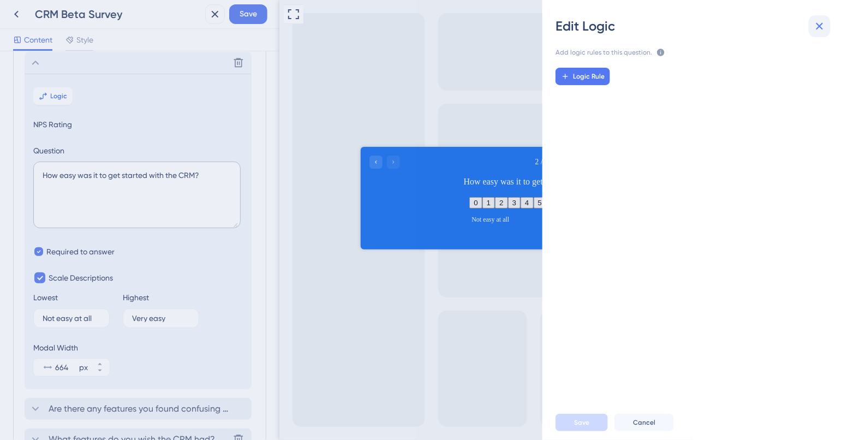
click at [822, 23] on icon at bounding box center [819, 26] width 7 height 7
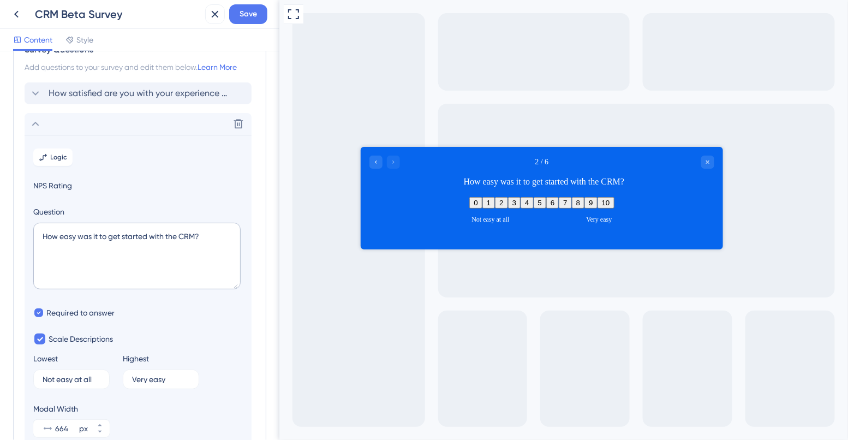
scroll to position [37, 0]
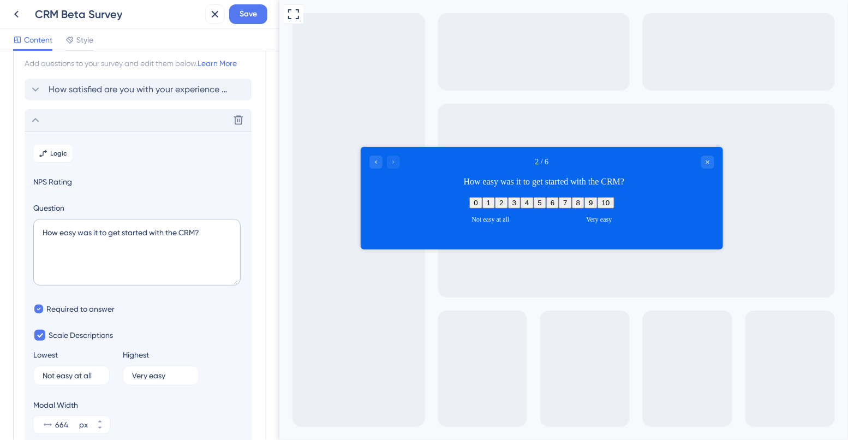
click at [79, 120] on div "Delete" at bounding box center [138, 120] width 227 height 22
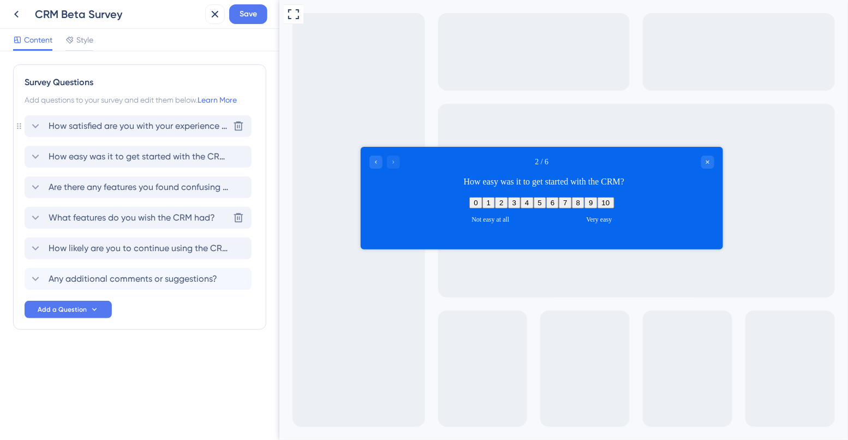
scroll to position [0, 0]
click at [81, 186] on span "Are there any features you found confusing or difficult to use?" at bounding box center [139, 187] width 180 height 13
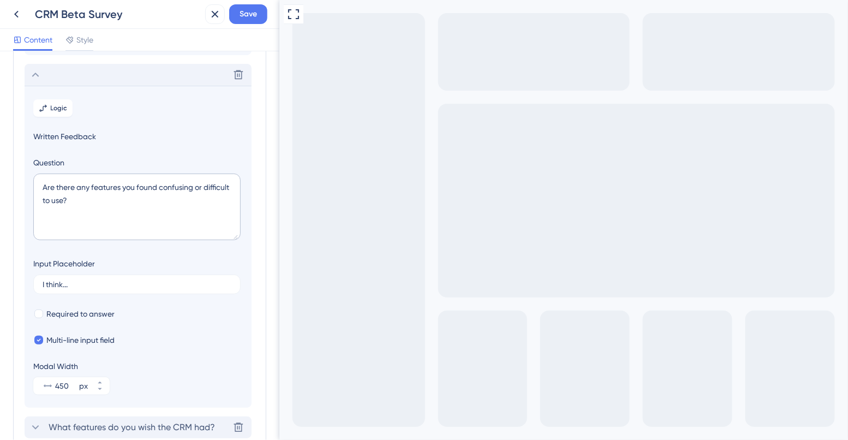
scroll to position [100, 0]
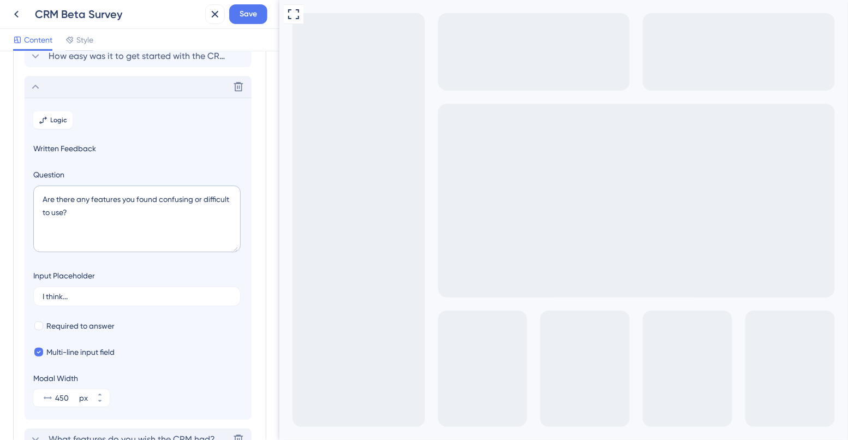
click at [74, 89] on div "Delete" at bounding box center [138, 87] width 227 height 22
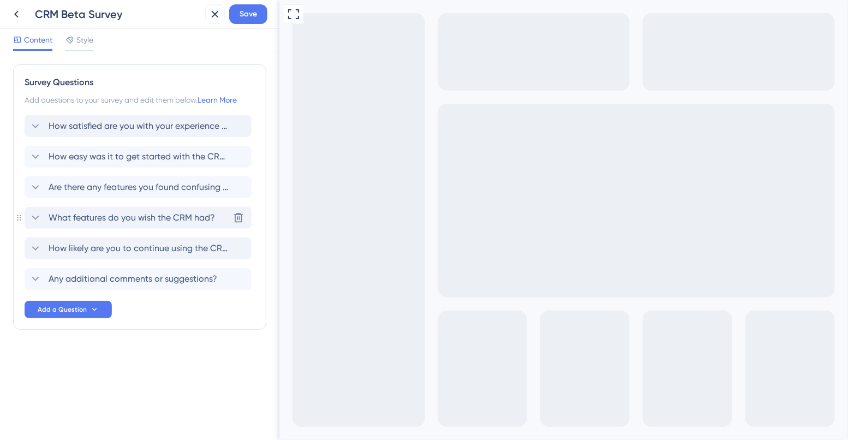
click at [91, 216] on span "What features do you wish the CRM had?" at bounding box center [132, 217] width 166 height 13
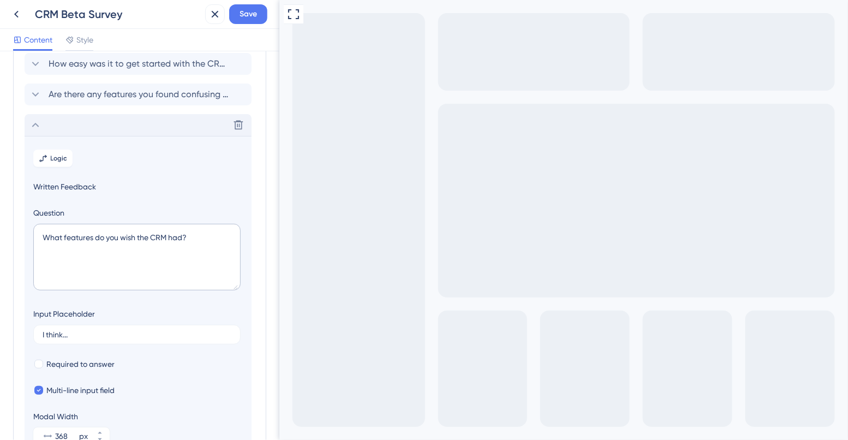
scroll to position [155, 0]
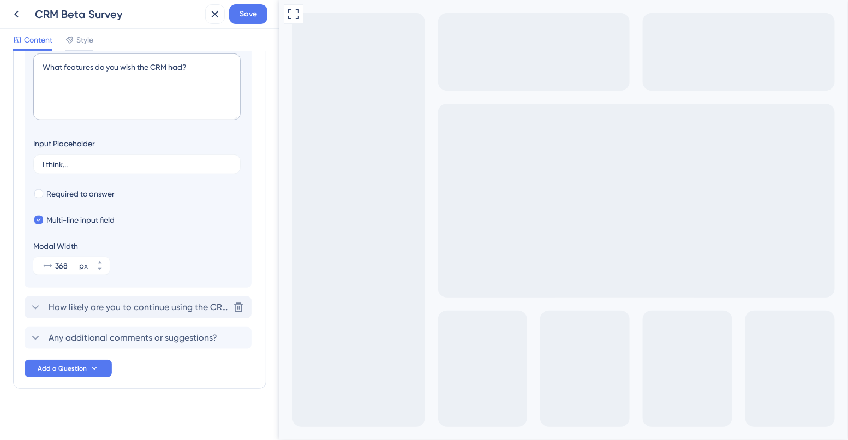
click at [127, 305] on span "How likely are you to continue using the CRM after the beta?" at bounding box center [139, 307] width 180 height 13
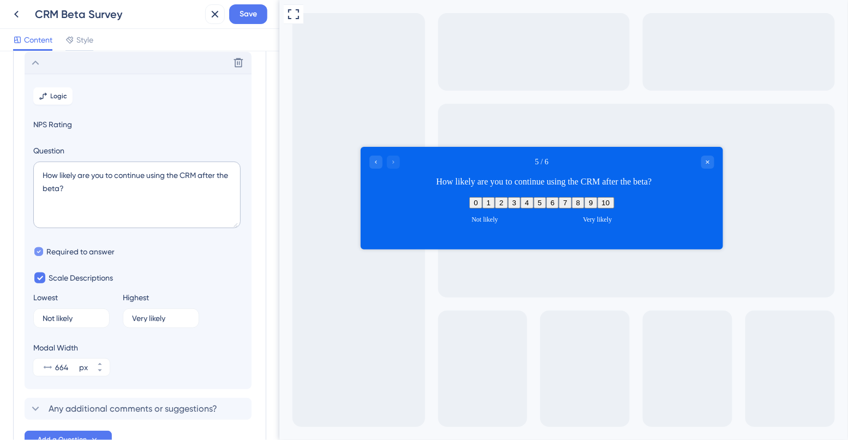
scroll to position [240, 0]
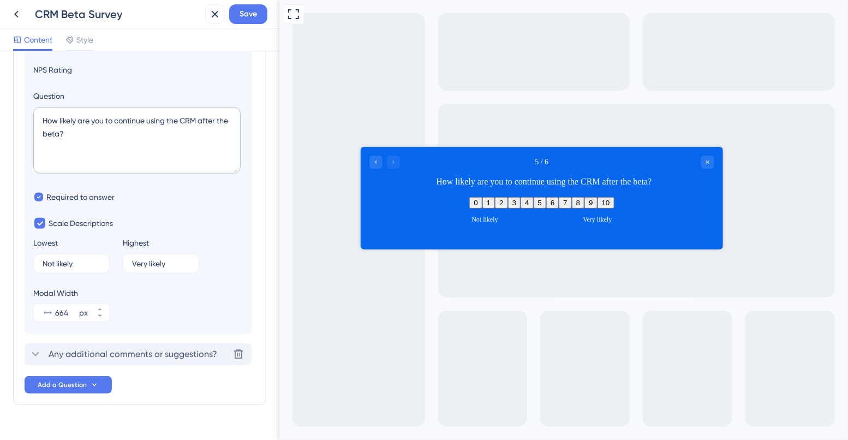
click at [100, 346] on div "Any additional comments or suggestions? [GEOGRAPHIC_DATA]" at bounding box center [138, 354] width 227 height 22
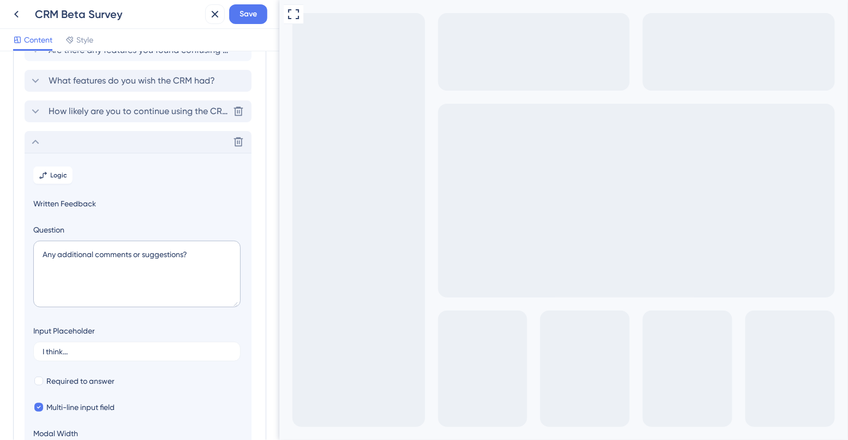
scroll to position [124, 0]
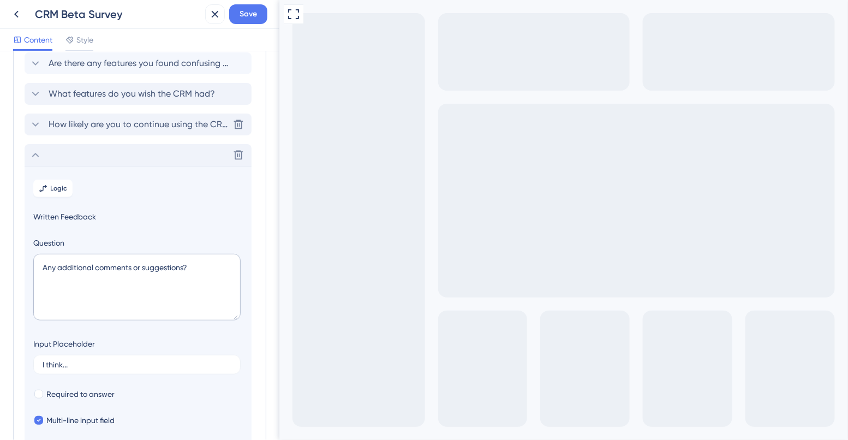
click at [147, 153] on div "Delete" at bounding box center [138, 155] width 227 height 22
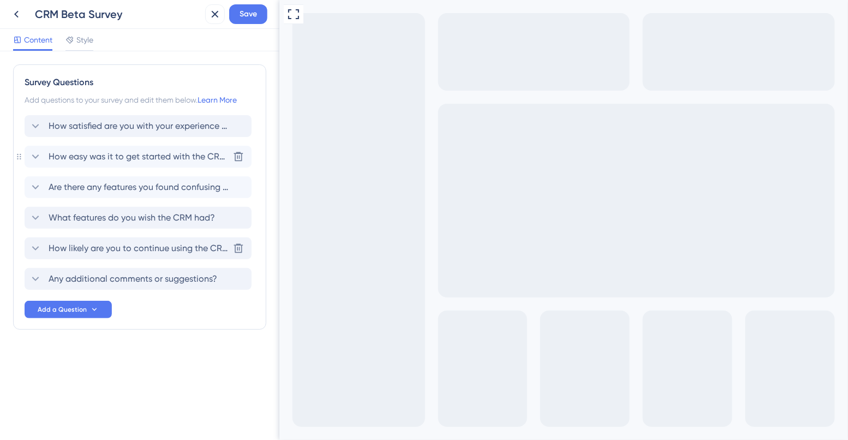
scroll to position [0, 0]
click at [145, 191] on span "Are there any features you found confusing or difficult to use?" at bounding box center [139, 187] width 180 height 13
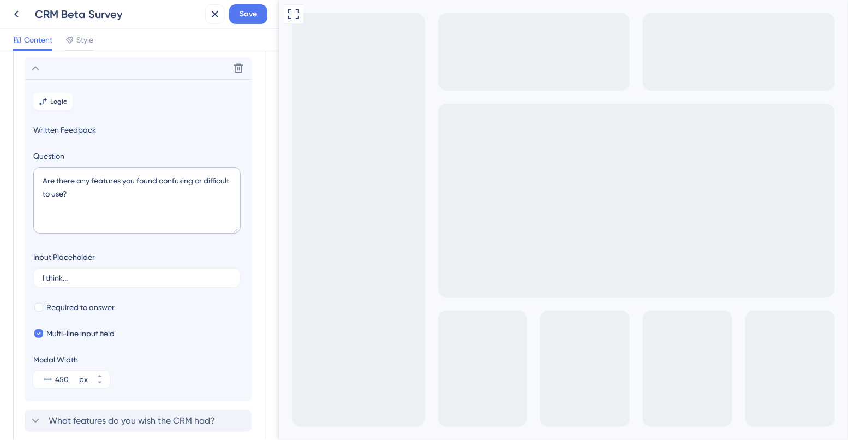
scroll to position [125, 0]
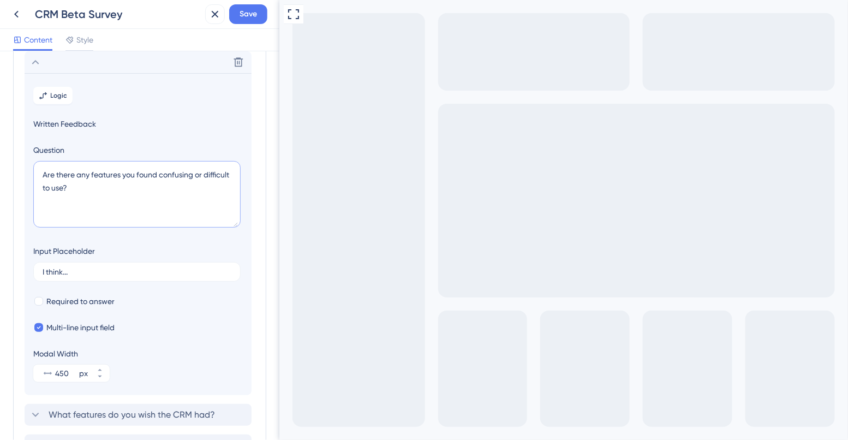
click at [98, 175] on textarea "Are there any features you found confusing or difficult to use?" at bounding box center [136, 194] width 207 height 67
drag, startPoint x: 120, startPoint y: 175, endPoint x: 92, endPoint y: 176, distance: 28.4
click at [92, 176] on textarea "Are there any features you found confusing or difficult to use?" at bounding box center [136, 194] width 207 height 67
type textarea "Are there anything you found confusing or difficult to use?"
click at [97, 379] on icon at bounding box center [100, 376] width 7 height 7
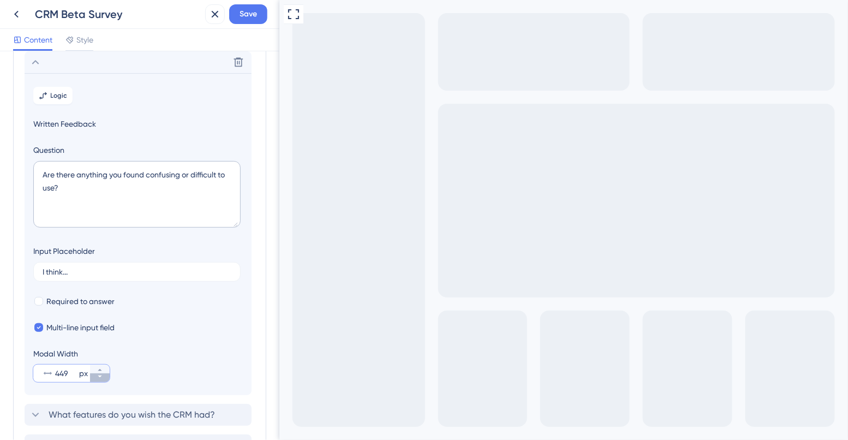
click at [97, 379] on icon at bounding box center [100, 376] width 7 height 7
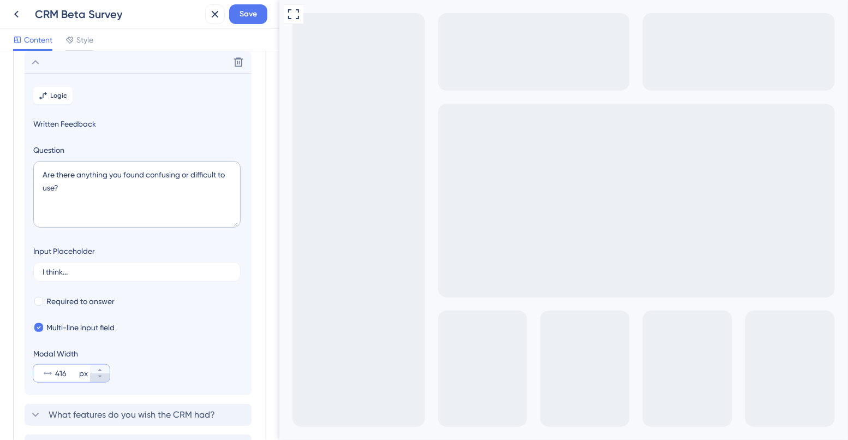
type input "414"
click at [256, 16] on span "Save" at bounding box center [248, 14] width 17 height 13
click at [76, 38] on div "Style" at bounding box center [79, 39] width 28 height 13
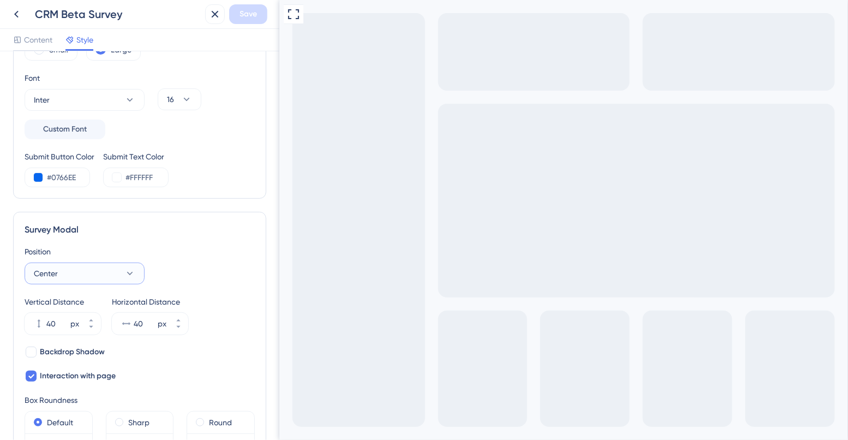
click at [91, 275] on button "Center" at bounding box center [85, 273] width 120 height 22
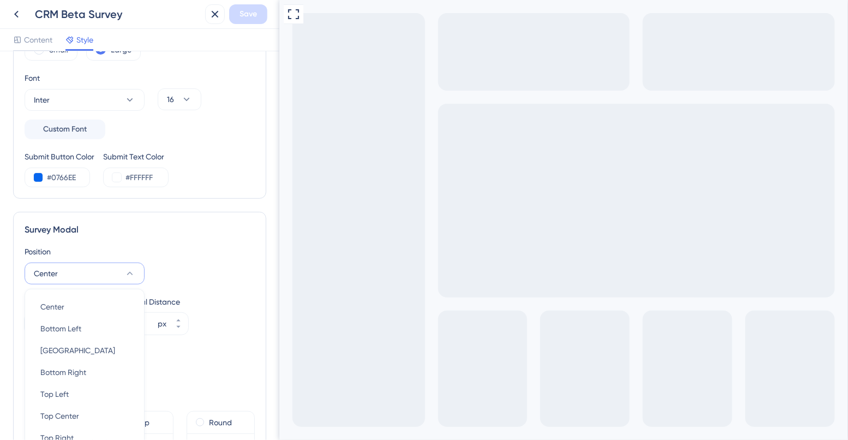
scroll to position [311, 0]
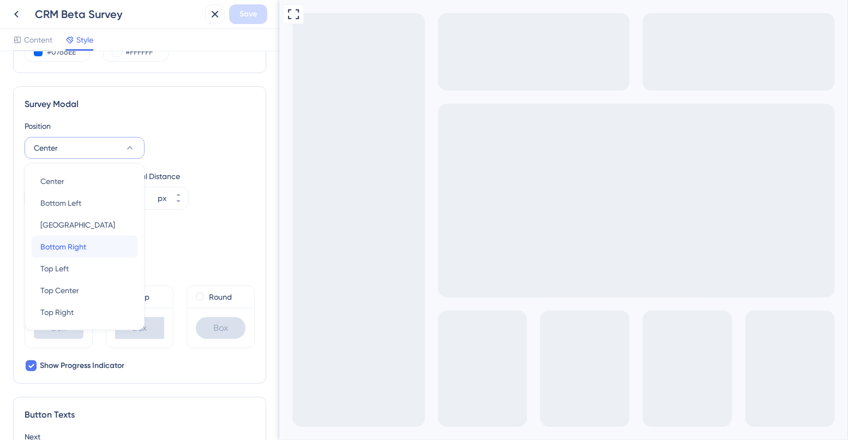
click at [82, 248] on span "Bottom Right" at bounding box center [63, 246] width 46 height 13
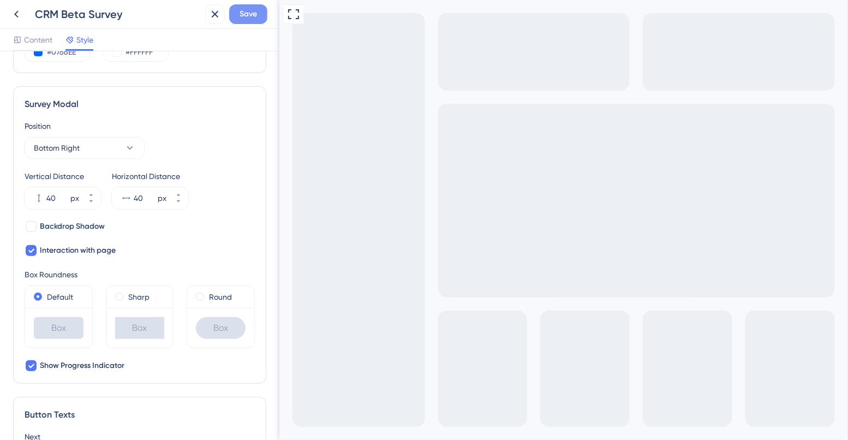
click at [234, 11] on button "Save" at bounding box center [248, 14] width 38 height 20
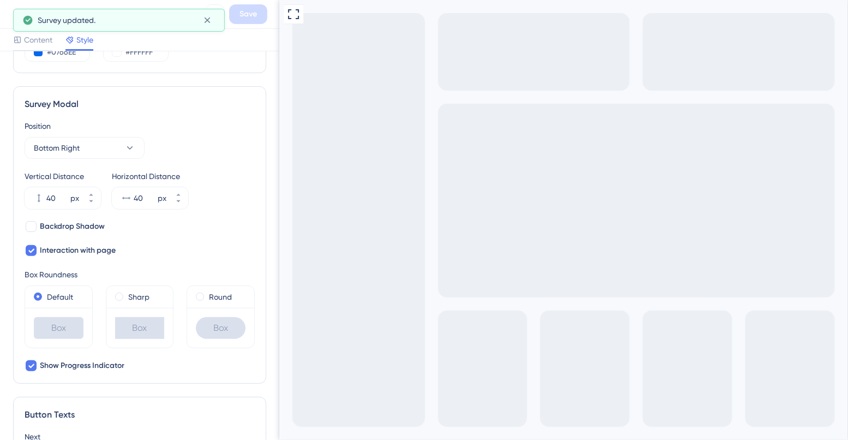
scroll to position [0, 0]
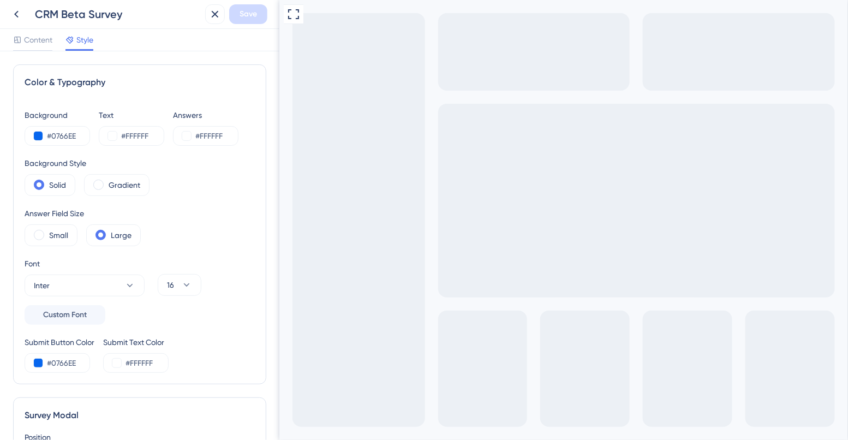
click at [618, 277] on div "Full Screen Preview" at bounding box center [563, 272] width 569 height 545
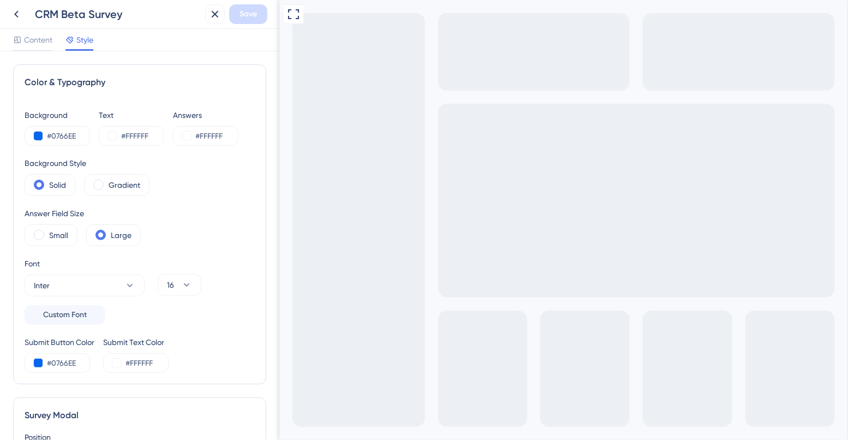
click at [44, 42] on span "Content" at bounding box center [38, 39] width 28 height 13
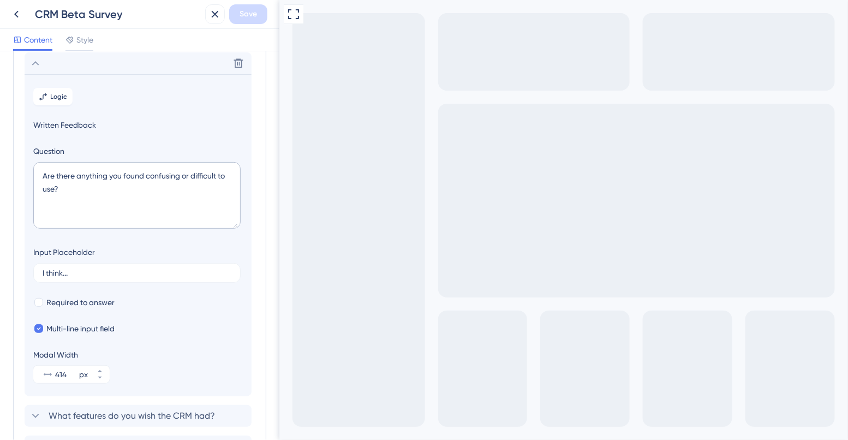
scroll to position [125, 0]
click at [52, 172] on textarea "Are there anything you found confusing or difficult to use?" at bounding box center [136, 194] width 207 height 67
type textarea "Is there anything you found confusing or difficult to use?"
click at [243, 14] on span "Save" at bounding box center [248, 14] width 17 height 13
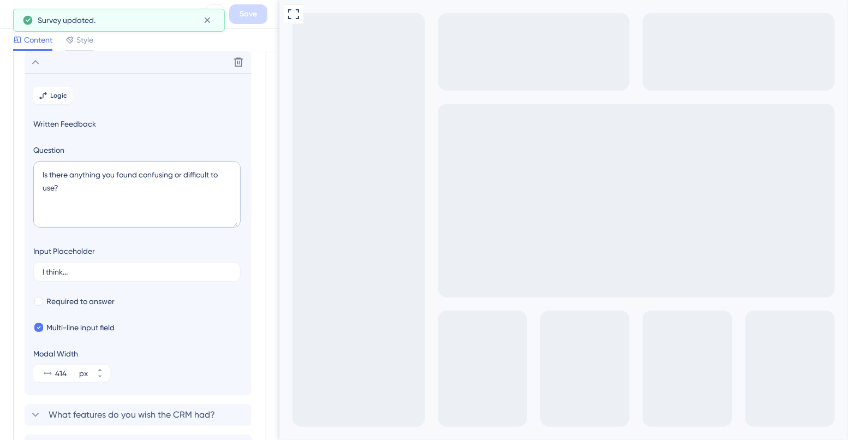
scroll to position [56, 0]
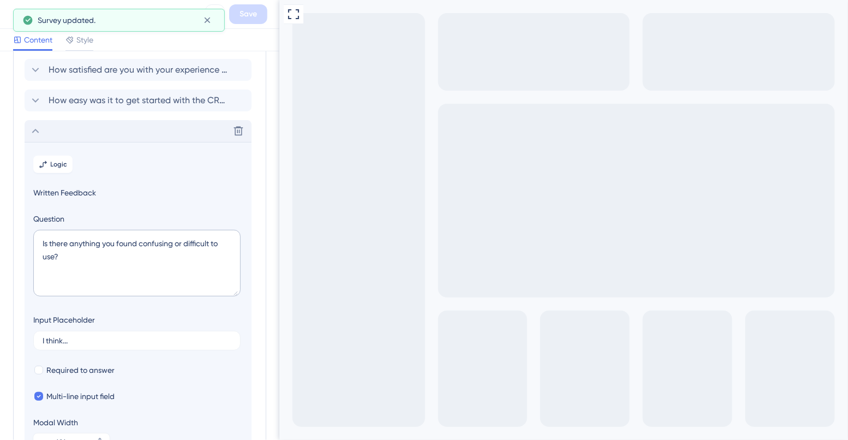
click at [86, 134] on div "Delete" at bounding box center [138, 131] width 227 height 22
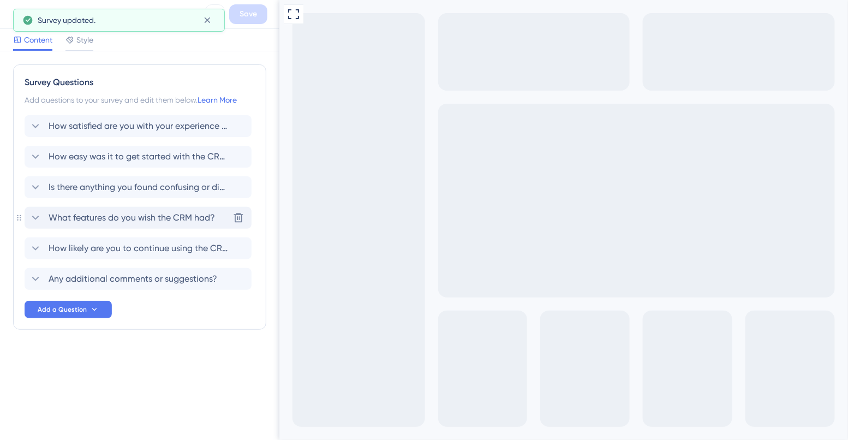
click at [92, 218] on span "What features do you wish the CRM had?" at bounding box center [132, 217] width 166 height 13
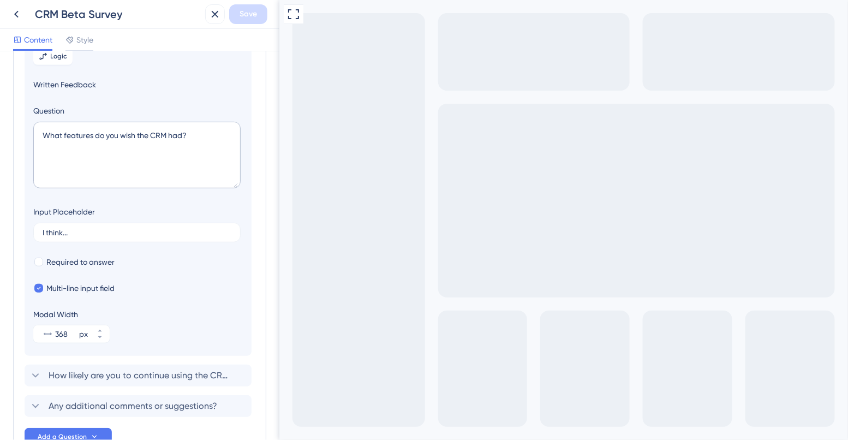
scroll to position [230, 0]
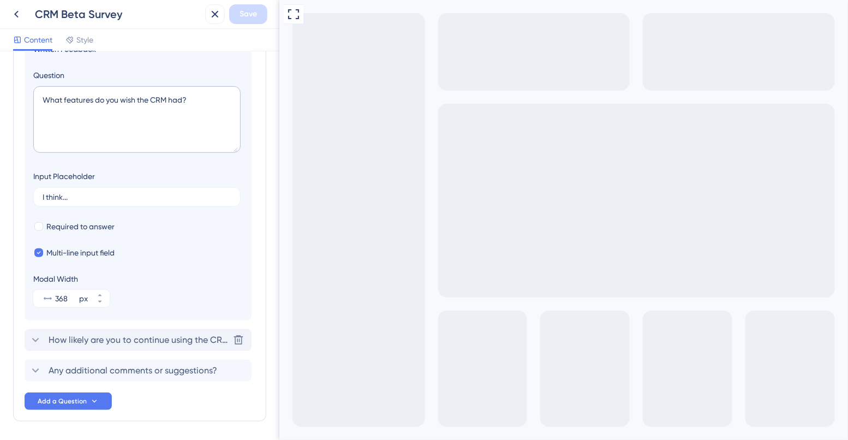
click at [82, 339] on span "How likely are you to continue using the CRM after the beta?" at bounding box center [139, 339] width 180 height 13
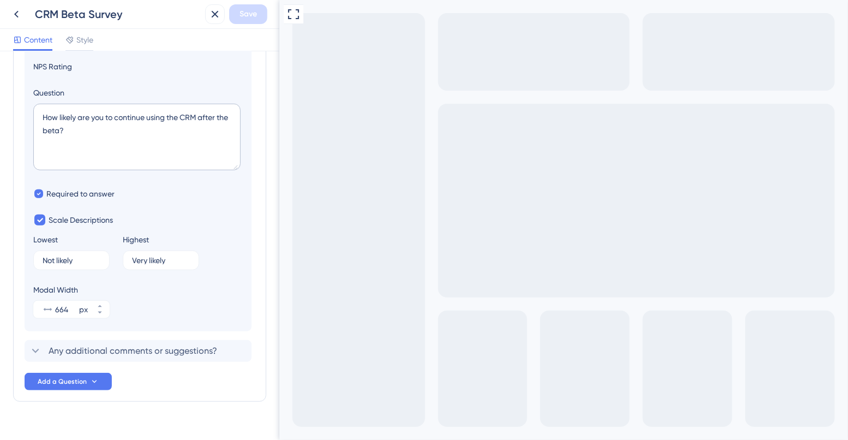
scroll to position [261, 0]
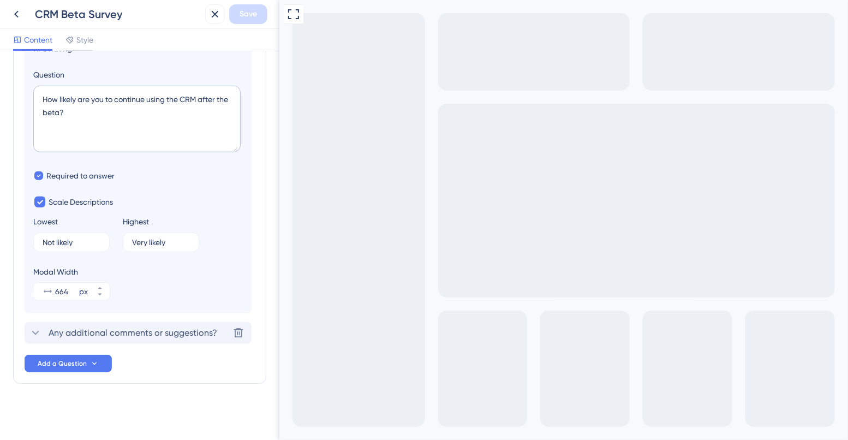
click at [109, 334] on span "Any additional comments or suggestions?" at bounding box center [133, 332] width 169 height 13
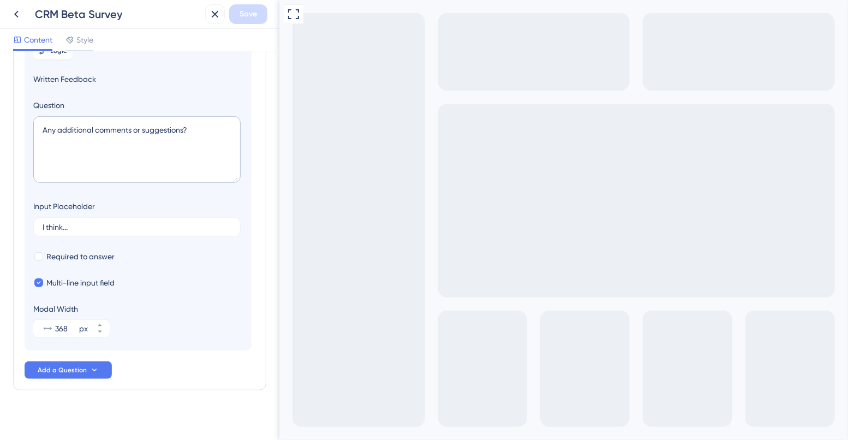
scroll to position [216, 0]
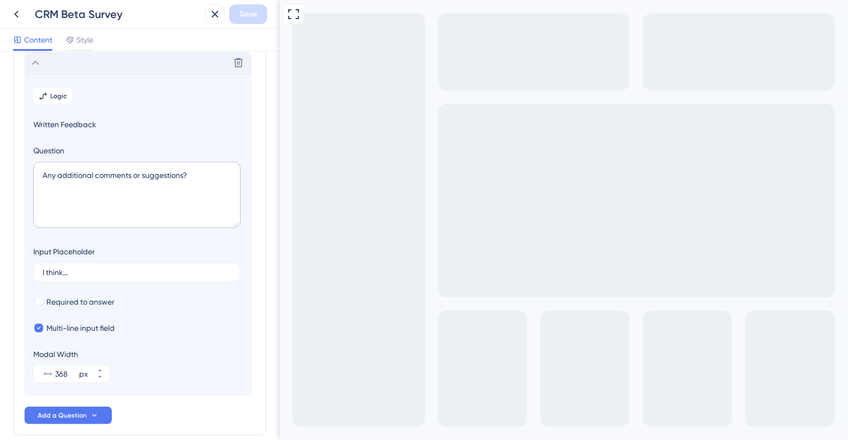
click at [89, 37] on span "Style" at bounding box center [84, 39] width 17 height 13
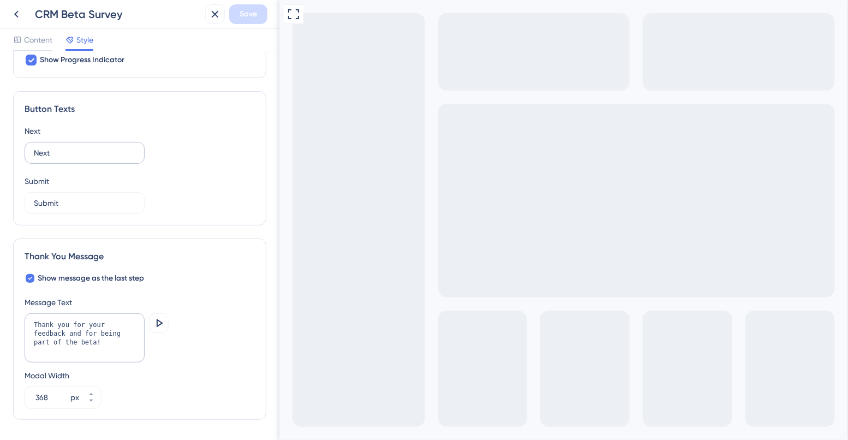
scroll to position [618, 0]
click at [155, 315] on icon at bounding box center [158, 321] width 13 height 13
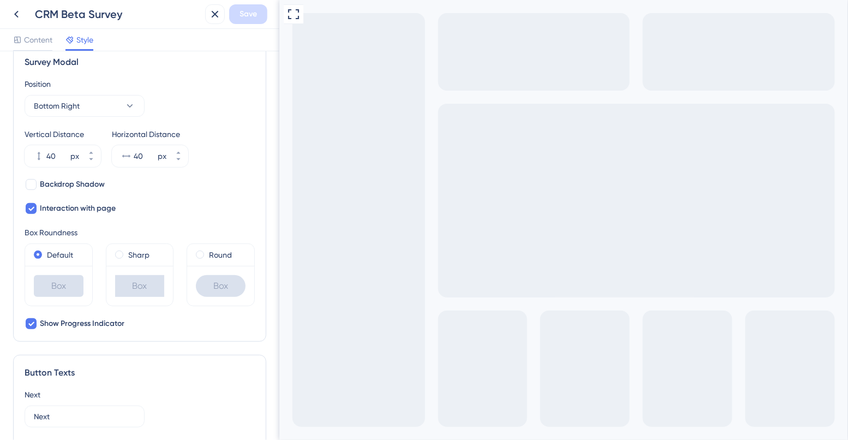
scroll to position [0, 0]
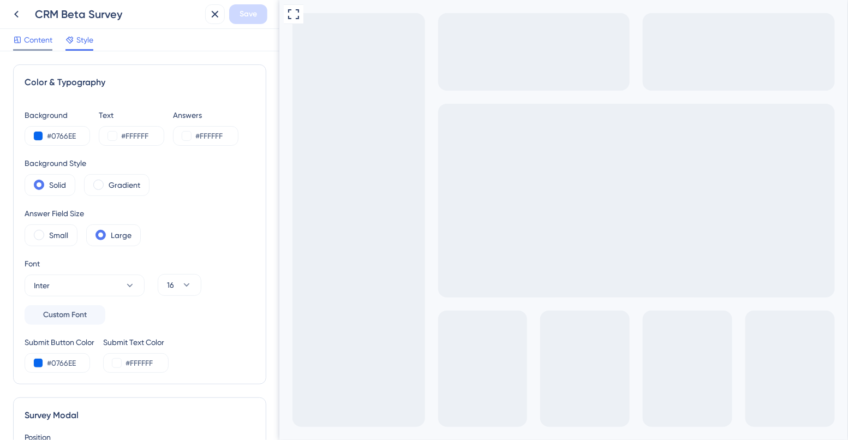
click at [35, 44] on span "Content" at bounding box center [38, 39] width 28 height 13
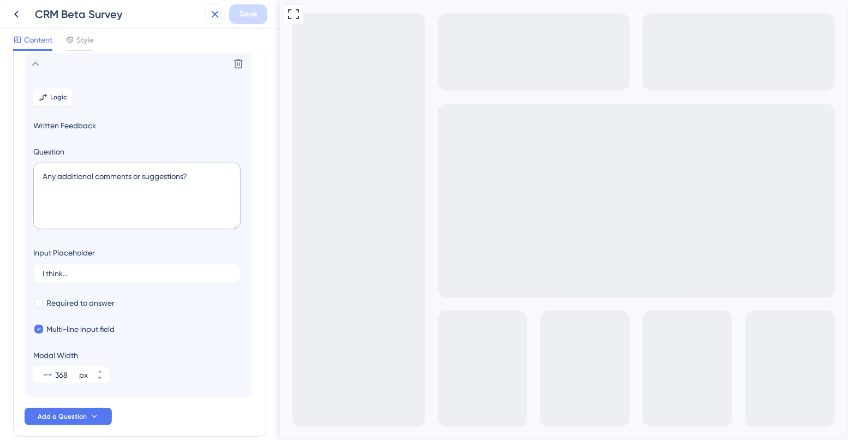
scroll to position [216, 0]
click at [210, 19] on icon at bounding box center [214, 14] width 13 height 13
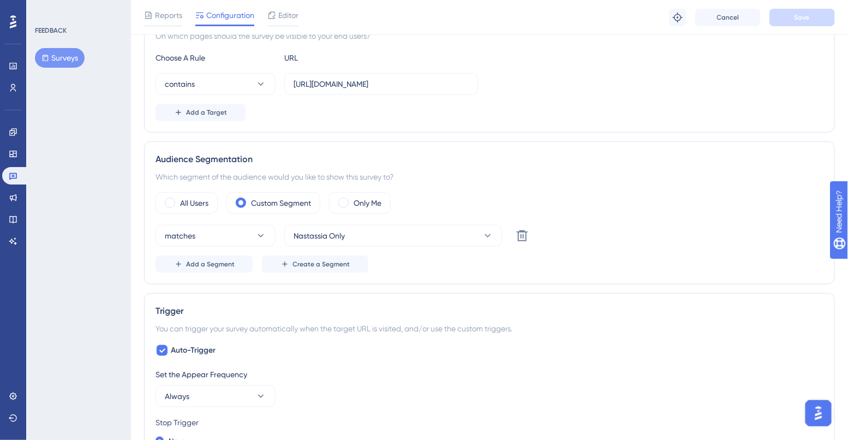
scroll to position [234, 0]
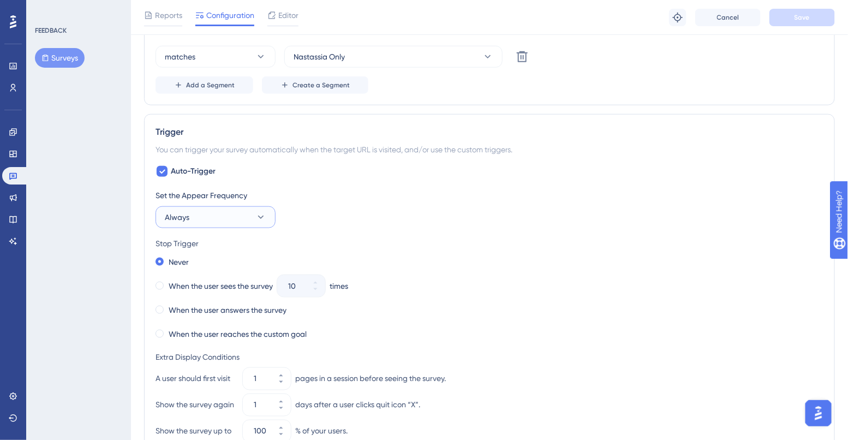
click at [189, 214] on button "Always" at bounding box center [215, 217] width 120 height 22
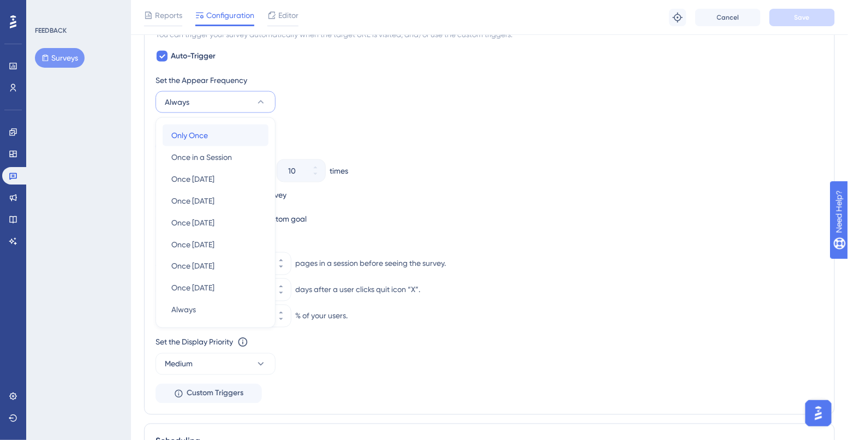
click at [207, 140] on span "Only Once" at bounding box center [189, 135] width 37 height 13
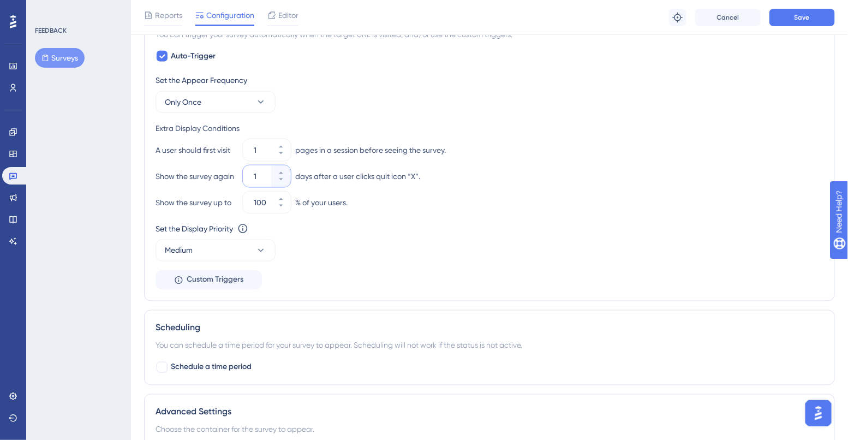
click at [262, 175] on input "1" at bounding box center [261, 176] width 15 height 13
click at [227, 99] on button "Only Once" at bounding box center [215, 102] width 120 height 22
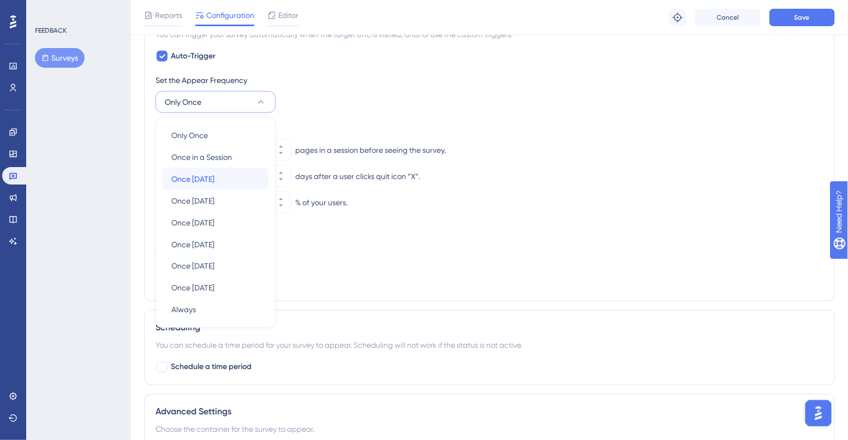
click at [224, 174] on div "Once [DATE] Once [DATE]" at bounding box center [215, 179] width 88 height 22
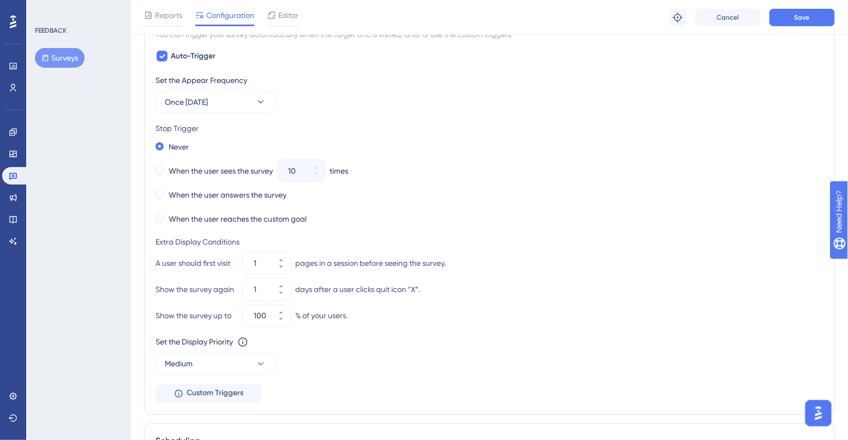
scroll to position [534, 0]
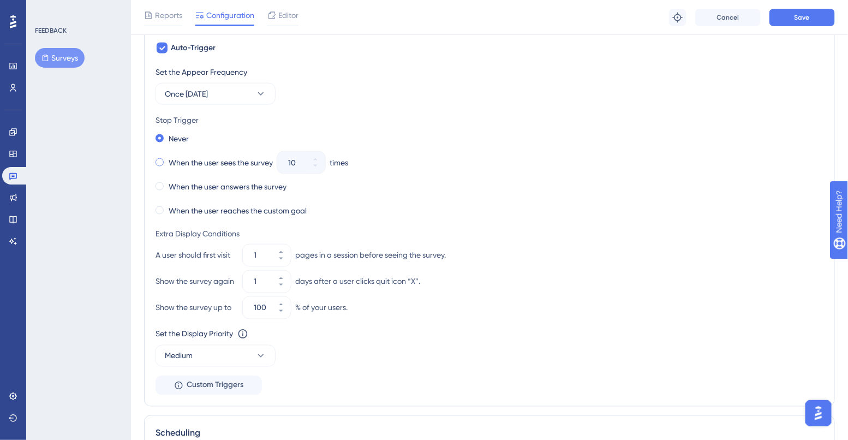
click at [160, 163] on span at bounding box center [159, 162] width 8 height 8
click at [167, 160] on input "radio" at bounding box center [167, 160] width 0 height 0
click at [162, 186] on span at bounding box center [159, 186] width 8 height 8
click at [167, 184] on input "radio" at bounding box center [167, 184] width 0 height 0
click at [159, 164] on span at bounding box center [159, 162] width 8 height 8
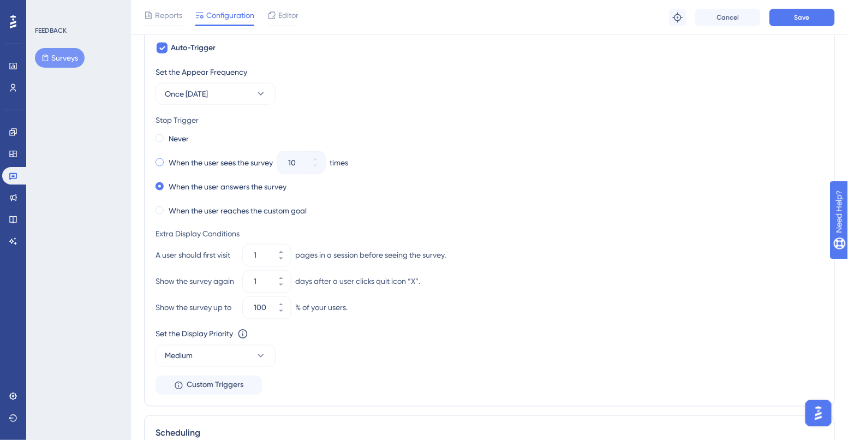
click at [167, 160] on input "radio" at bounding box center [167, 160] width 0 height 0
click at [295, 162] on input "10" at bounding box center [295, 162] width 15 height 13
type input "5"
click at [356, 141] on div "Never" at bounding box center [489, 138] width 668 height 15
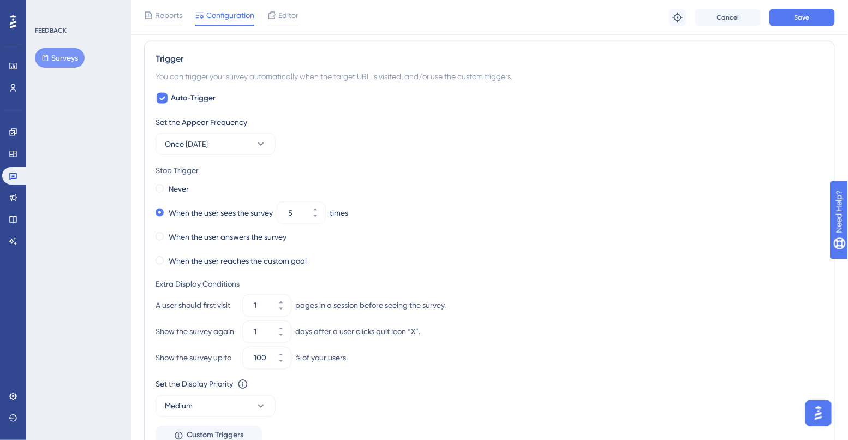
scroll to position [473, 0]
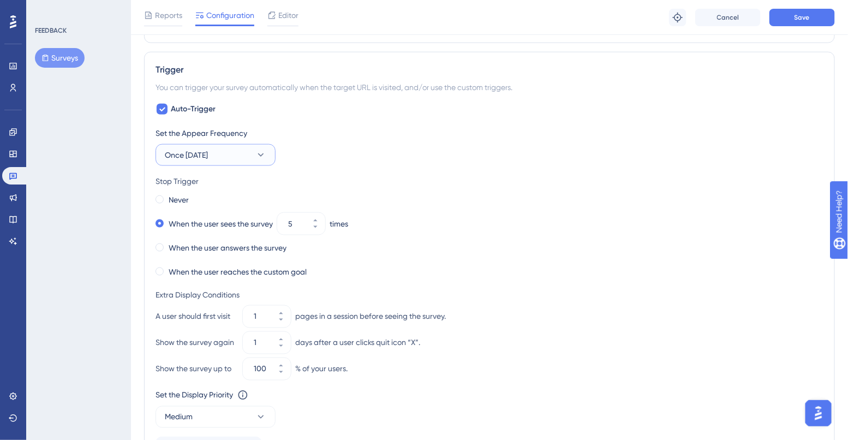
click at [247, 154] on button "Once [DATE]" at bounding box center [215, 155] width 120 height 22
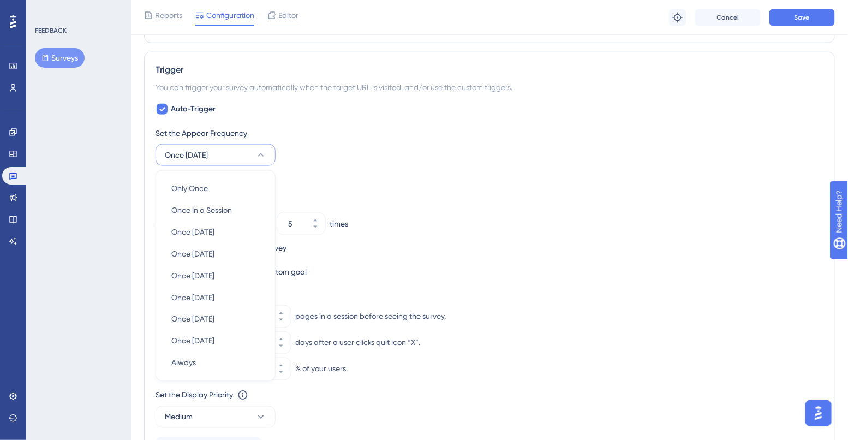
scroll to position [526, 0]
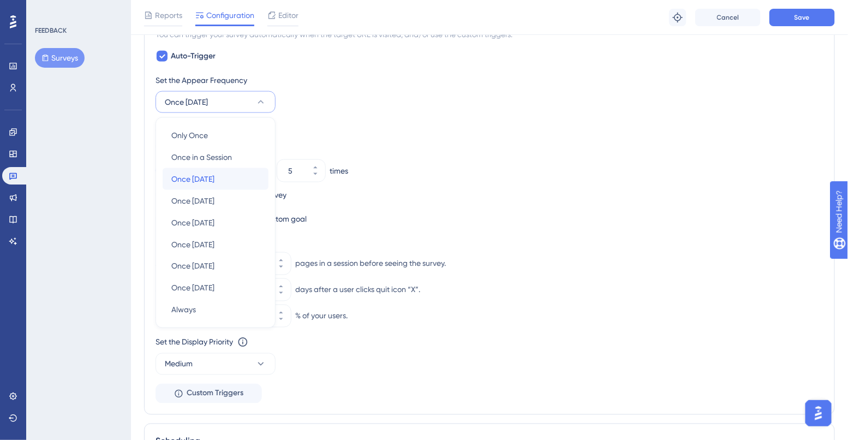
click at [237, 173] on div "Once [DATE] Once [DATE]" at bounding box center [215, 179] width 88 height 22
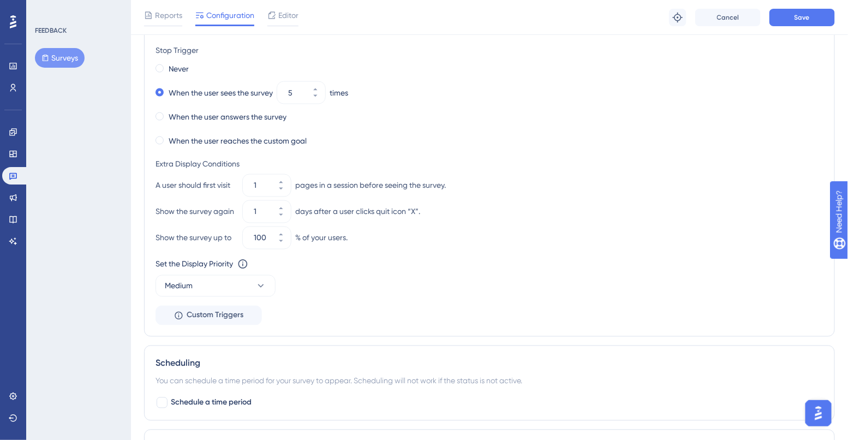
scroll to position [606, 0]
click at [212, 133] on label "When the user reaches the custom goal" at bounding box center [238, 138] width 138 height 13
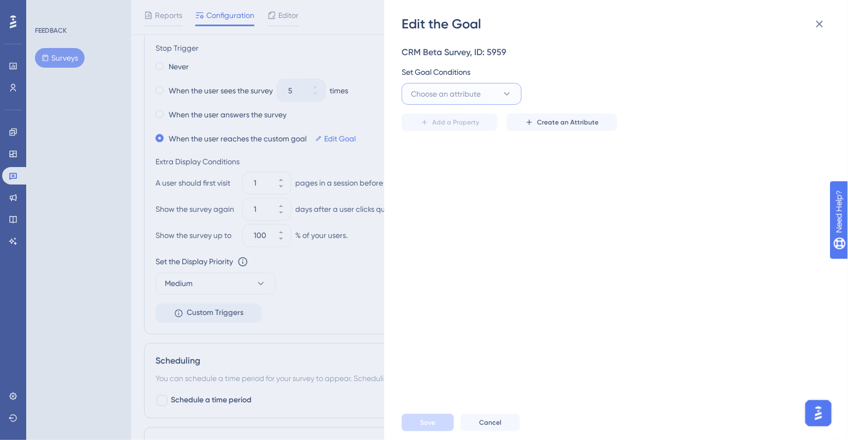
click at [466, 88] on span "Choose an attribute" at bounding box center [446, 93] width 70 height 13
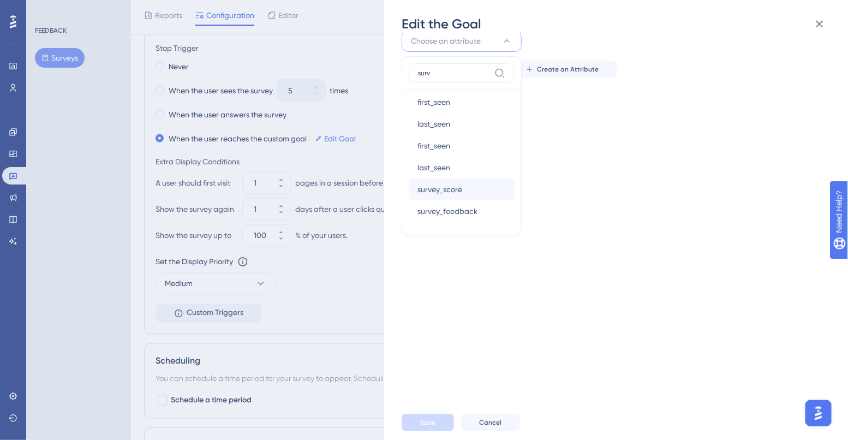
scroll to position [58, 0]
type input "surv"
click at [459, 204] on span "survey_feedback" at bounding box center [447, 206] width 60 height 13
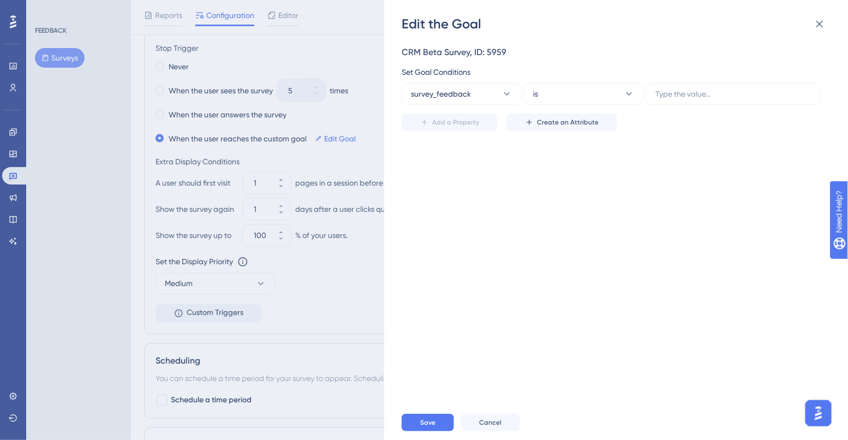
click at [660, 106] on div "Add a Property Create an Attribute" at bounding box center [613, 118] width 422 height 26
click at [663, 102] on label at bounding box center [733, 94] width 175 height 22
click at [663, 100] on input "text" at bounding box center [733, 94] width 156 height 12
click at [576, 92] on button "is" at bounding box center [584, 94] width 120 height 22
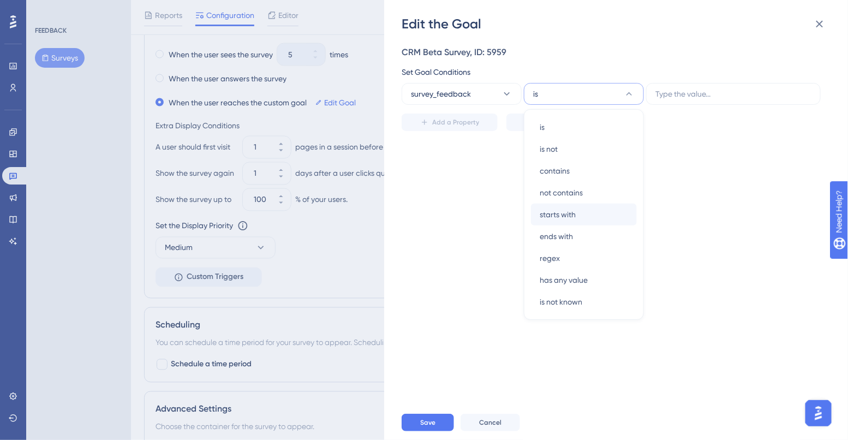
scroll to position [641, 0]
click at [460, 241] on div "CRM Beta Survey, ID: 5959 Set Goal Conditions survey_feedback is is is is not i…" at bounding box center [622, 219] width 440 height 372
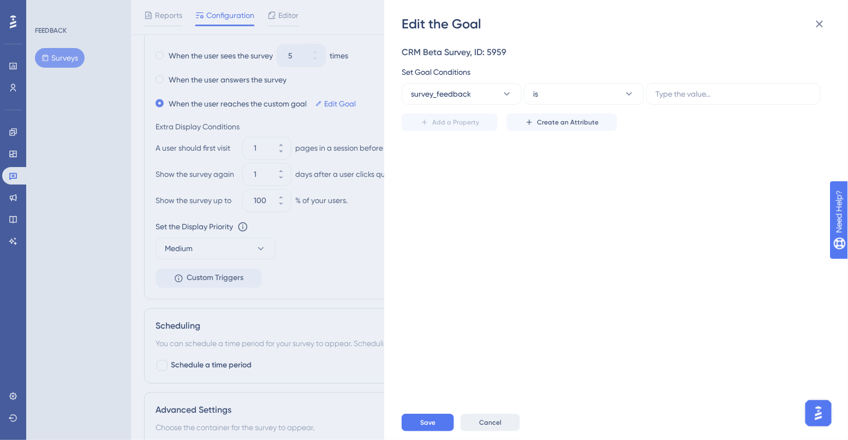
click at [487, 423] on span "Cancel" at bounding box center [490, 422] width 22 height 9
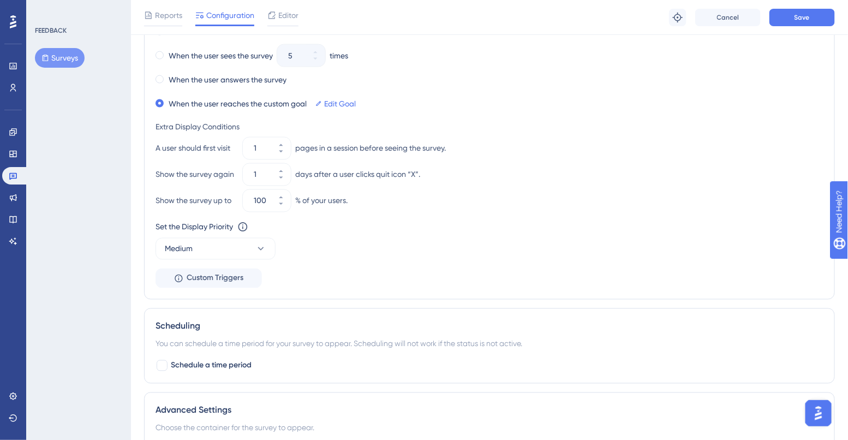
scroll to position [583, 0]
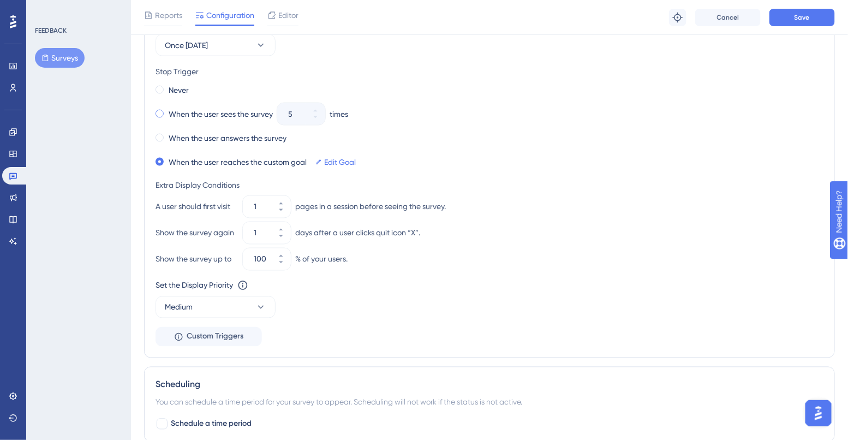
click at [165, 117] on div "When the user sees the survey" at bounding box center [213, 113] width 117 height 15
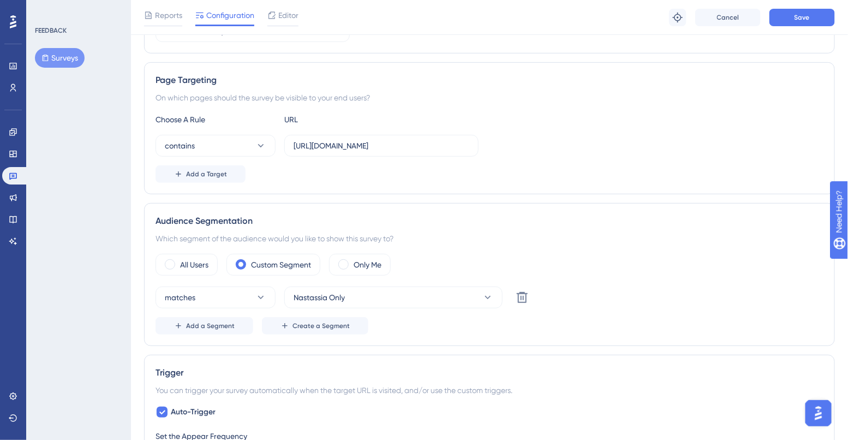
scroll to position [175, 0]
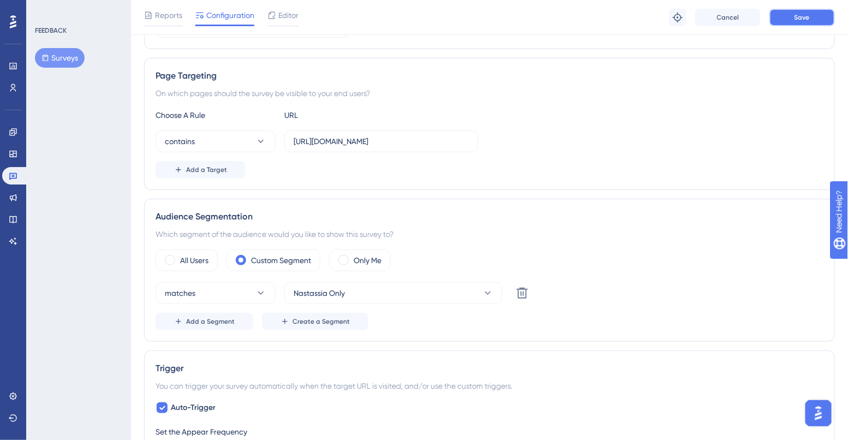
click at [793, 15] on button "Save" at bounding box center [801, 17] width 65 height 17
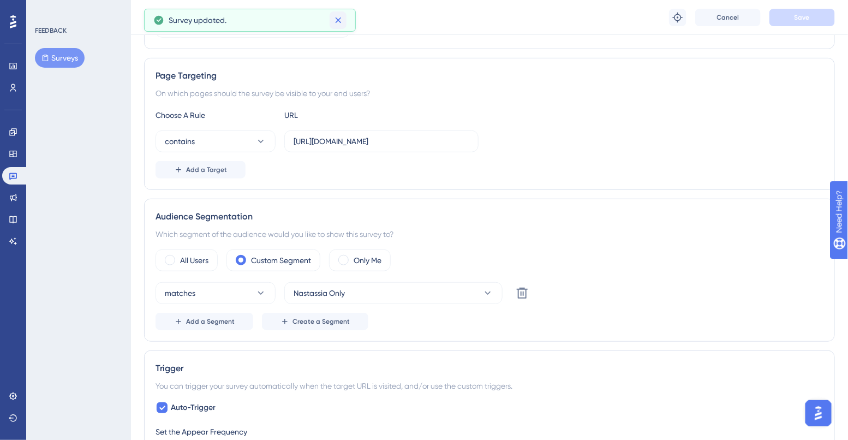
click at [340, 19] on icon at bounding box center [338, 20] width 11 height 11
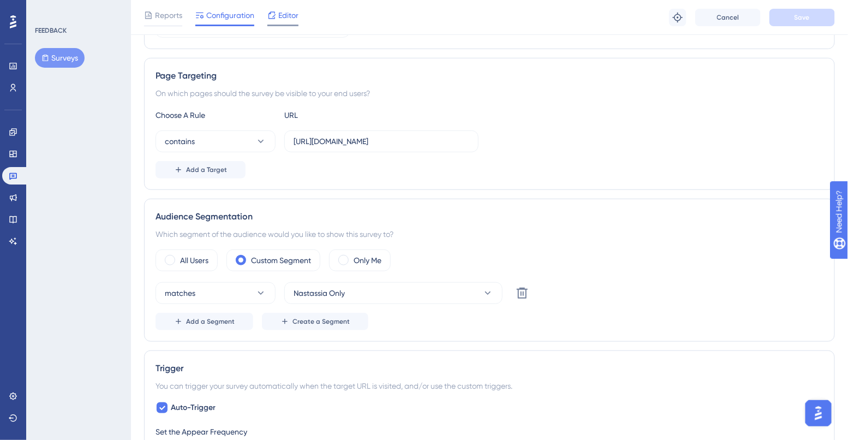
click at [291, 10] on span "Editor" at bounding box center [288, 15] width 20 height 13
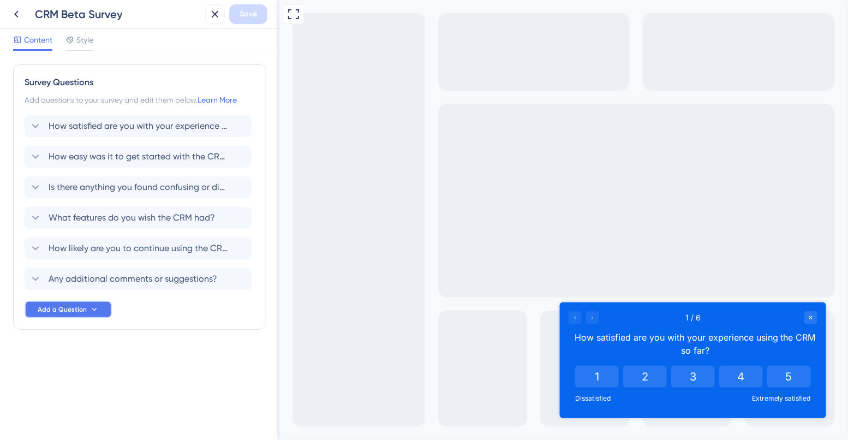
click at [71, 309] on span "Add a Question" at bounding box center [62, 309] width 49 height 9
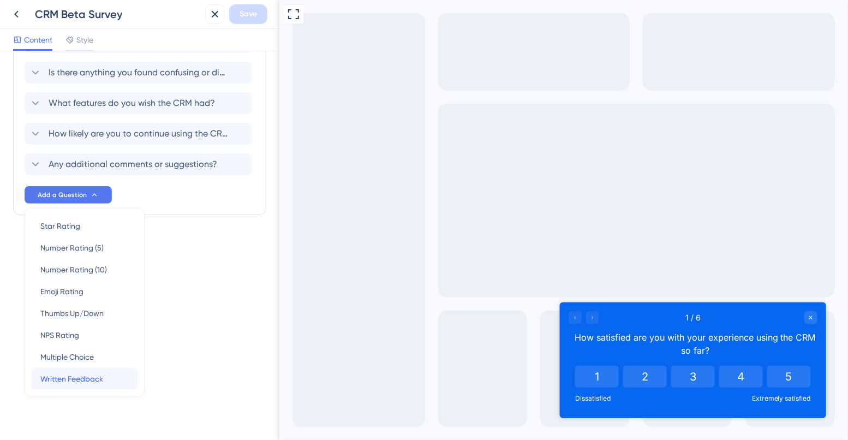
click at [73, 374] on span "Written Feedback" at bounding box center [71, 378] width 63 height 13
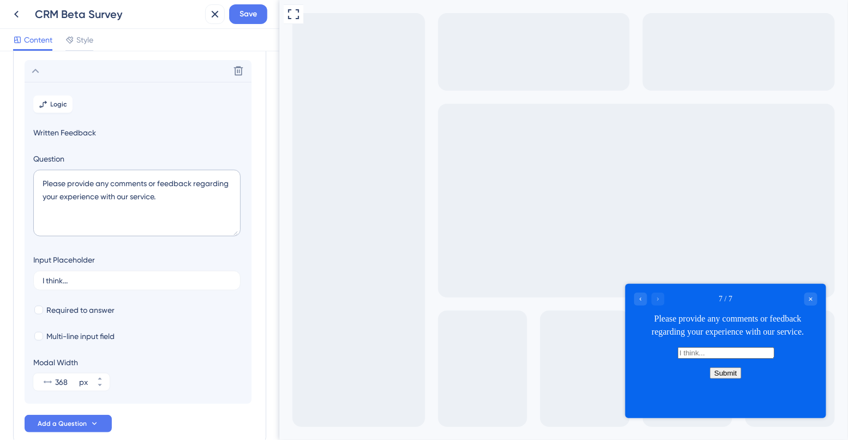
scroll to position [247, 0]
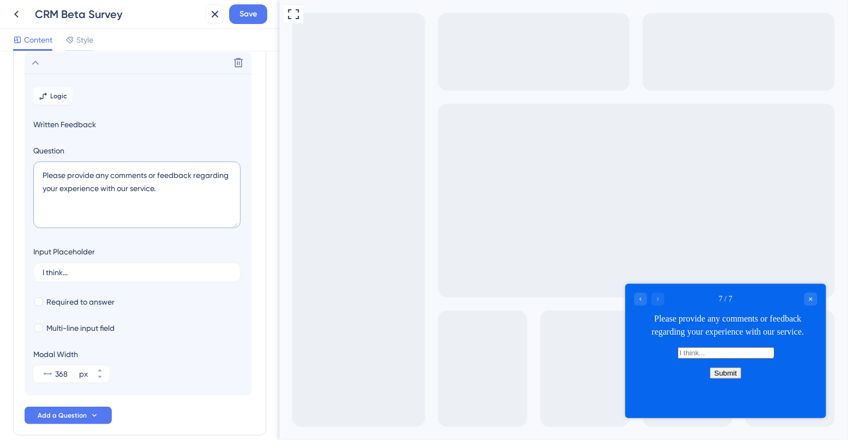
click at [101, 181] on textarea "Please provide any comments or feedback regarding your experience with our serv…" at bounding box center [136, 194] width 207 height 67
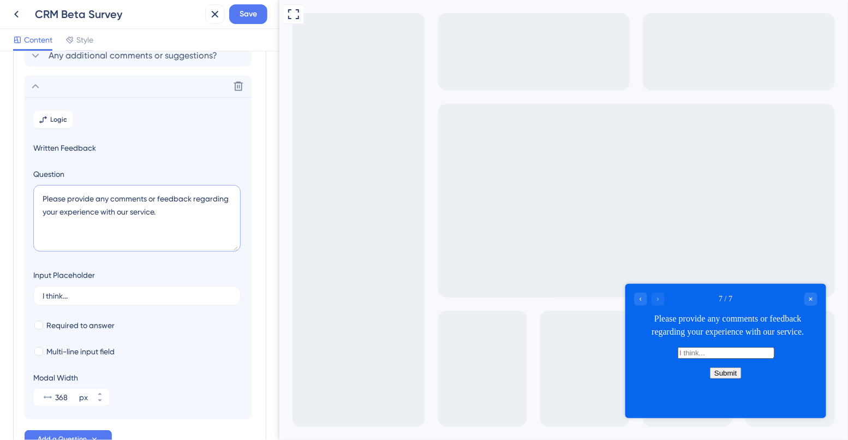
scroll to position [221, 0]
click at [83, 203] on textarea "Please provide any comments or feedback regarding your experience with our serv…" at bounding box center [136, 220] width 207 height 67
paste textarea "What do you like best about your experience so far?"
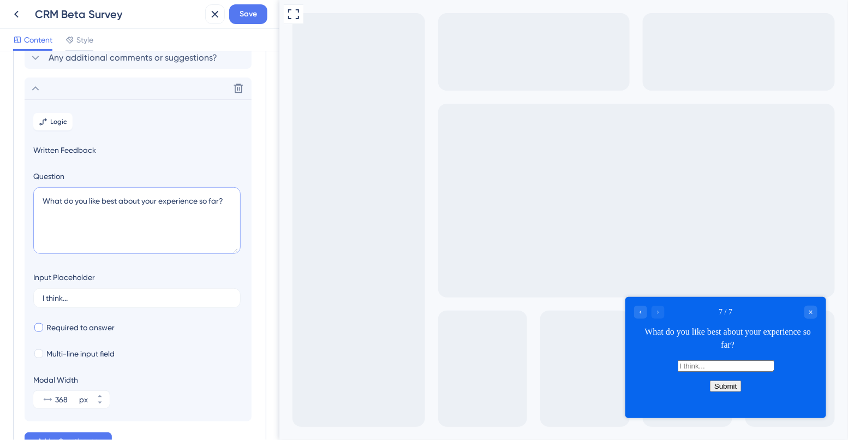
type textarea "What do you like best about your experience so far?"
click at [38, 328] on div at bounding box center [38, 327] width 9 height 9
checkbox input "true"
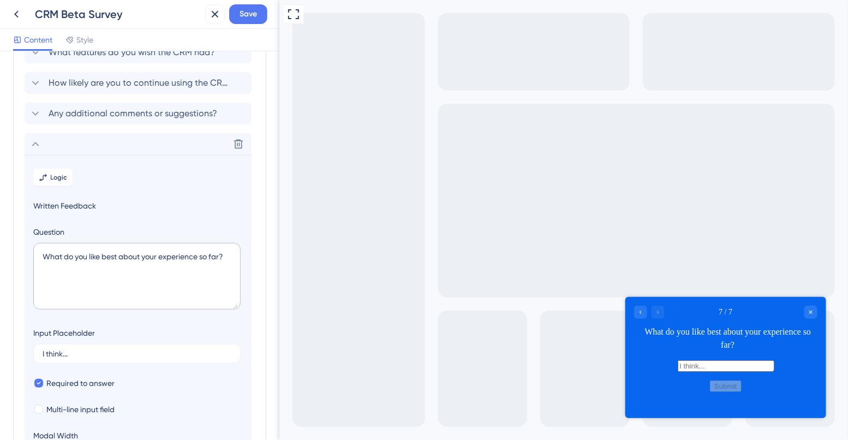
scroll to position [169, 0]
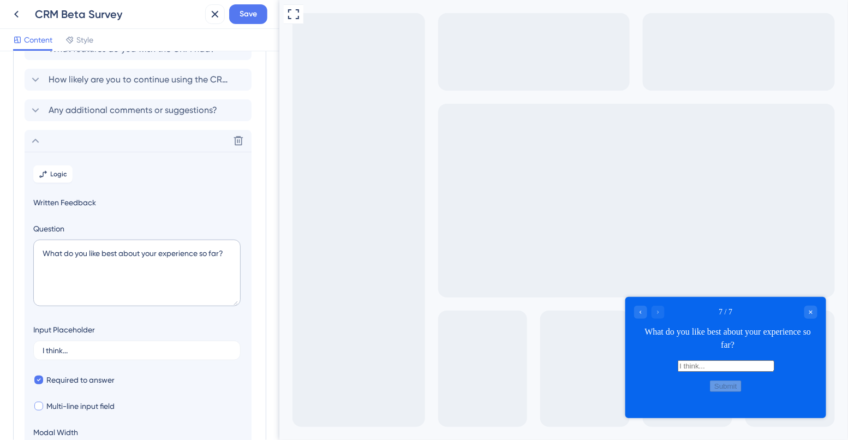
click at [41, 408] on div at bounding box center [38, 406] width 9 height 9
checkbox input "true"
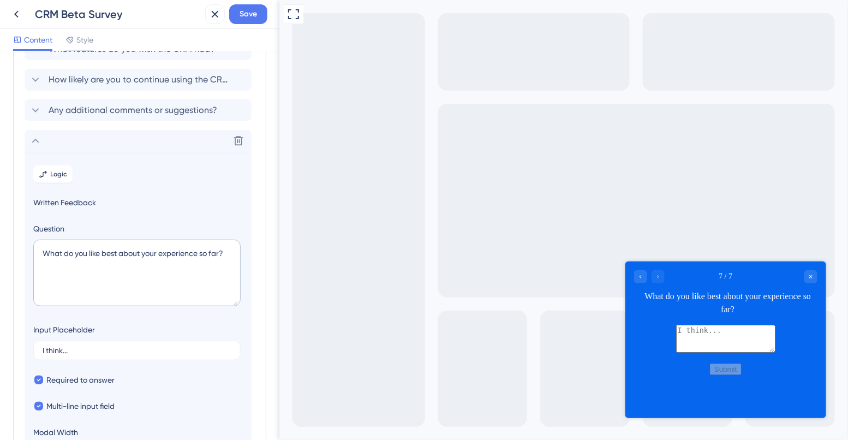
click at [296, 226] on div "Full Screen Preview" at bounding box center [563, 220] width 569 height 440
click at [51, 144] on div "Delete" at bounding box center [138, 141] width 227 height 22
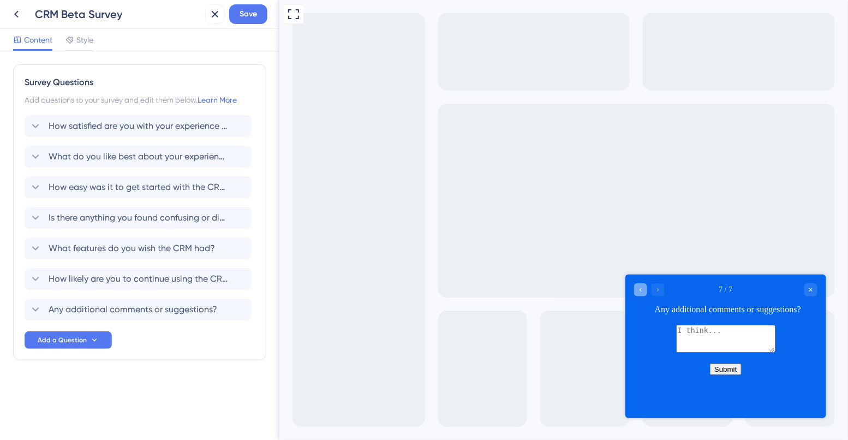
click at [637, 291] on icon "Go to Question 6" at bounding box center [640, 289] width 7 height 7
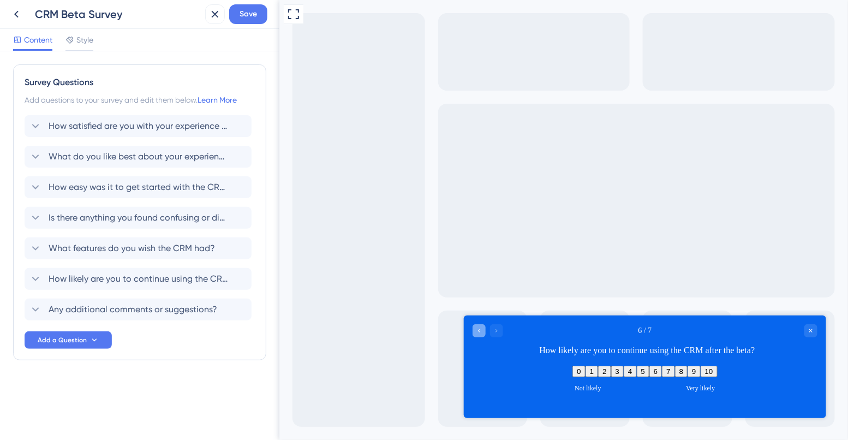
click at [637, 291] on div "Full Screen Preview" at bounding box center [563, 220] width 569 height 440
click at [475, 330] on icon "Go to Question 5" at bounding box center [478, 330] width 7 height 7
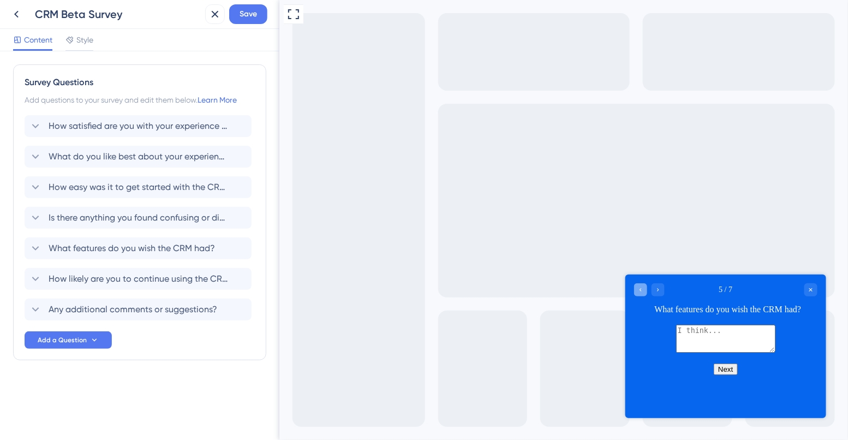
click at [638, 293] on div "Go to Question 4" at bounding box center [639, 289] width 13 height 13
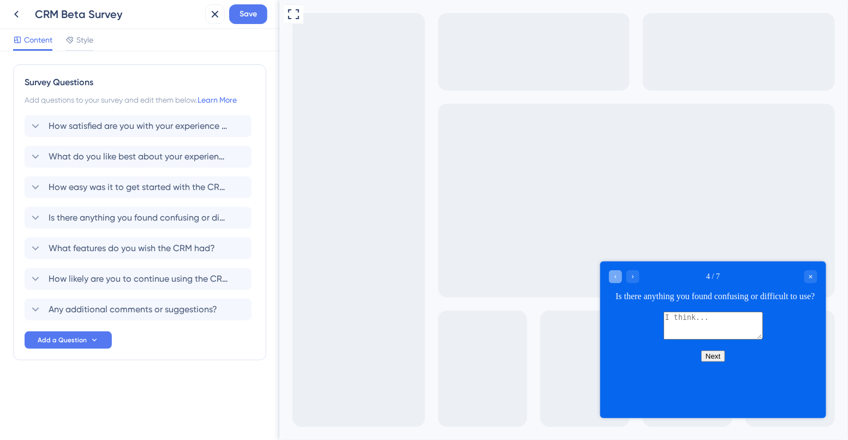
click at [615, 277] on icon "Go to Question 3" at bounding box center [615, 276] width 7 height 7
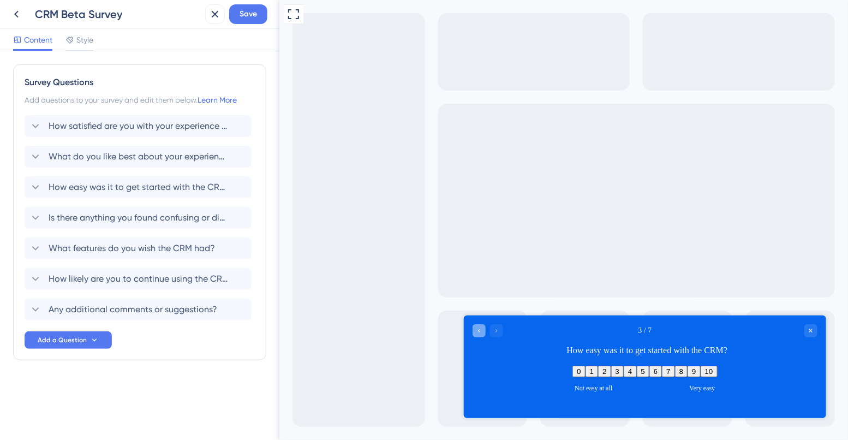
click at [478, 327] on icon "Go to Question 2" at bounding box center [478, 330] width 7 height 7
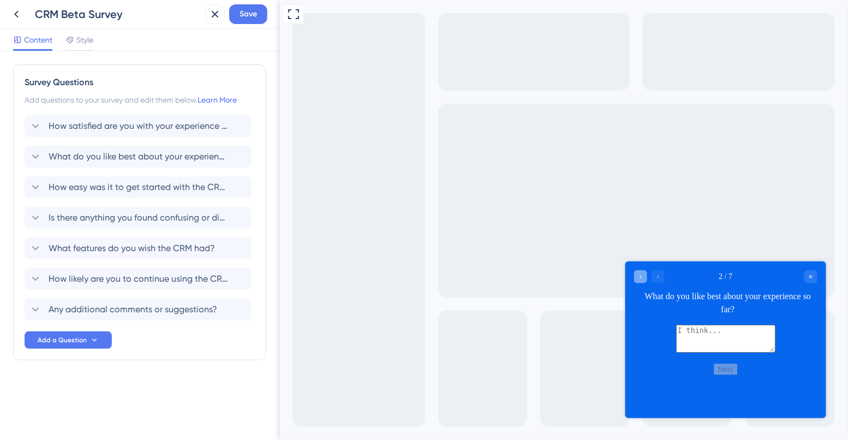
click at [637, 274] on icon "Go to Question 1" at bounding box center [640, 276] width 7 height 7
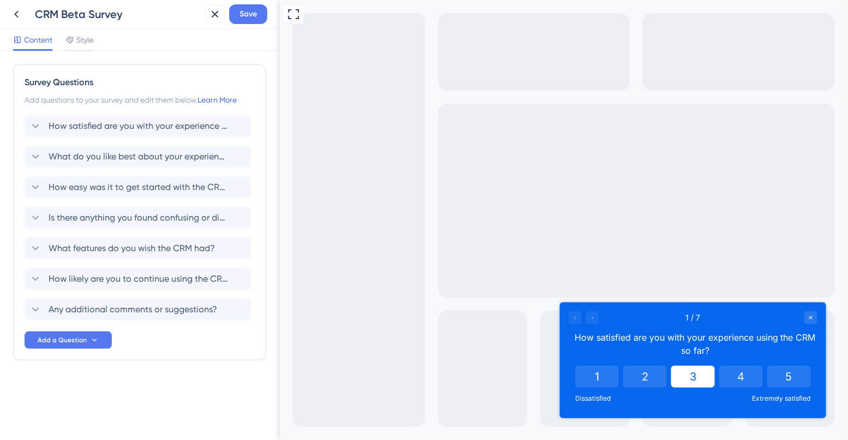
click at [696, 376] on button "3" at bounding box center [693, 376] width 44 height 22
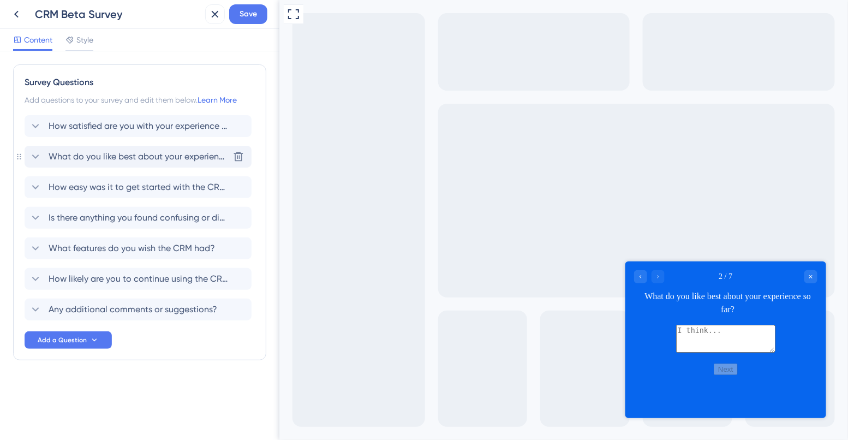
click at [123, 160] on span "What do you like best about your experience so far?" at bounding box center [139, 156] width 180 height 13
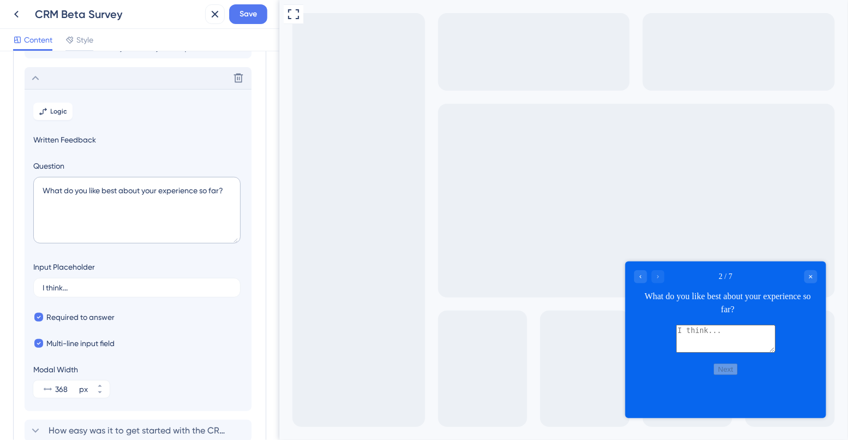
scroll to position [94, 0]
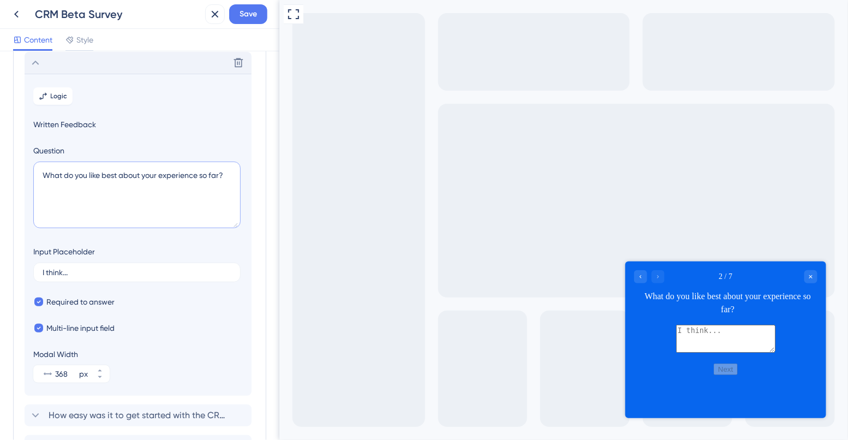
click at [137, 172] on textarea "What do you like best about your experience so far?" at bounding box center [136, 194] width 207 height 67
paste textarea "ich part of the CRM feels most valuable to you"
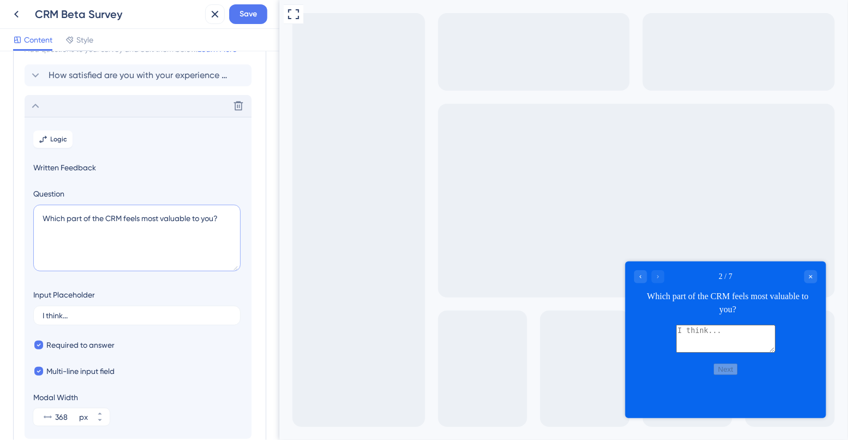
scroll to position [46, 0]
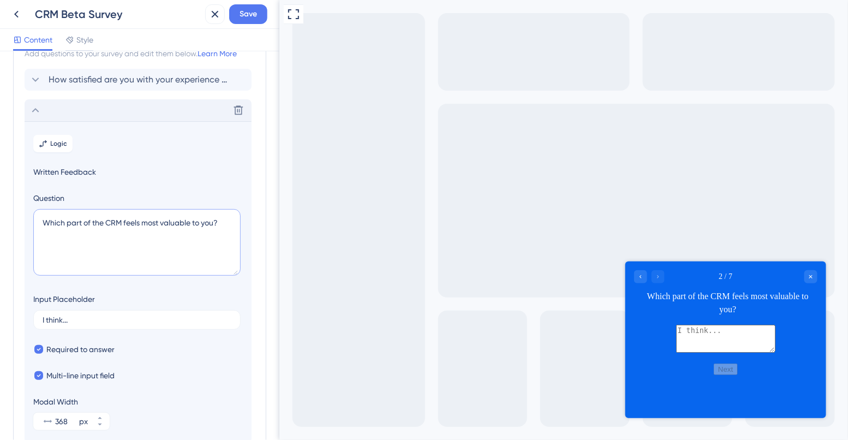
type textarea "Which part of the CRM feels most valuable to you?"
click at [100, 110] on div "Delete" at bounding box center [138, 110] width 227 height 22
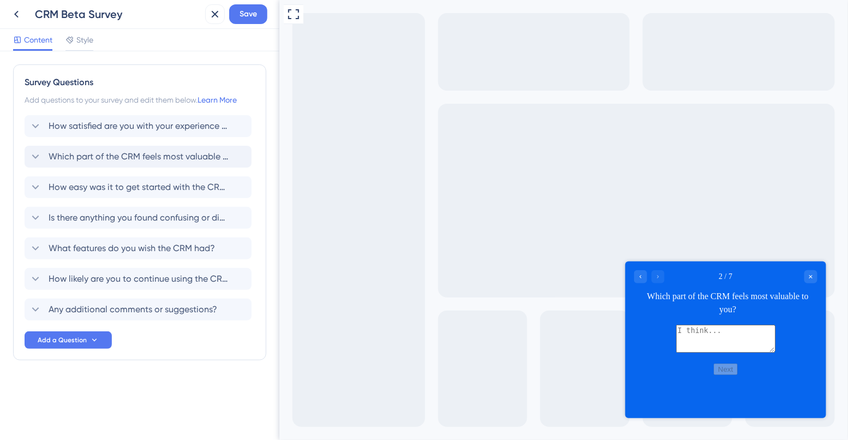
scroll to position [0, 0]
click at [248, 17] on span "Save" at bounding box center [248, 14] width 17 height 13
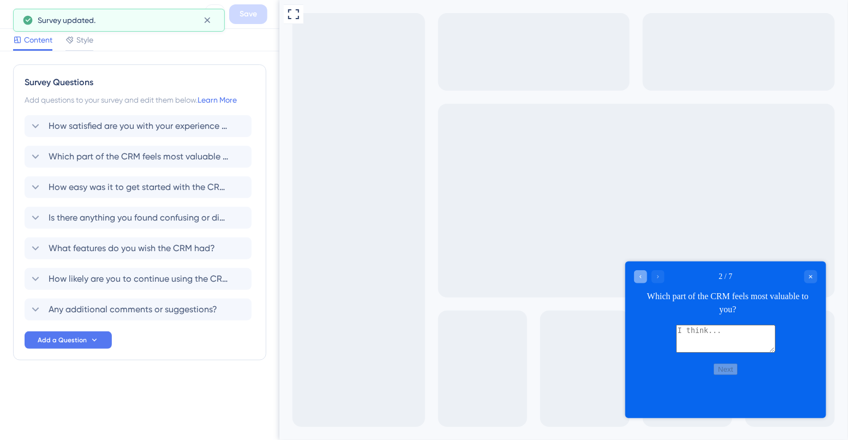
click at [637, 276] on icon "Go to Question 1" at bounding box center [640, 276] width 7 height 7
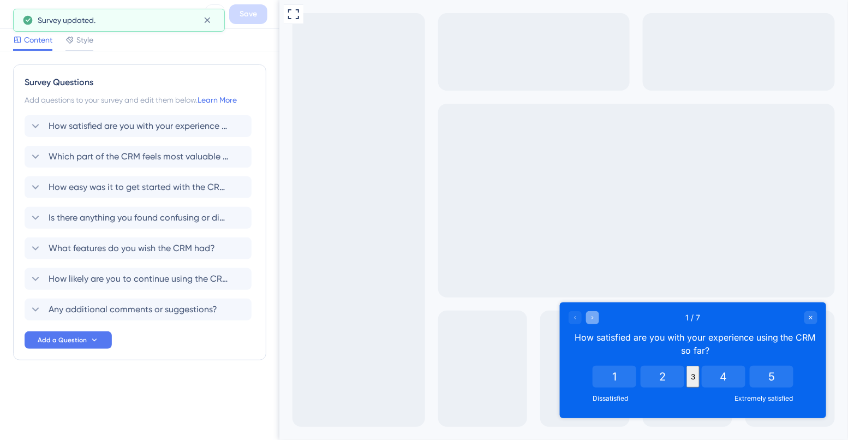
click at [591, 316] on icon "Go to Question 2" at bounding box center [592, 317] width 7 height 7
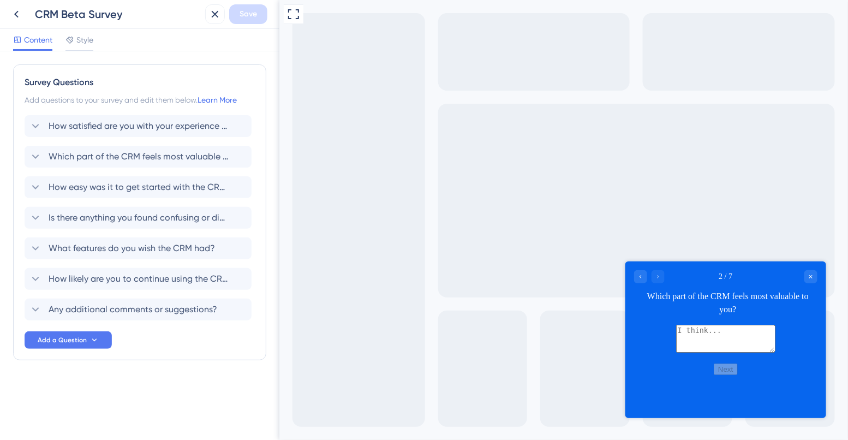
click at [731, 332] on textarea at bounding box center [724, 339] width 99 height 28
click at [661, 276] on div at bounding box center [648, 276] width 31 height 13
click at [677, 334] on textarea at bounding box center [724, 339] width 99 height 28
type textarea "a"
click at [718, 375] on button "Next" at bounding box center [724, 368] width 23 height 11
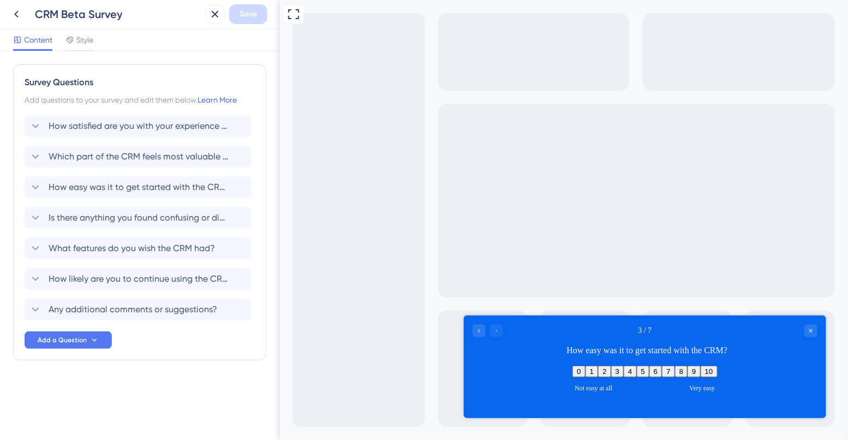
click at [661, 376] on button "6" at bounding box center [655, 370] width 13 height 11
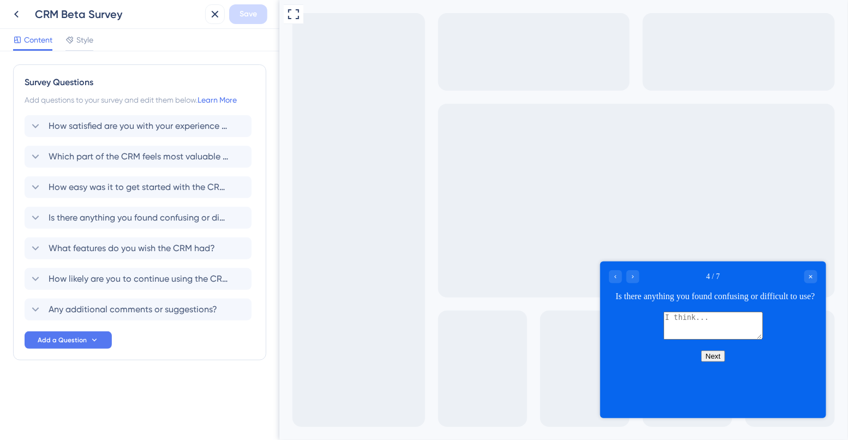
click at [710, 339] on textarea at bounding box center [712, 326] width 99 height 28
type textarea "a"
click at [713, 362] on button "Next" at bounding box center [712, 355] width 23 height 11
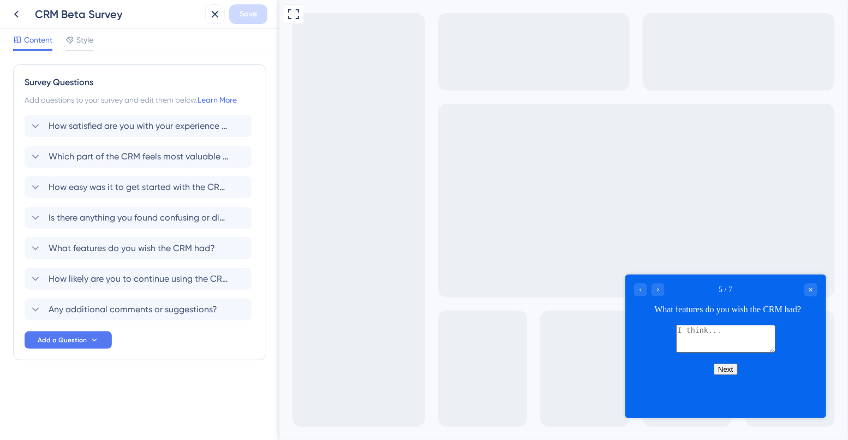
click at [716, 343] on textarea at bounding box center [724, 339] width 99 height 28
type textarea "a"
click at [725, 375] on button "Next" at bounding box center [724, 368] width 23 height 11
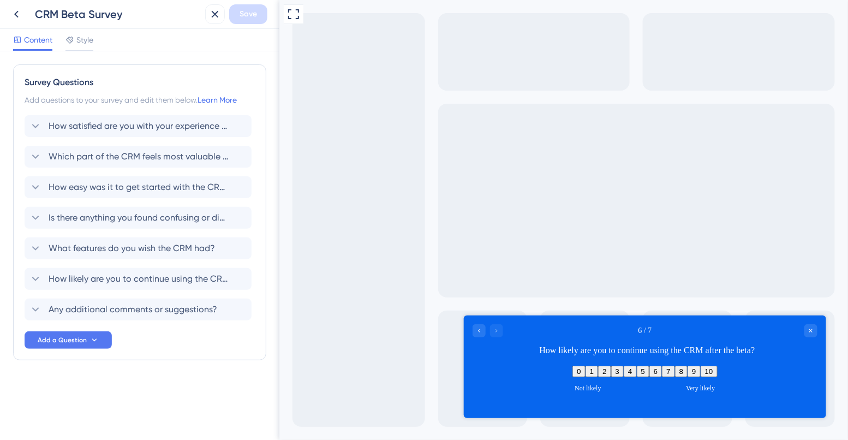
click at [661, 376] on button "6" at bounding box center [655, 370] width 13 height 11
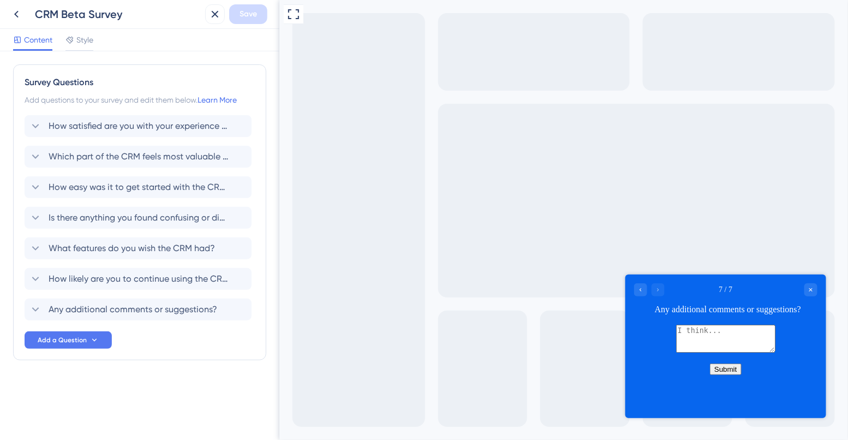
click at [713, 348] on textarea at bounding box center [724, 339] width 99 height 28
click at [216, 19] on icon at bounding box center [214, 14] width 13 height 13
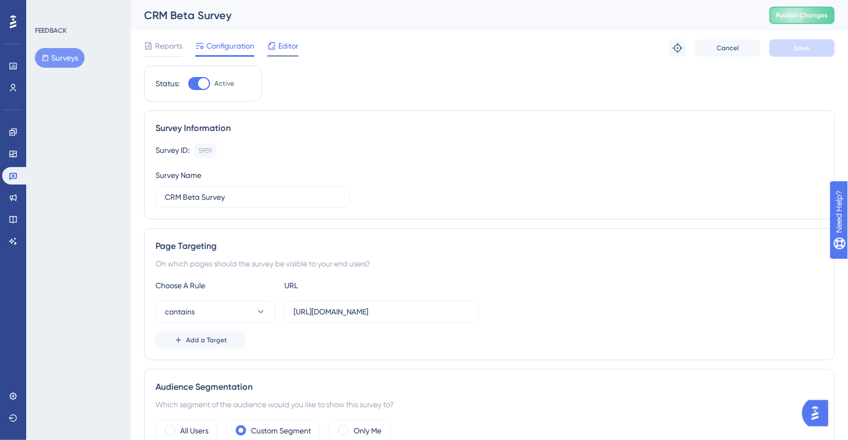
click at [279, 50] on span "Editor" at bounding box center [288, 45] width 20 height 13
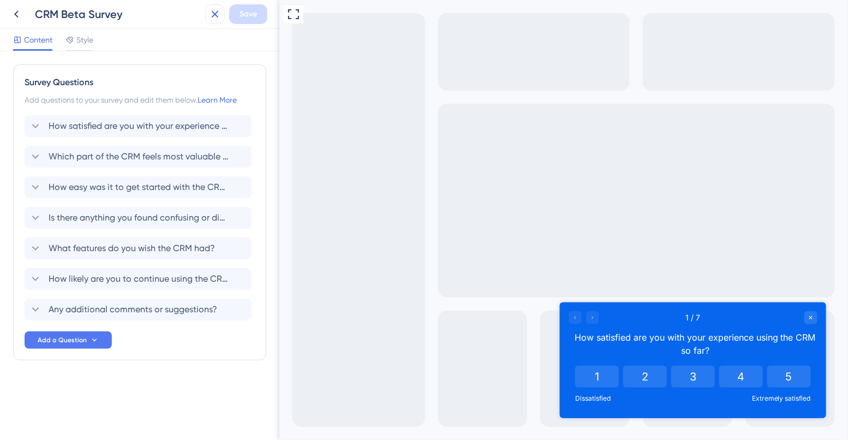
click at [214, 11] on icon at bounding box center [214, 14] width 13 height 13
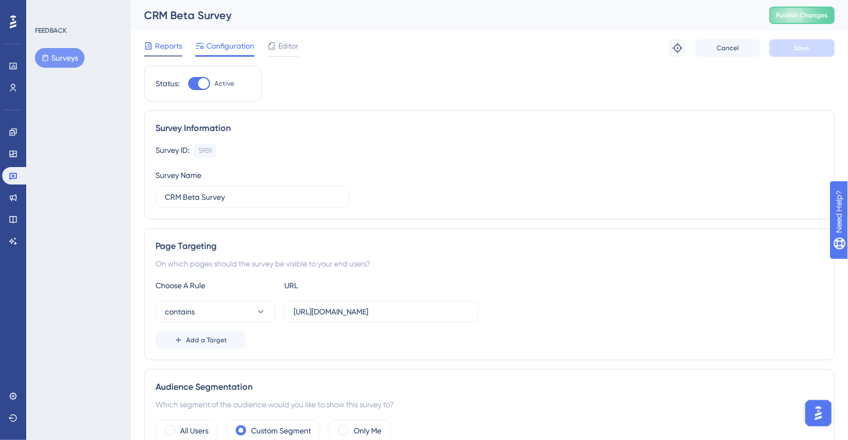
click at [173, 48] on span "Reports" at bounding box center [168, 45] width 27 height 13
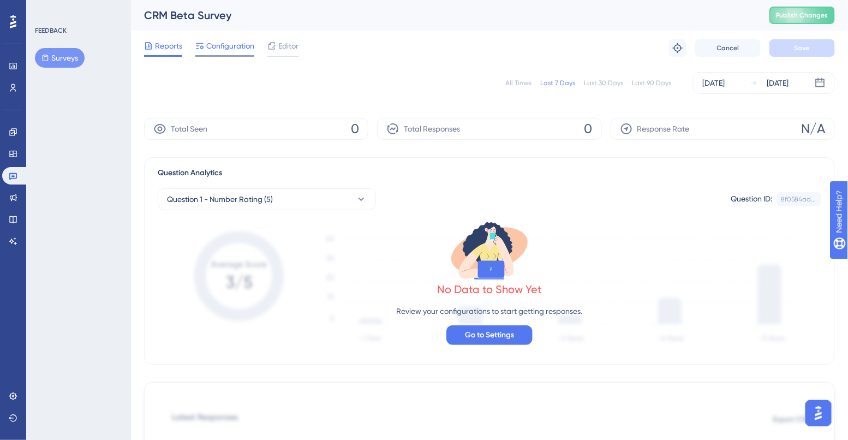
click at [207, 51] on span "Configuration" at bounding box center [230, 45] width 48 height 13
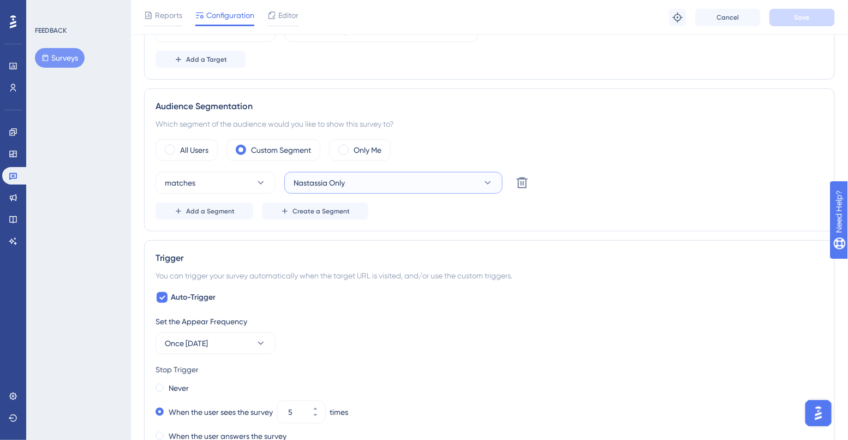
click at [343, 188] on span "Nastassia Only" at bounding box center [319, 182] width 51 height 13
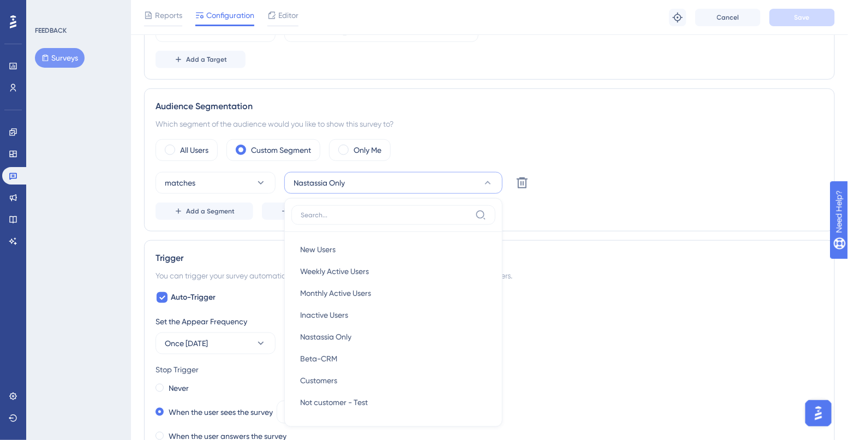
scroll to position [376, 0]
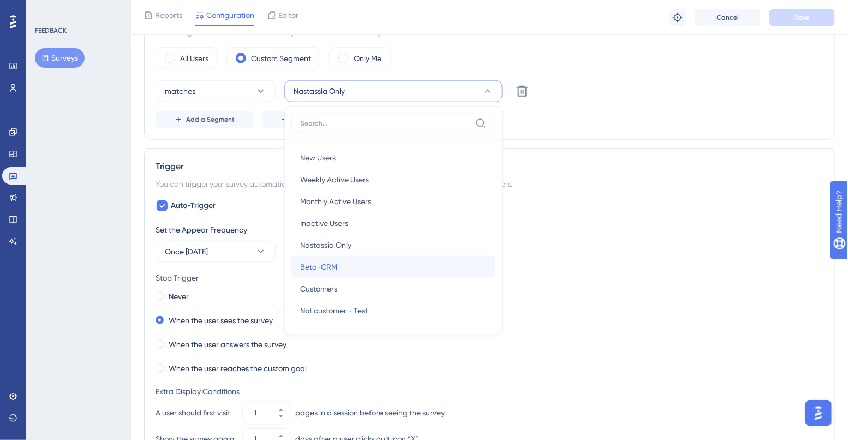
click at [327, 265] on span "Beta-CRM" at bounding box center [318, 266] width 37 height 13
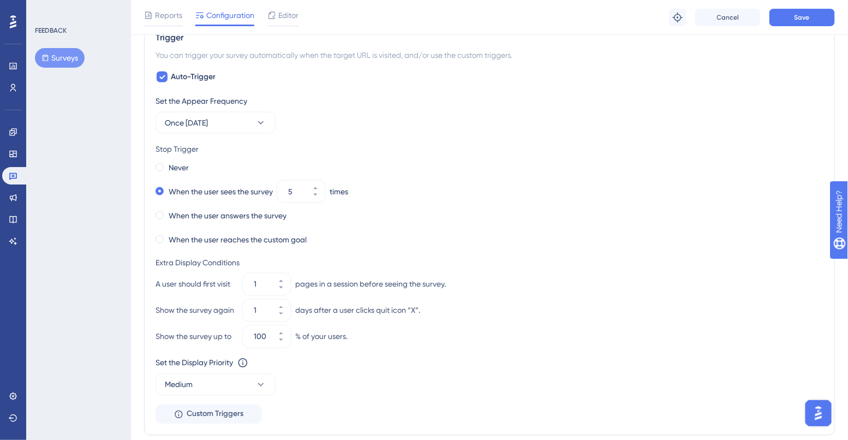
scroll to position [507, 0]
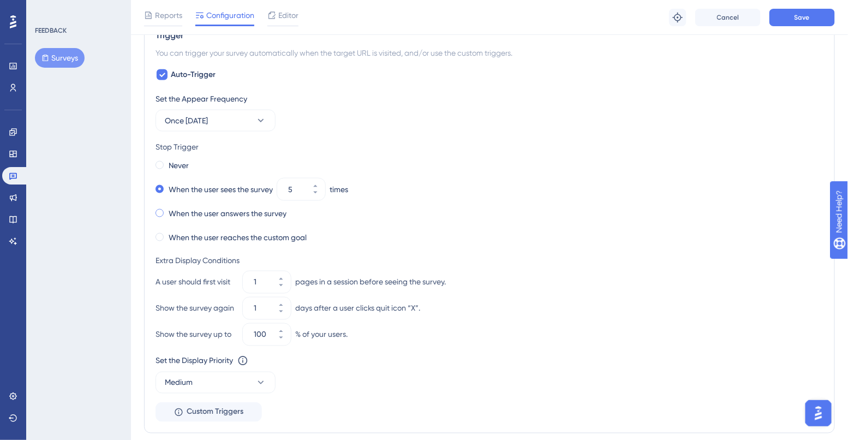
click at [248, 216] on label "When the user answers the survey" at bounding box center [228, 213] width 118 height 13
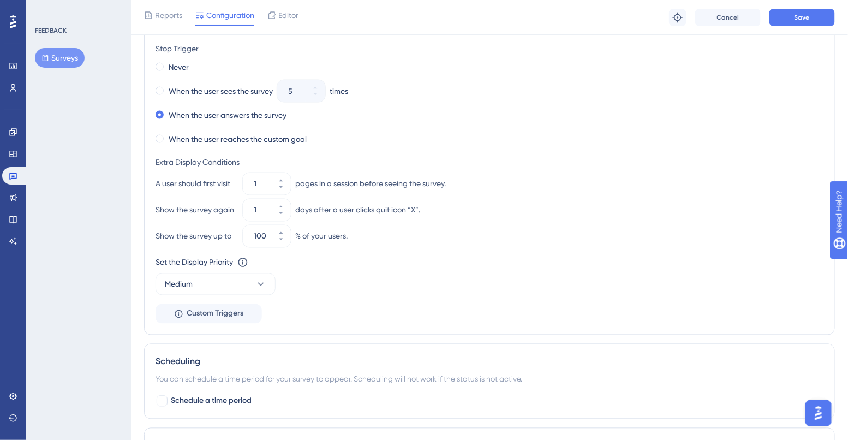
scroll to position [606, 0]
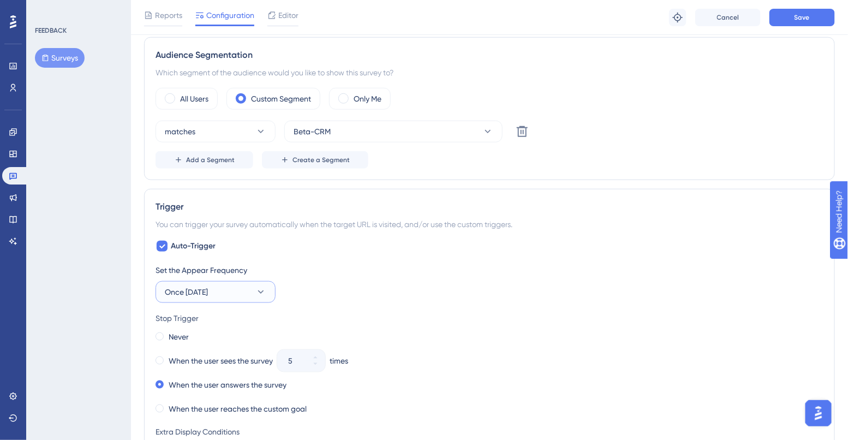
click at [208, 291] on span "Once [DATE]" at bounding box center [186, 291] width 43 height 13
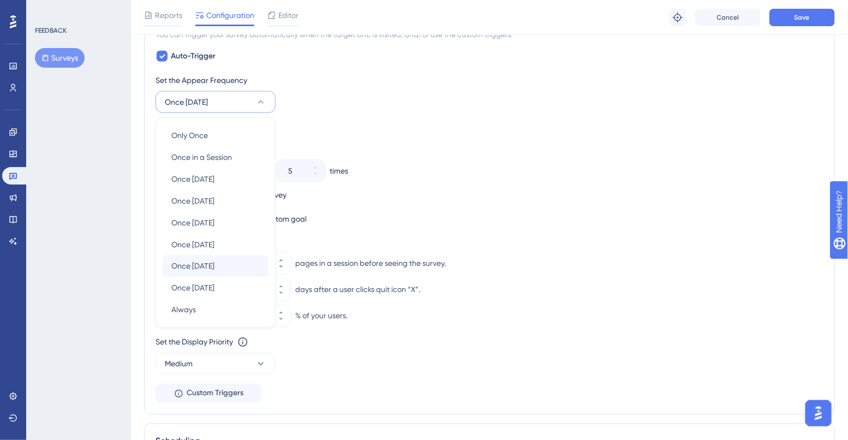
scroll to position [539, 0]
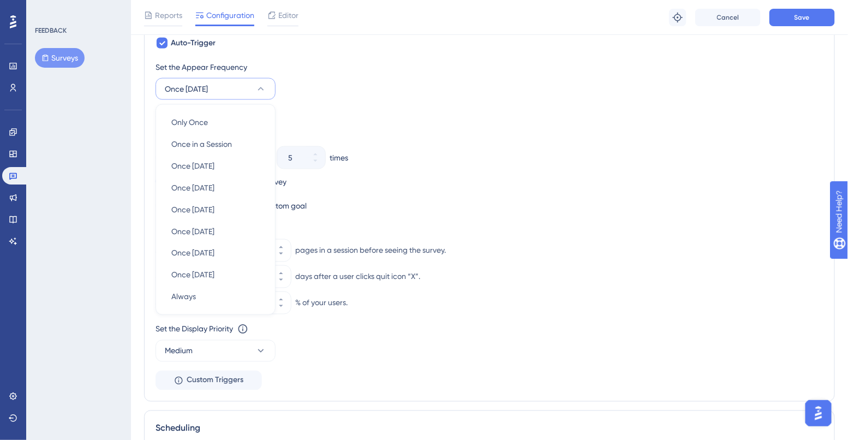
click at [369, 72] on div "Set the Appear Frequency" at bounding box center [489, 67] width 668 height 13
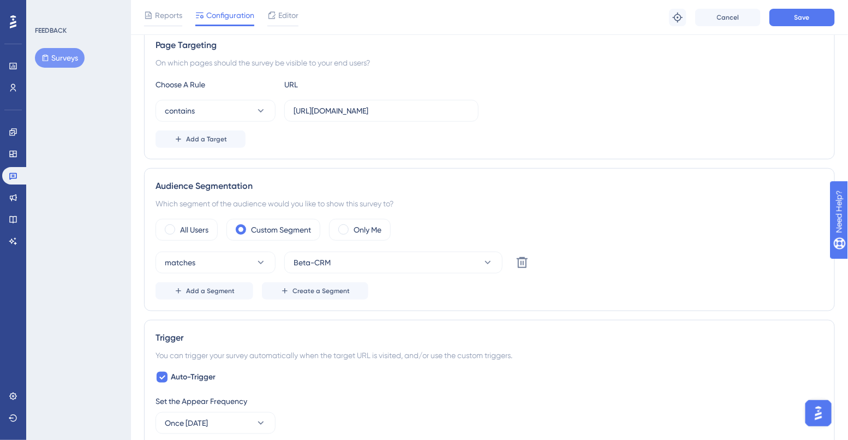
scroll to position [0, 0]
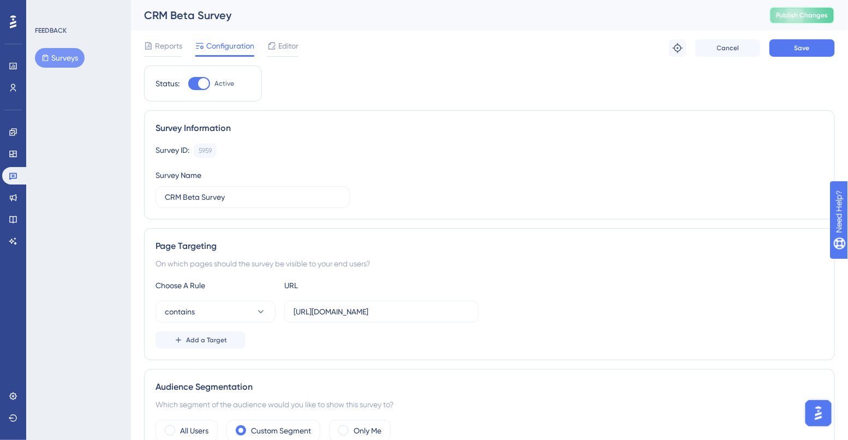
click at [786, 16] on span "Publish Changes" at bounding box center [802, 15] width 52 height 9
click at [789, 48] on button "Save" at bounding box center [801, 47] width 65 height 17
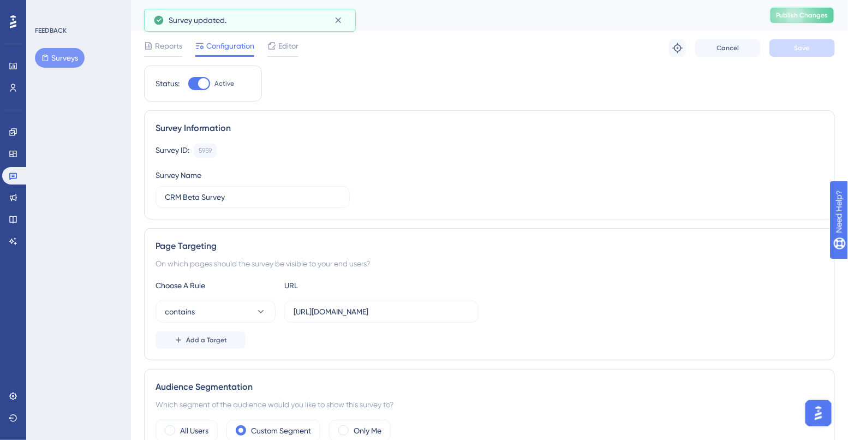
click at [793, 18] on span "Publish Changes" at bounding box center [802, 15] width 52 height 9
click at [289, 50] on span "Editor" at bounding box center [288, 45] width 20 height 13
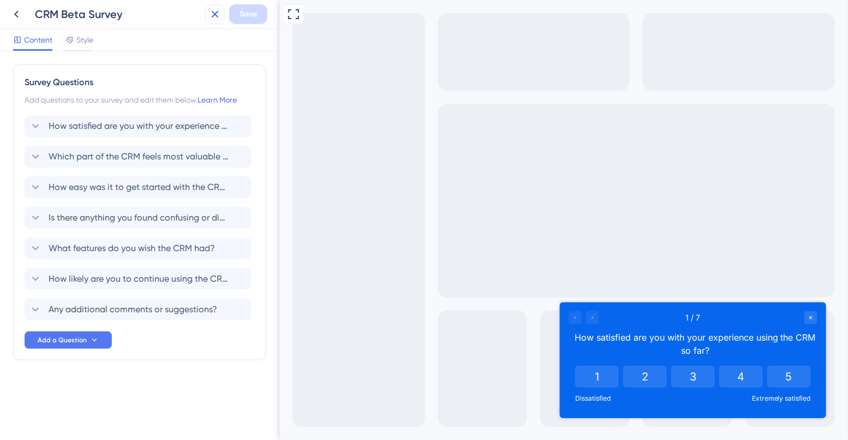
click at [213, 13] on icon at bounding box center [214, 14] width 13 height 13
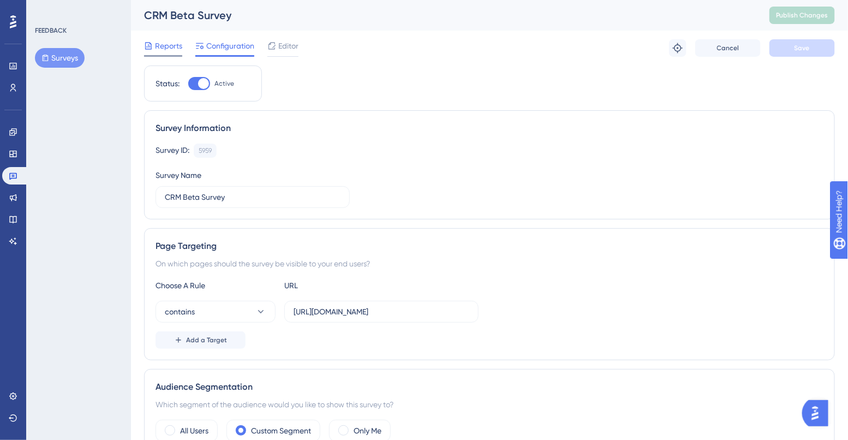
click at [172, 50] on span "Reports" at bounding box center [168, 45] width 27 height 13
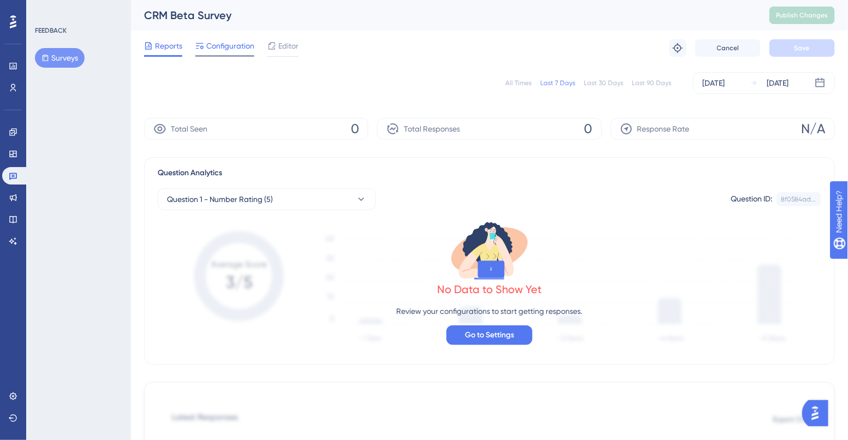
click at [235, 50] on span "Configuration" at bounding box center [230, 45] width 48 height 13
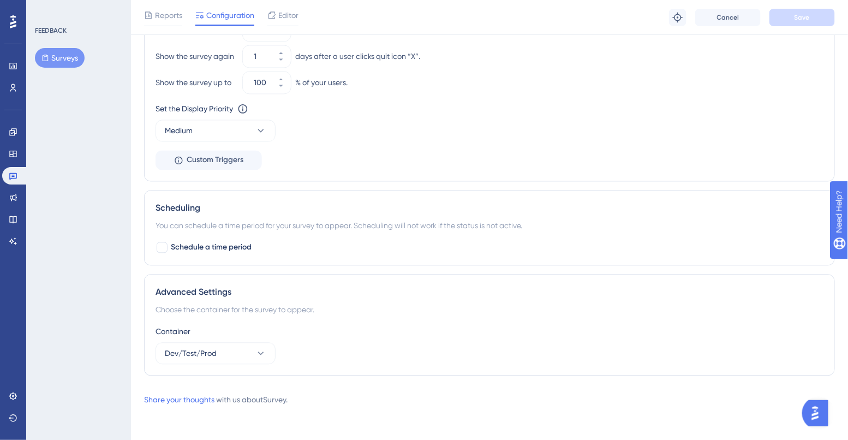
scroll to position [310, 0]
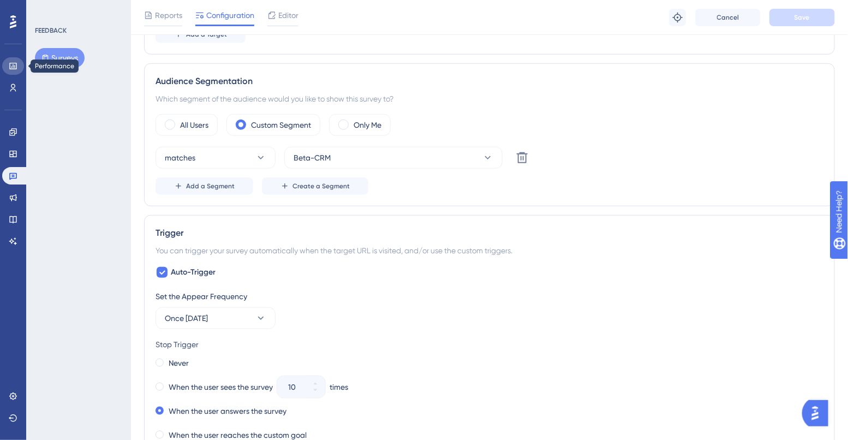
click at [11, 68] on icon at bounding box center [13, 66] width 9 height 9
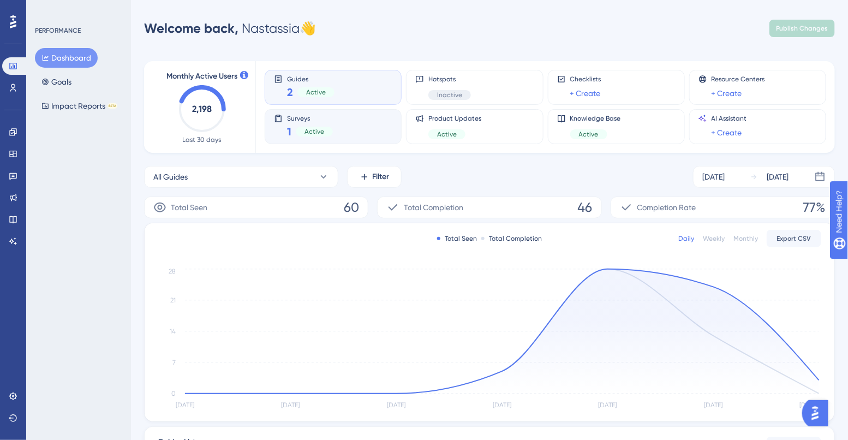
click at [357, 125] on div "Surveys 1 Active" at bounding box center [333, 126] width 118 height 25
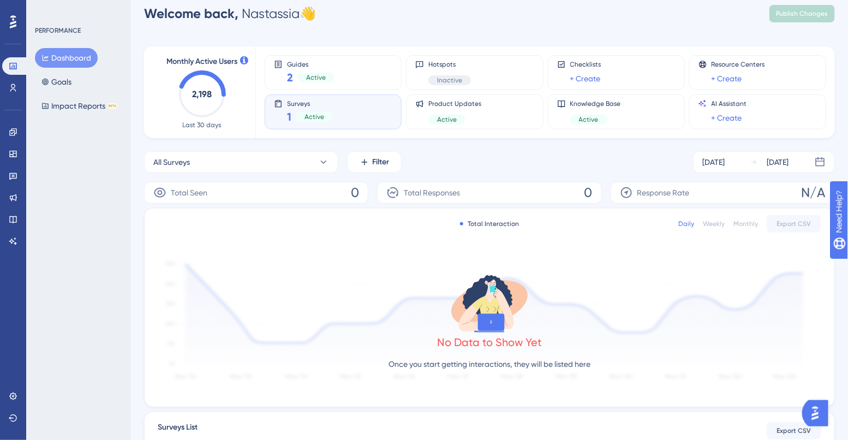
scroll to position [15, 0]
click at [327, 110] on div "1 Active" at bounding box center [310, 116] width 46 height 15
click at [10, 204] on link at bounding box center [13, 197] width 22 height 17
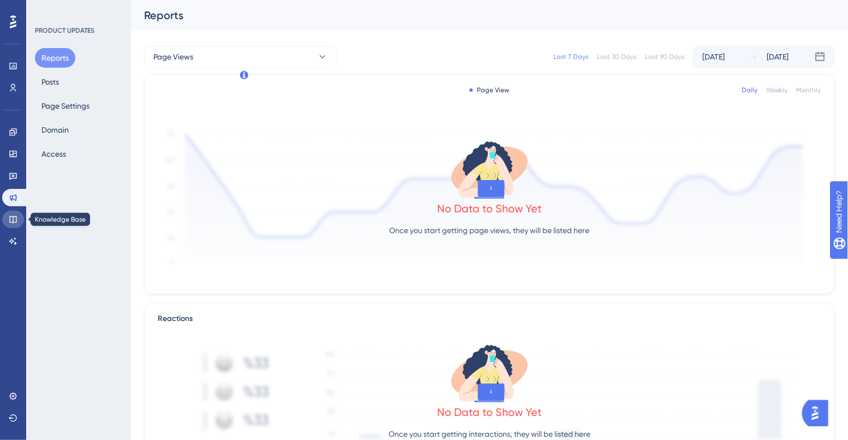
click at [12, 216] on icon at bounding box center [12, 219] width 7 height 7
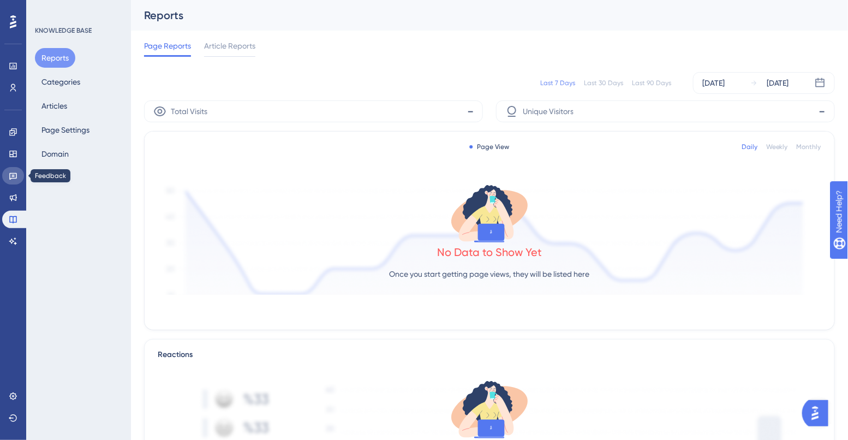
click at [16, 172] on icon at bounding box center [13, 175] width 9 height 9
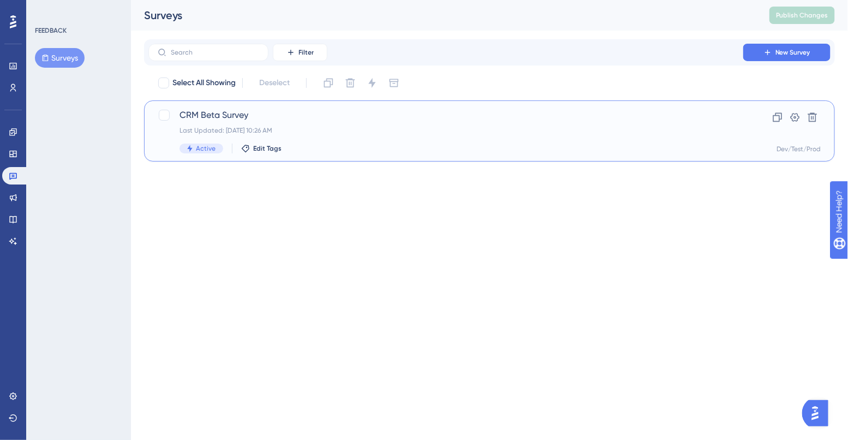
click at [286, 124] on div "CRM Beta Survey Last Updated: [DATE] 10:26 AM Active Edit Tags" at bounding box center [446, 131] width 533 height 45
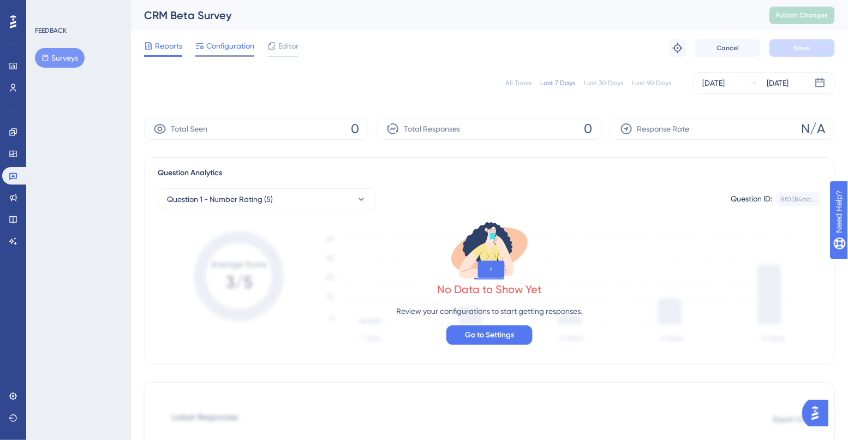
click at [238, 51] on span "Configuration" at bounding box center [230, 45] width 48 height 13
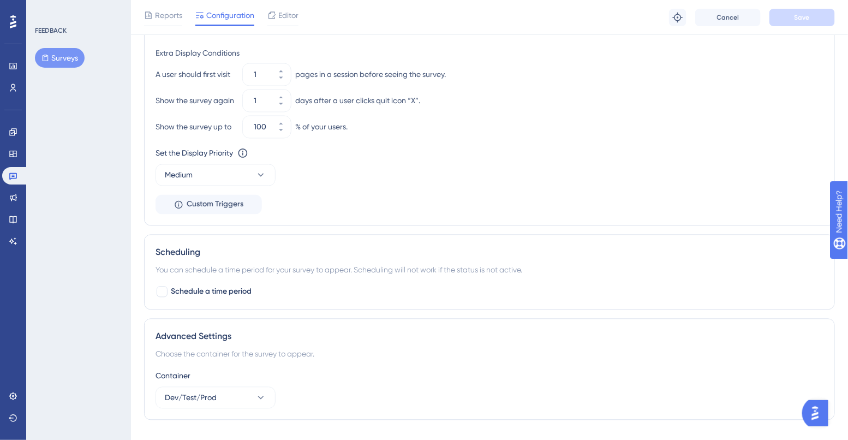
scroll to position [759, 0]
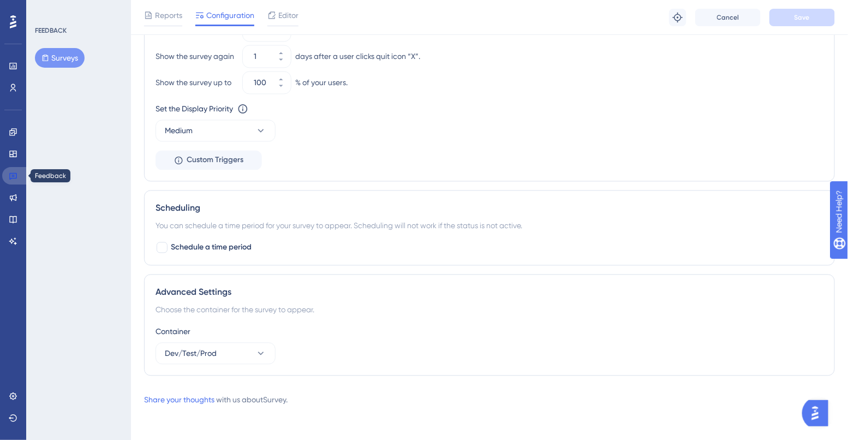
click at [15, 177] on icon at bounding box center [13, 175] width 9 height 9
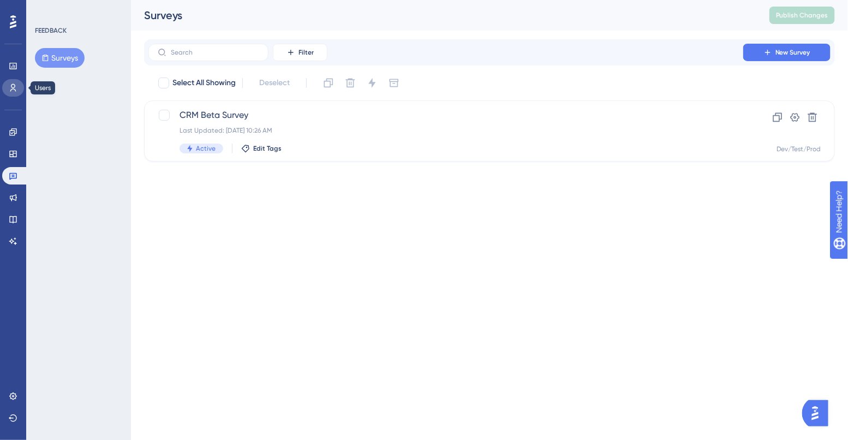
click at [19, 91] on link at bounding box center [13, 87] width 22 height 17
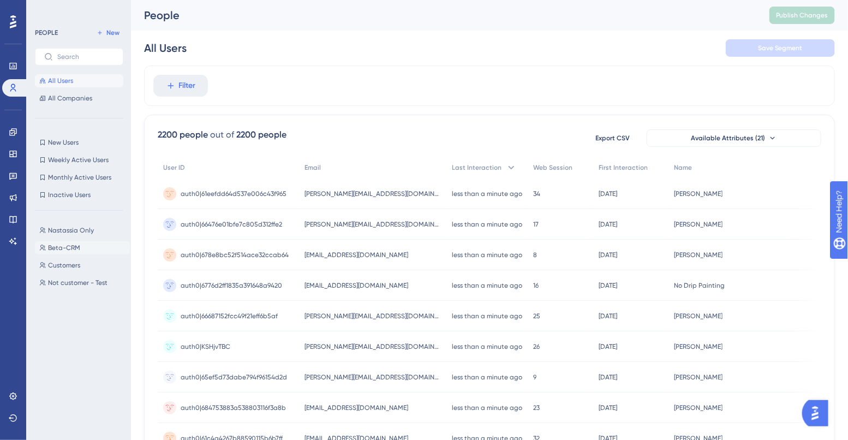
click at [66, 247] on span "Beta-CRM" at bounding box center [64, 247] width 32 height 9
